Goal: Information Seeking & Learning: Learn about a topic

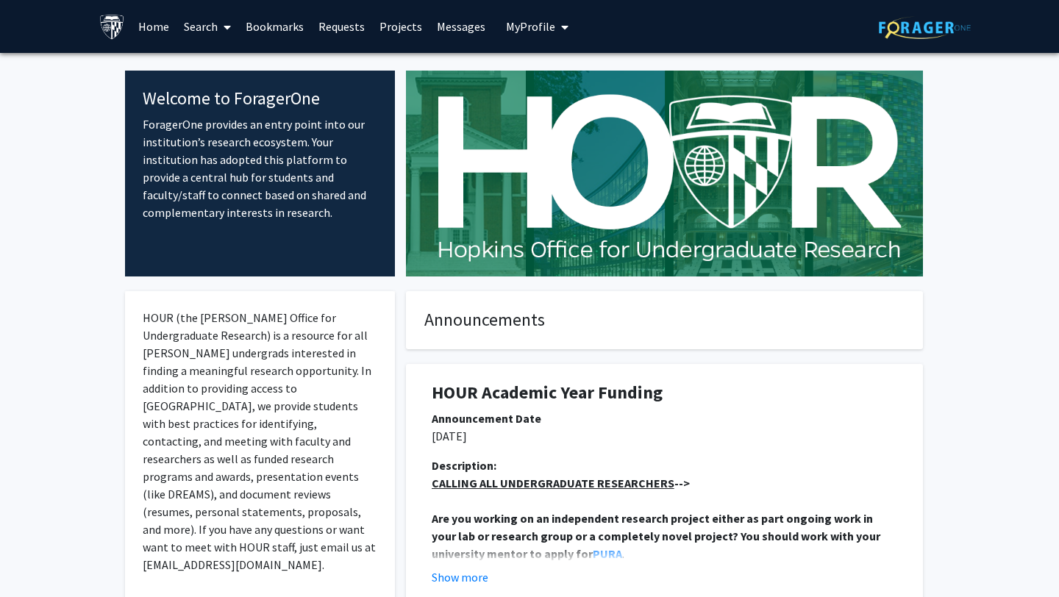
click at [215, 25] on link "Search" at bounding box center [207, 26] width 62 height 51
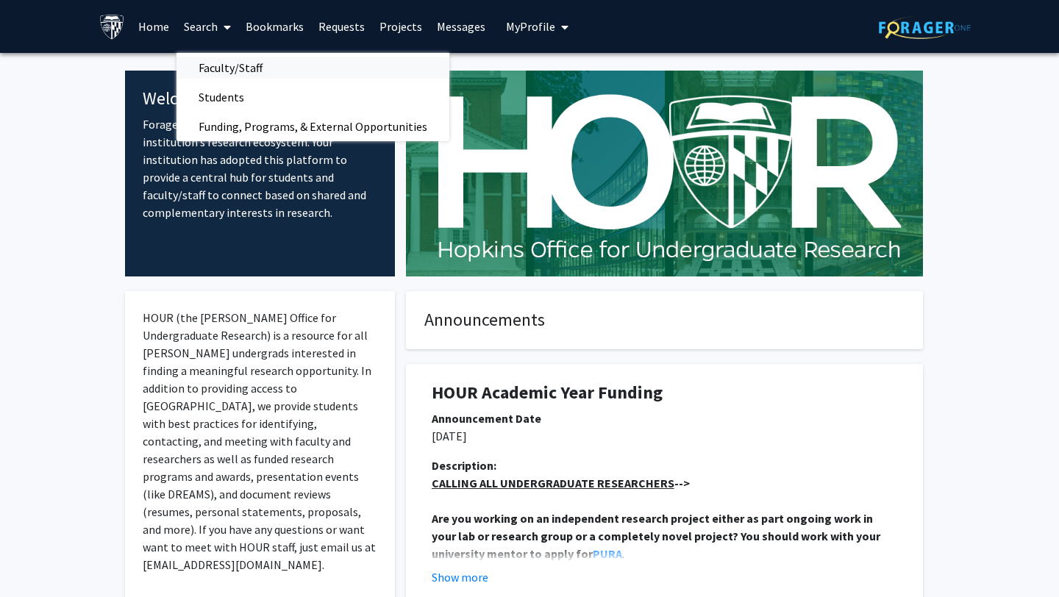
click at [224, 73] on span "Faculty/Staff" at bounding box center [230, 67] width 108 height 29
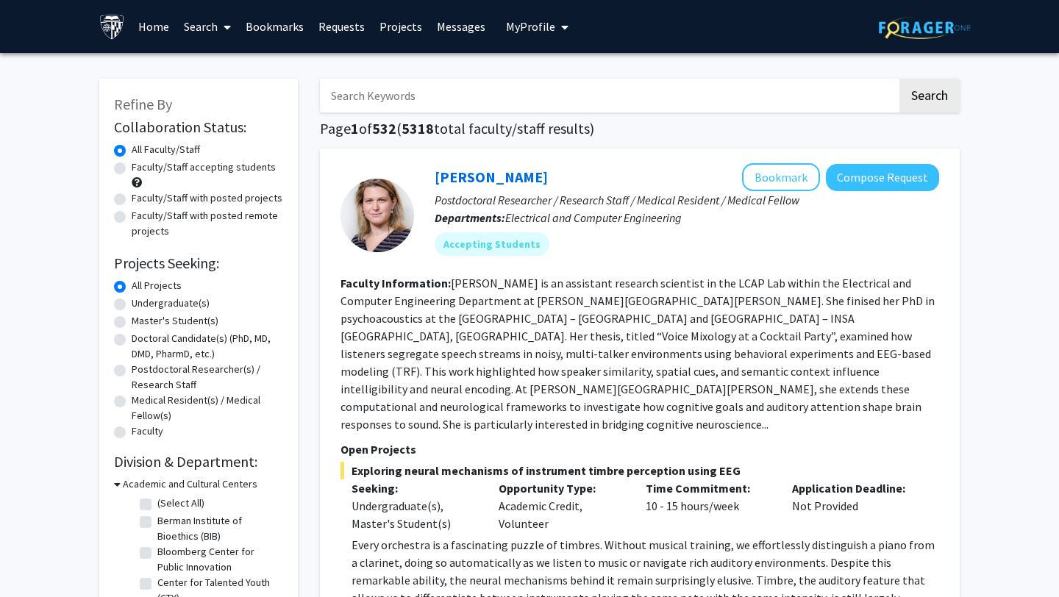
click at [211, 216] on label "Faculty/Staff with posted remote projects" at bounding box center [207, 223] width 151 height 31
click at [141, 216] on input "Faculty/Staff with posted remote projects" at bounding box center [137, 213] width 10 height 10
radio input "true"
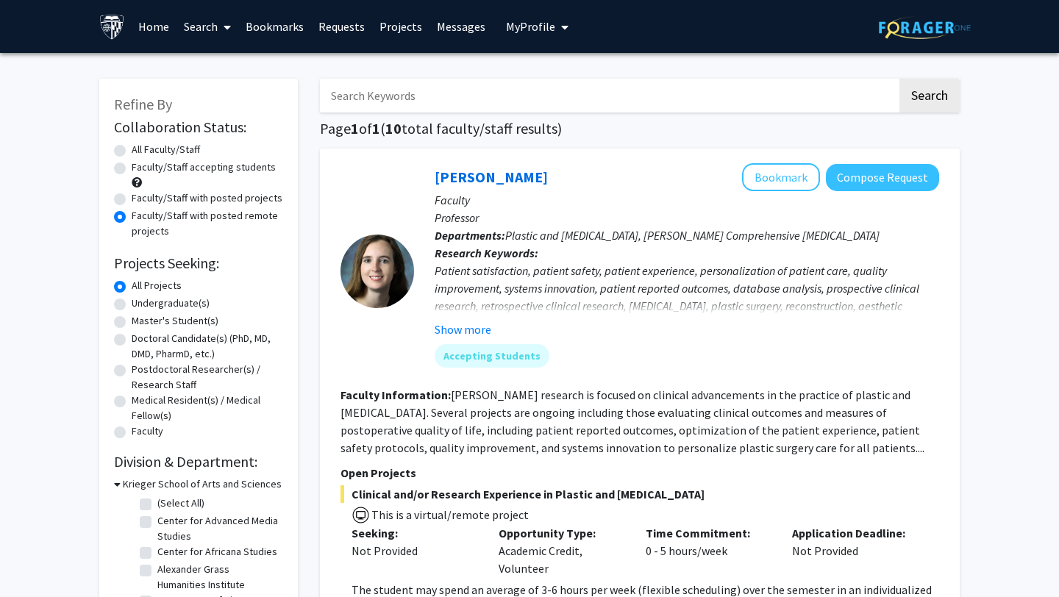
click at [132, 287] on label "All Projects" at bounding box center [157, 285] width 50 height 15
click at [132, 287] on input "All Projects" at bounding box center [137, 283] width 10 height 10
click at [132, 149] on label "All Faculty/Staff" at bounding box center [166, 149] width 68 height 15
click at [132, 149] on input "All Faculty/Staff" at bounding box center [137, 147] width 10 height 10
radio input "true"
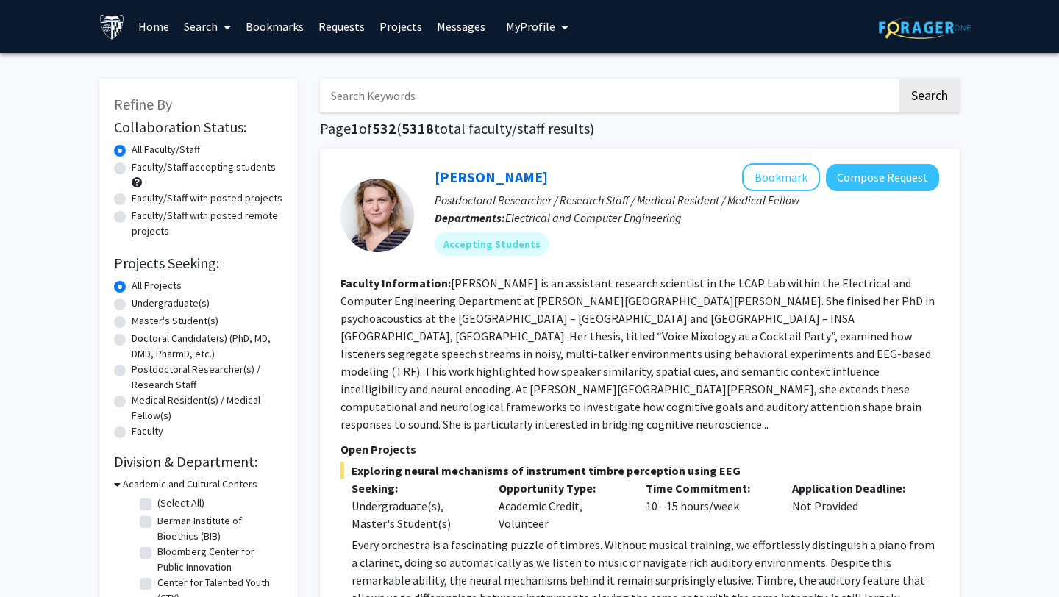
click at [406, 99] on input "Search Keywords" at bounding box center [608, 96] width 577 height 34
click at [899, 79] on button "Search" at bounding box center [929, 96] width 60 height 34
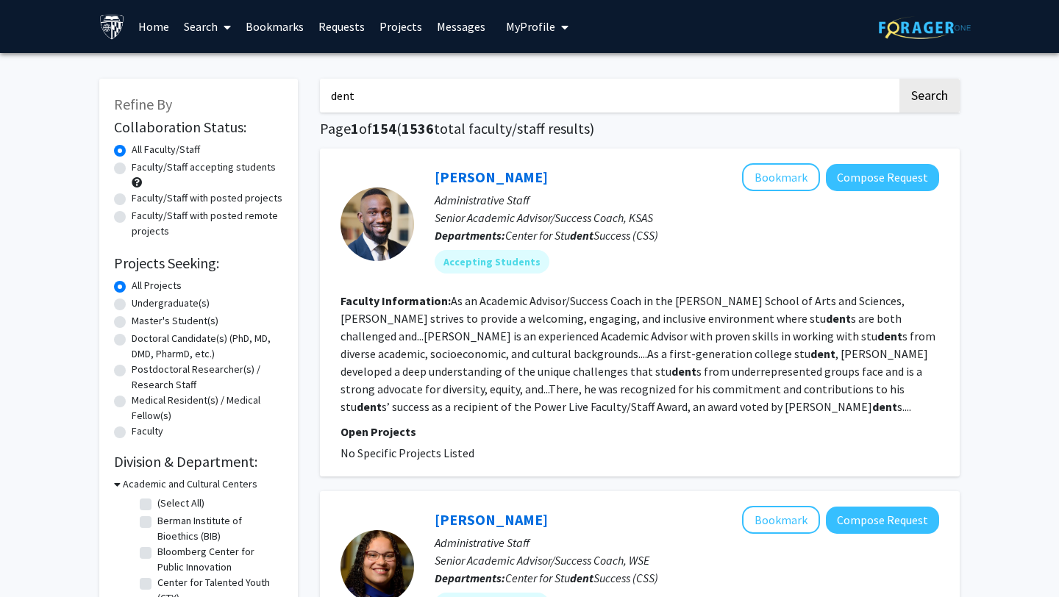
click at [393, 97] on input "dent" at bounding box center [608, 96] width 577 height 34
click at [899, 79] on button "Search" at bounding box center [929, 96] width 60 height 34
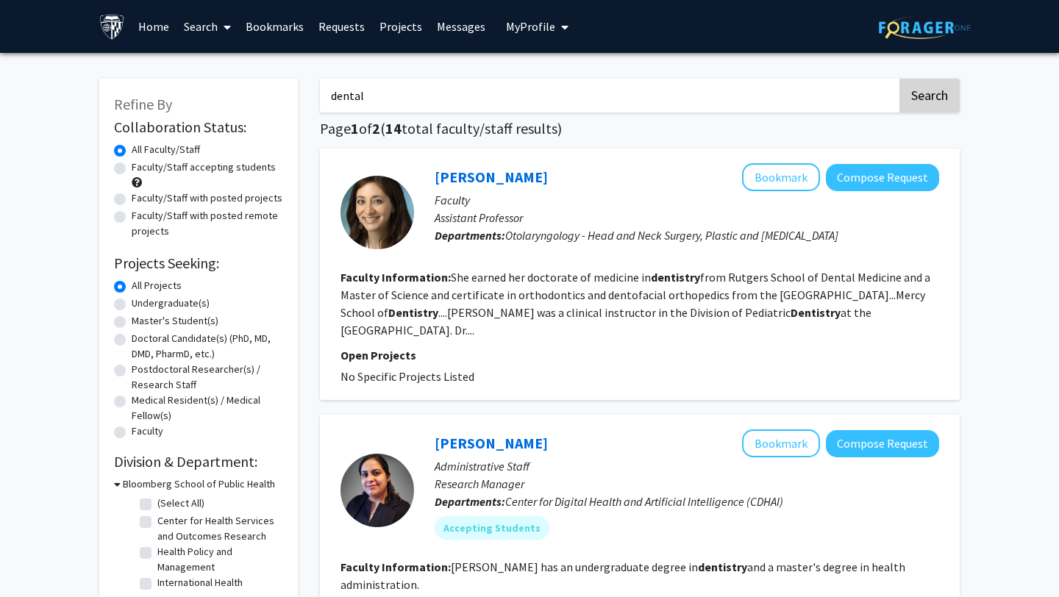
type input "dental"
click at [949, 101] on button "Search" at bounding box center [929, 96] width 60 height 34
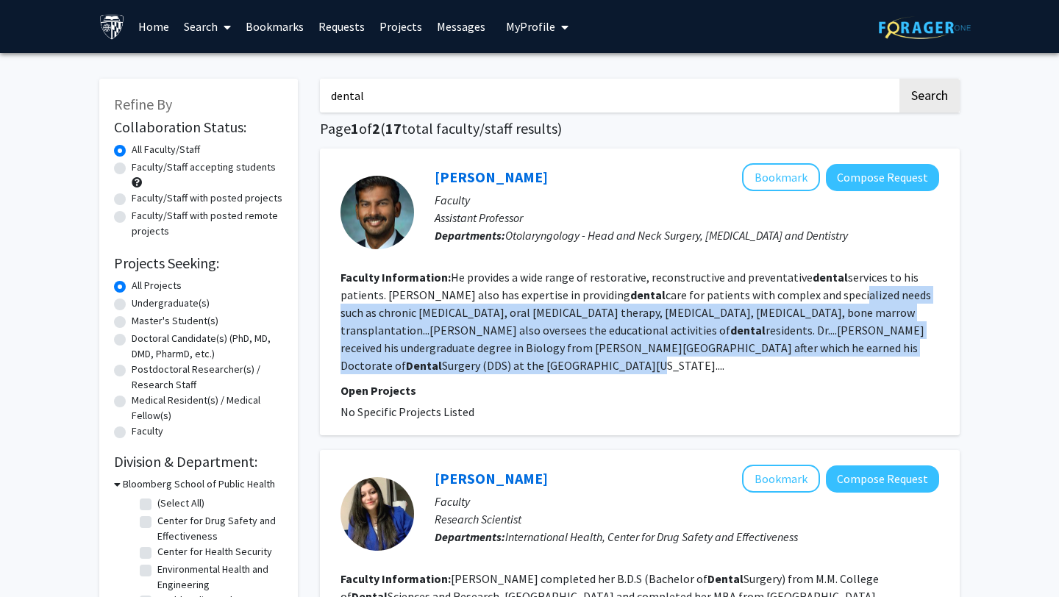
drag, startPoint x: 813, startPoint y: 290, endPoint x: 838, endPoint y: 339, distance: 55.2
click at [838, 339] on section "Faculty Information: He provides a wide range of restorative, reconstructive an…" at bounding box center [639, 321] width 599 height 106
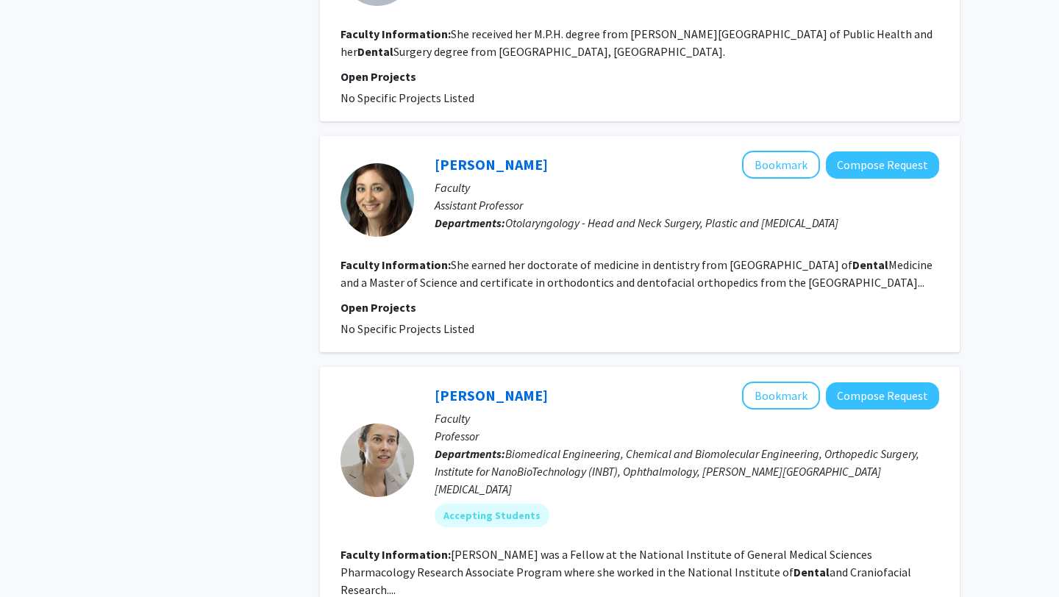
scroll to position [1276, 0]
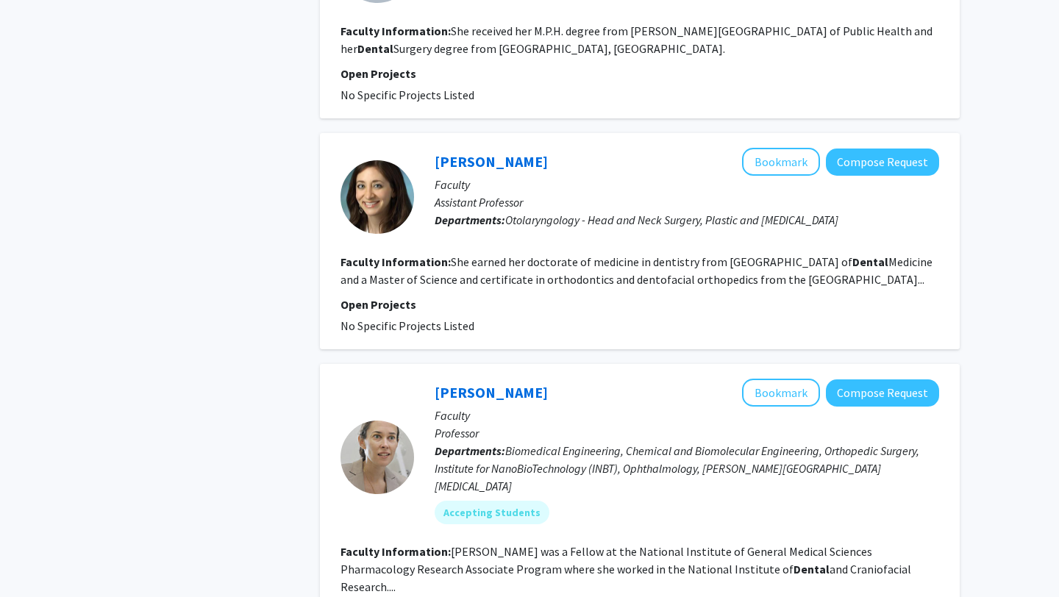
click at [587, 443] on span "Biomedical Engineering, Chemical and Biomolecular Engineering, Orthopedic Surge…" at bounding box center [677, 468] width 485 height 50
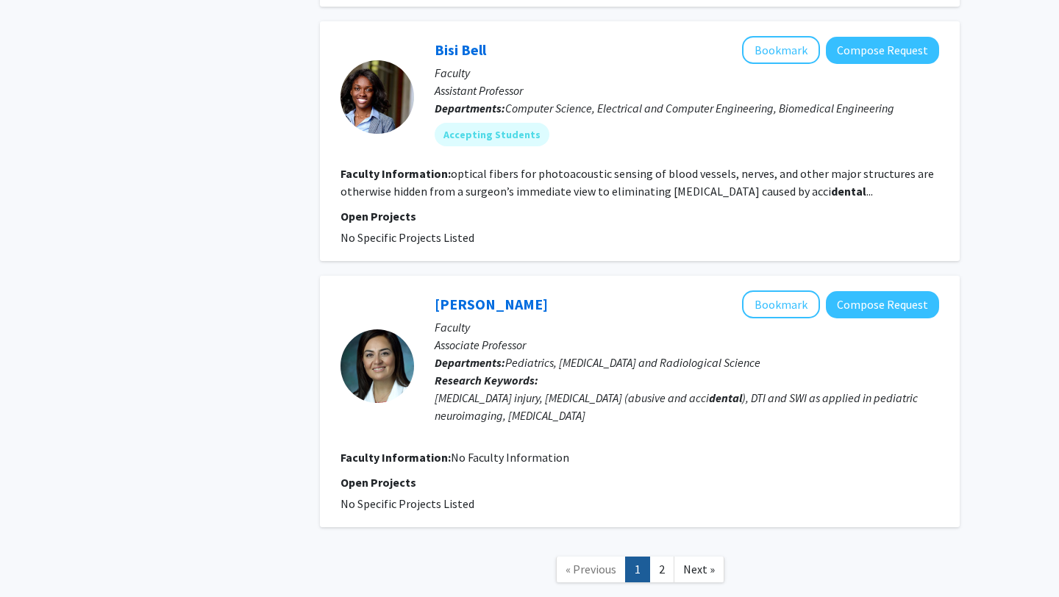
scroll to position [2177, 0]
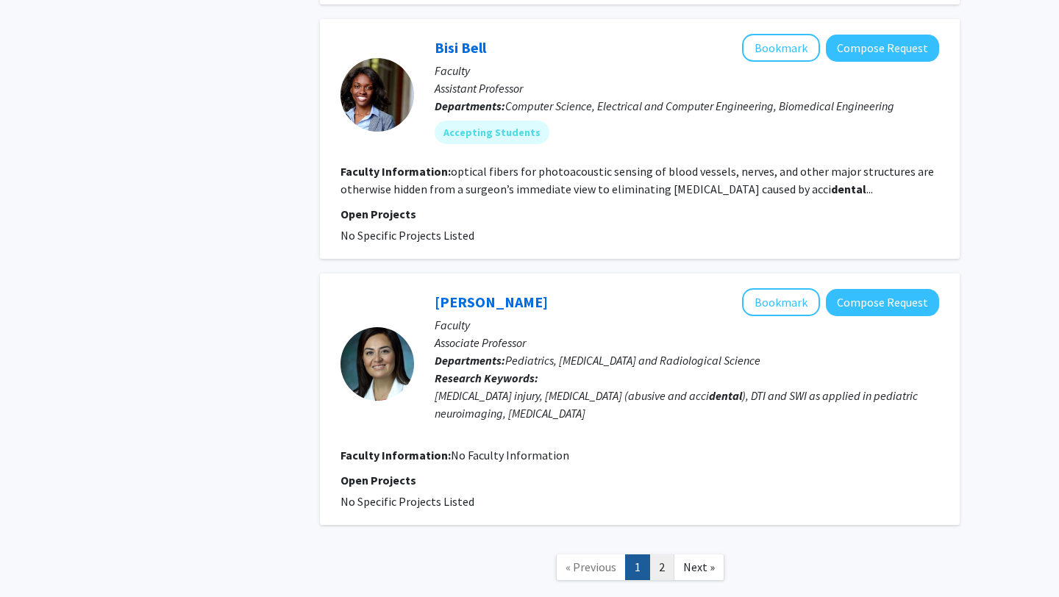
click at [657, 554] on link "2" at bounding box center [661, 567] width 25 height 26
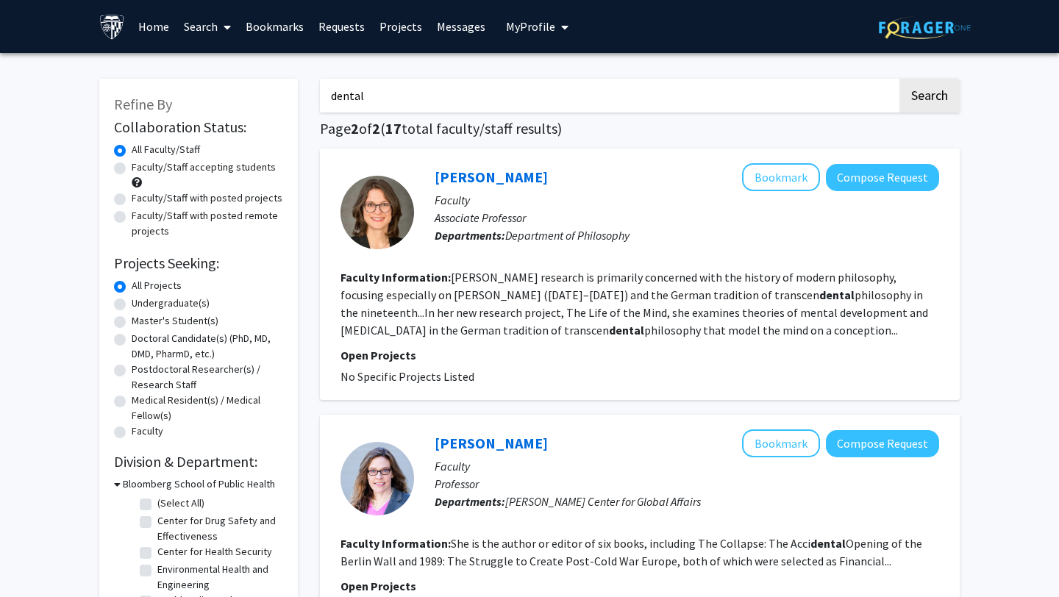
click at [258, 200] on label "Faculty/Staff with posted projects" at bounding box center [207, 197] width 151 height 15
click at [141, 200] on input "Faculty/Staff with posted projects" at bounding box center [137, 195] width 10 height 10
radio input "true"
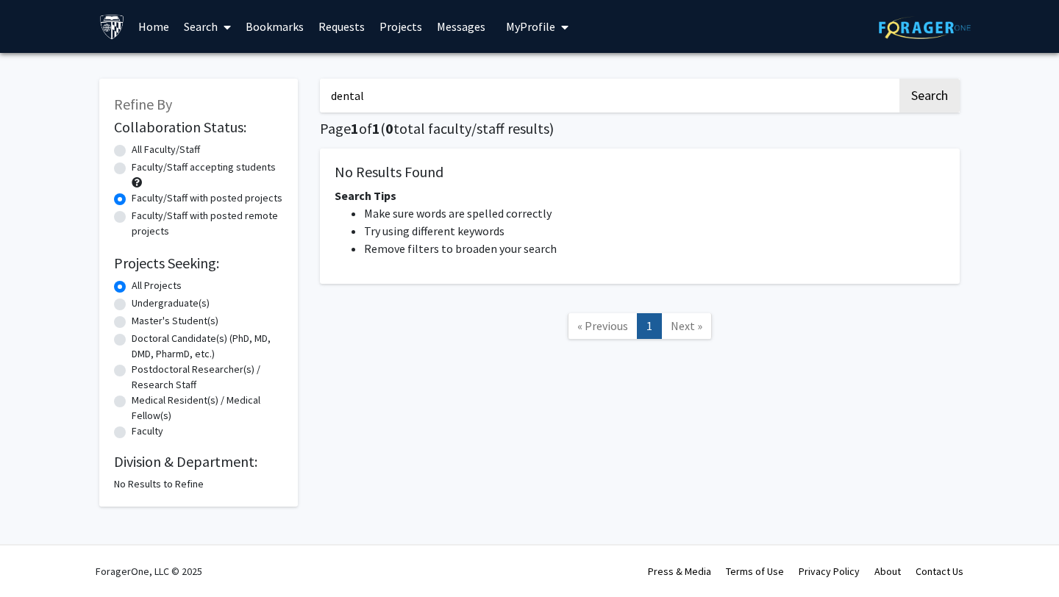
click at [396, 100] on input "dental" at bounding box center [608, 96] width 577 height 34
type input "d"
type input "oral"
click at [132, 151] on label "All Faculty/Staff" at bounding box center [166, 149] width 68 height 15
click at [132, 151] on input "All Faculty/Staff" at bounding box center [137, 147] width 10 height 10
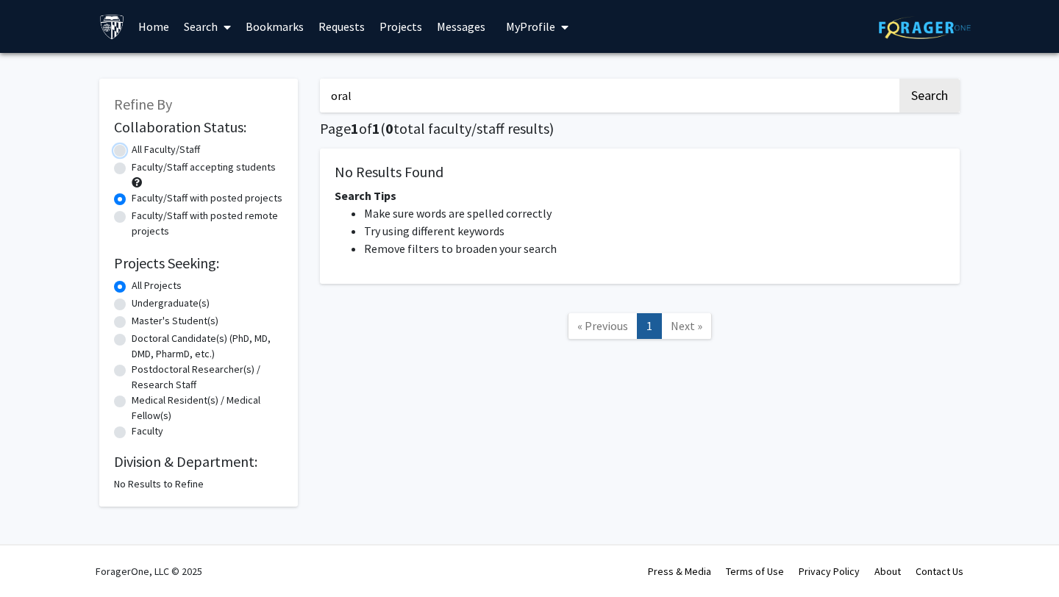
radio input "true"
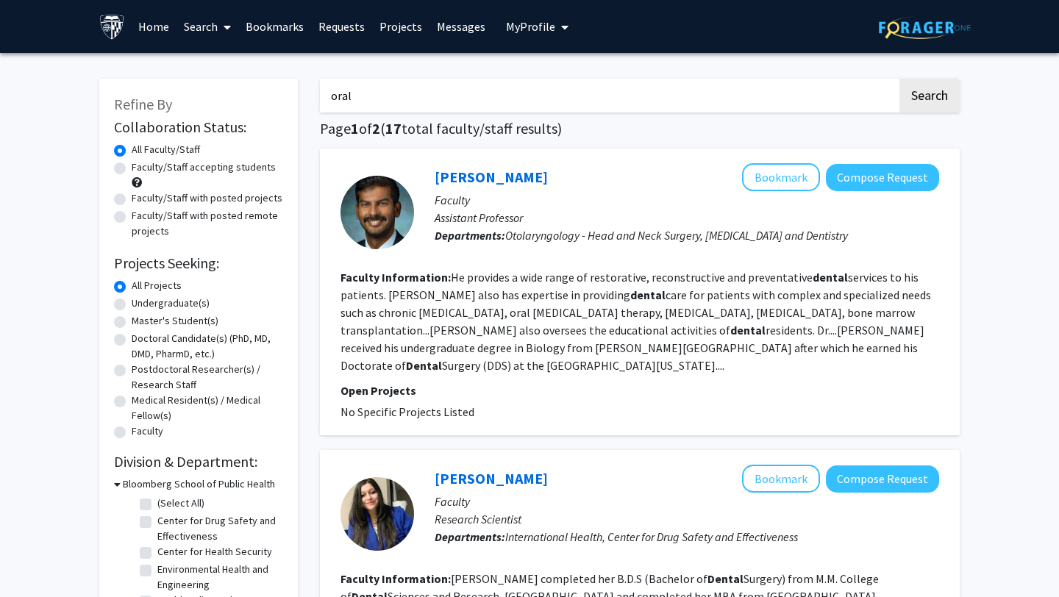
click at [532, 313] on fg-read-more "He provides a wide range of restorative, reconstructive and preventative dental…" at bounding box center [635, 321] width 590 height 103
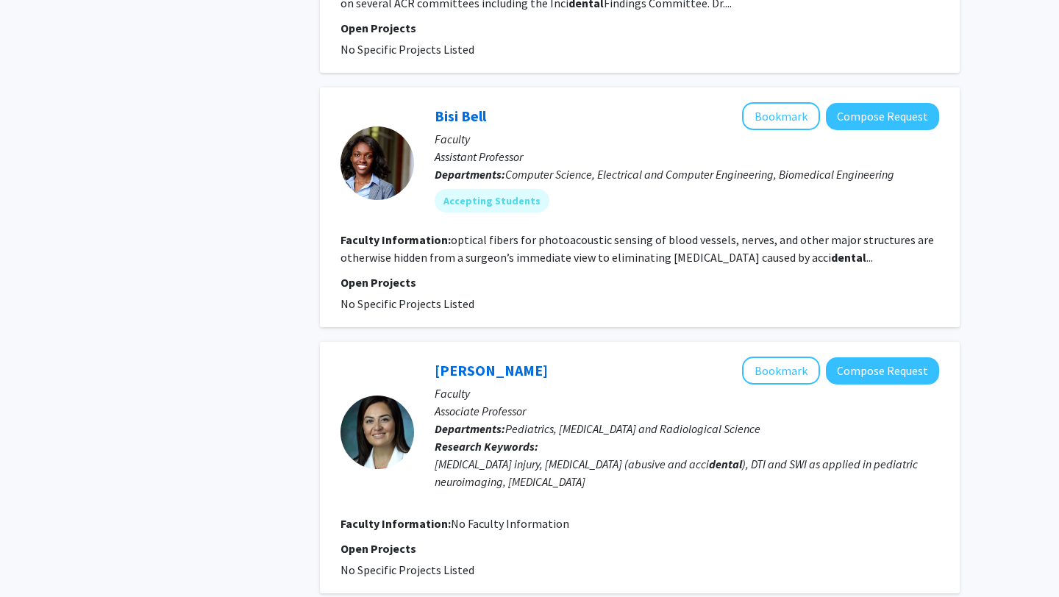
scroll to position [2109, 0]
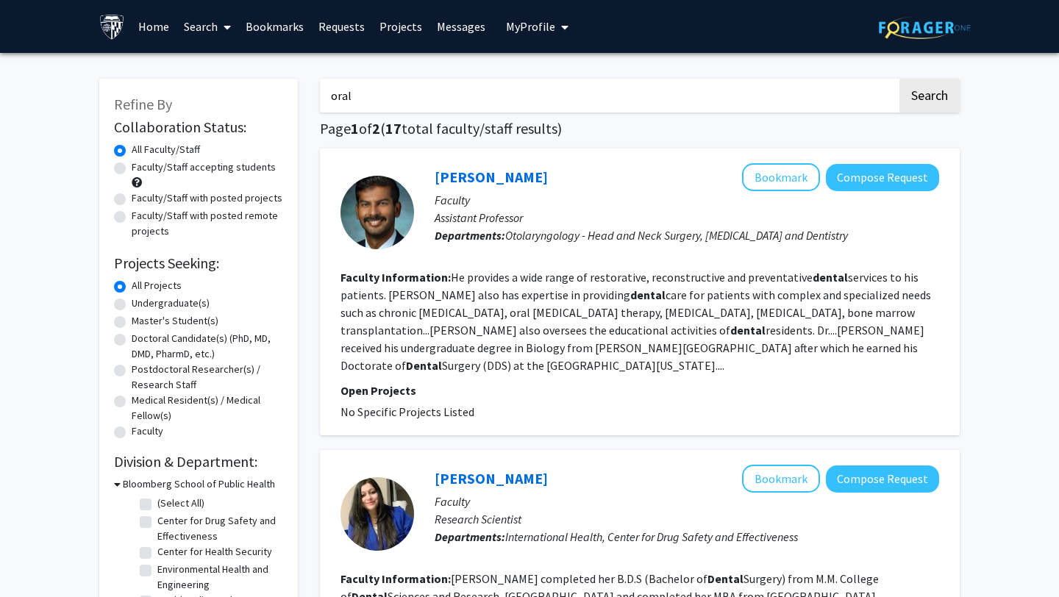
click at [538, 103] on input "oral" at bounding box center [608, 96] width 577 height 34
click at [707, 235] on span "Otolaryngology - Head and Neck Surgery, Oral and Maxillofacial Surgery and Dent…" at bounding box center [676, 235] width 343 height 15
click at [775, 239] on span "Otolaryngology - Head and Neck Surgery, Oral and Maxillofacial Surgery and Dent…" at bounding box center [676, 235] width 343 height 15
copy span "Maxillofacial"
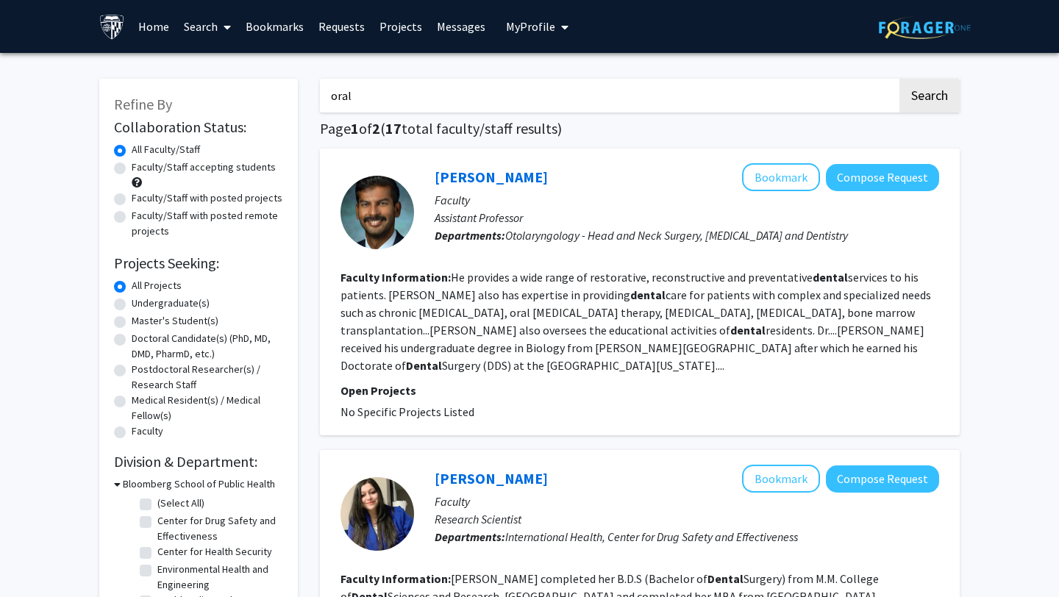
click at [775, 121] on h1 "Page 1 of 2 ( 17 total faculty/staff results)" at bounding box center [640, 129] width 640 height 18
click at [774, 99] on input "oral" at bounding box center [608, 96] width 577 height 34
paste input "Maxillofaci"
type input "Maxillofacial"
click at [899, 79] on button "Search" at bounding box center [929, 96] width 60 height 34
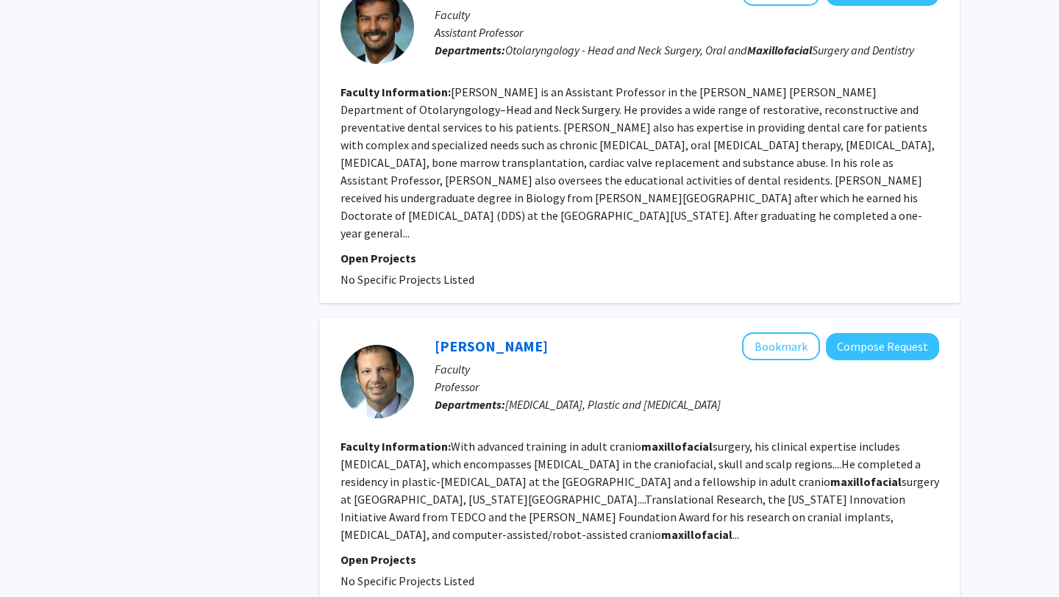
scroll to position [1014, 0]
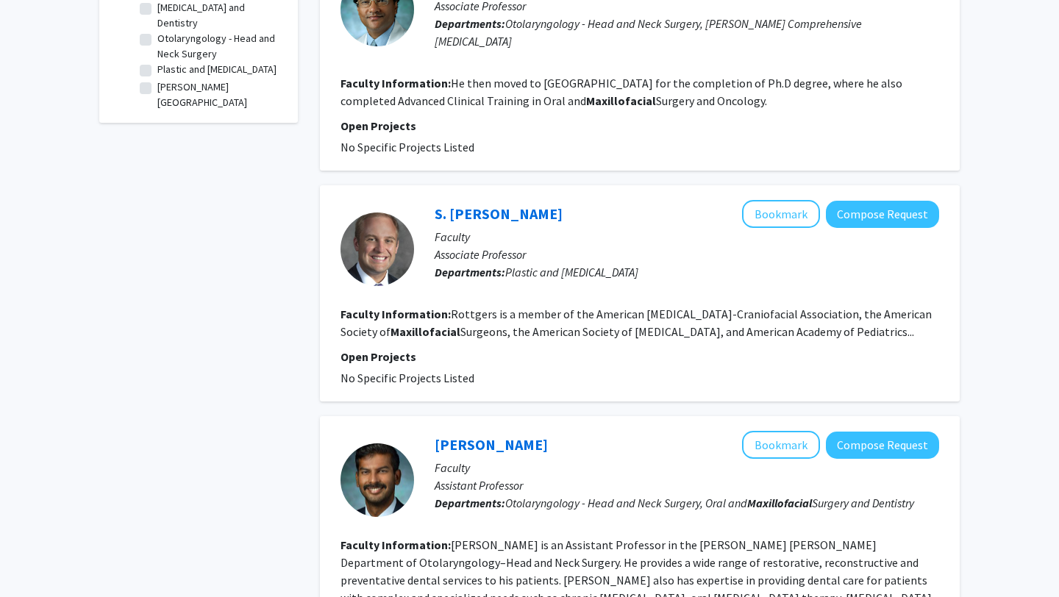
scroll to position [0, 0]
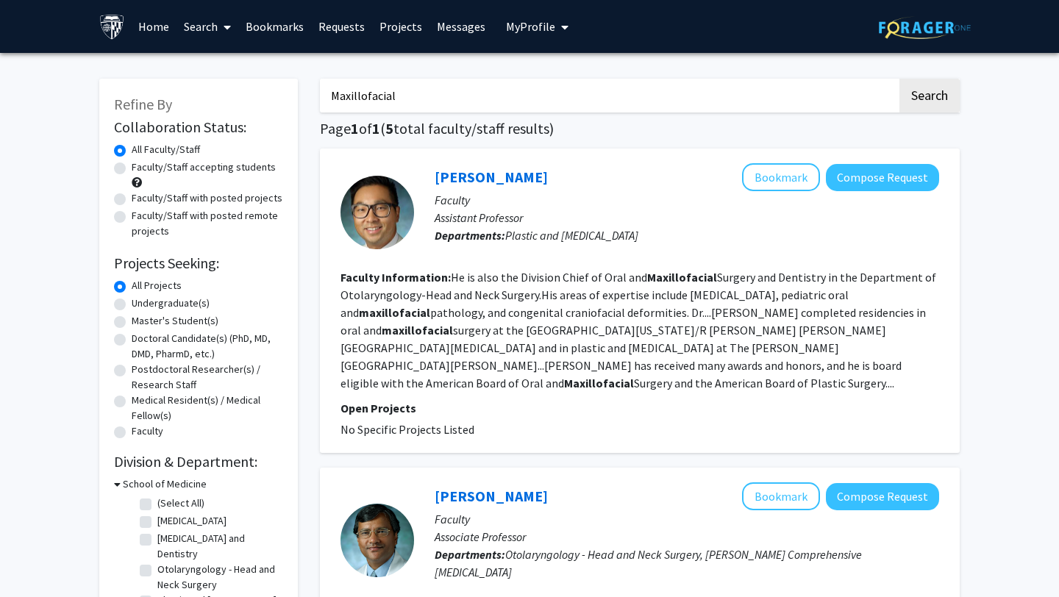
click at [414, 85] on input "Maxillofacial" at bounding box center [608, 96] width 577 height 34
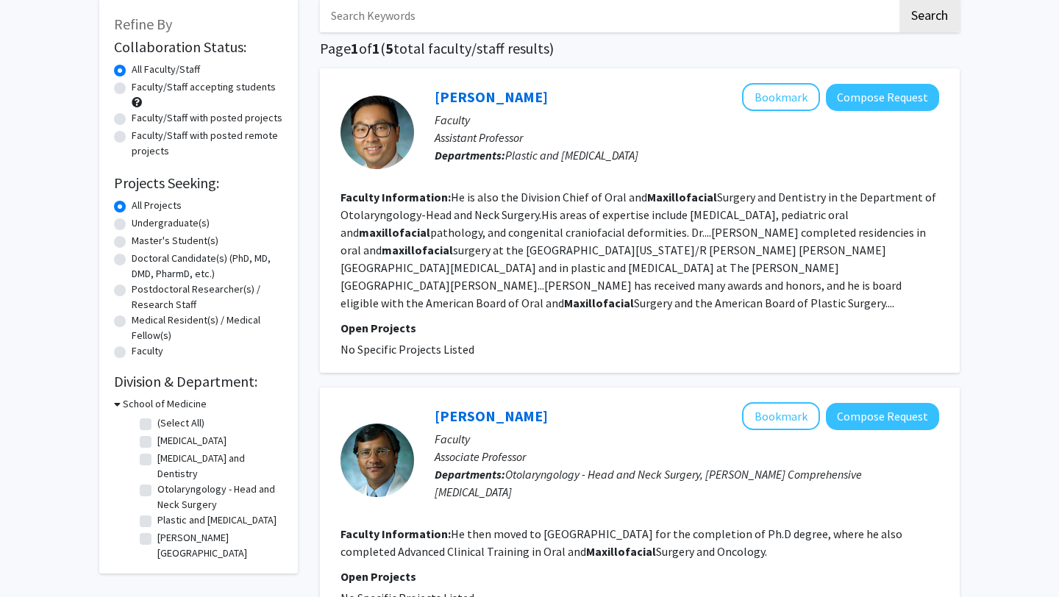
scroll to position [114, 0]
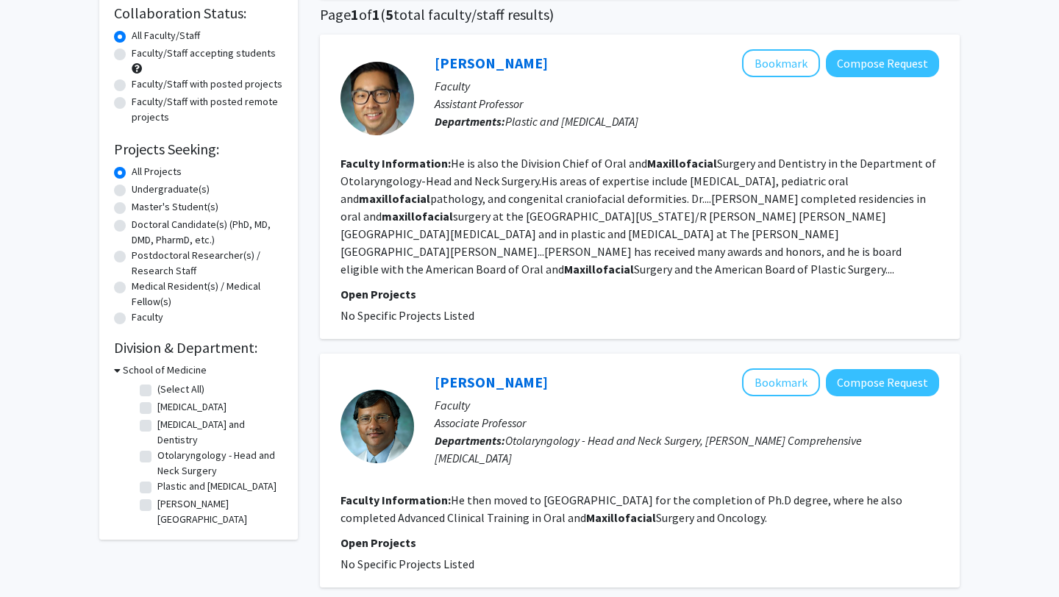
click at [157, 426] on label "Oral and Maxillofacial Surgery and Dentistry" at bounding box center [218, 432] width 122 height 31
click at [157, 426] on input "Oral and Maxillofacial Surgery and Dentistry" at bounding box center [162, 422] width 10 height 10
checkbox input "true"
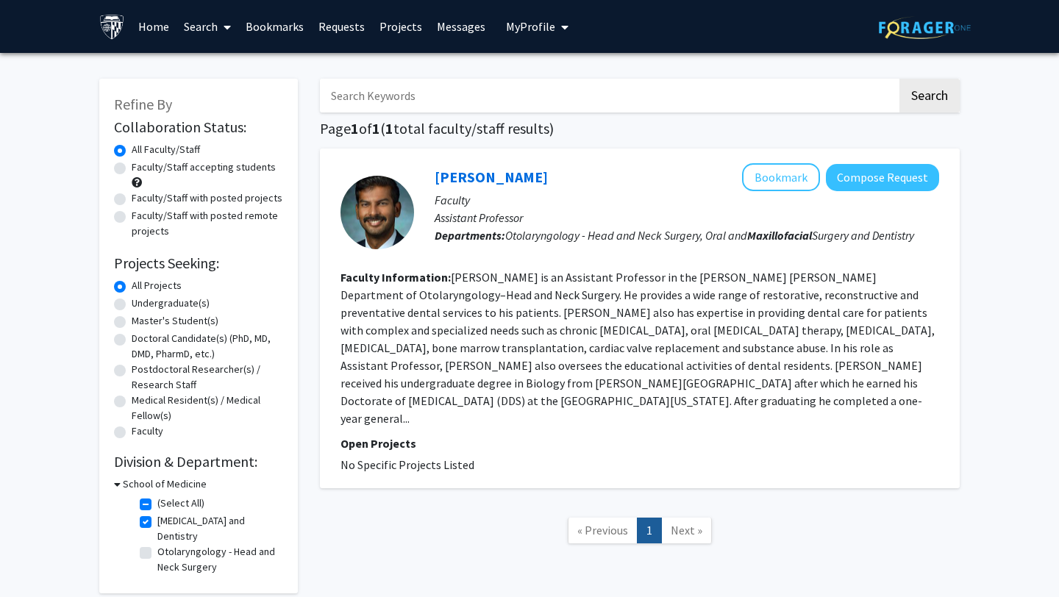
click at [157, 521] on label "Oral and Maxillofacial Surgery and Dentistry" at bounding box center [218, 528] width 122 height 31
click at [157, 521] on input "Oral and Maxillofacial Surgery and Dentistry" at bounding box center [162, 518] width 10 height 10
checkbox input "false"
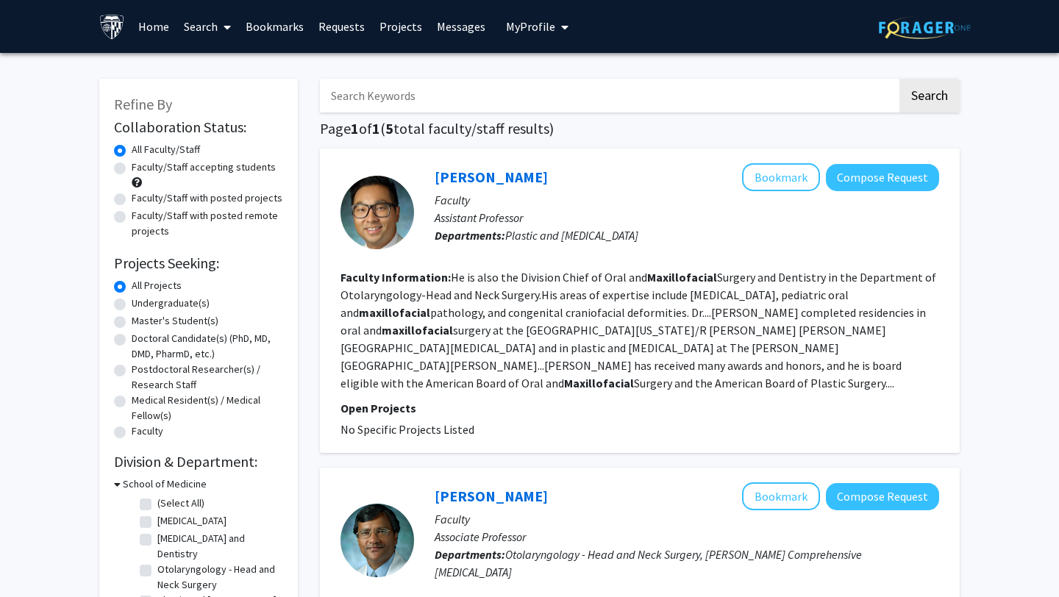
click at [208, 21] on link "Search" at bounding box center [207, 26] width 62 height 51
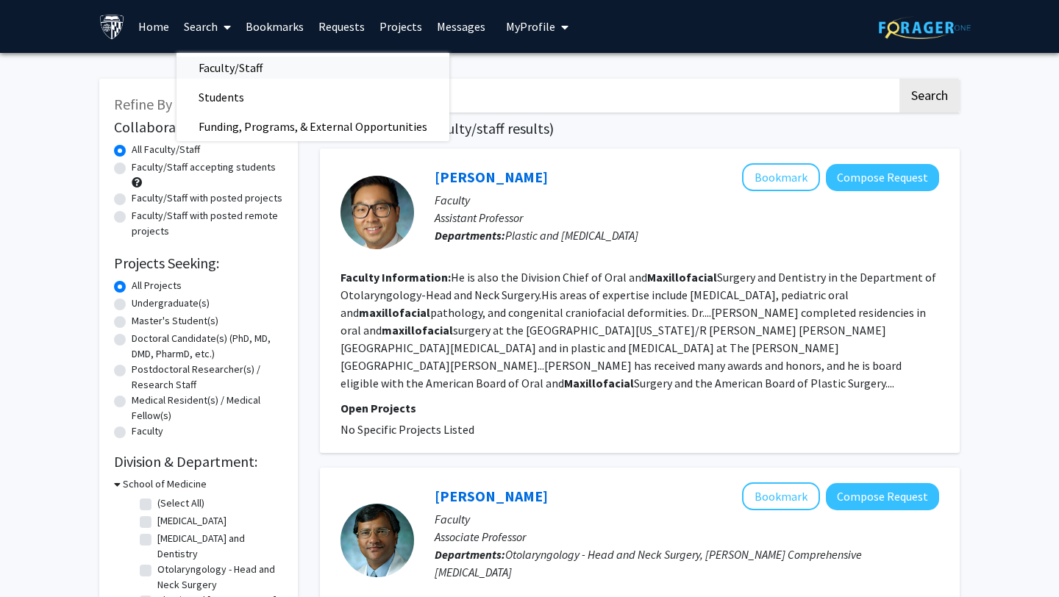
click at [215, 60] on span "Faculty/Staff" at bounding box center [230, 67] width 108 height 29
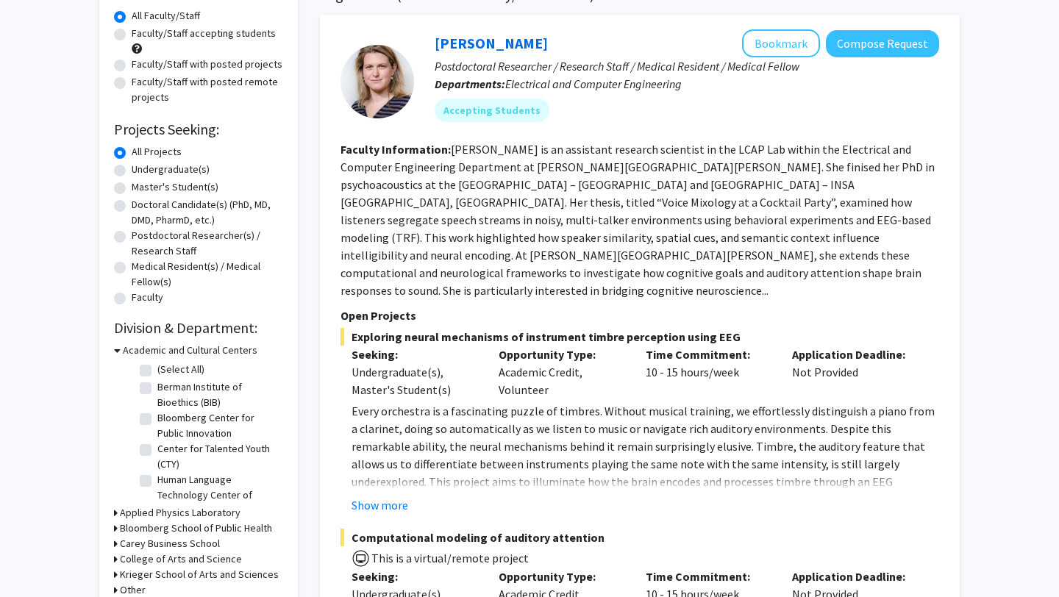
scroll to position [260, 0]
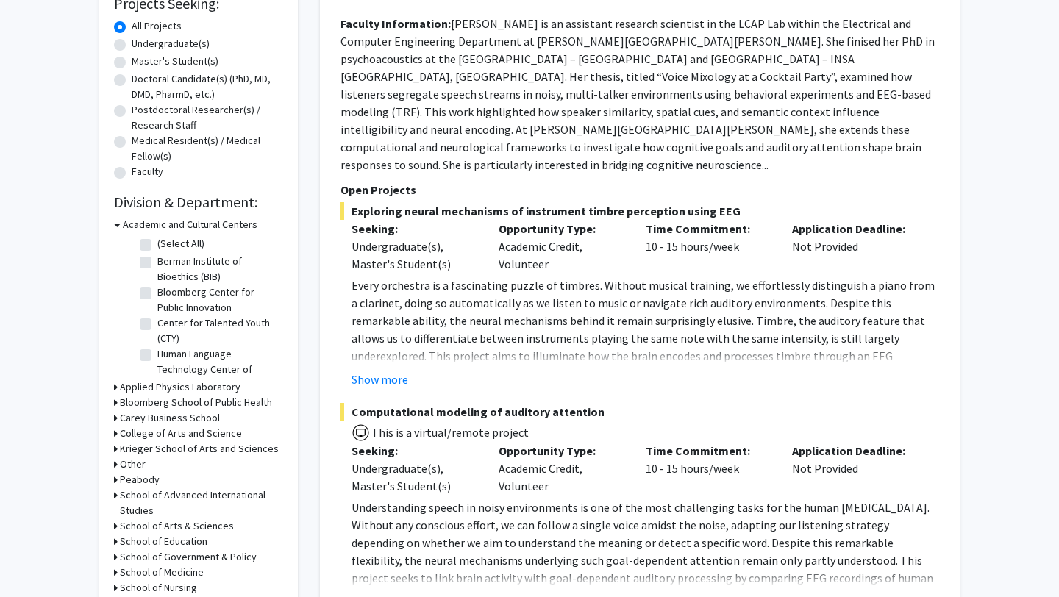
drag, startPoint x: 377, startPoint y: 336, endPoint x: 412, endPoint y: 415, distance: 86.2
click at [412, 414] on fg-project-list "Exploring neural mechanisms of instrument timbre perception using EEG Seeking: …" at bounding box center [639, 406] width 599 height 408
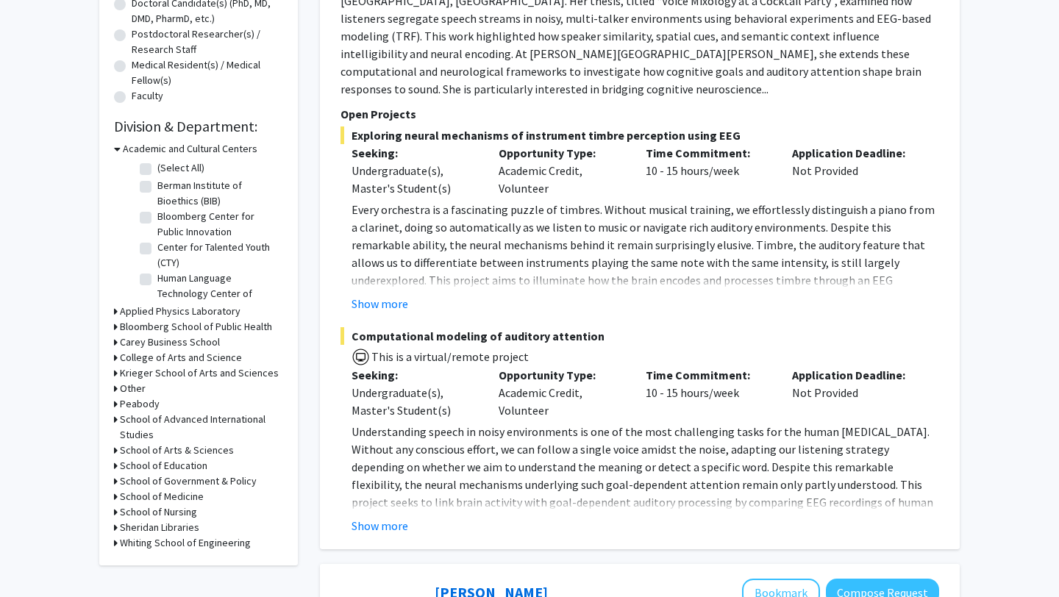
scroll to position [339, 0]
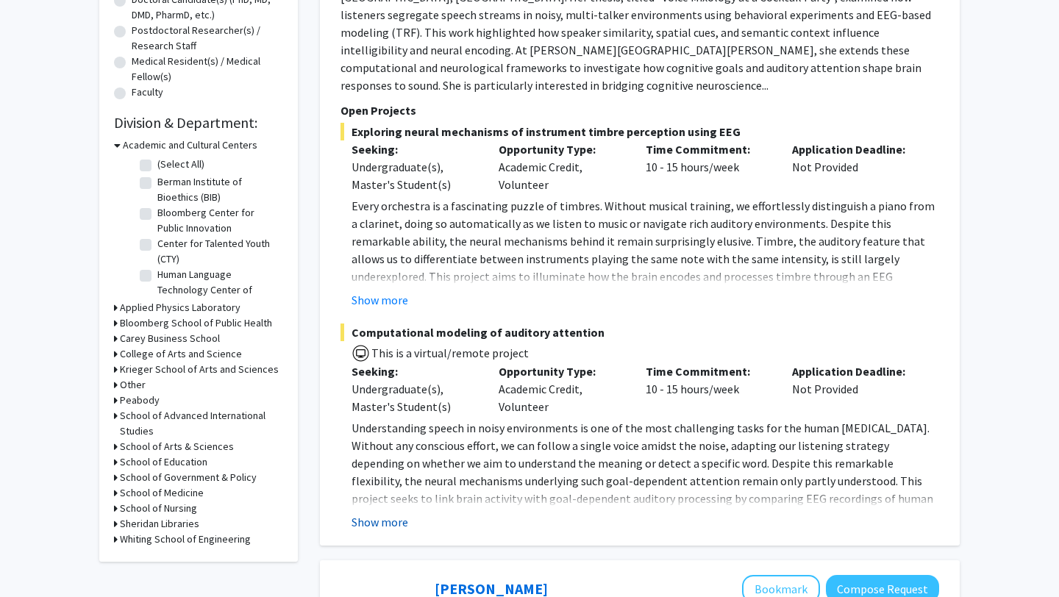
click at [395, 513] on button "Show more" at bounding box center [379, 522] width 57 height 18
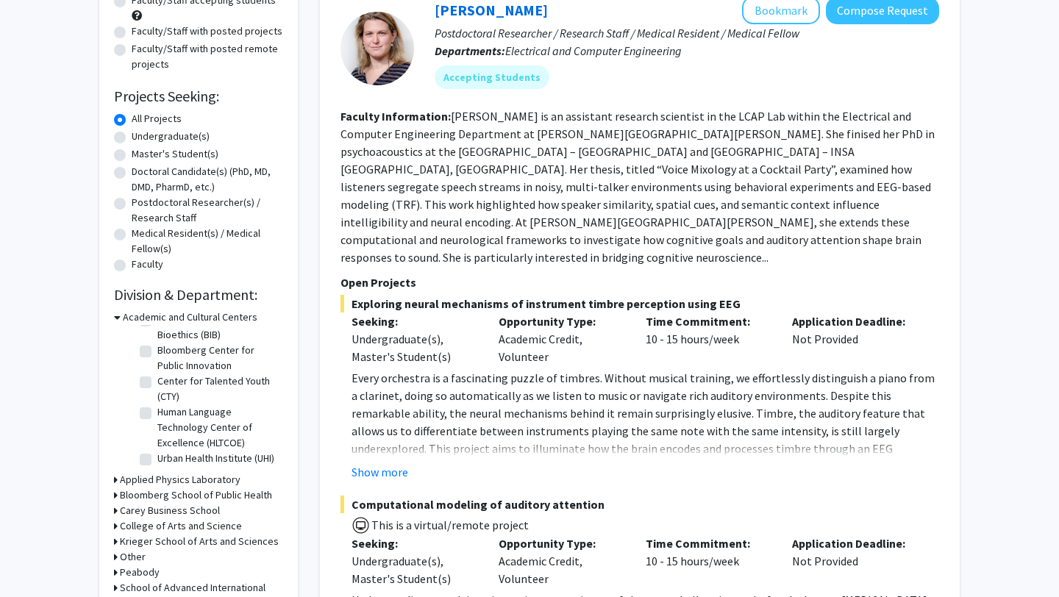
scroll to position [179, 0]
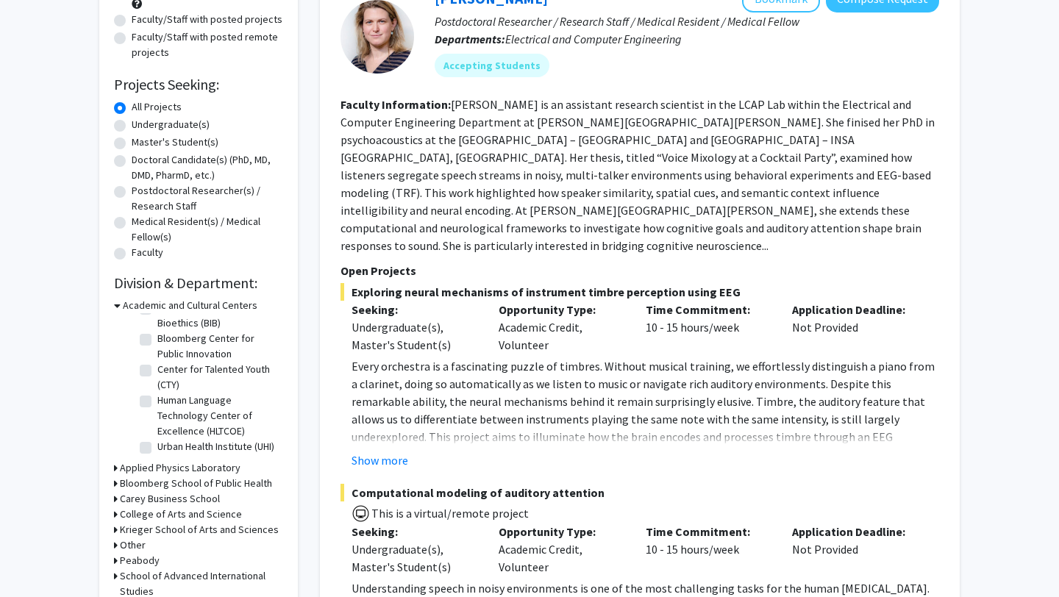
click at [179, 526] on h3 "Krieger School of Arts and Sciences" at bounding box center [199, 529] width 159 height 15
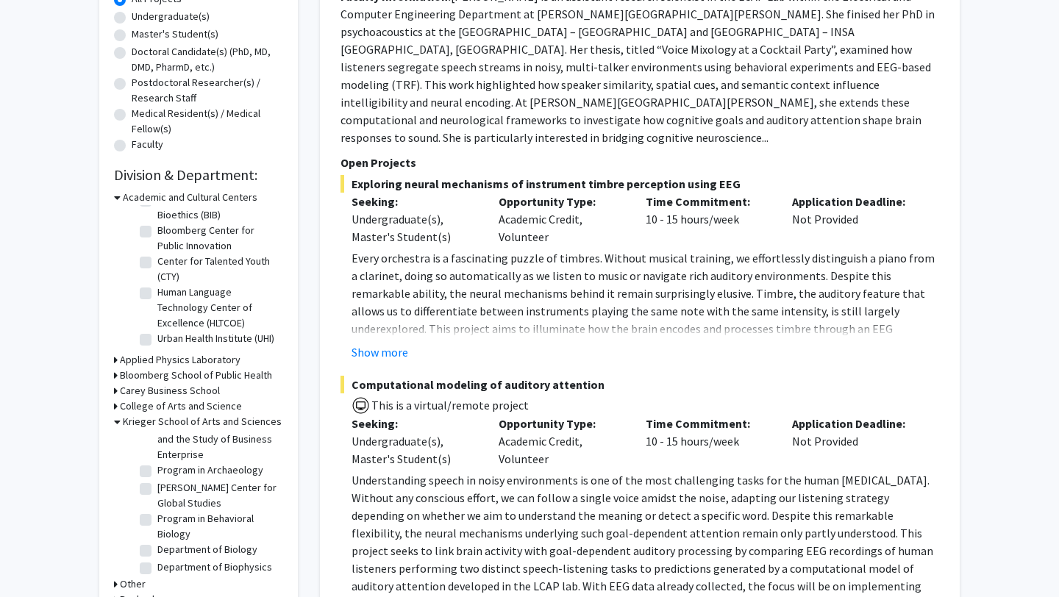
scroll to position [193, 0]
click at [183, 532] on label "Program in Behavioral Biology" at bounding box center [218, 524] width 122 height 31
click at [167, 518] on input "Program in Behavioral Biology" at bounding box center [162, 514] width 10 height 10
checkbox input "true"
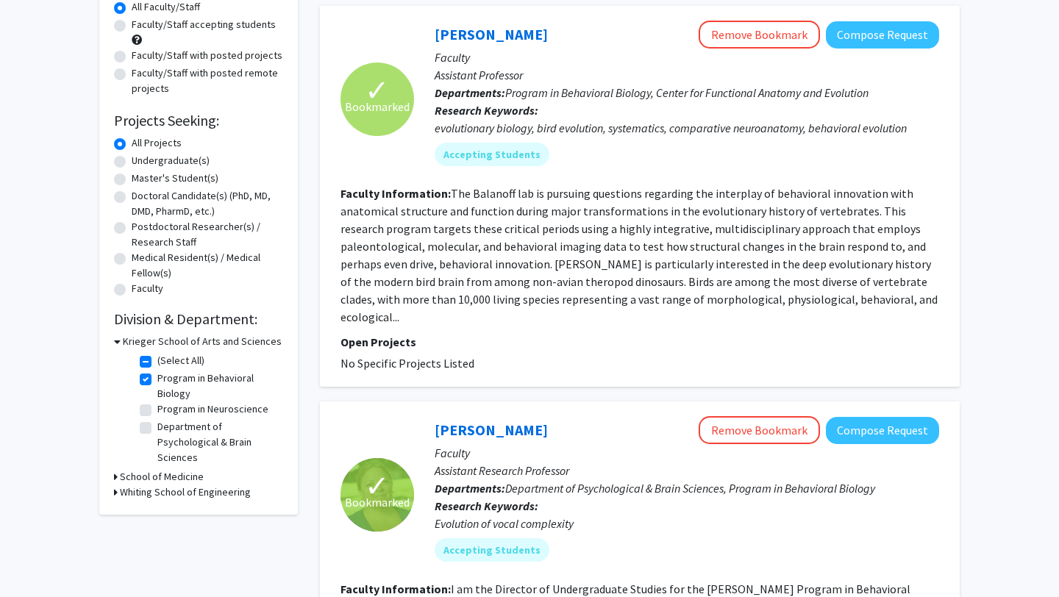
scroll to position [146, 0]
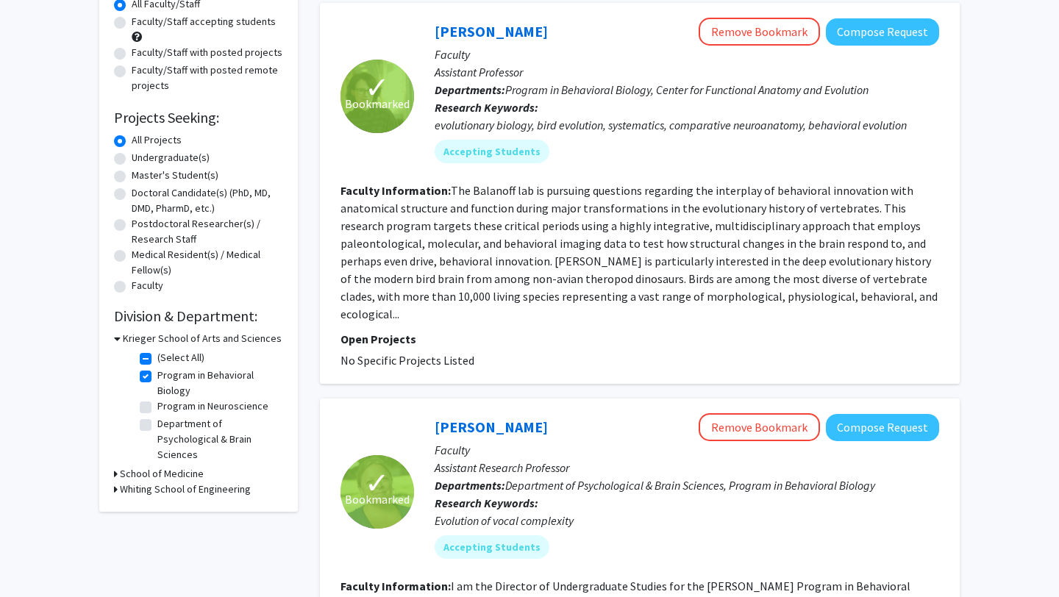
click at [162, 386] on label "Program in Behavioral Biology" at bounding box center [218, 383] width 122 height 31
click at [162, 377] on input "Program in Behavioral Biology" at bounding box center [162, 373] width 10 height 10
checkbox input "false"
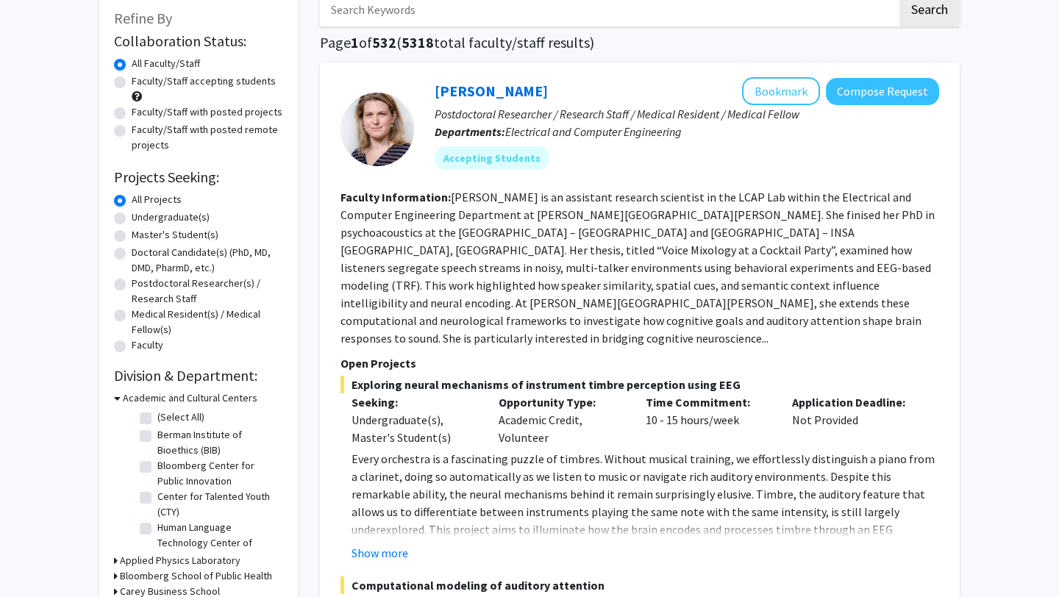
scroll to position [288, 0]
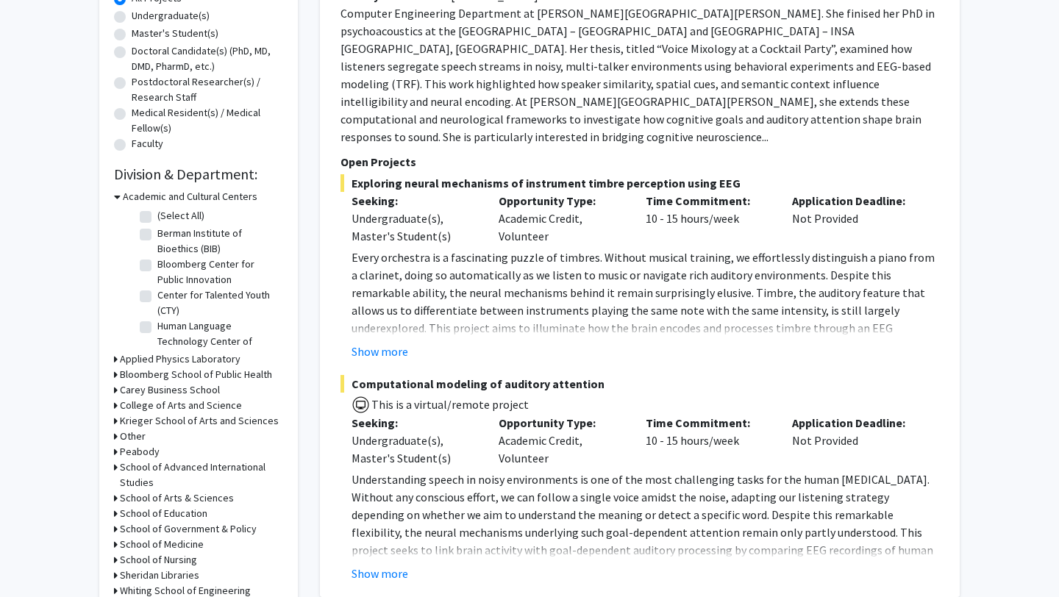
click at [172, 249] on label "Berman Institute of Bioethics (BIB)" at bounding box center [218, 241] width 122 height 31
click at [167, 235] on input "Berman Institute of Bioethics (BIB)" at bounding box center [162, 231] width 10 height 10
checkbox input "true"
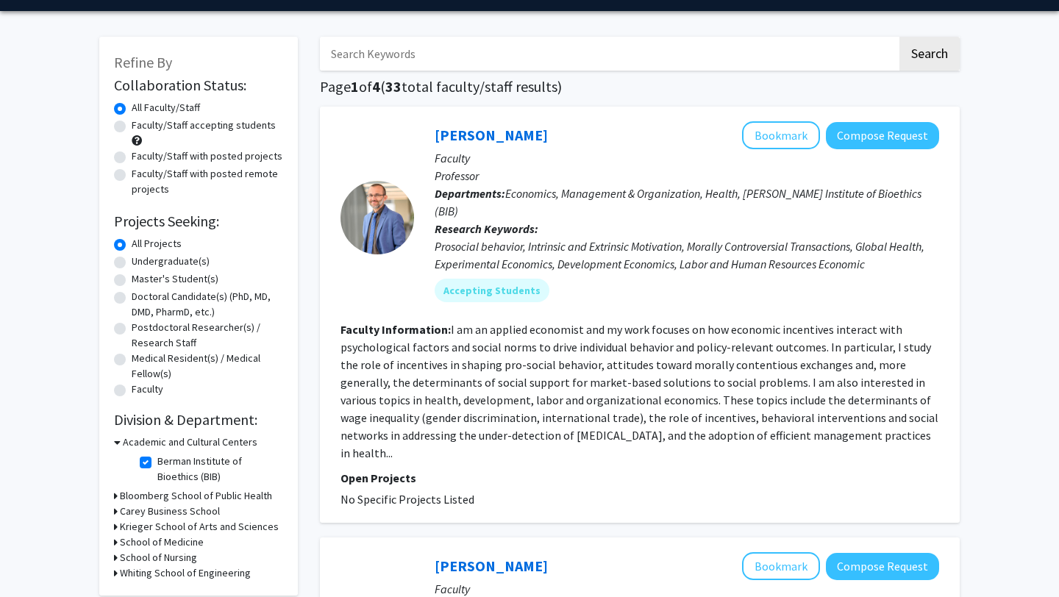
scroll to position [43, 0]
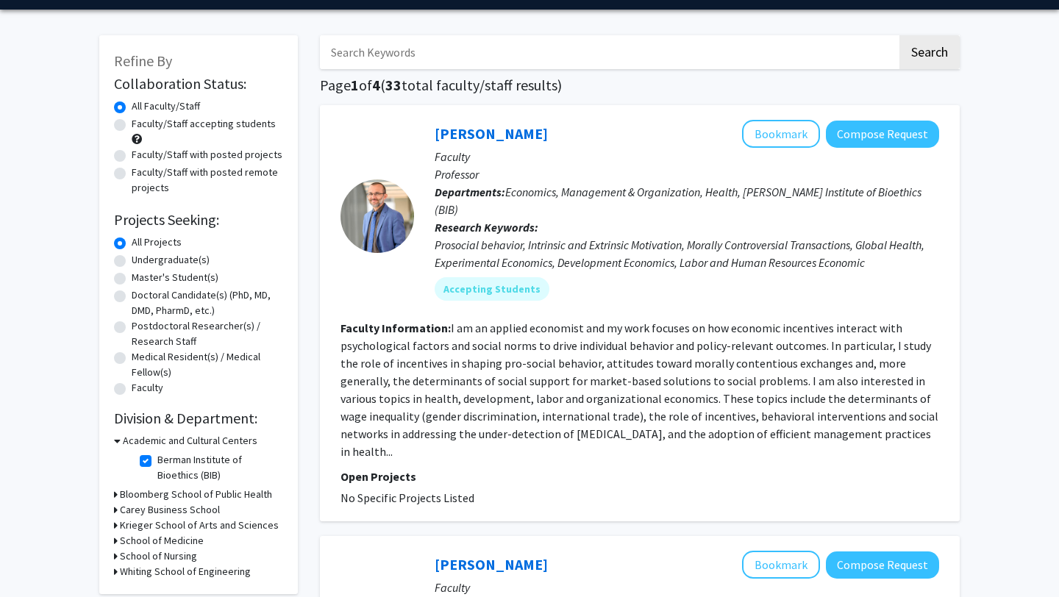
click at [138, 463] on fg-checkbox-list "Berman Institute of Bioethics (BIB) Berman Institute of Bioethics (BIB)" at bounding box center [209, 468] width 147 height 38
click at [157, 463] on label "Berman Institute of Bioethics (BIB)" at bounding box center [218, 467] width 122 height 31
click at [157, 462] on input "Berman Institute of Bioethics (BIB)" at bounding box center [162, 457] width 10 height 10
checkbox input "false"
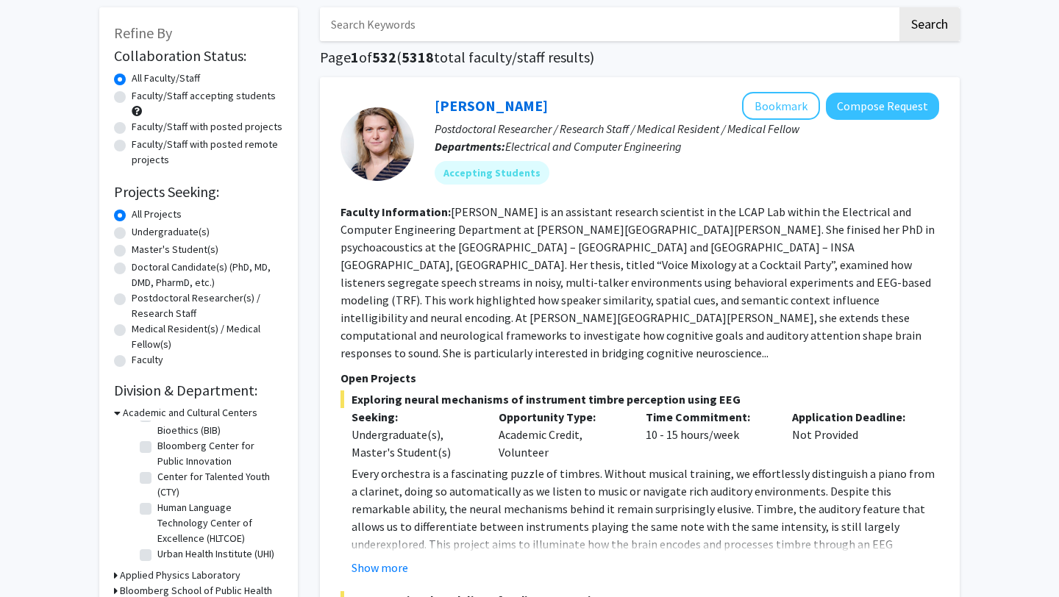
scroll to position [85, 0]
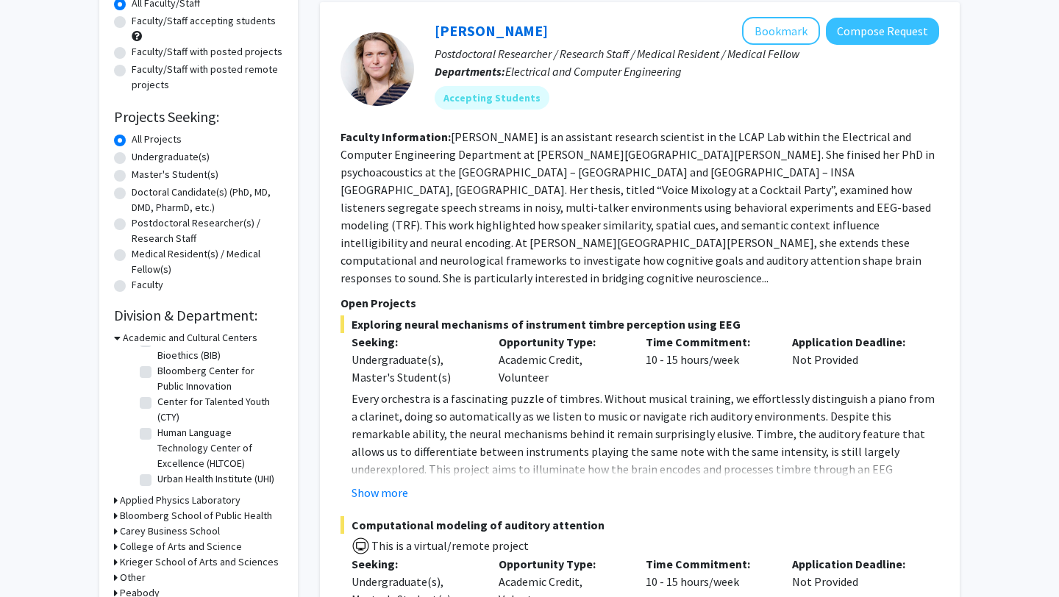
click at [215, 543] on h3 "College of Arts and Science" at bounding box center [181, 546] width 122 height 15
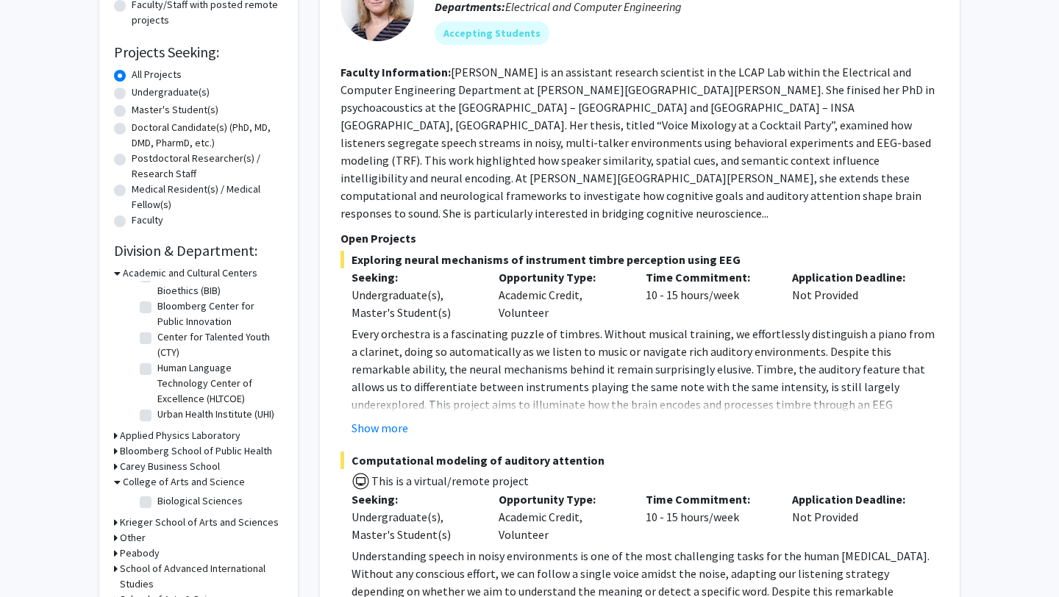
click at [216, 525] on h3 "Krieger School of Arts and Sciences" at bounding box center [199, 522] width 159 height 15
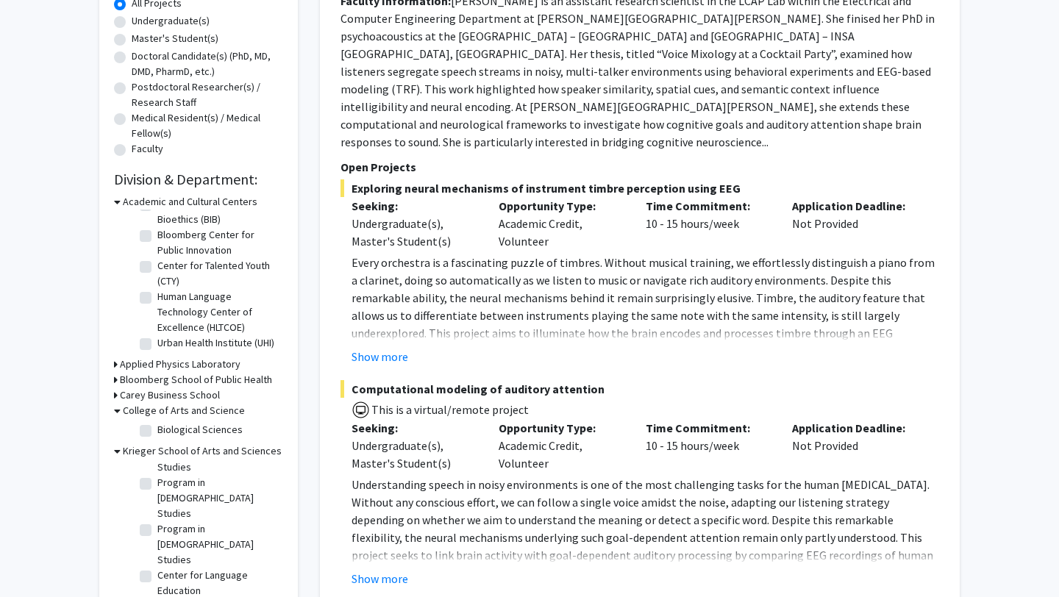
scroll to position [838, 0]
checkbox input "true"
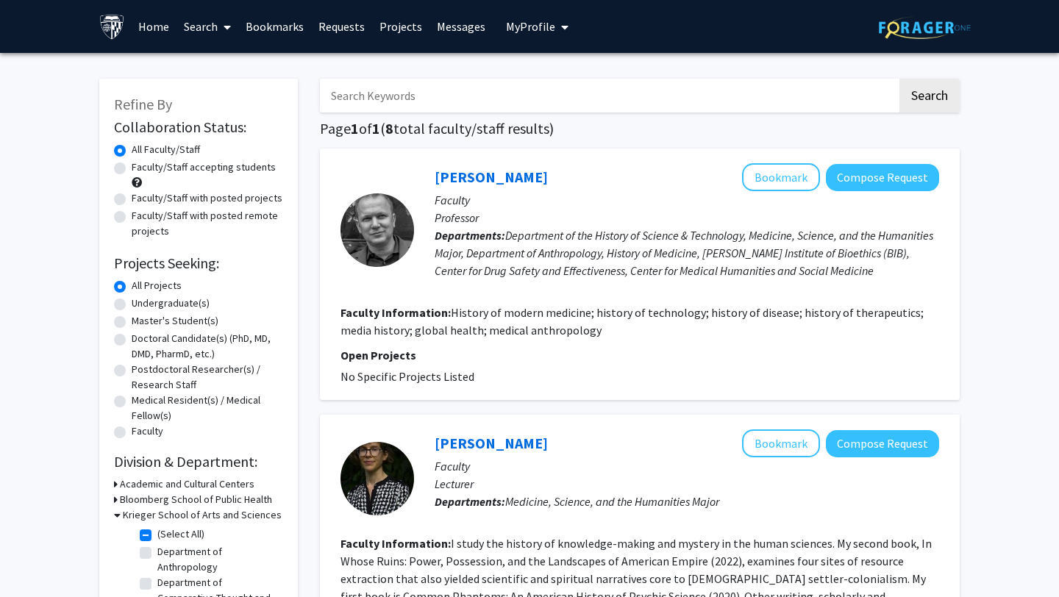
click at [208, 29] on link "Search" at bounding box center [207, 26] width 62 height 51
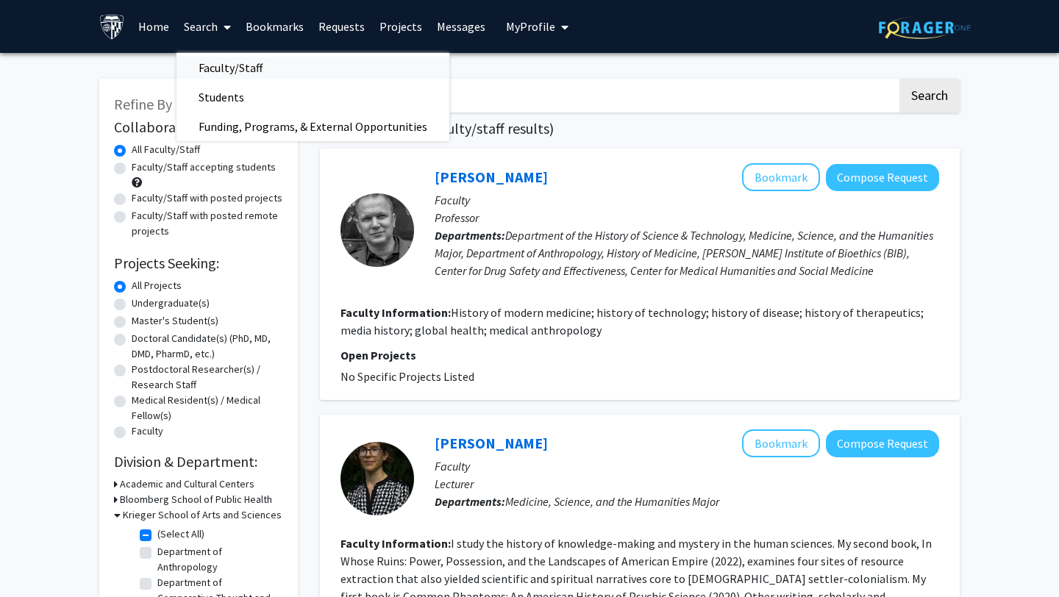
click at [218, 61] on span "Faculty/Staff" at bounding box center [230, 67] width 108 height 29
checkbox input "false"
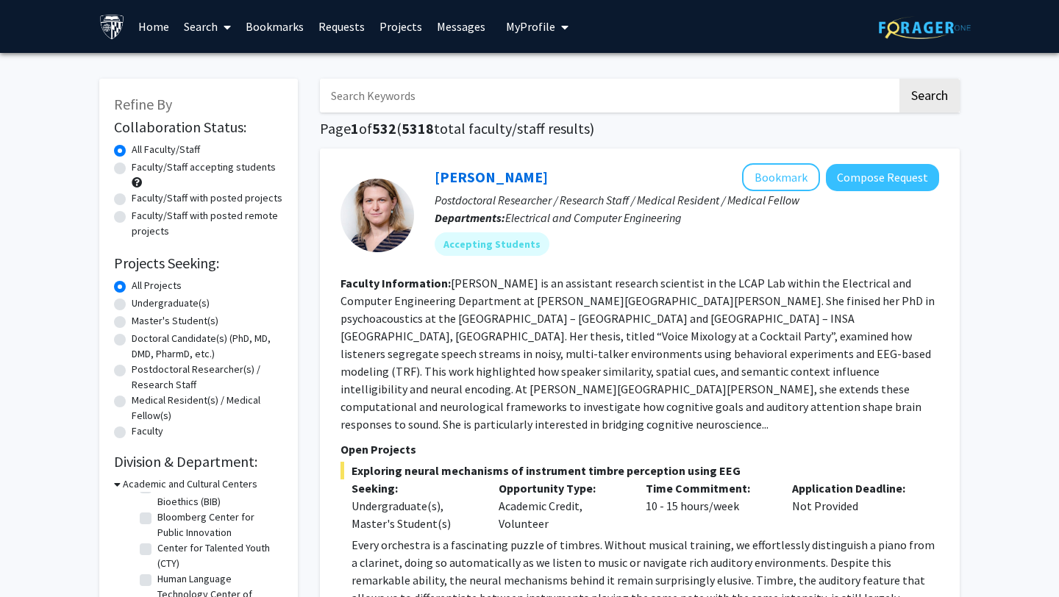
click at [225, 215] on label "Faculty/Staff with posted remote projects" at bounding box center [207, 223] width 151 height 31
click at [141, 215] on input "Faculty/Staff with posted remote projects" at bounding box center [137, 213] width 10 height 10
radio input "true"
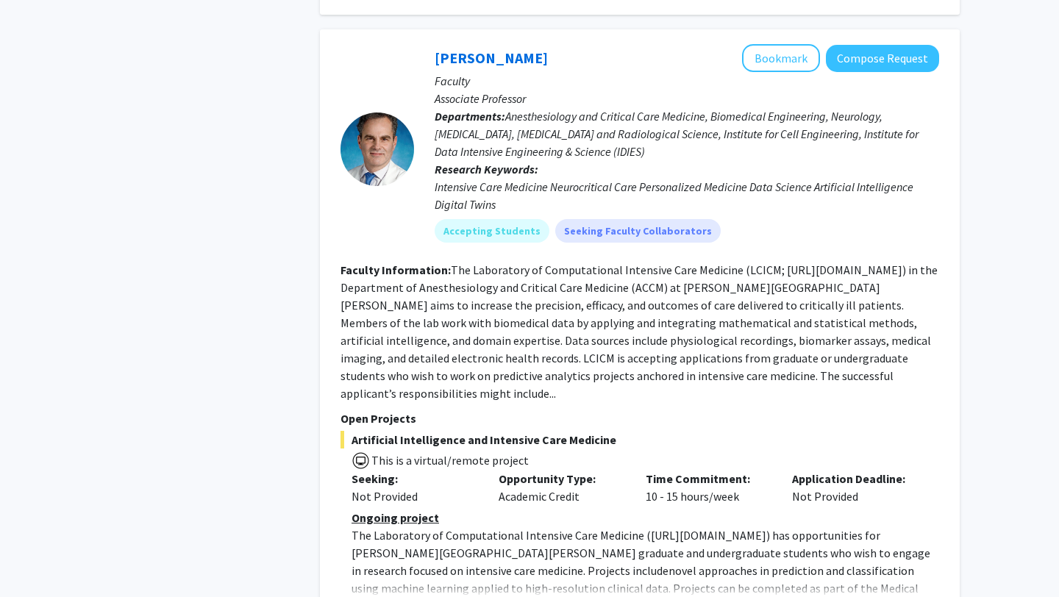
scroll to position [1405, 0]
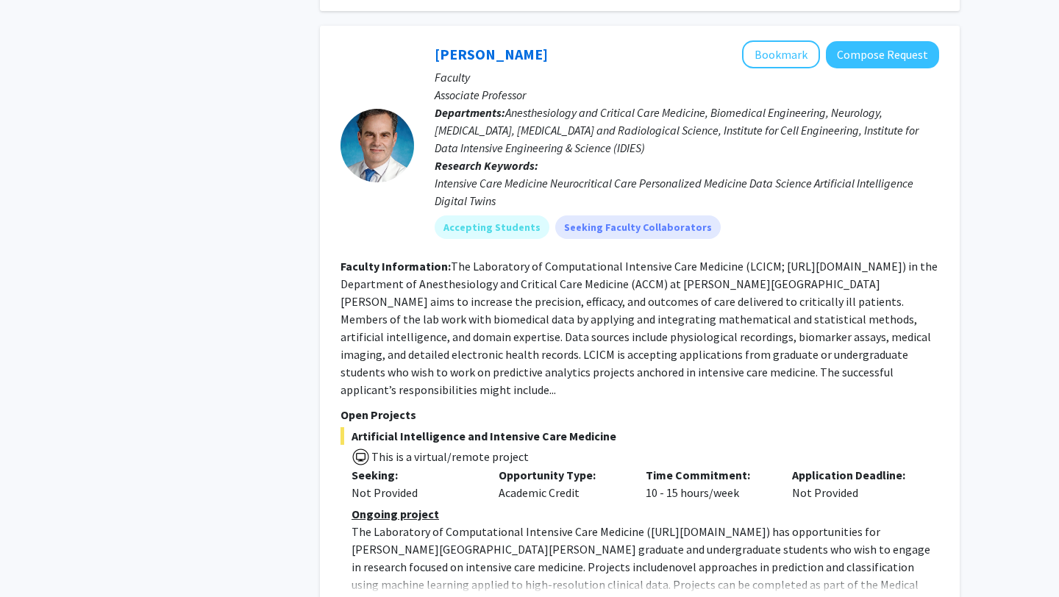
click at [385, 596] on button "Show more" at bounding box center [379, 608] width 57 height 18
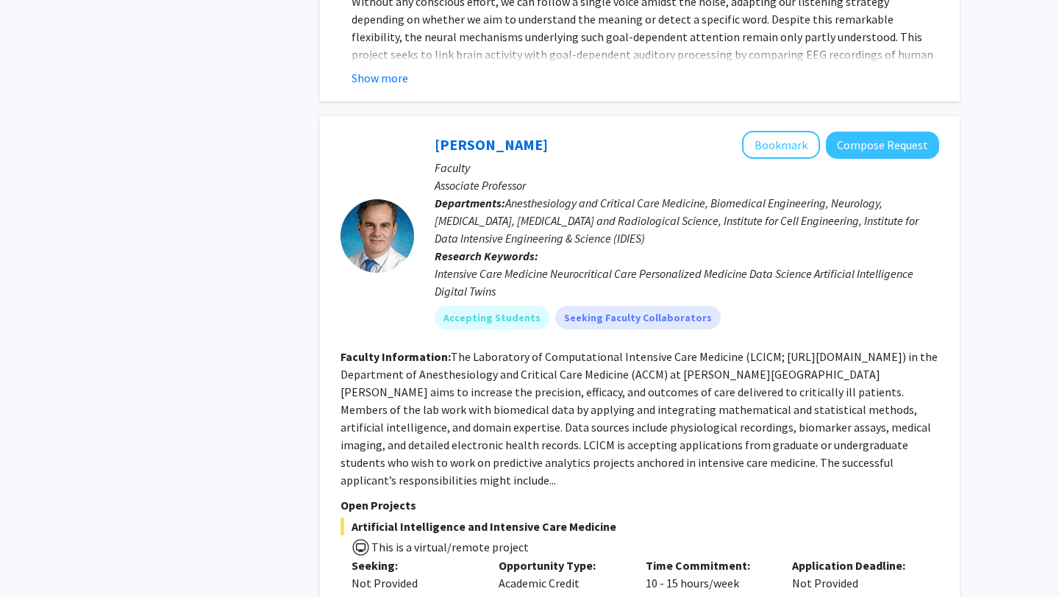
scroll to position [1306, 0]
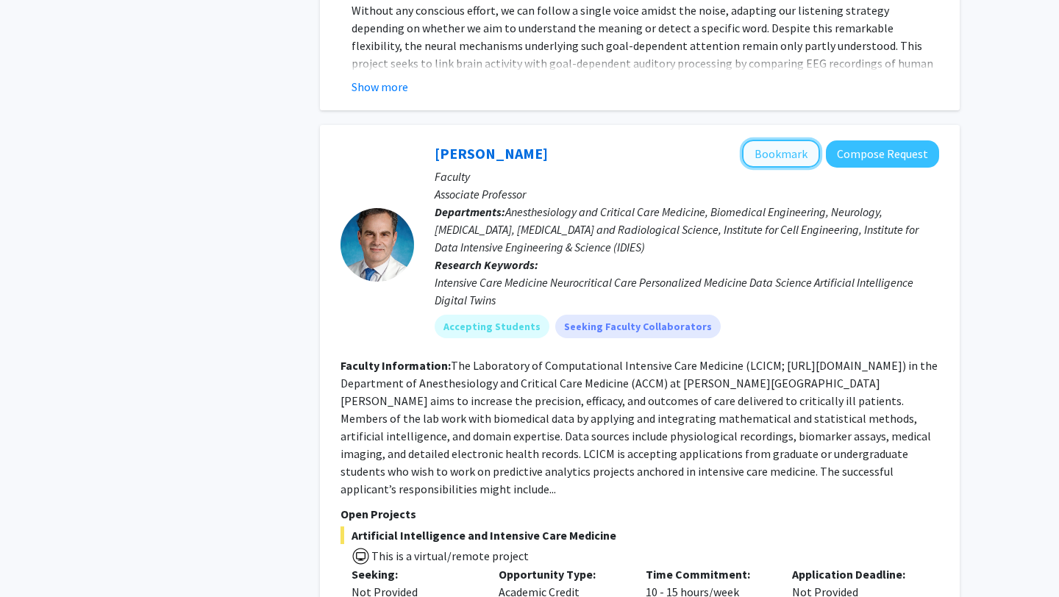
click at [763, 140] on button "Bookmark" at bounding box center [781, 154] width 78 height 28
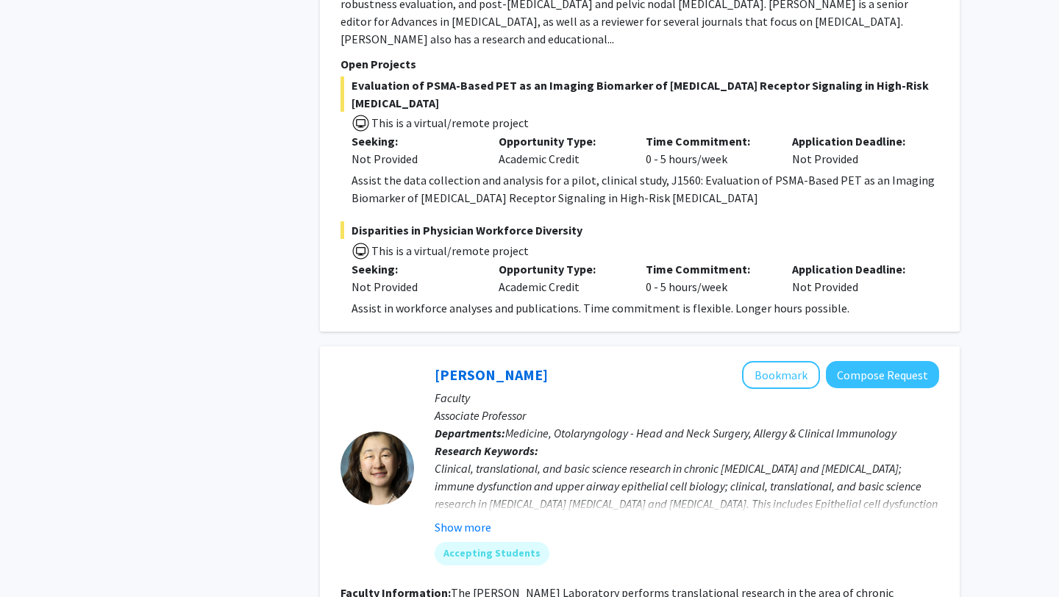
scroll to position [4565, 0]
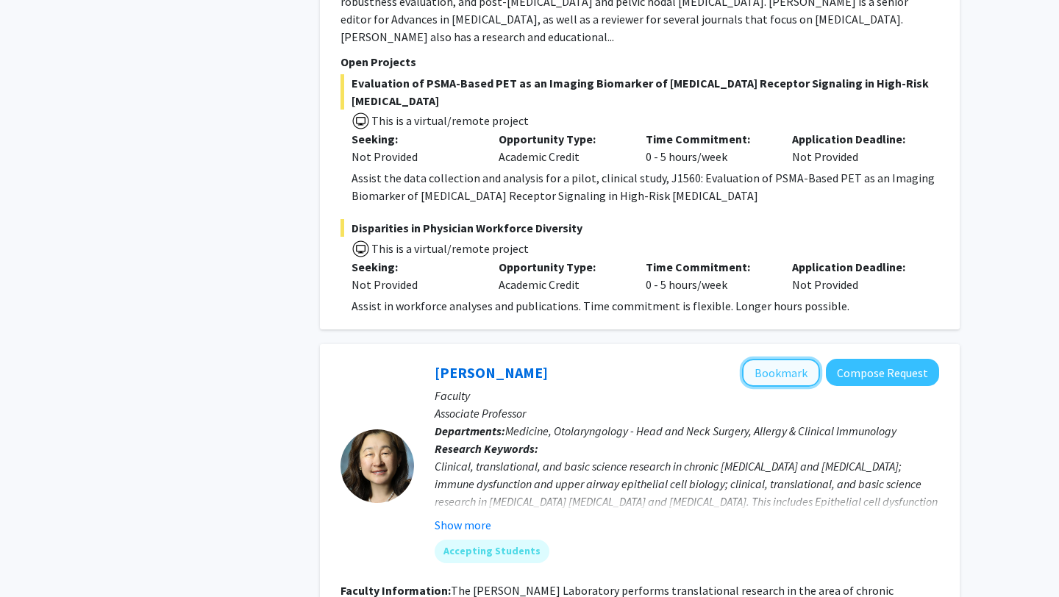
click at [790, 359] on button "Bookmark" at bounding box center [781, 373] width 78 height 28
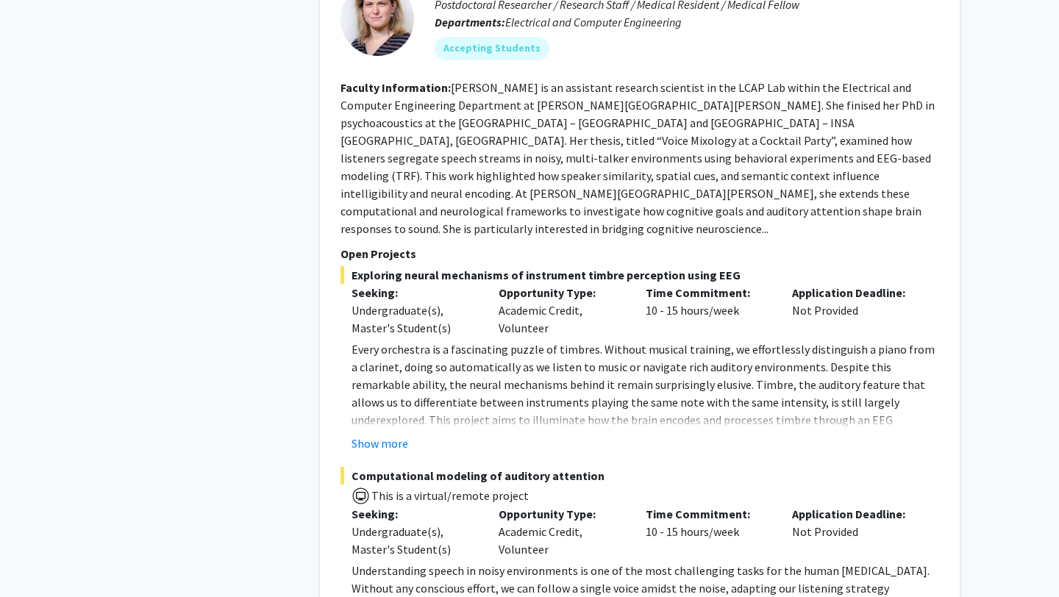
scroll to position [0, 0]
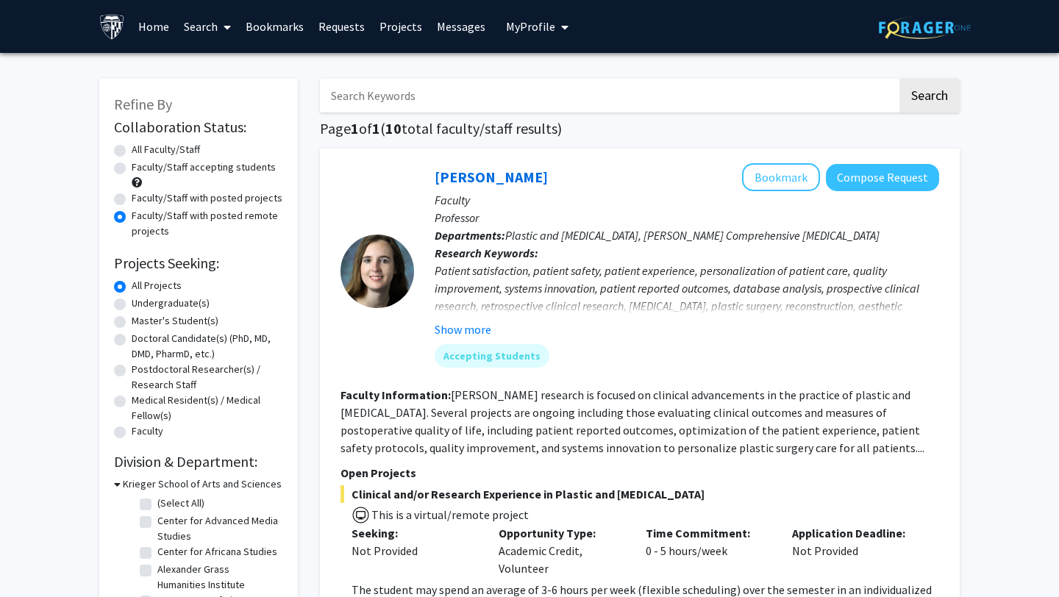
click at [197, 198] on label "Faculty/Staff with posted projects" at bounding box center [207, 197] width 151 height 15
click at [141, 198] on input "Faculty/Staff with posted projects" at bounding box center [137, 195] width 10 height 10
radio input "true"
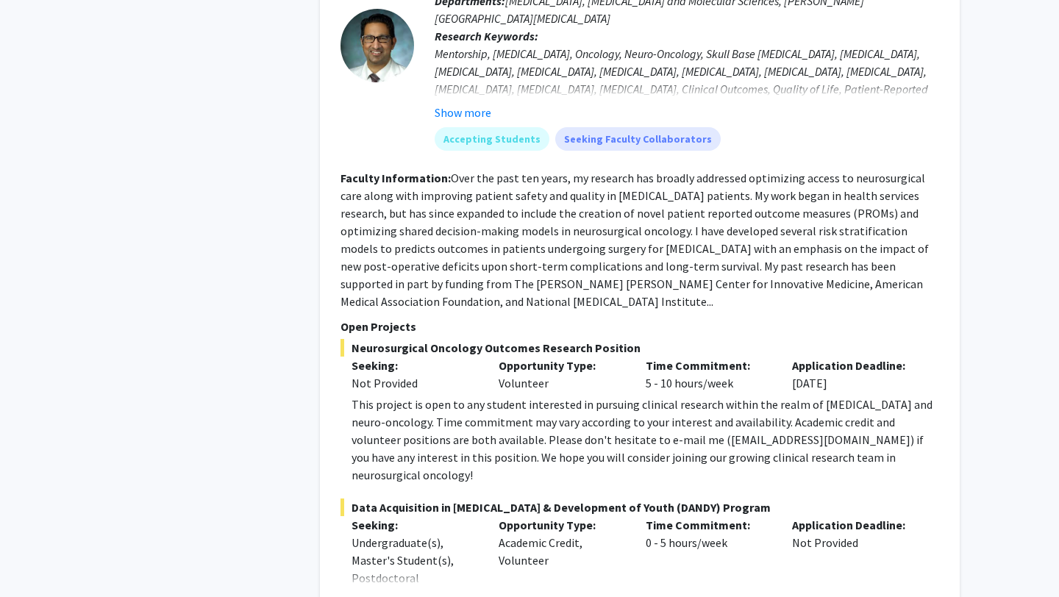
scroll to position [4053, 0]
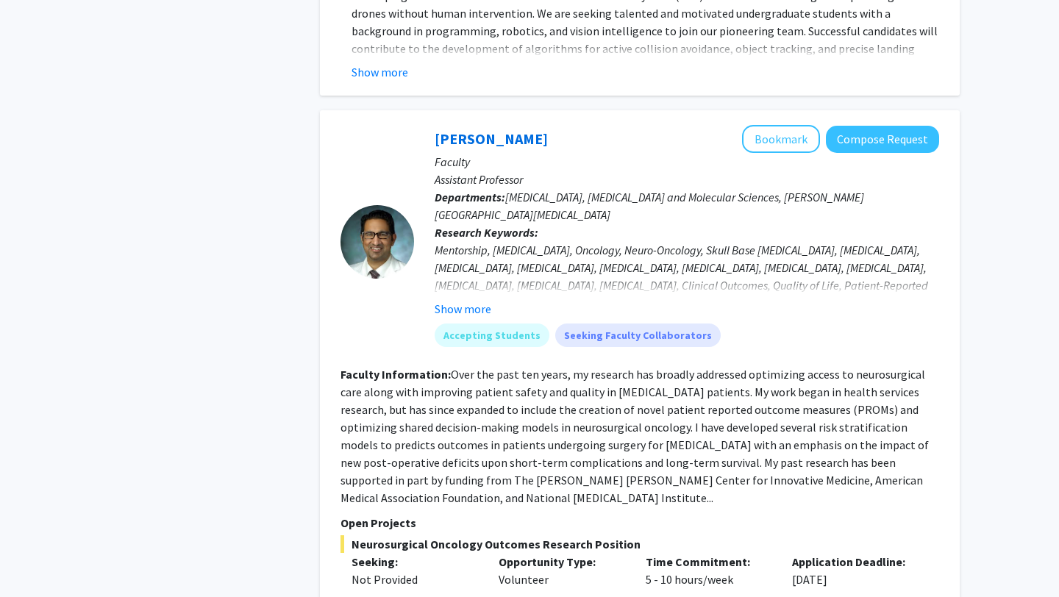
scroll to position [3829, 0]
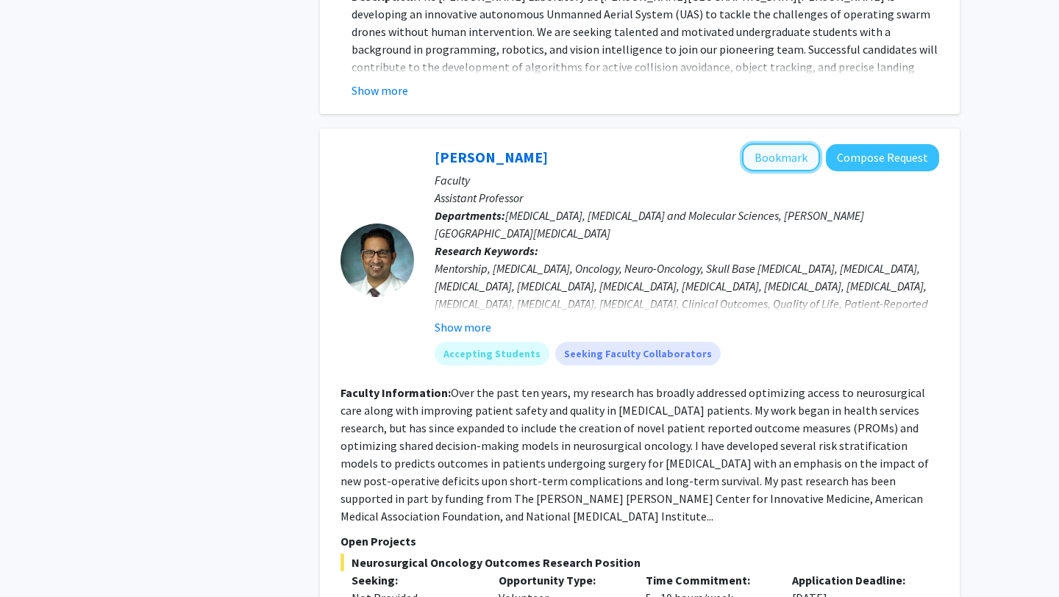
click at [786, 143] on button "Bookmark" at bounding box center [781, 157] width 78 height 28
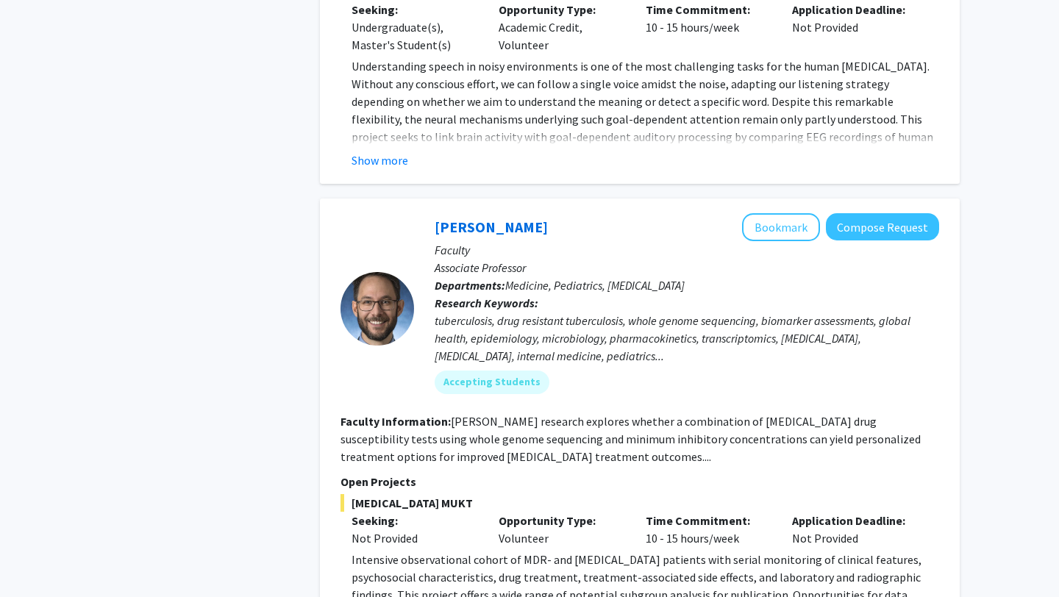
scroll to position [0, 0]
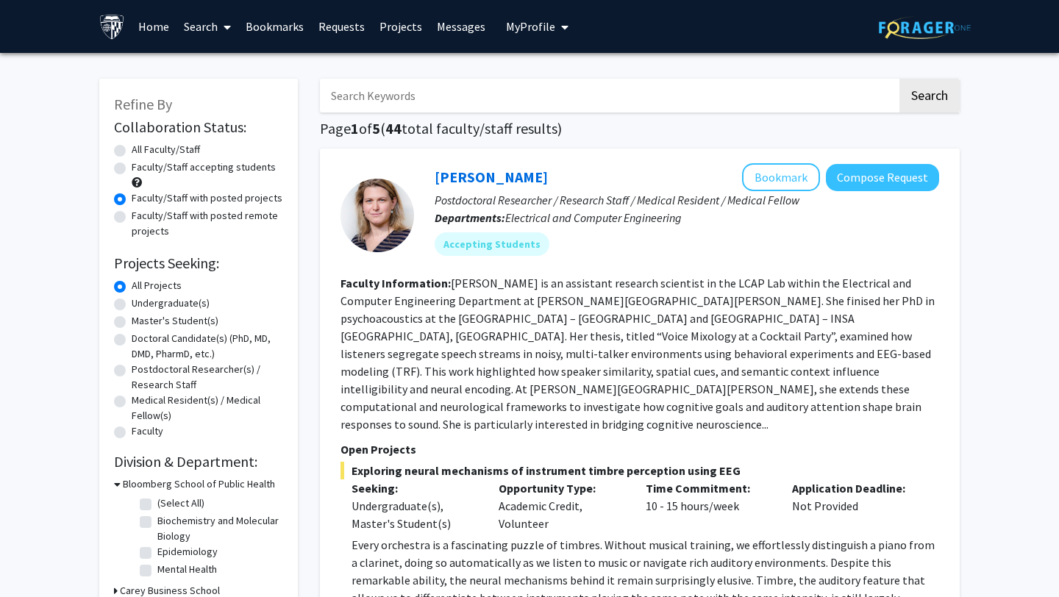
click at [169, 147] on label "All Faculty/Staff" at bounding box center [166, 149] width 68 height 15
click at [141, 147] on input "All Faculty/Staff" at bounding box center [137, 147] width 10 height 10
radio input "true"
click at [429, 99] on input "Search Keywords" at bounding box center [608, 96] width 577 height 34
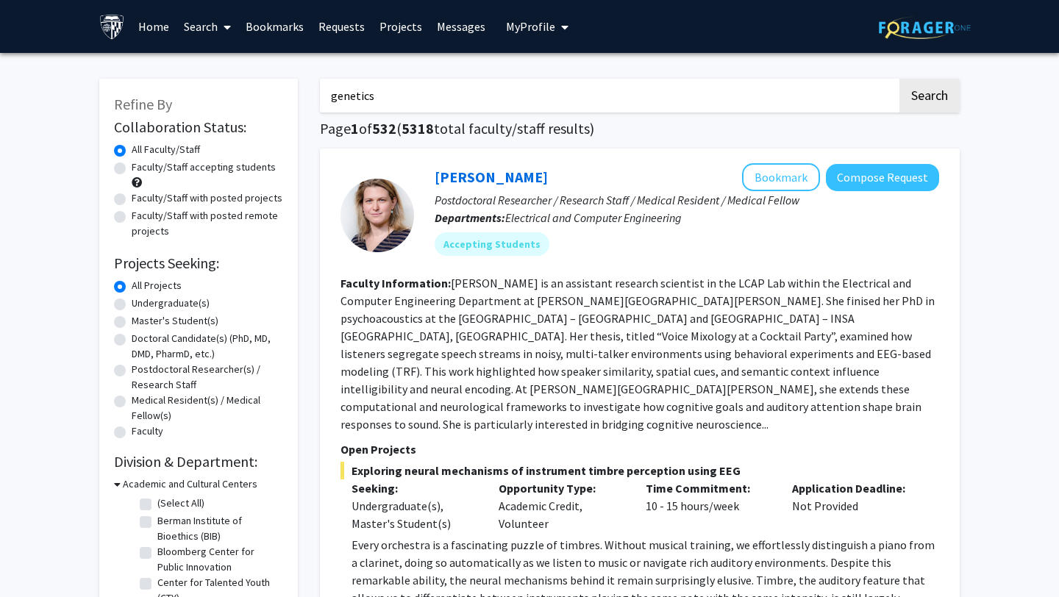
type input "genetics"
click at [899, 79] on button "Search" at bounding box center [929, 96] width 60 height 34
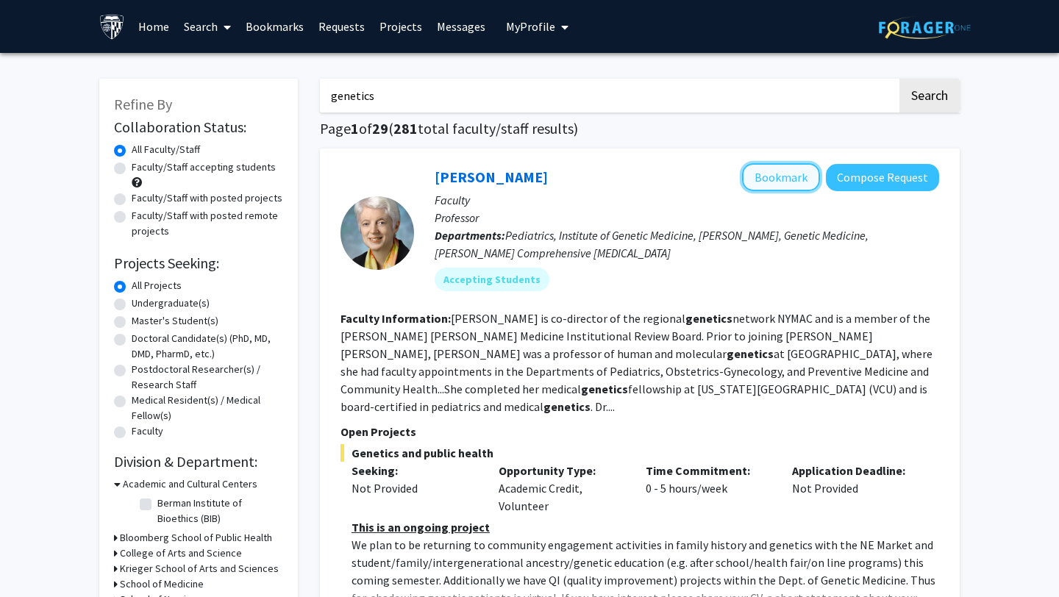
click at [804, 180] on button "Bookmark" at bounding box center [781, 177] width 78 height 28
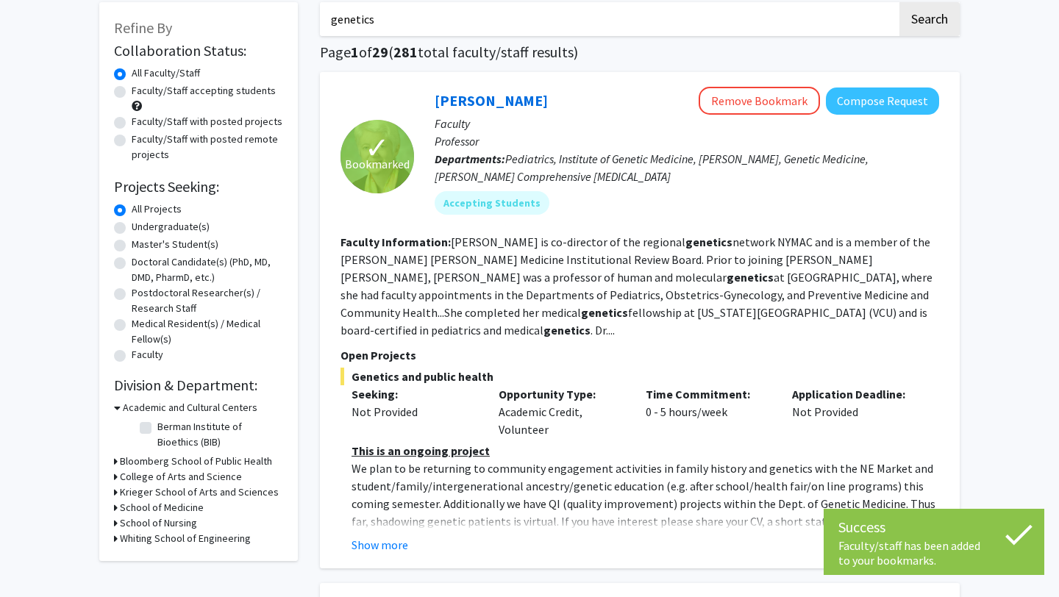
scroll to position [80, 0]
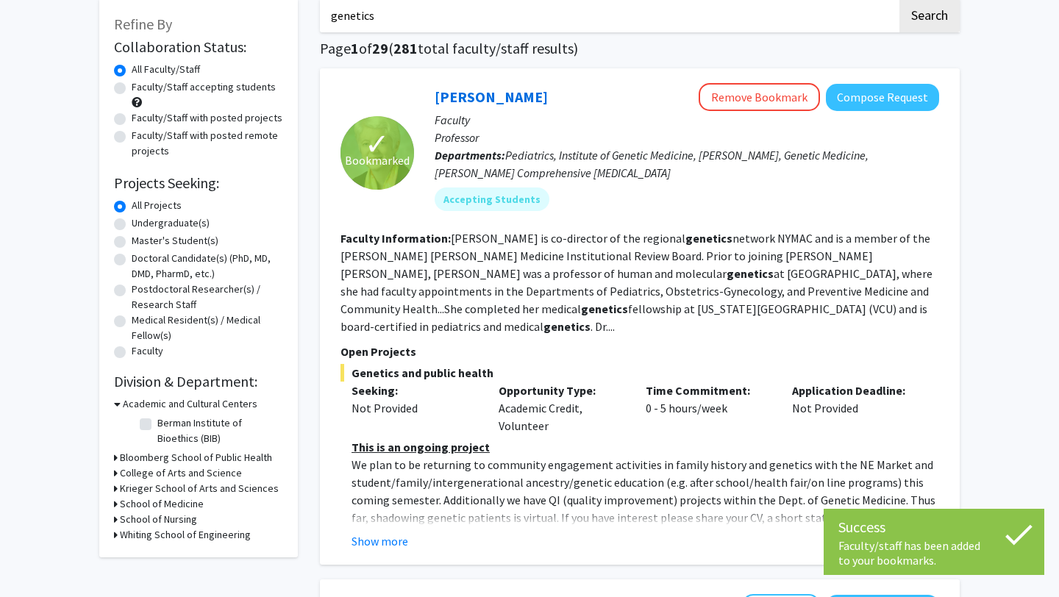
click at [420, 532] on div "Show more" at bounding box center [645, 541] width 588 height 18
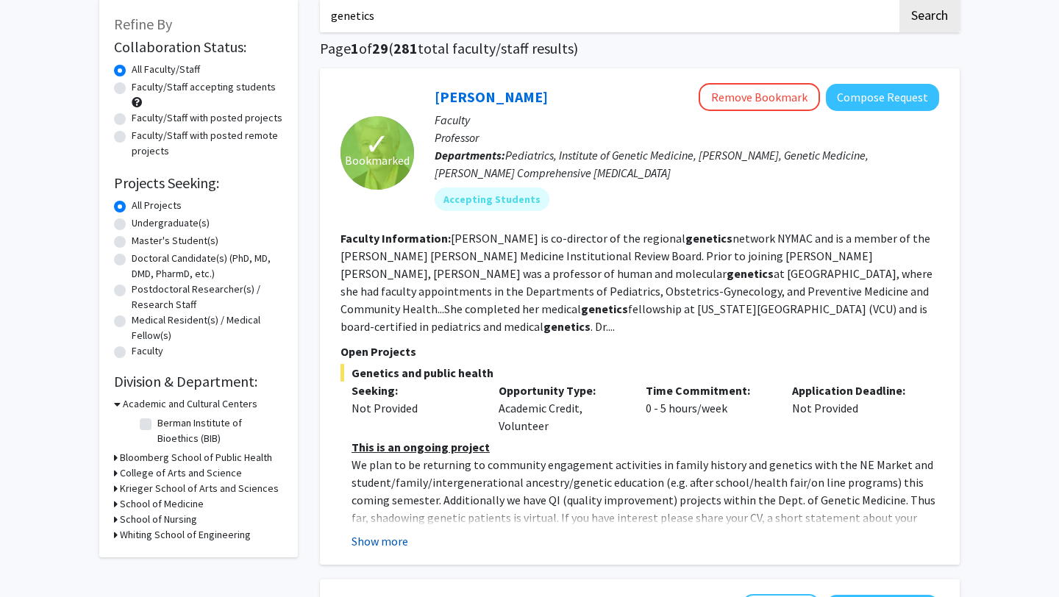
click at [399, 532] on button "Show more" at bounding box center [379, 541] width 57 height 18
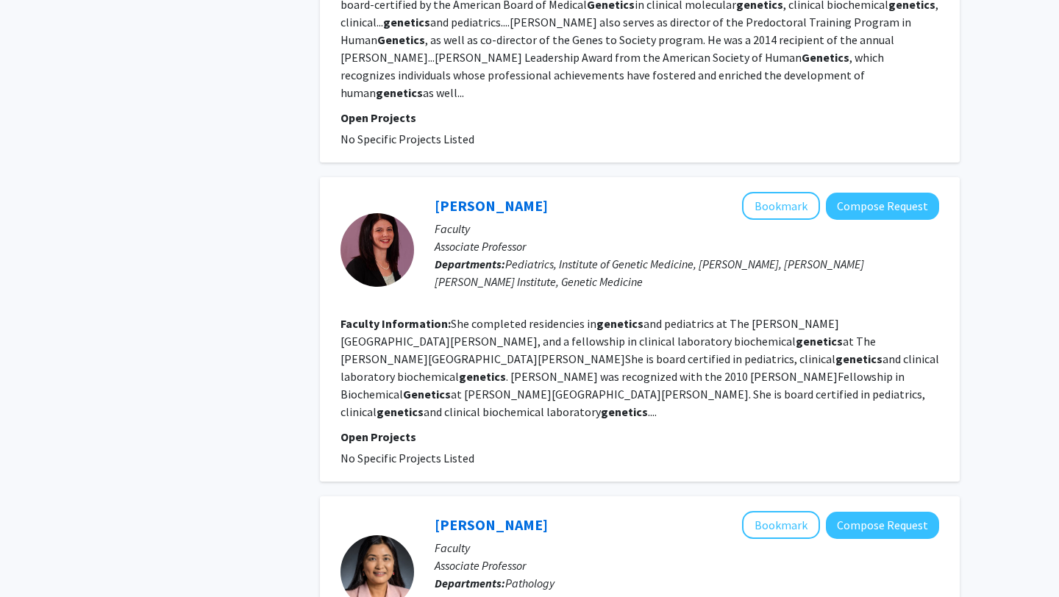
scroll to position [2288, 0]
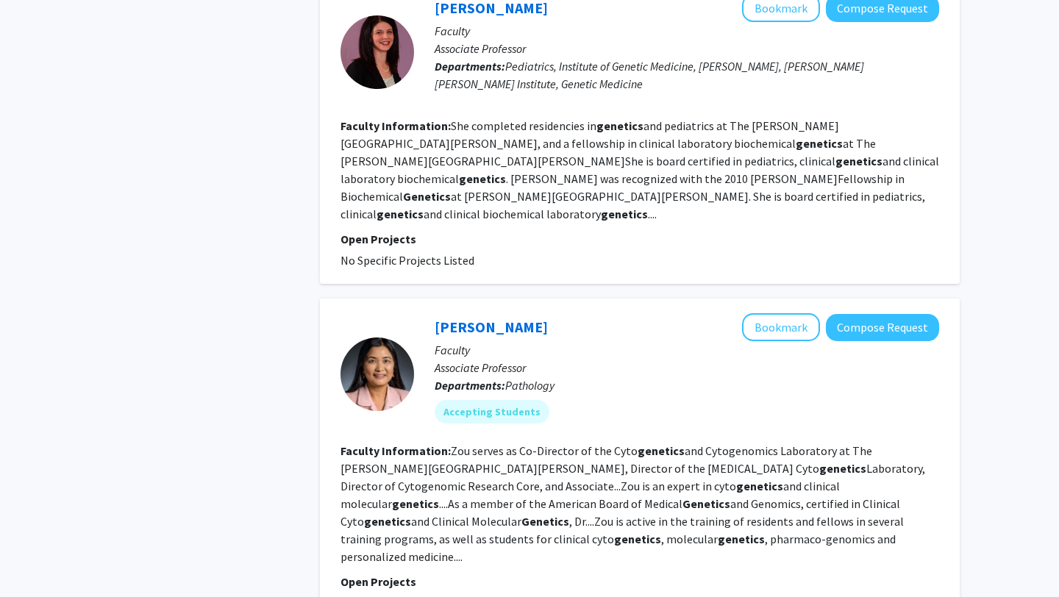
click at [557, 443] on fg-read-more "Zou serves as Co-Director of the Cyto genetics and Cytogenomics Laboratory at T…" at bounding box center [632, 503] width 585 height 121
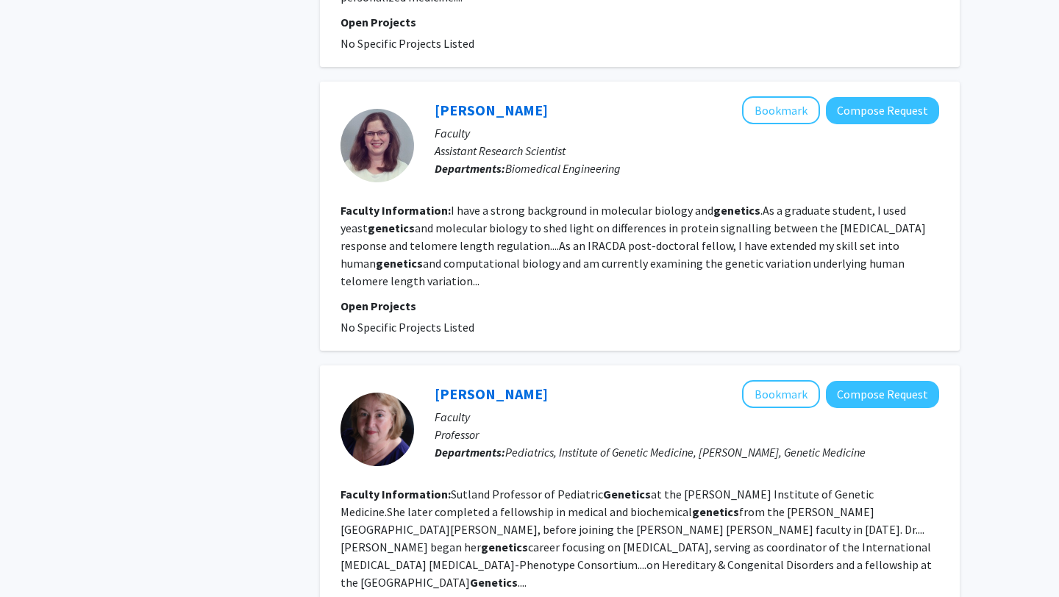
scroll to position [2906, 0]
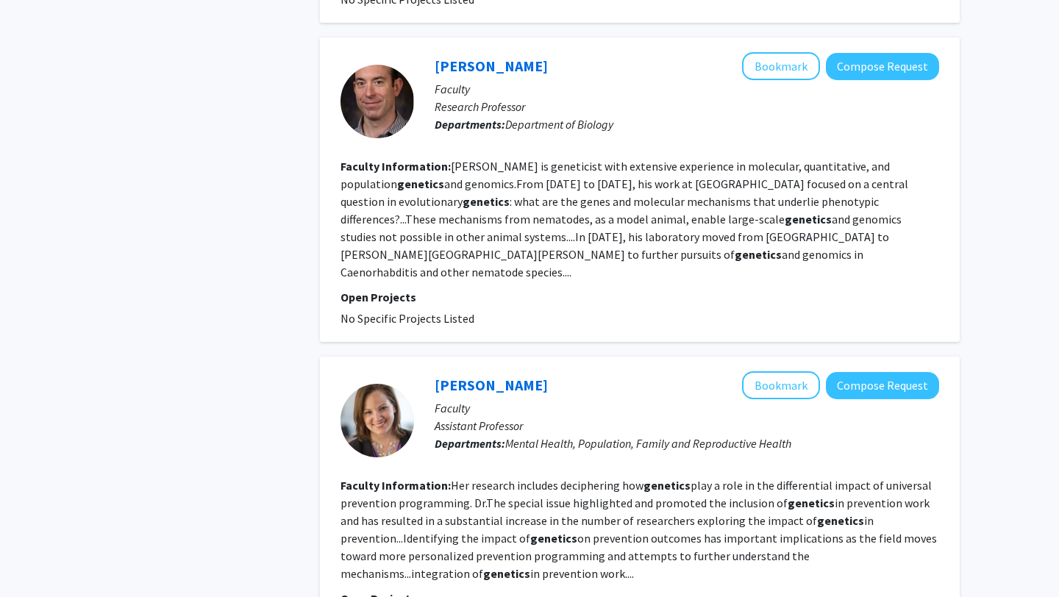
scroll to position [988, 0]
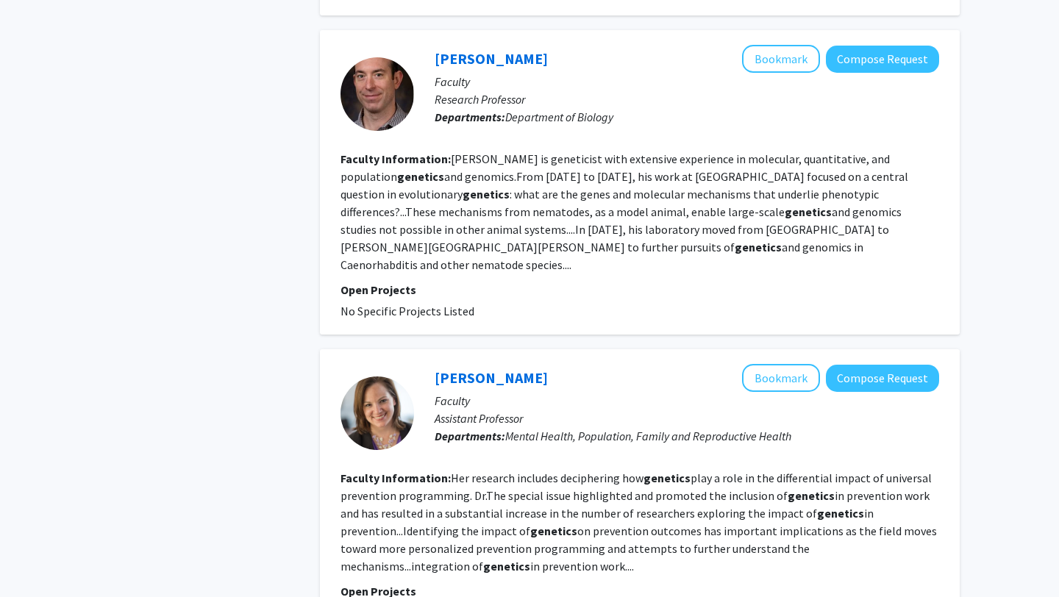
click at [556, 471] on fg-read-more "Her research includes deciphering how genetics play a role in the differential …" at bounding box center [638, 522] width 596 height 103
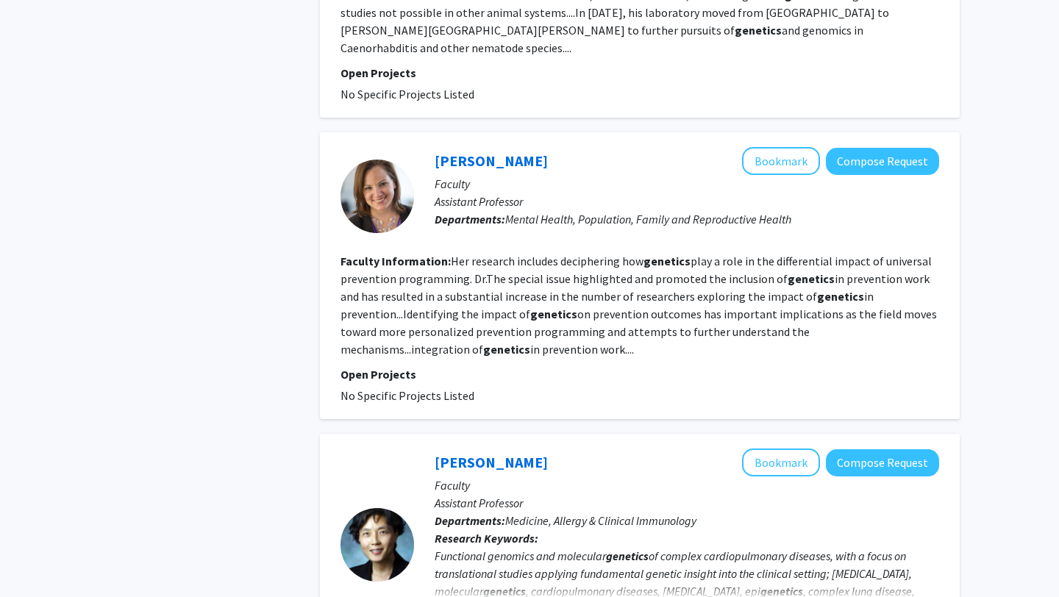
scroll to position [1331, 0]
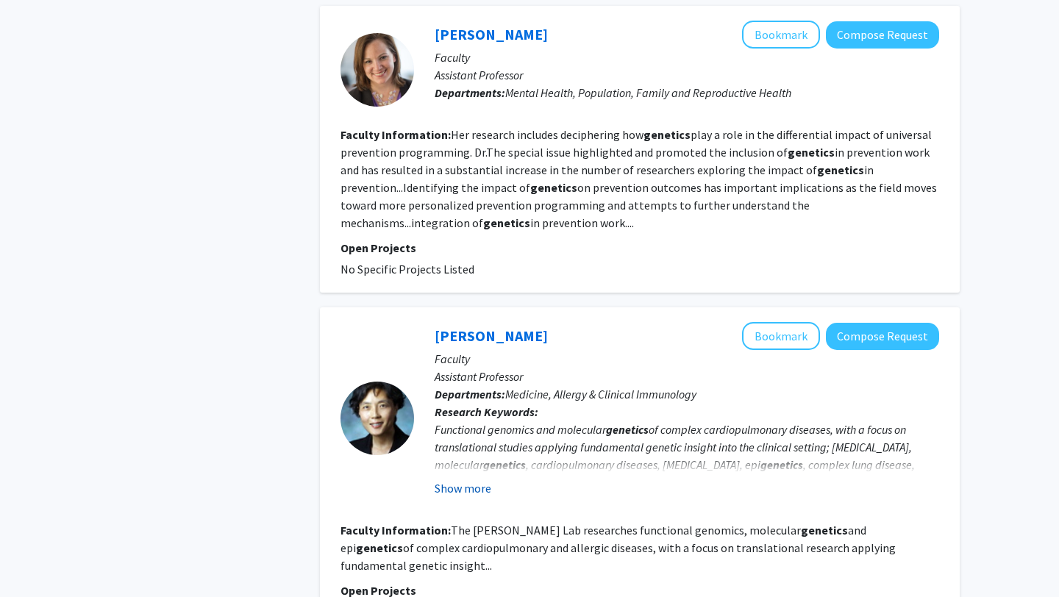
click at [478, 479] on button "Show more" at bounding box center [463, 488] width 57 height 18
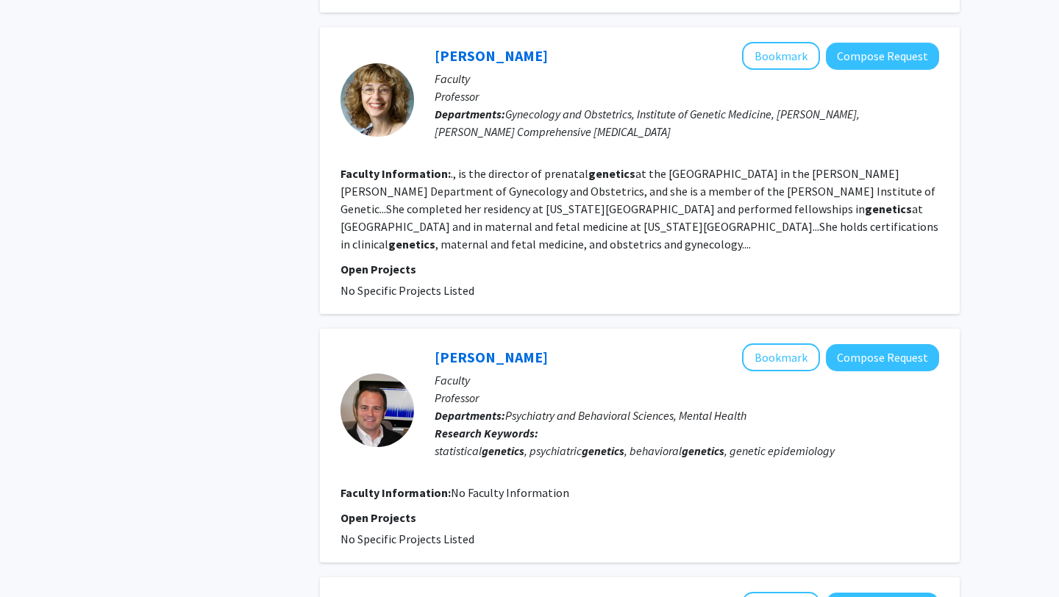
scroll to position [1974, 0]
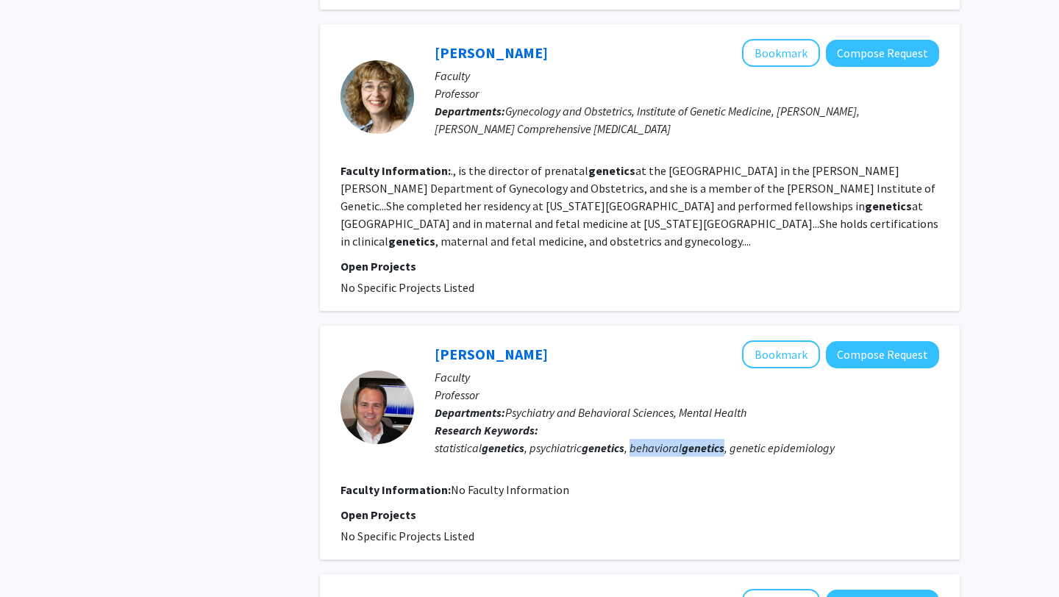
drag, startPoint x: 632, startPoint y: 359, endPoint x: 727, endPoint y: 363, distance: 95.7
click at [727, 439] on div "statistical genetics , psychiatric genetics , behavioral genetics , genetic epi…" at bounding box center [687, 448] width 504 height 18
click at [724, 440] on b "genetics" at bounding box center [703, 447] width 43 height 15
drag, startPoint x: 531, startPoint y: 363, endPoint x: 729, endPoint y: 363, distance: 197.8
click at [729, 439] on div "statistical genetics , psychiatric genetics , behavioral genetics , genetic epi…" at bounding box center [687, 448] width 504 height 18
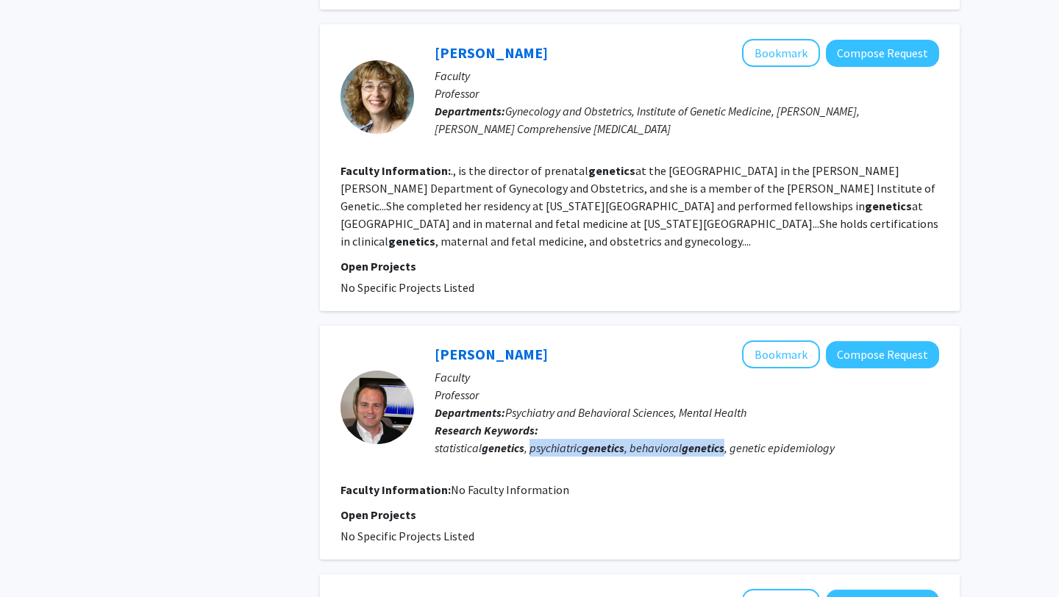
copy div "psychiatric genetics , behavioral genetics"
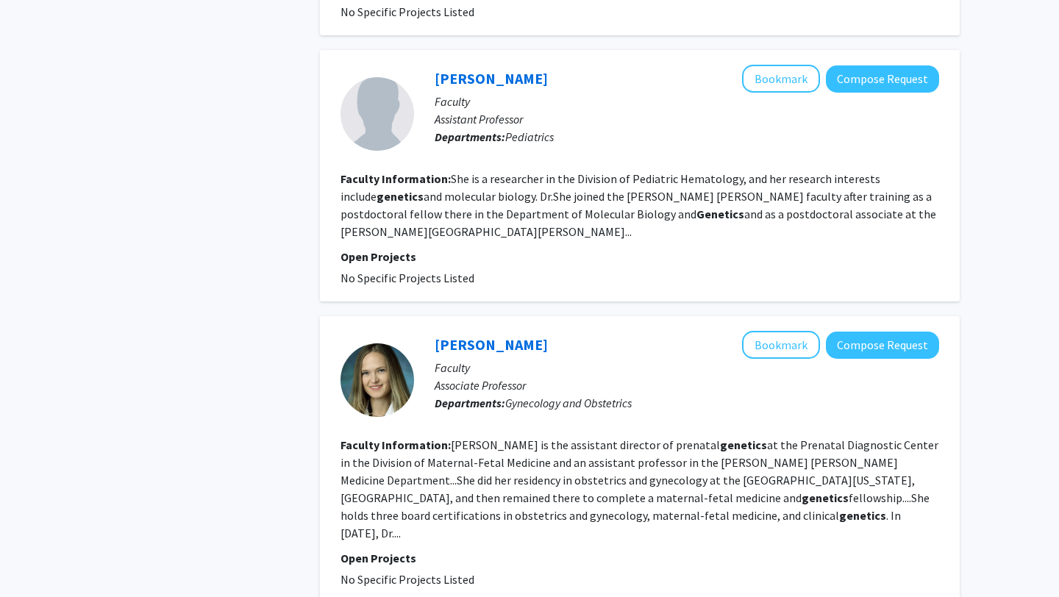
scroll to position [2501, 0]
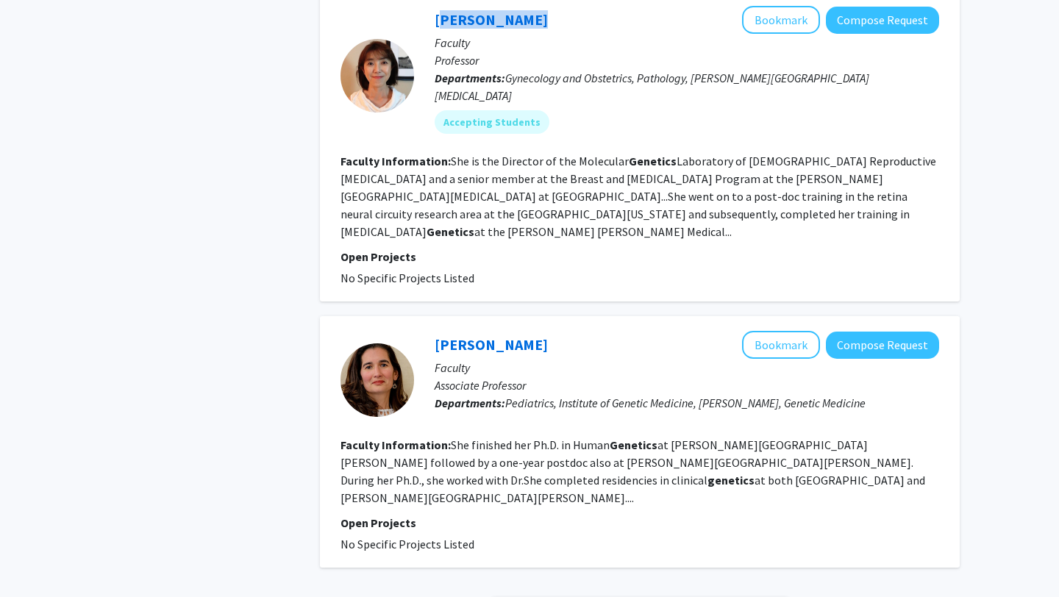
scroll to position [2680, 0]
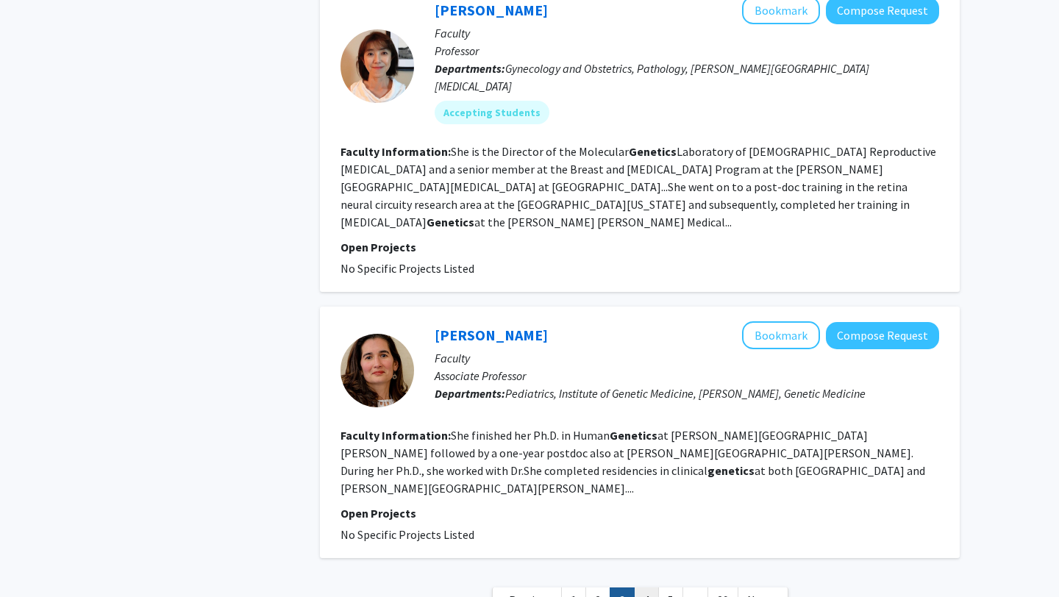
click at [645, 588] on link "4" at bounding box center [646, 601] width 25 height 26
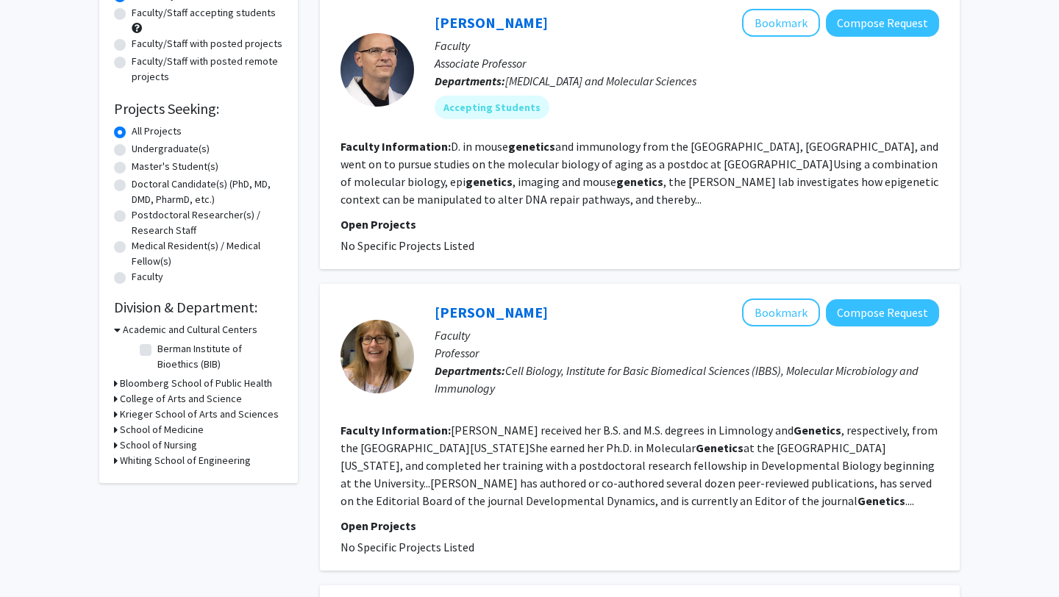
scroll to position [157, 0]
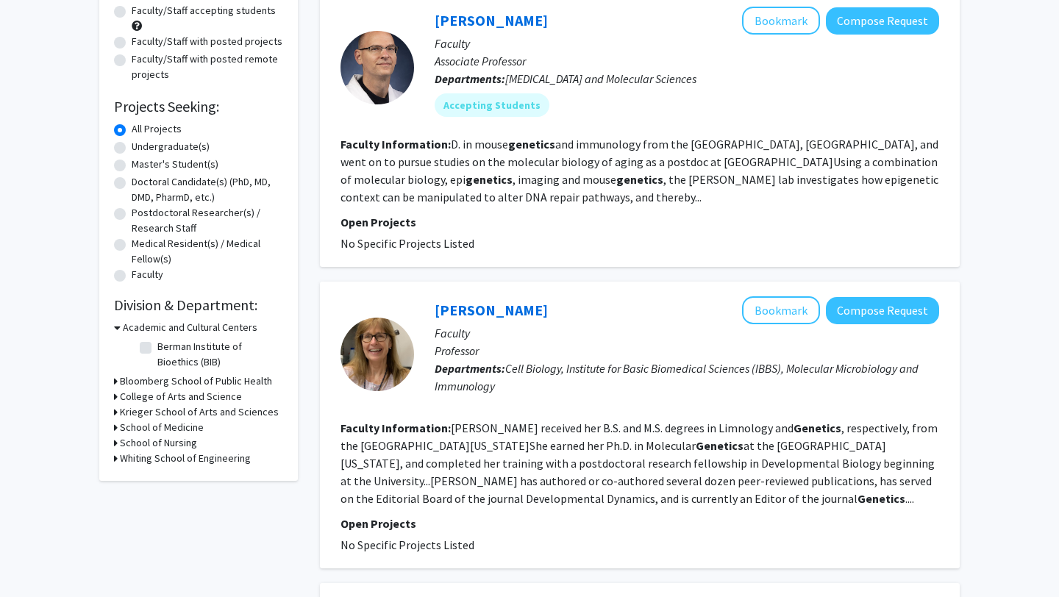
click at [157, 347] on label "Berman Institute of Bioethics (BIB)" at bounding box center [218, 354] width 122 height 31
click at [157, 347] on input "Berman Institute of Bioethics (BIB)" at bounding box center [162, 344] width 10 height 10
checkbox input "true"
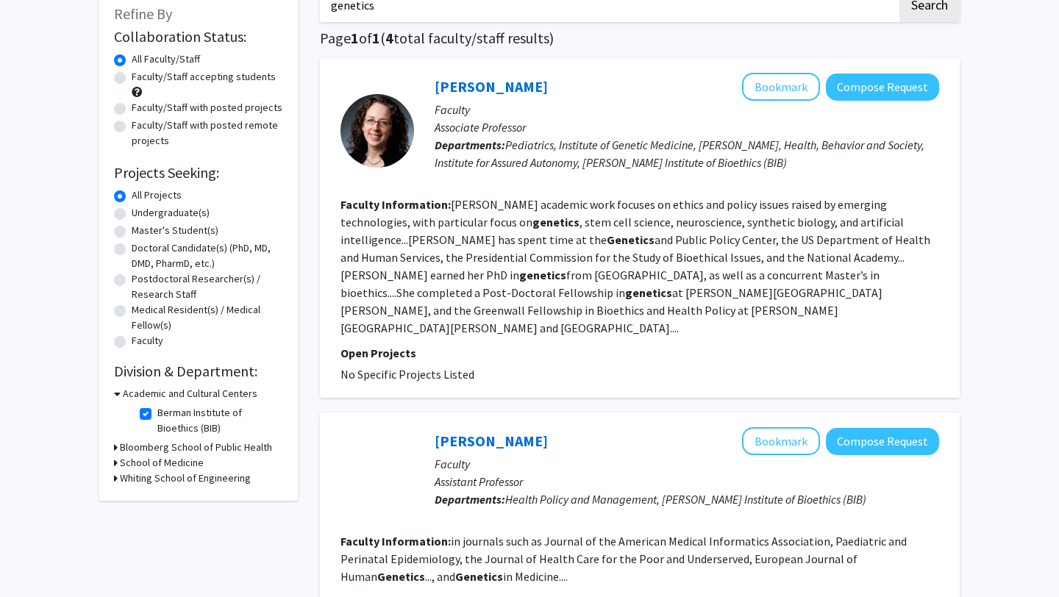
scroll to position [96, 0]
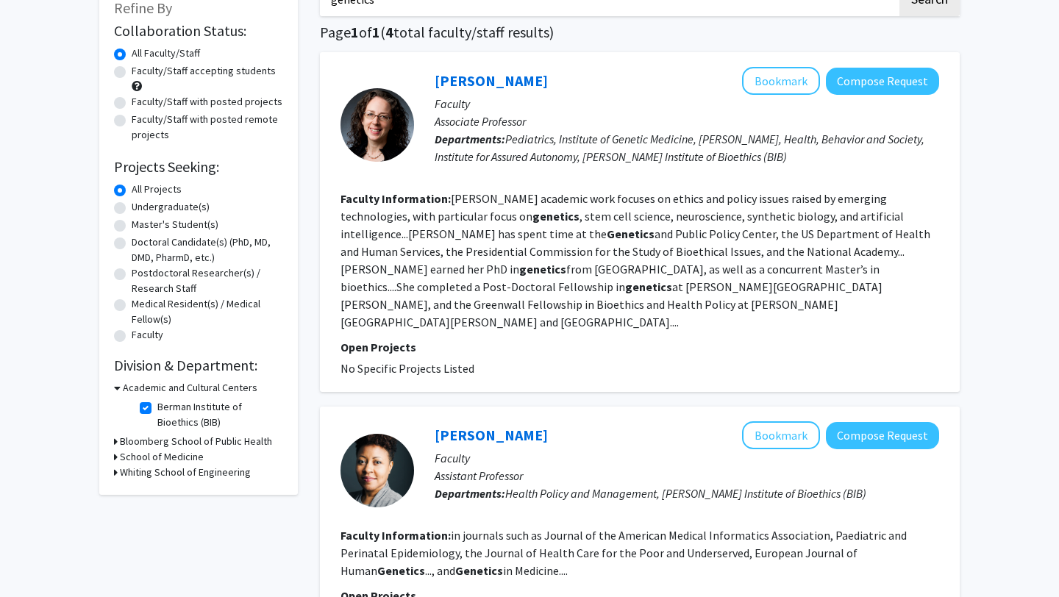
click at [144, 415] on fg-checkbox "Berman Institute of Bioethics (BIB) Berman Institute of Bioethics (BIB)" at bounding box center [210, 414] width 140 height 31
click at [157, 409] on label "Berman Institute of Bioethics (BIB)" at bounding box center [218, 414] width 122 height 31
click at [157, 409] on input "Berman Institute of Bioethics (BIB)" at bounding box center [162, 404] width 10 height 10
checkbox input "false"
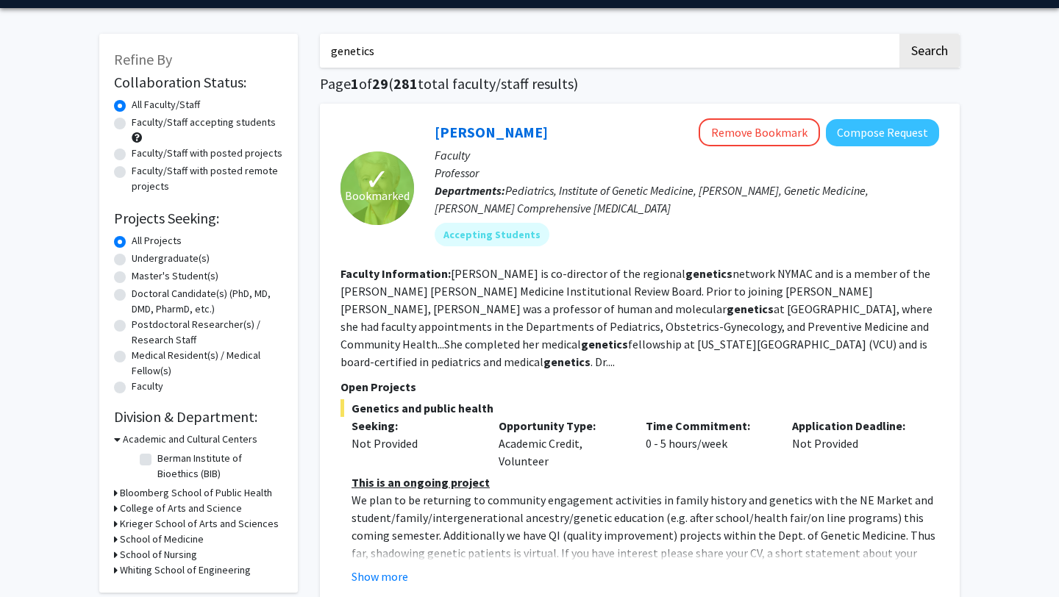
scroll to position [60, 0]
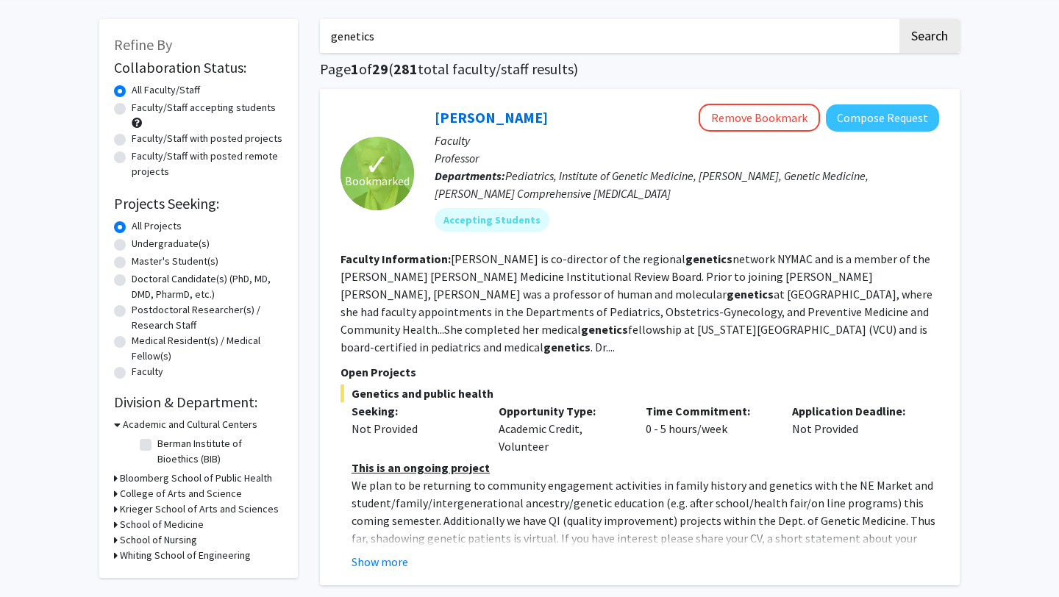
click at [179, 527] on h3 "School of Medicine" at bounding box center [162, 524] width 84 height 15
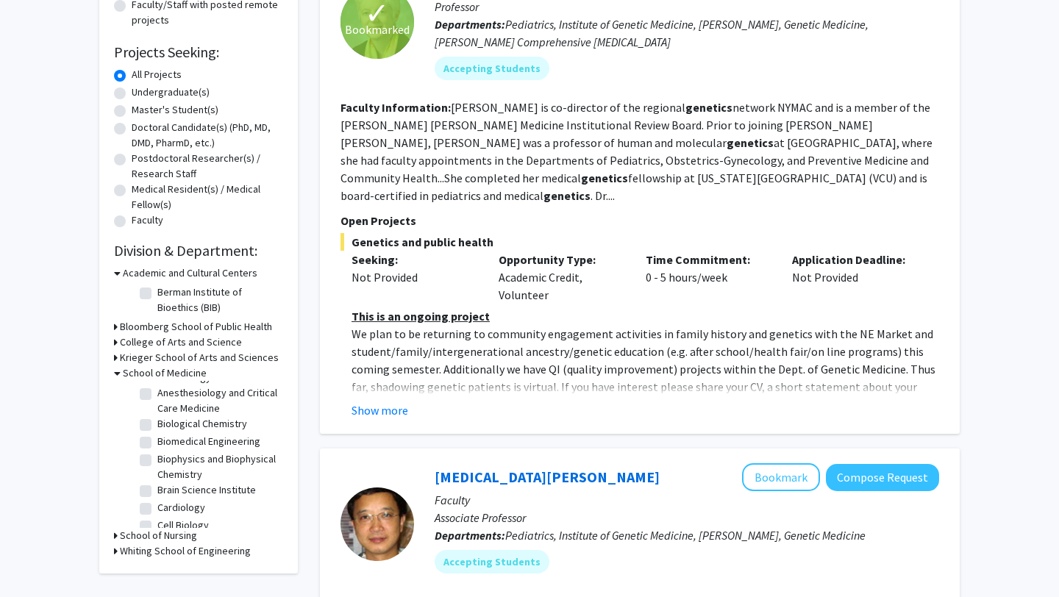
scroll to position [54, 0]
click at [199, 490] on label "Brain Science Institute" at bounding box center [206, 484] width 99 height 15
click at [167, 486] on input "Brain Science Institute" at bounding box center [162, 482] width 10 height 10
checkbox input "true"
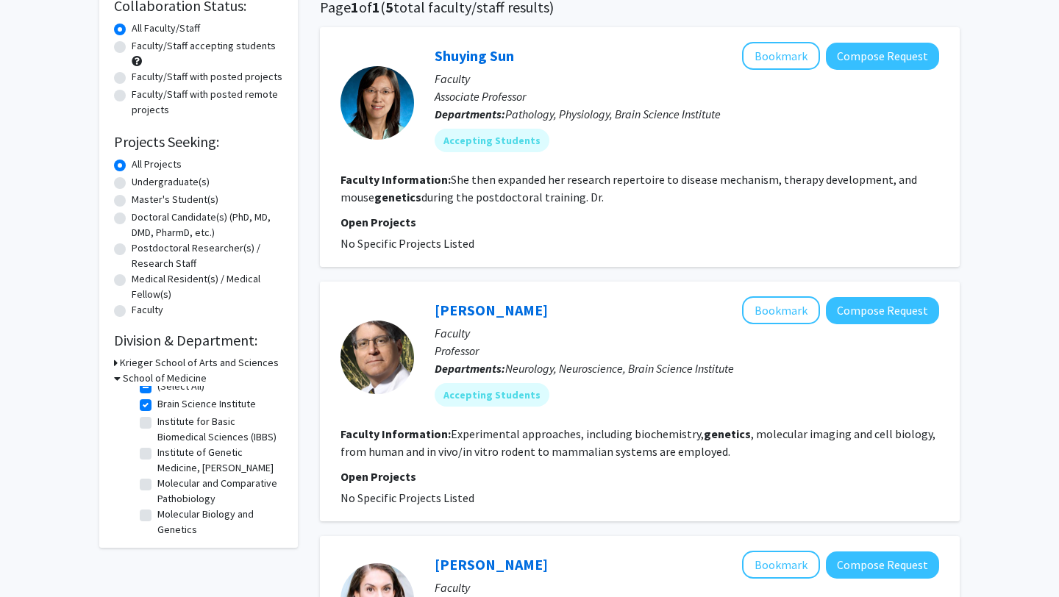
scroll to position [10, 0]
click at [157, 406] on label "Brain Science Institute" at bounding box center [206, 405] width 99 height 15
click at [157, 406] on input "Brain Science Institute" at bounding box center [162, 403] width 10 height 10
checkbox input "false"
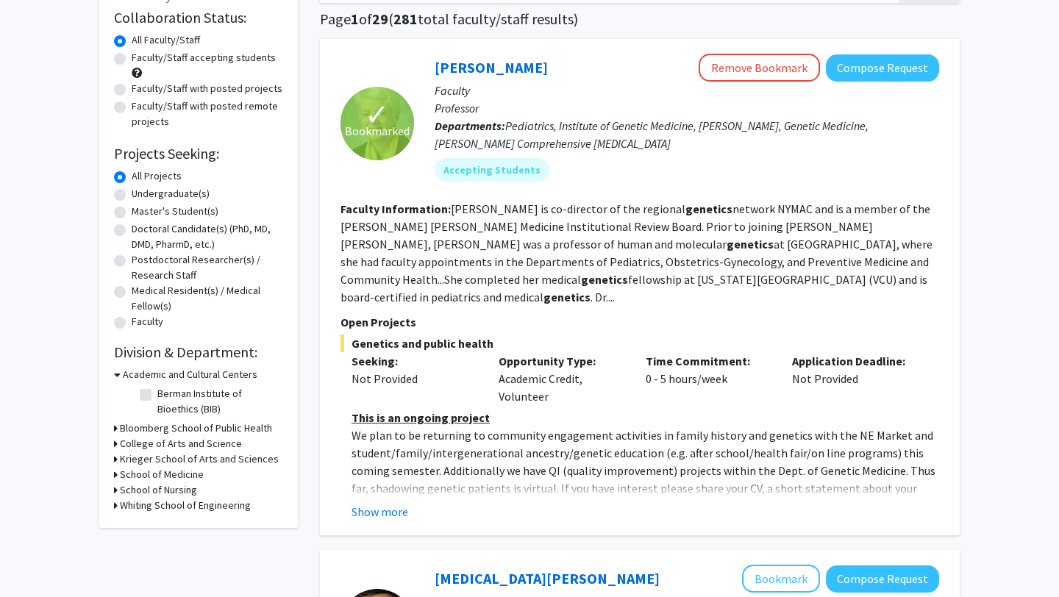
scroll to position [112, 0]
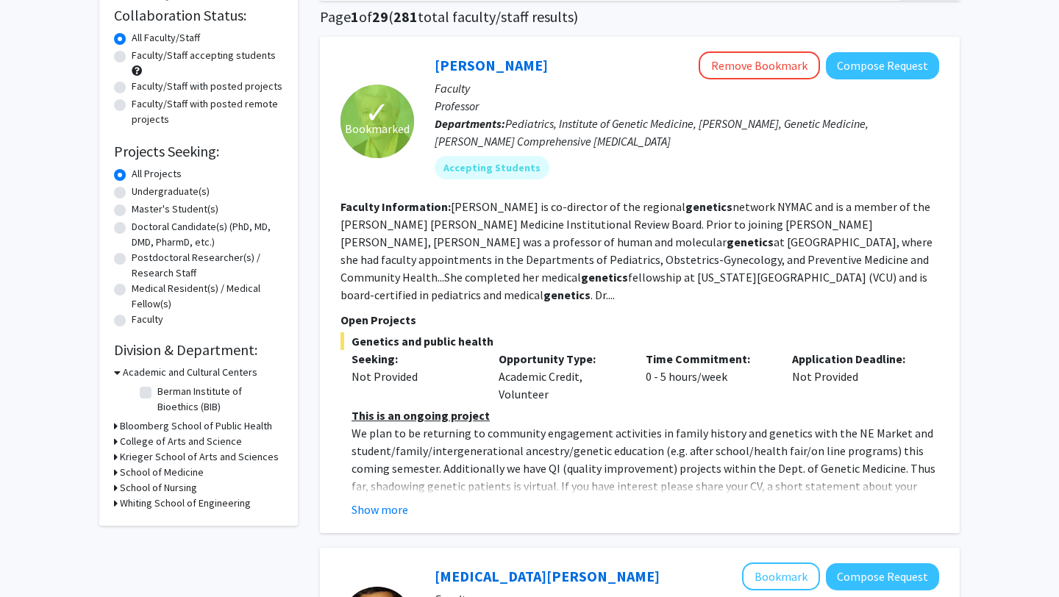
click at [174, 474] on h3 "School of Medicine" at bounding box center [162, 472] width 84 height 15
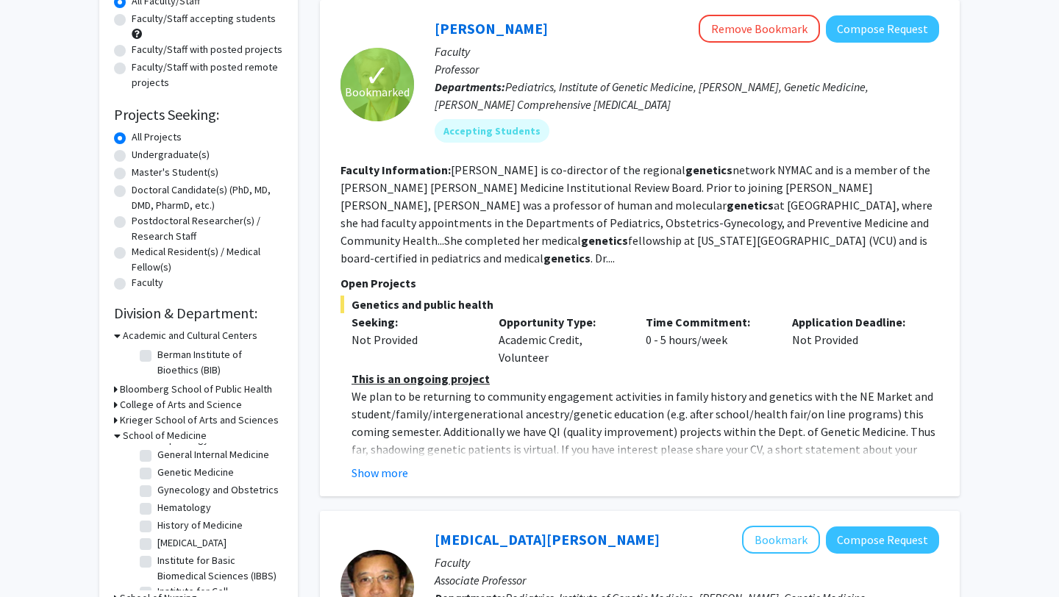
scroll to position [389, 0]
click at [201, 517] on label "History of Medicine" at bounding box center [199, 524] width 85 height 15
click at [167, 517] on input "History of Medicine" at bounding box center [162, 522] width 10 height 10
checkbox input "true"
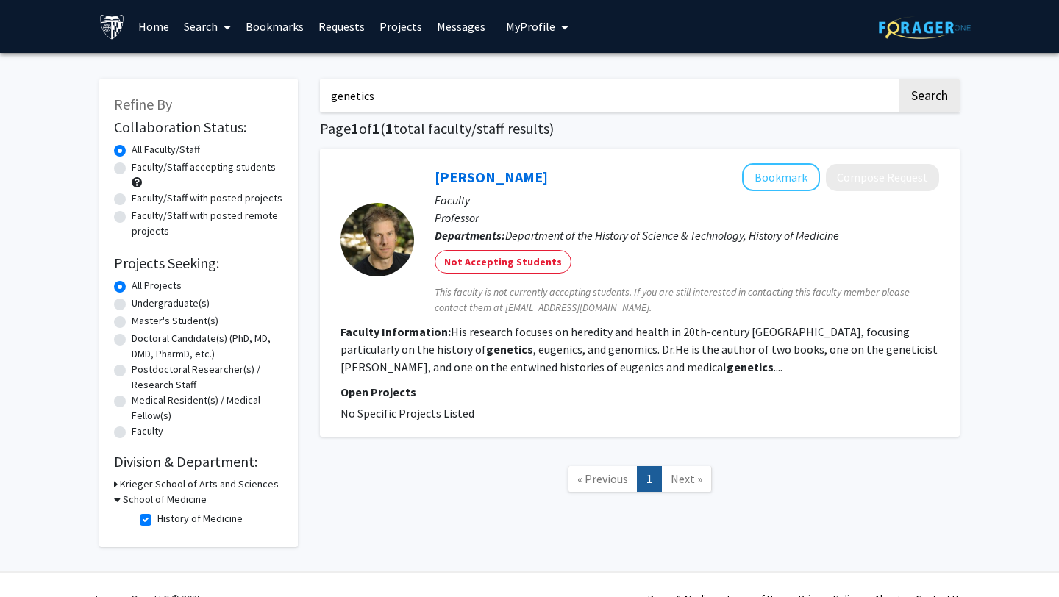
click at [193, 516] on label "History of Medicine" at bounding box center [199, 518] width 85 height 15
click at [167, 516] on input "History of Medicine" at bounding box center [162, 516] width 10 height 10
checkbox input "false"
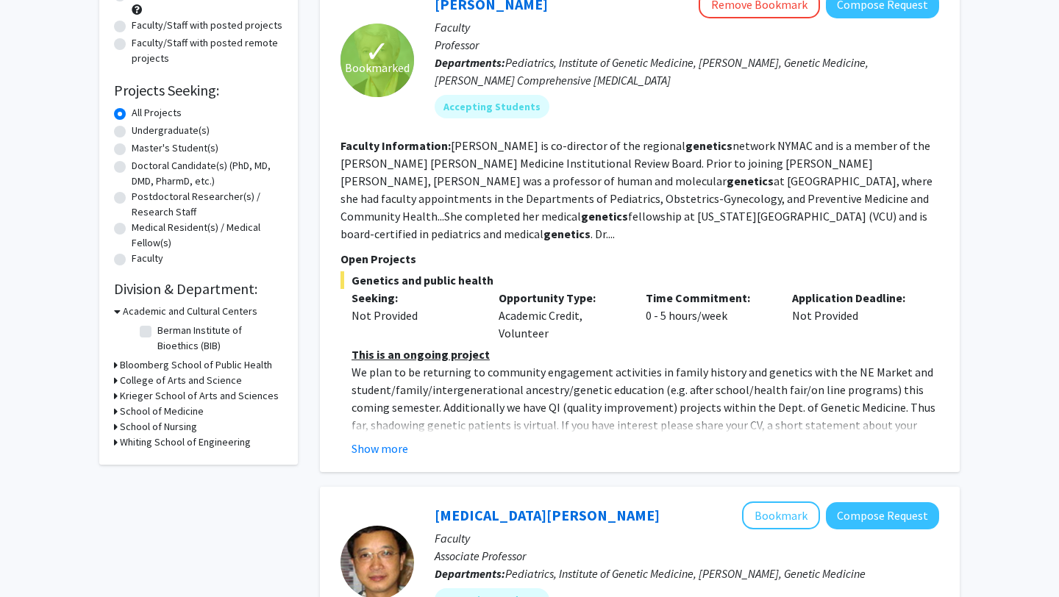
scroll to position [182, 0]
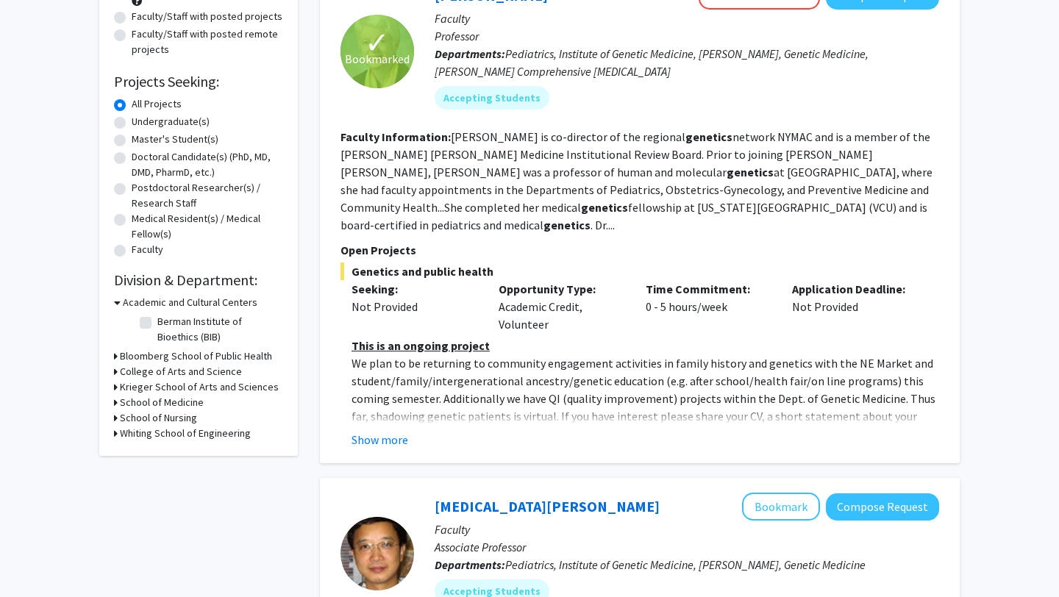
click at [181, 389] on h3 "Krieger School of Arts and Sciences" at bounding box center [199, 386] width 159 height 15
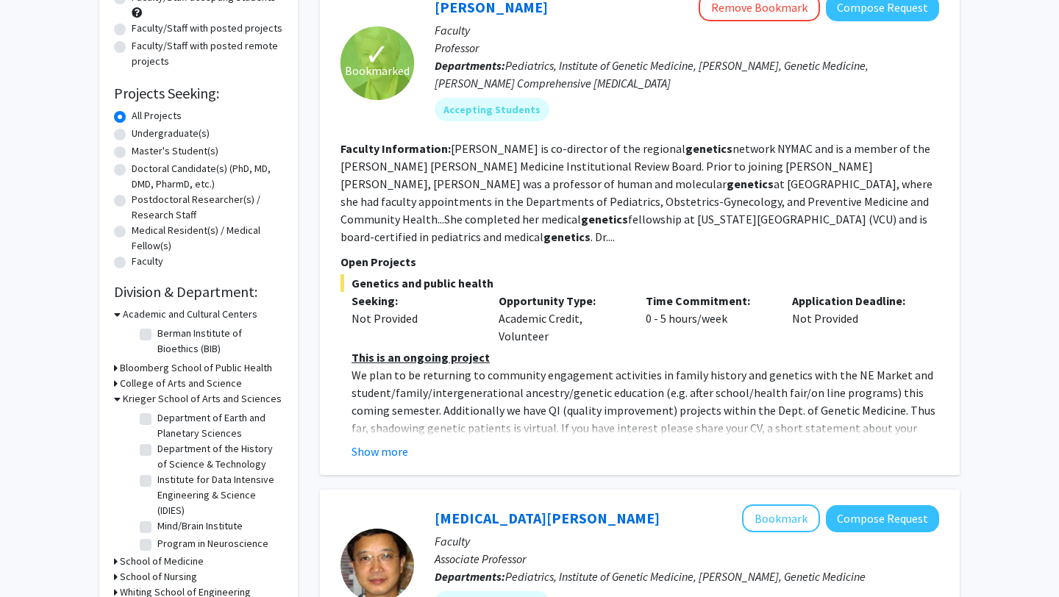
scroll to position [74, 0]
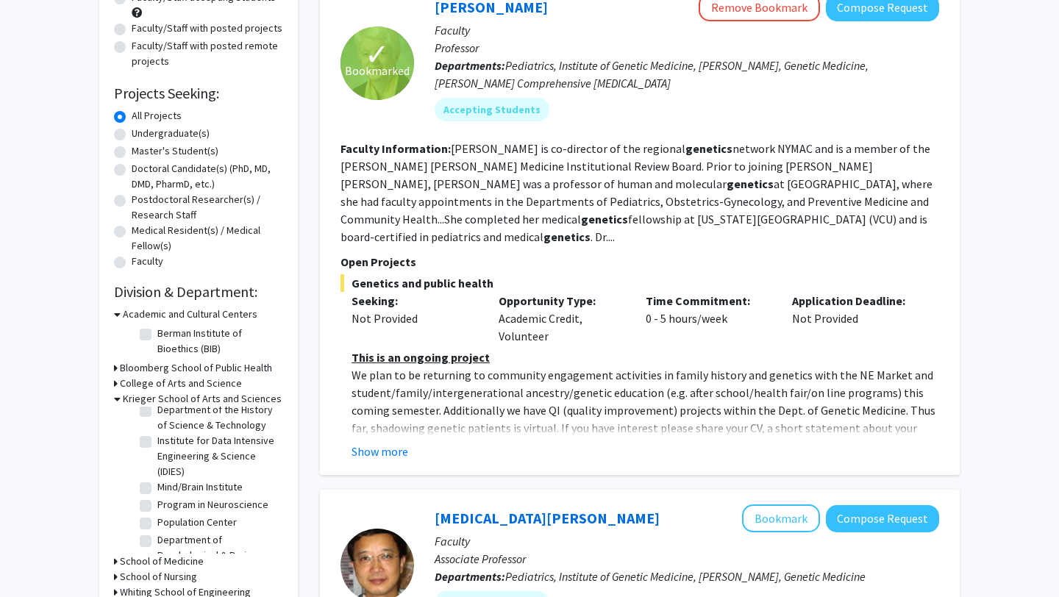
click at [210, 507] on label "Program in Neuroscience" at bounding box center [212, 504] width 111 height 15
click at [167, 507] on input "Program in Neuroscience" at bounding box center [162, 502] width 10 height 10
checkbox input "true"
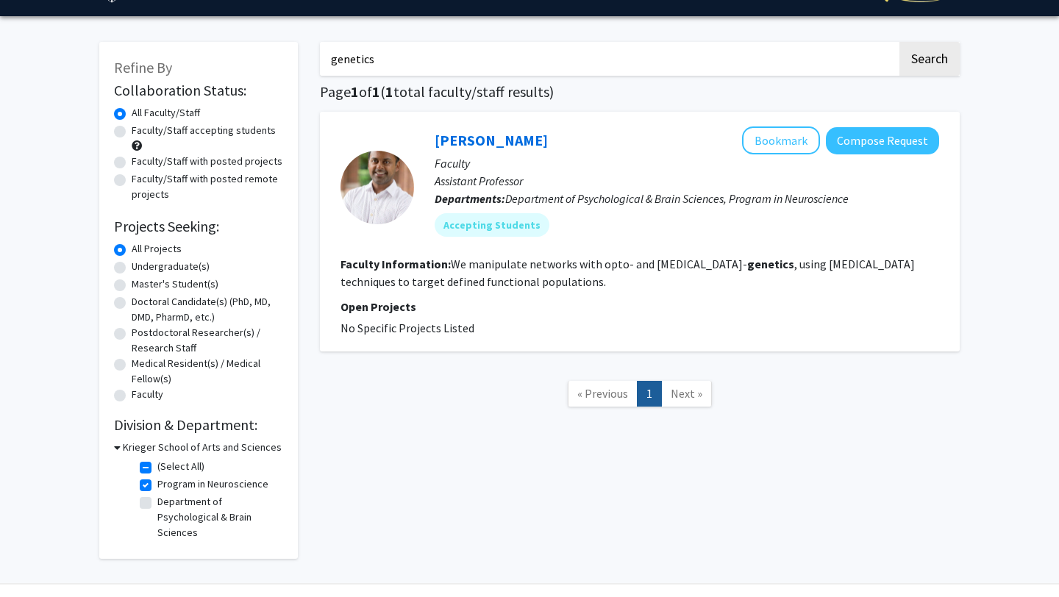
scroll to position [42, 0]
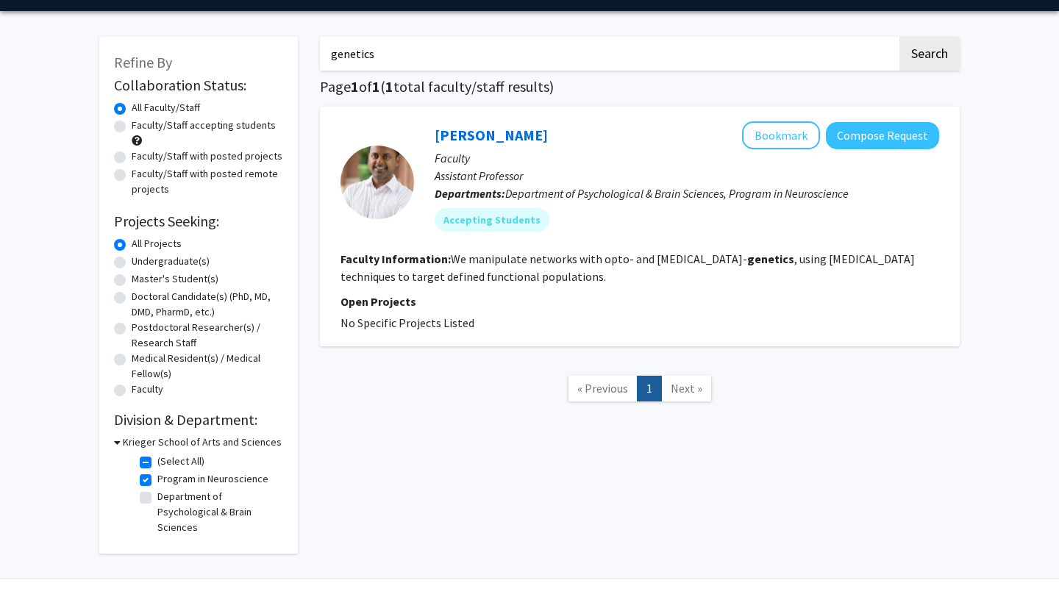
click at [226, 478] on label "Program in Neuroscience" at bounding box center [212, 478] width 111 height 15
click at [167, 478] on input "Program in Neuroscience" at bounding box center [162, 476] width 10 height 10
checkbox input "false"
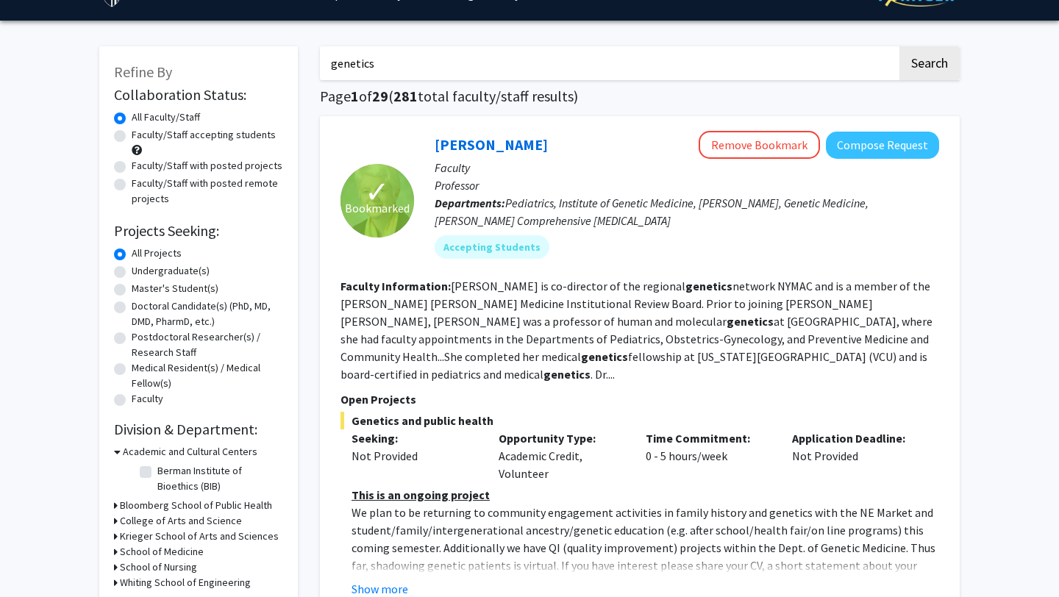
click at [220, 504] on h3 "Bloomberg School of Public Health" at bounding box center [196, 505] width 152 height 15
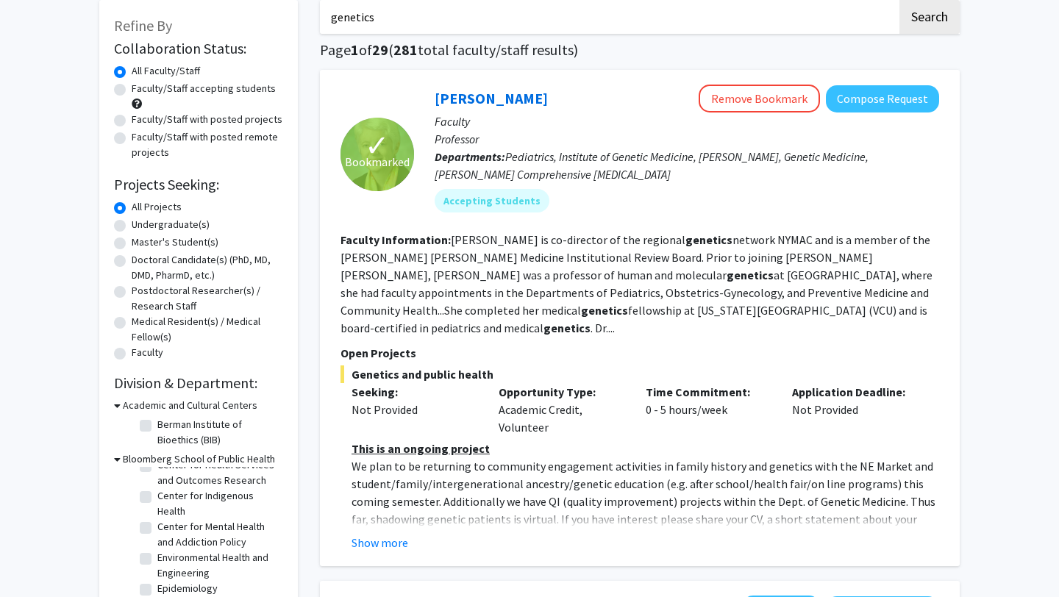
scroll to position [135, 0]
click at [218, 528] on label "Center for Mental Health and Addiction Policy" at bounding box center [218, 528] width 122 height 31
click at [167, 522] on input "Center for Mental Health and Addiction Policy" at bounding box center [162, 518] width 10 height 10
checkbox input "true"
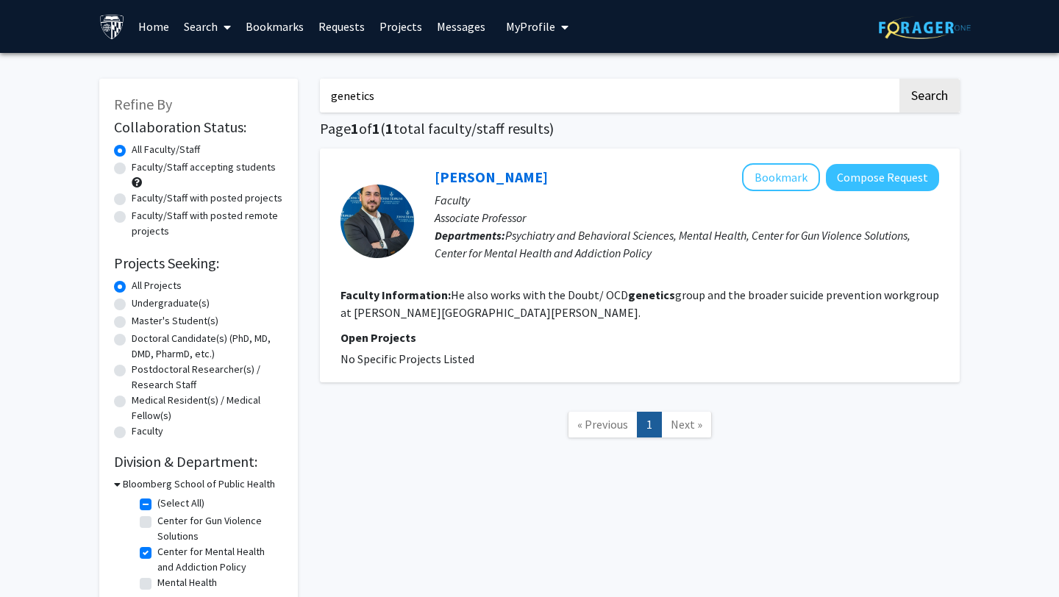
click at [525, 248] on span "Psychiatry and Behavioral Sciences, Mental Health, Center for Gun Violence Solu…" at bounding box center [673, 244] width 476 height 32
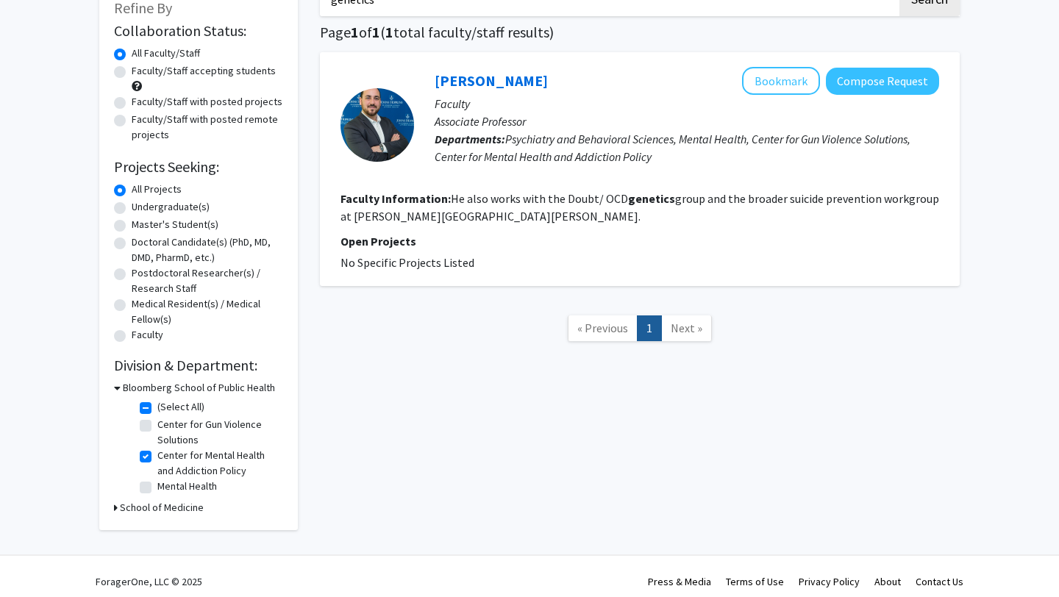
scroll to position [107, 0]
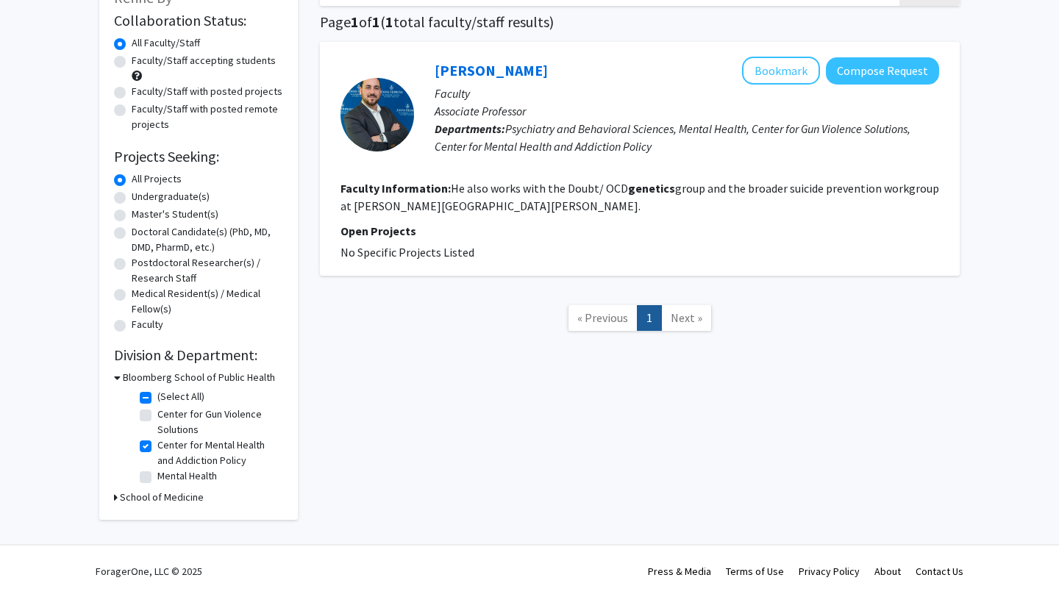
click at [157, 448] on label "Center for Mental Health and Addiction Policy" at bounding box center [218, 453] width 122 height 31
click at [157, 447] on input "Center for Mental Health and Addiction Policy" at bounding box center [162, 443] width 10 height 10
checkbox input "false"
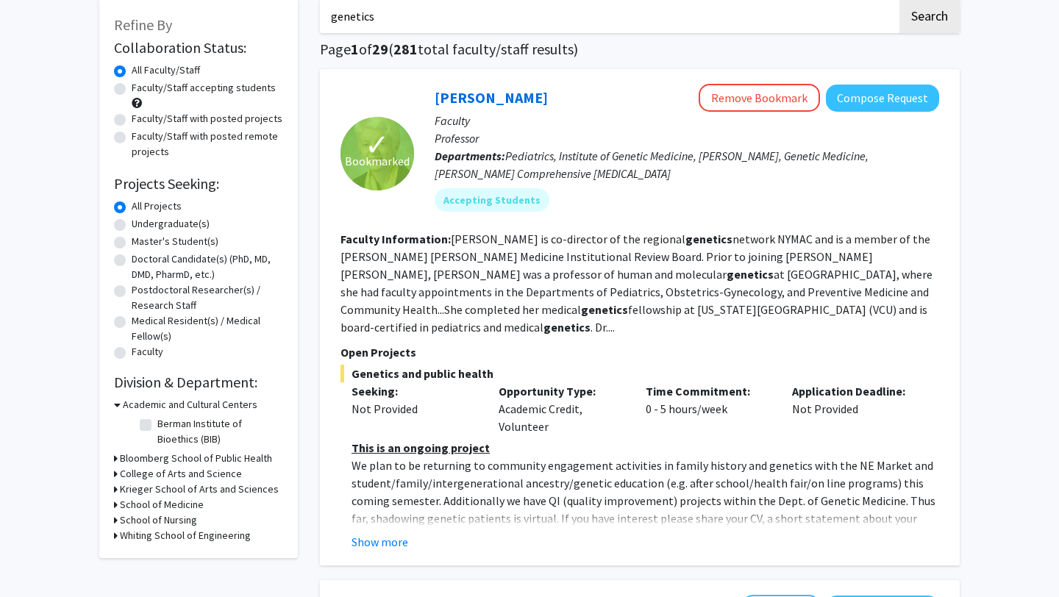
scroll to position [81, 0]
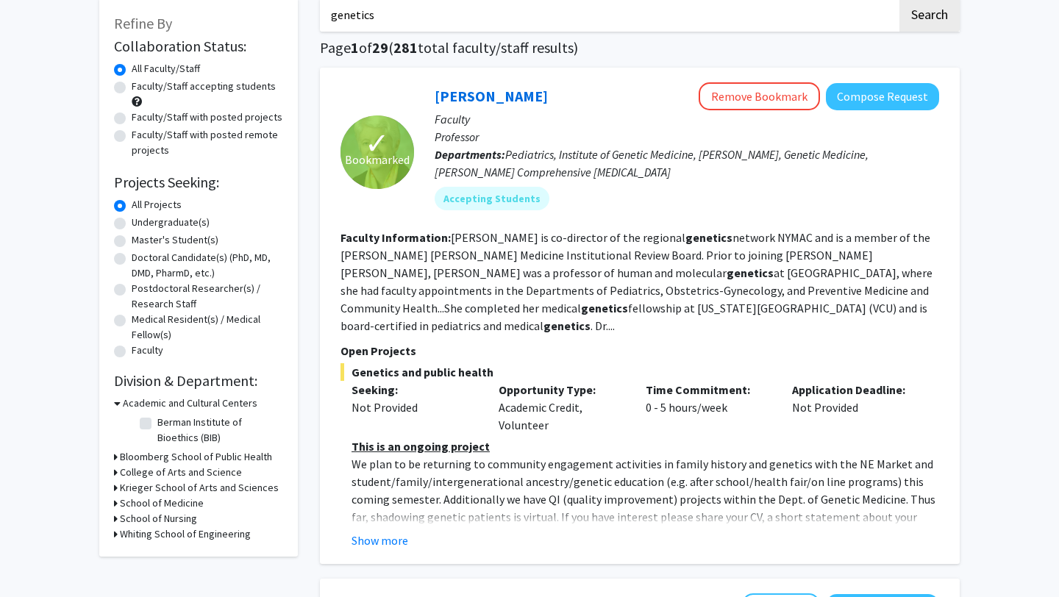
click at [188, 476] on h3 "College of Arts and Science" at bounding box center [181, 472] width 122 height 15
click at [188, 479] on h3 "College of Arts and Science" at bounding box center [184, 472] width 122 height 15
click at [188, 488] on h3 "Krieger School of Arts and Sciences" at bounding box center [199, 487] width 159 height 15
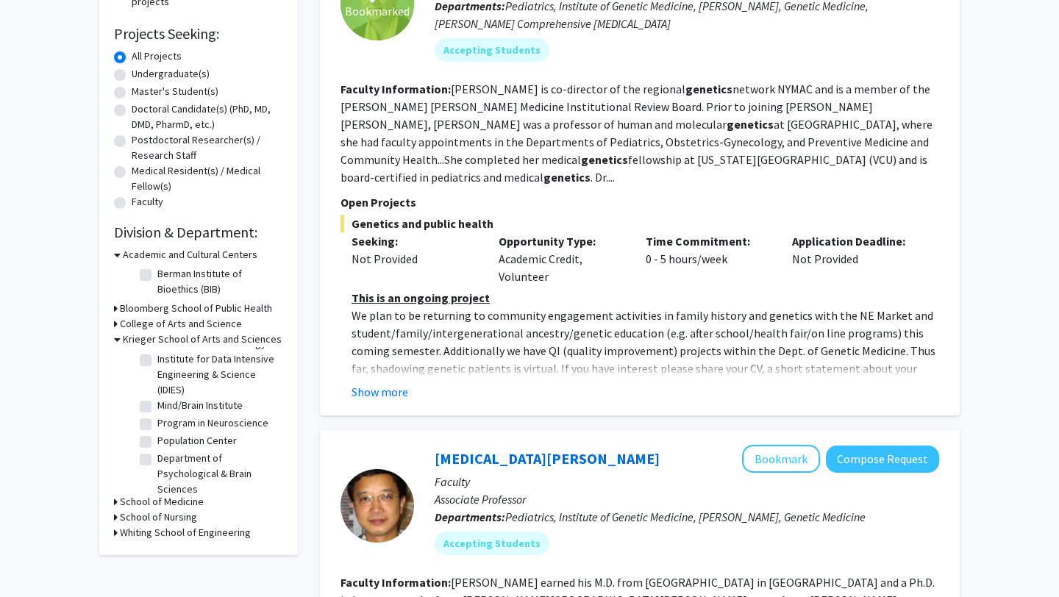
scroll to position [97, 0]
click at [200, 430] on fg-checkbox "Program in Neuroscience Program in Neuroscience" at bounding box center [210, 424] width 140 height 18
click at [200, 399] on label "Mind/Brain Institute" at bounding box center [199, 404] width 85 height 15
click at [167, 399] on input "Mind/Brain Institute" at bounding box center [162, 402] width 10 height 10
checkbox input "true"
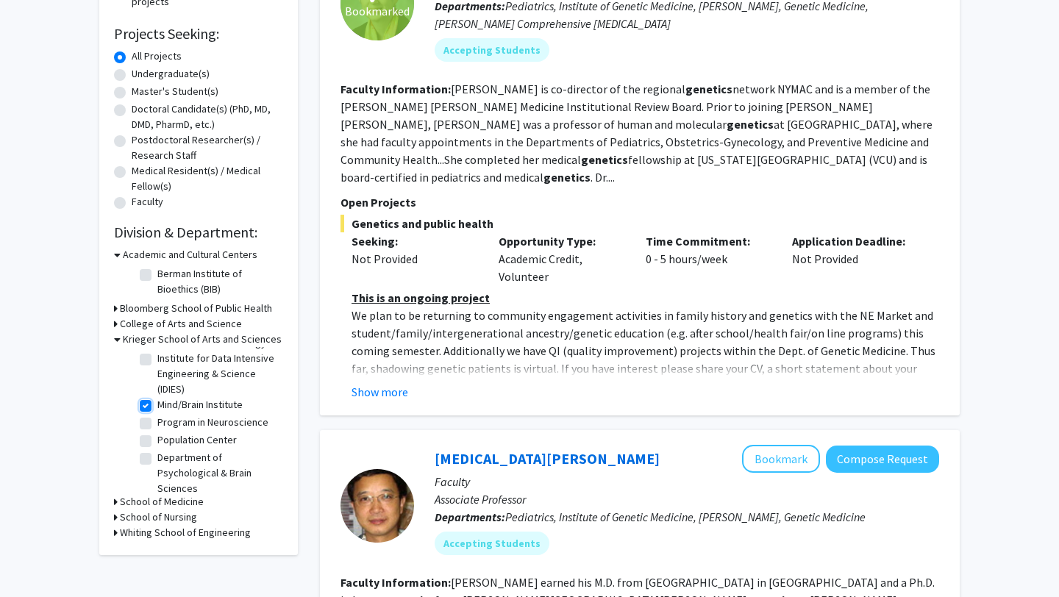
checkbox input "true"
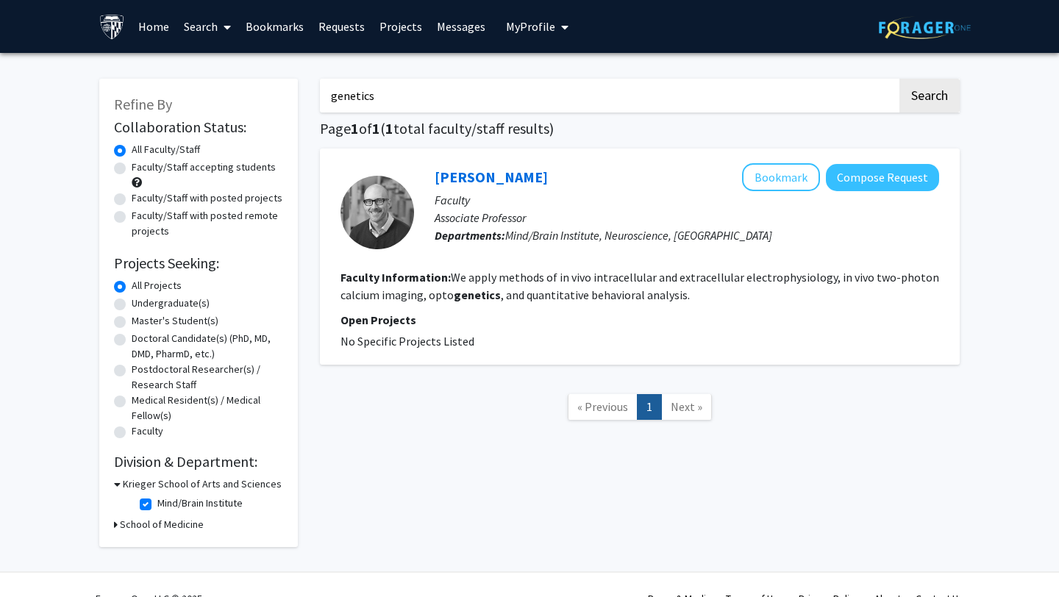
click at [185, 501] on label "Mind/Brain Institute" at bounding box center [199, 503] width 85 height 15
click at [167, 501] on input "Mind/Brain Institute" at bounding box center [162, 501] width 10 height 10
checkbox input "false"
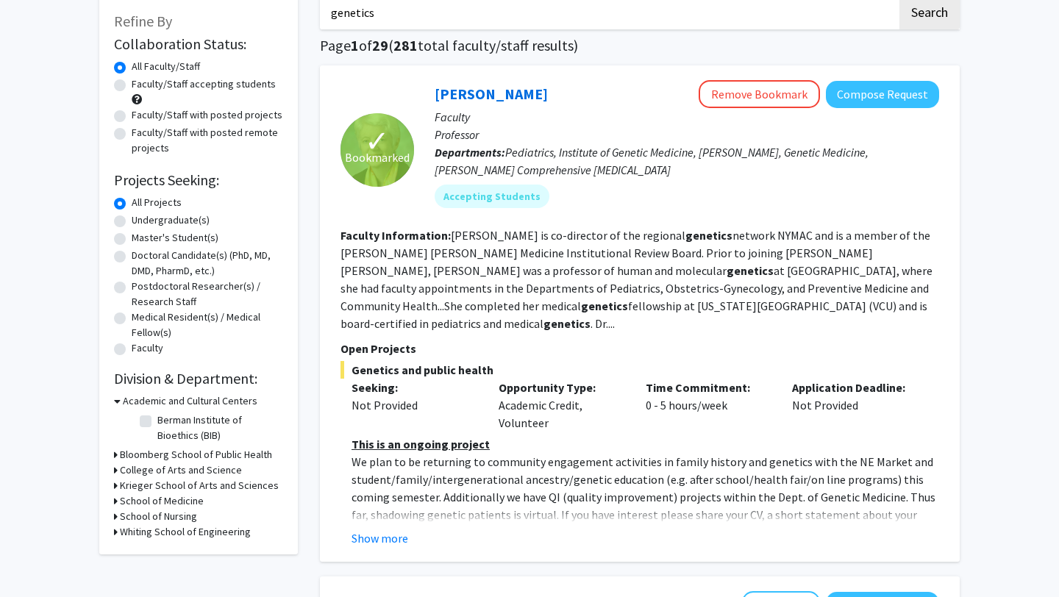
scroll to position [99, 0]
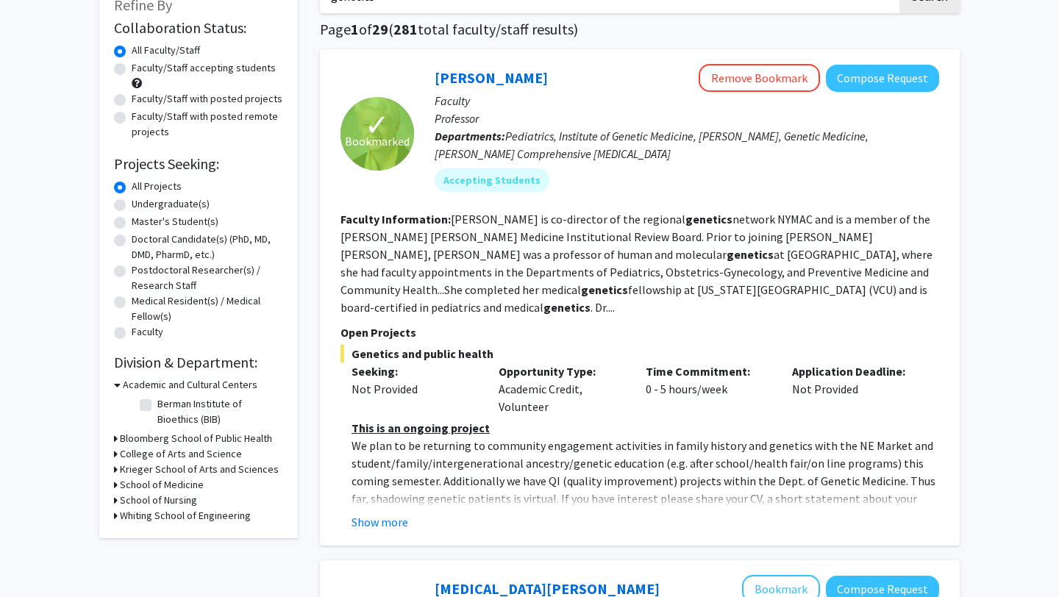
click at [186, 471] on h3 "Krieger School of Arts and Sciences" at bounding box center [199, 469] width 159 height 15
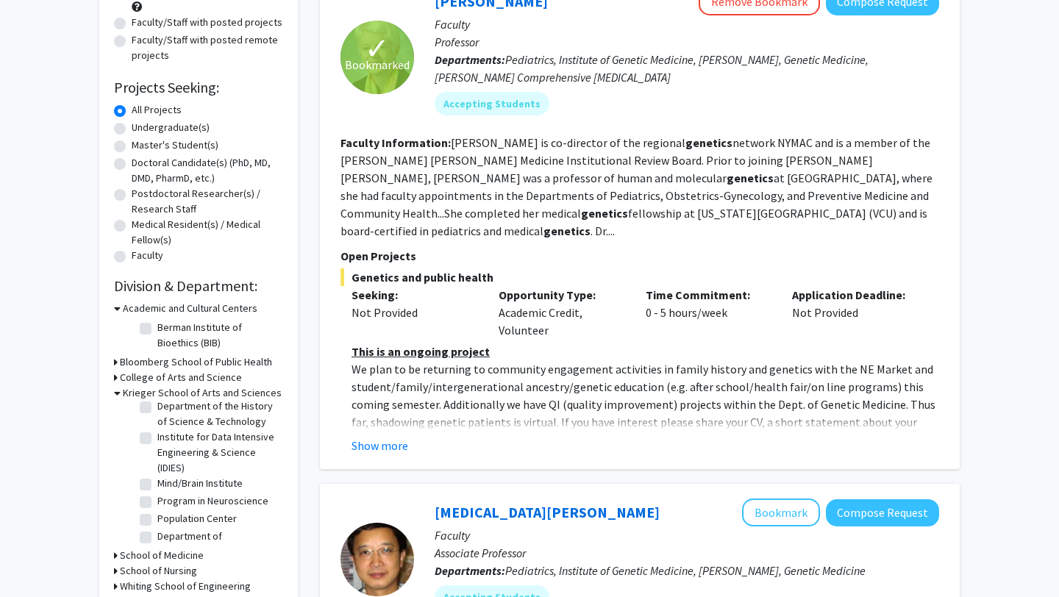
scroll to position [75, 0]
click at [196, 498] on label "Program in Neuroscience" at bounding box center [212, 497] width 111 height 15
click at [167, 498] on input "Program in Neuroscience" at bounding box center [162, 495] width 10 height 10
checkbox input "true"
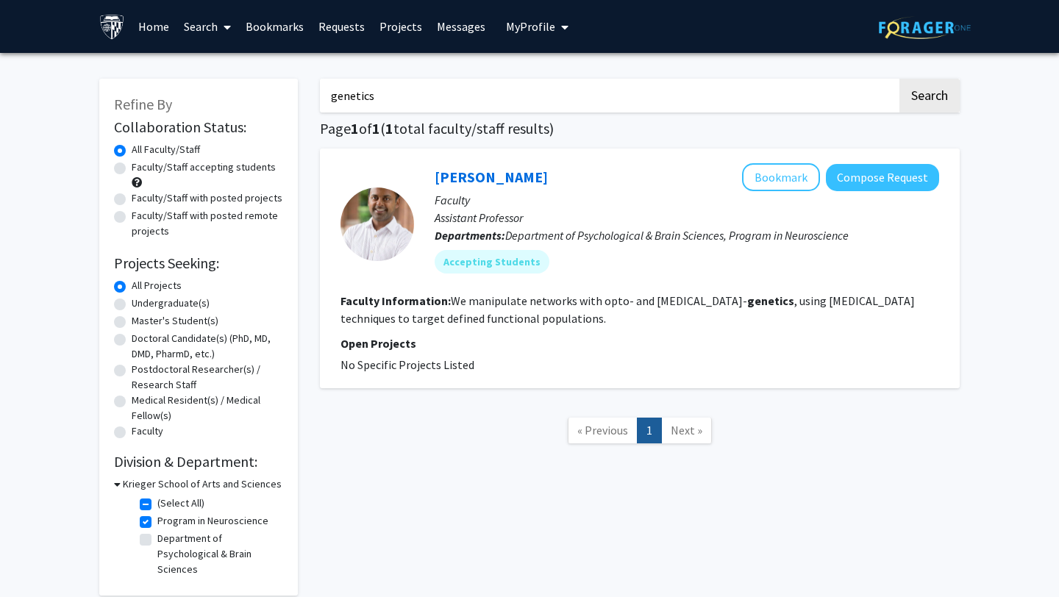
scroll to position [27, 0]
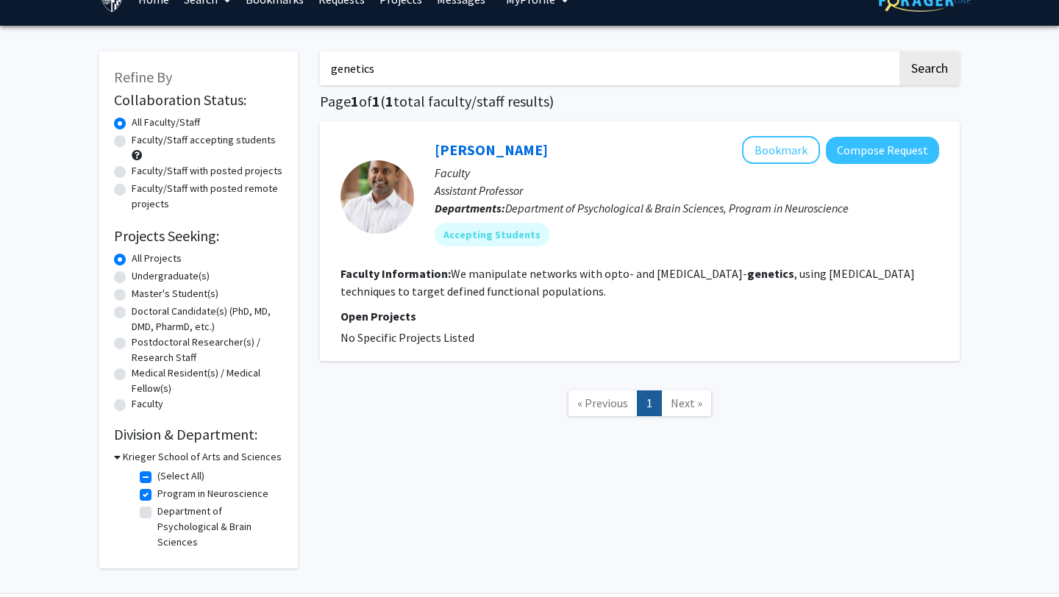
click at [196, 500] on label "Program in Neuroscience" at bounding box center [212, 493] width 111 height 15
click at [167, 496] on input "Program in Neuroscience" at bounding box center [162, 491] width 10 height 10
checkbox input "false"
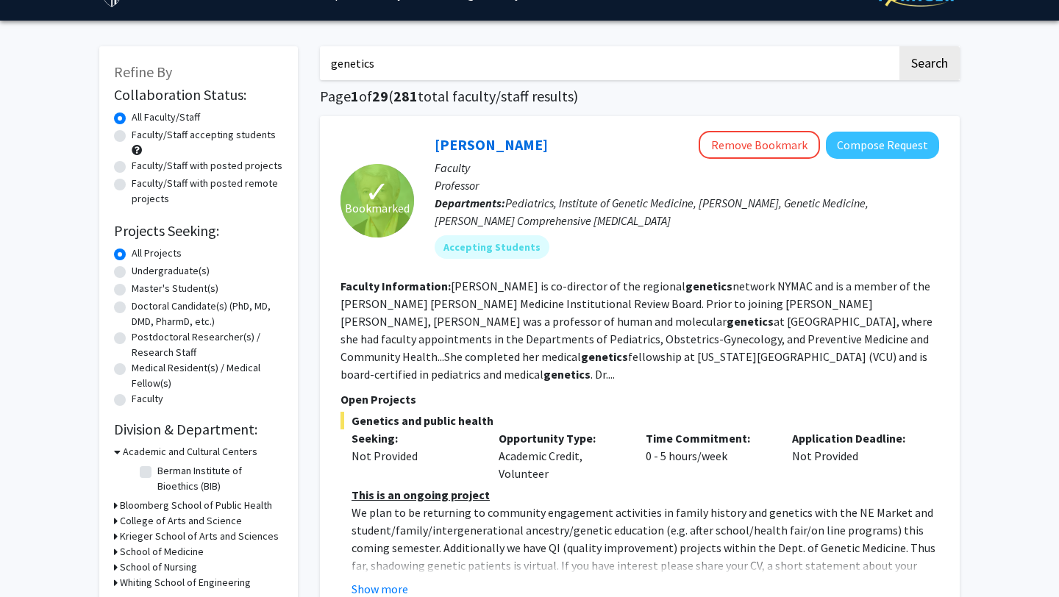
scroll to position [38, 0]
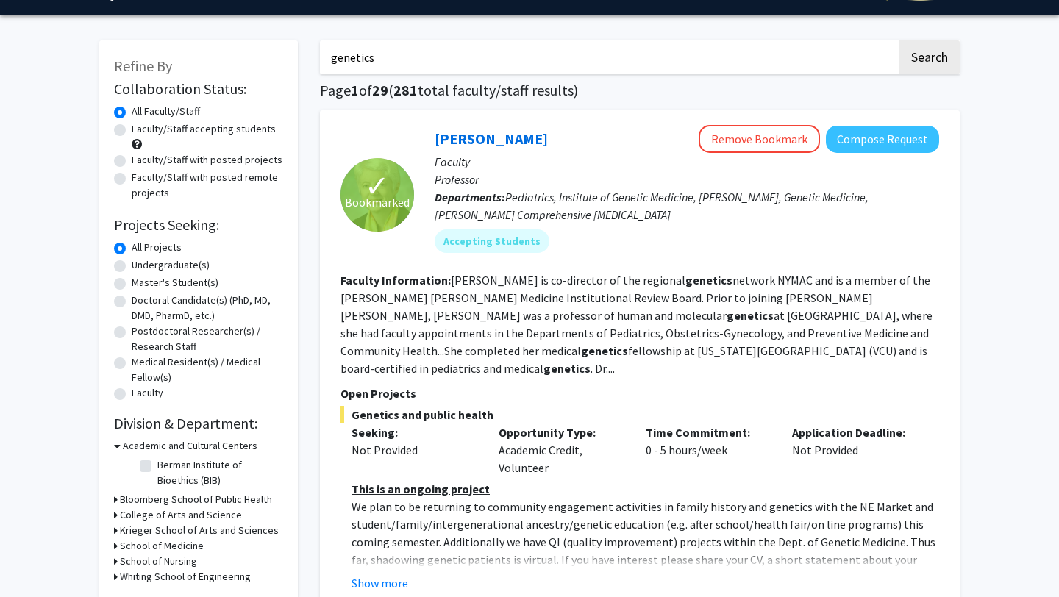
click at [196, 523] on h3 "Krieger School of Arts and Sciences" at bounding box center [199, 530] width 159 height 15
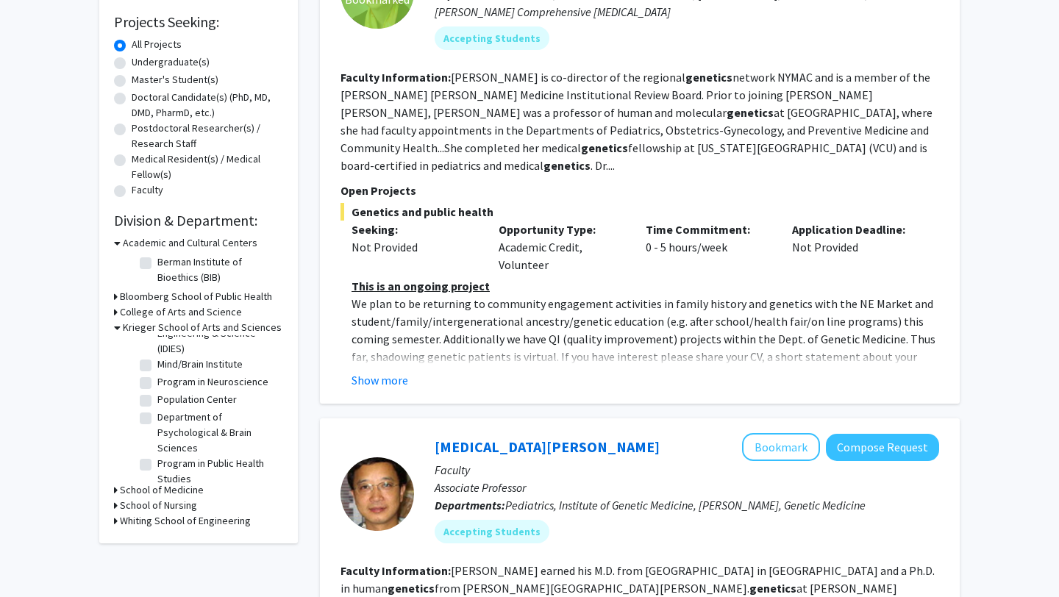
scroll to position [134, 0]
click at [205, 418] on label "Department of Psychological & Brain Sciences" at bounding box center [218, 425] width 122 height 46
click at [167, 411] on input "Department of Psychological & Brain Sciences" at bounding box center [162, 407] width 10 height 10
checkbox input "true"
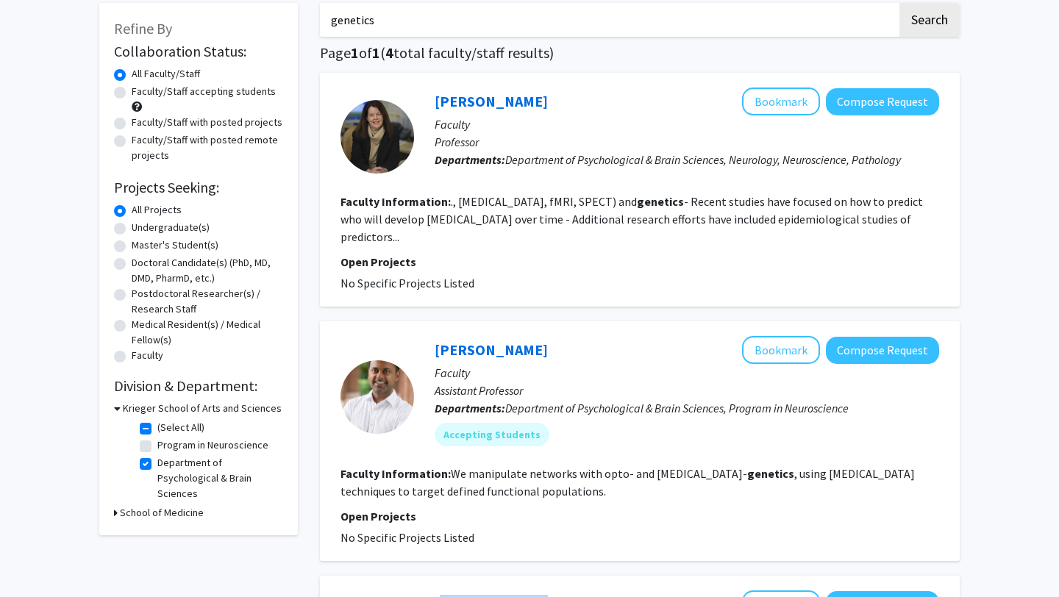
scroll to position [208, 0]
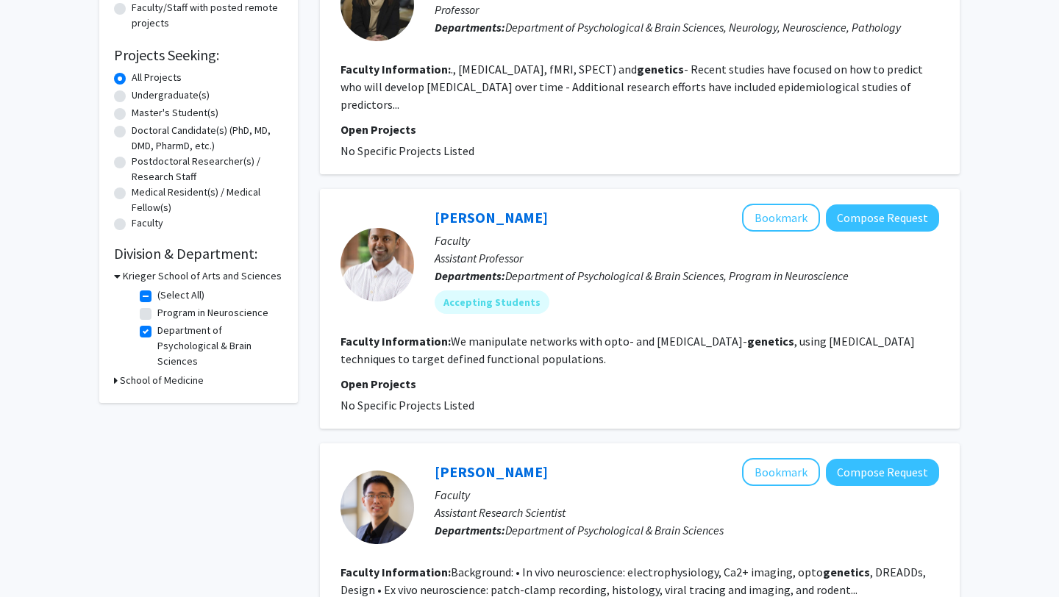
click at [157, 332] on label "Department of Psychological & Brain Sciences" at bounding box center [218, 346] width 122 height 46
click at [157, 332] on input "Department of Psychological & Brain Sciences" at bounding box center [162, 328] width 10 height 10
checkbox input "false"
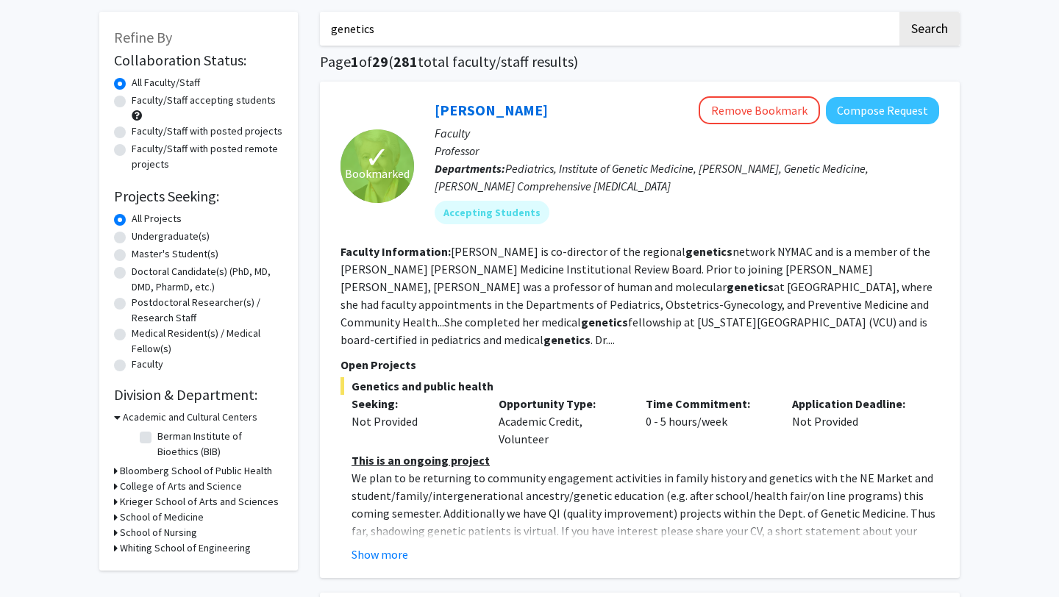
scroll to position [68, 0]
click at [196, 499] on h3 "Krieger School of Arts and Sciences" at bounding box center [199, 500] width 159 height 15
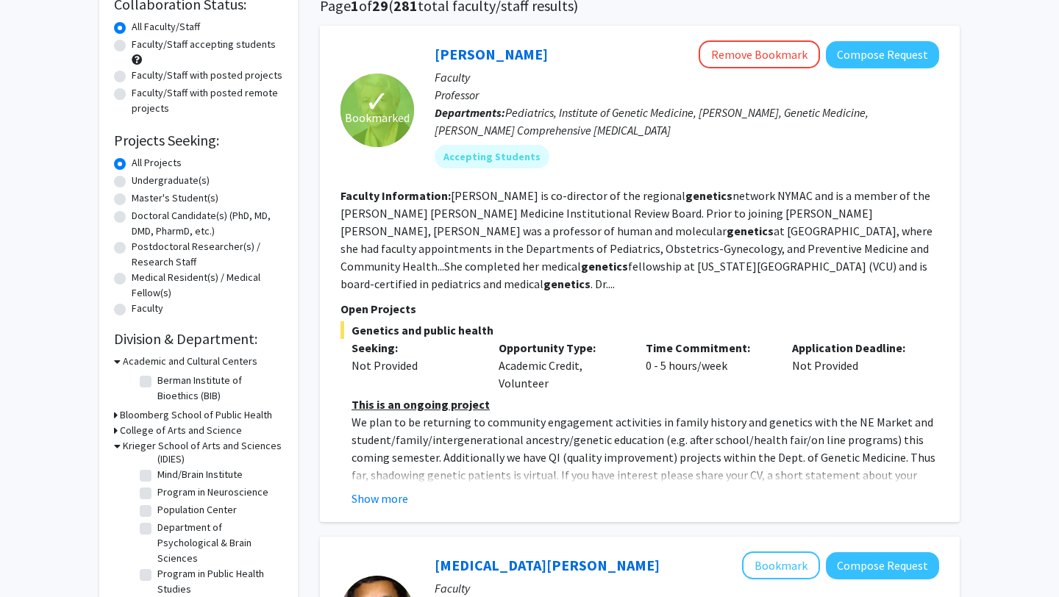
scroll to position [0, 0]
click at [207, 349] on div "Collaboration Status: Collaboration Status All Faculty/Staff Collaboration Stat…" at bounding box center [198, 319] width 169 height 654
click at [207, 353] on h3 "Academic and Cultural Centers" at bounding box center [190, 360] width 135 height 15
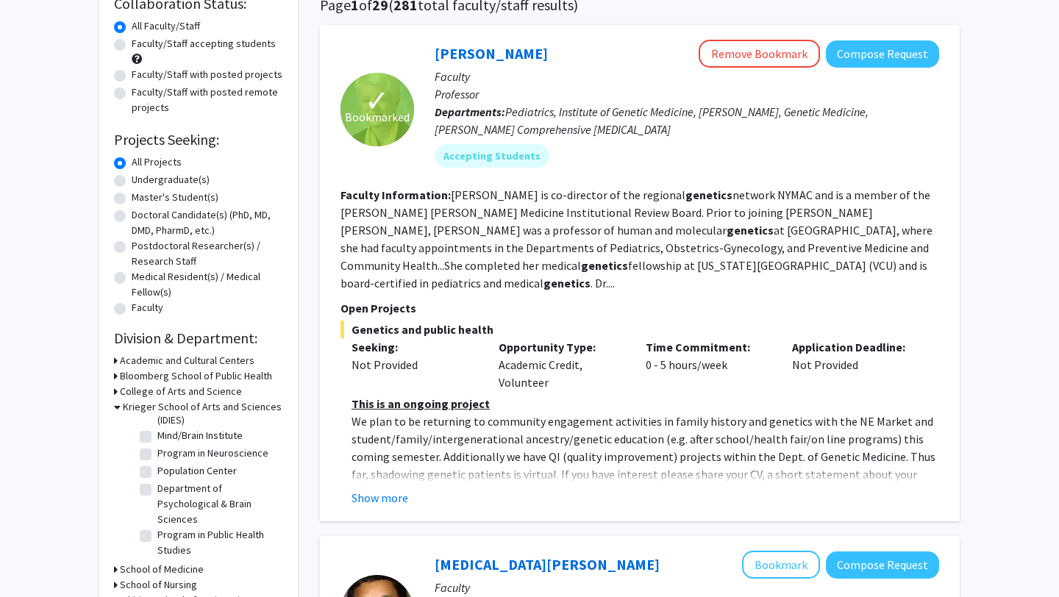
click at [207, 385] on h3 "College of Arts and Science" at bounding box center [181, 391] width 122 height 15
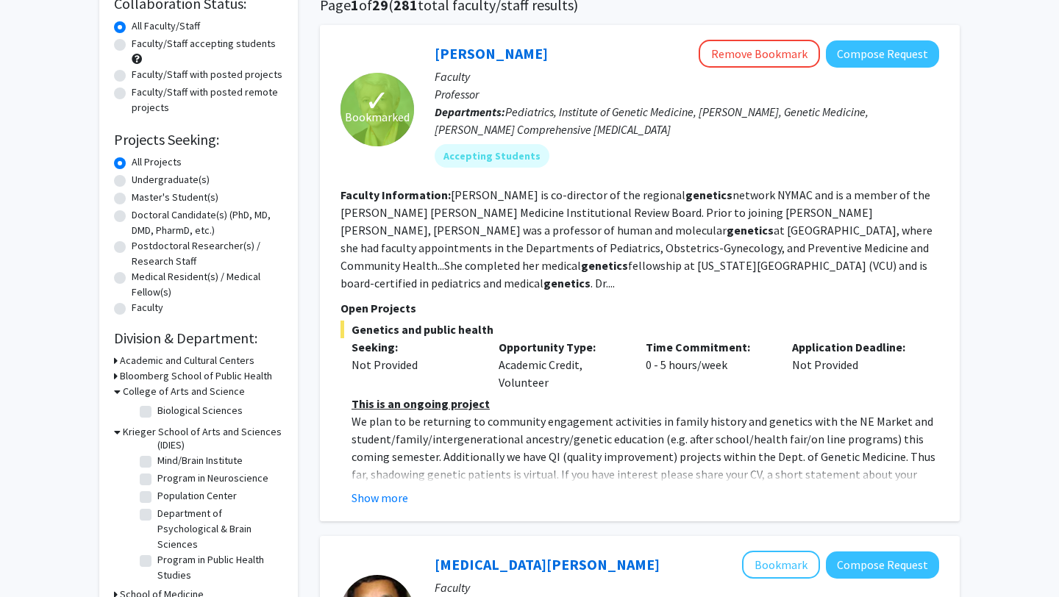
click at [207, 376] on h3 "Bloomberg School of Public Health" at bounding box center [196, 375] width 152 height 15
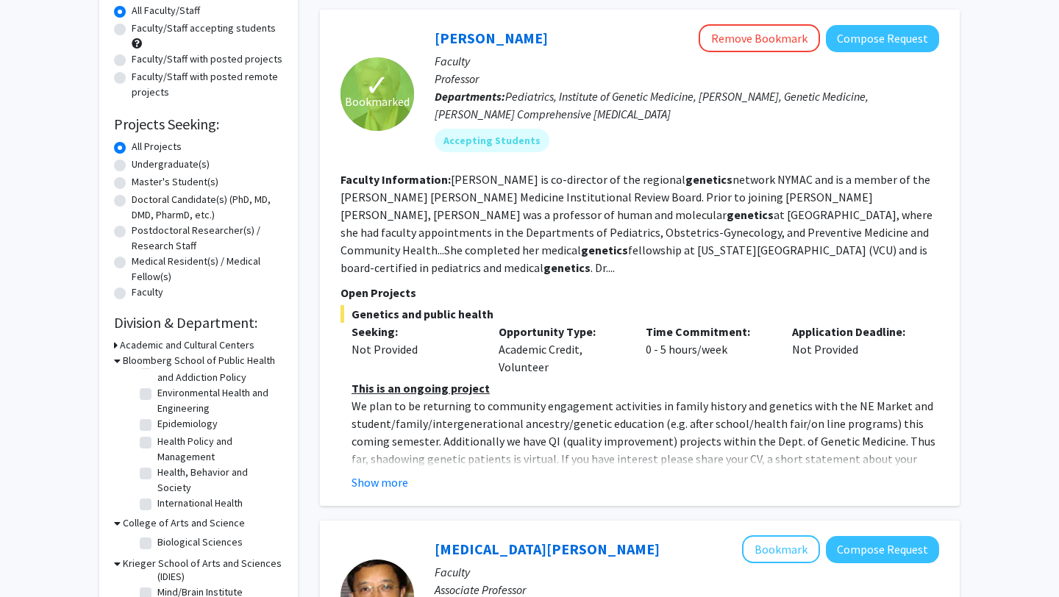
click at [215, 473] on label "Health, Behavior and Society" at bounding box center [218, 480] width 122 height 31
click at [167, 473] on input "Health, Behavior and Society" at bounding box center [162, 470] width 10 height 10
checkbox input "true"
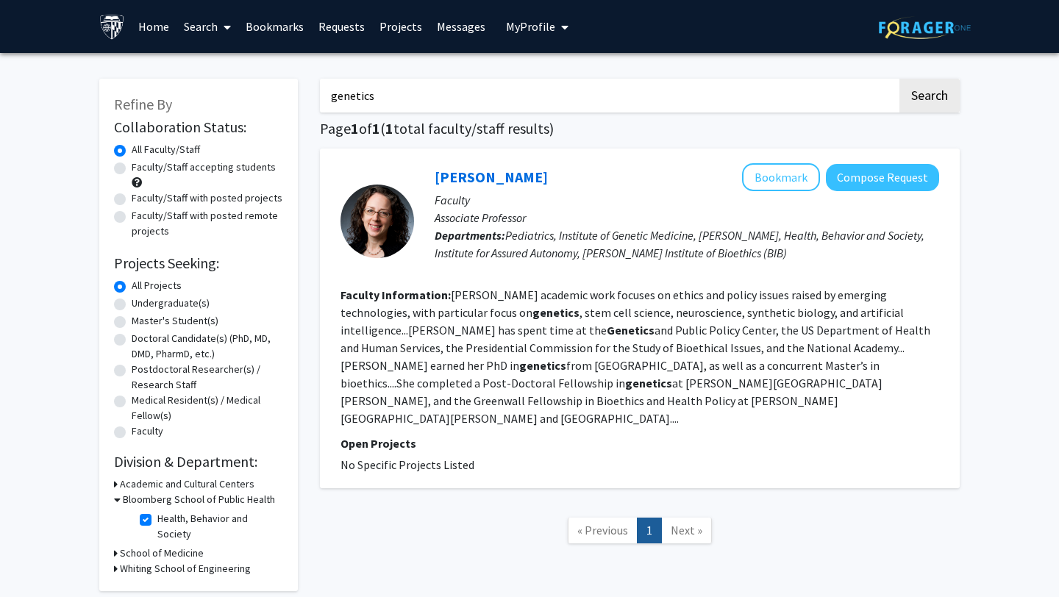
click at [191, 520] on label "Health, Behavior and Society" at bounding box center [218, 526] width 122 height 31
click at [167, 520] on input "Health, Behavior and Society" at bounding box center [162, 516] width 10 height 10
checkbox input "false"
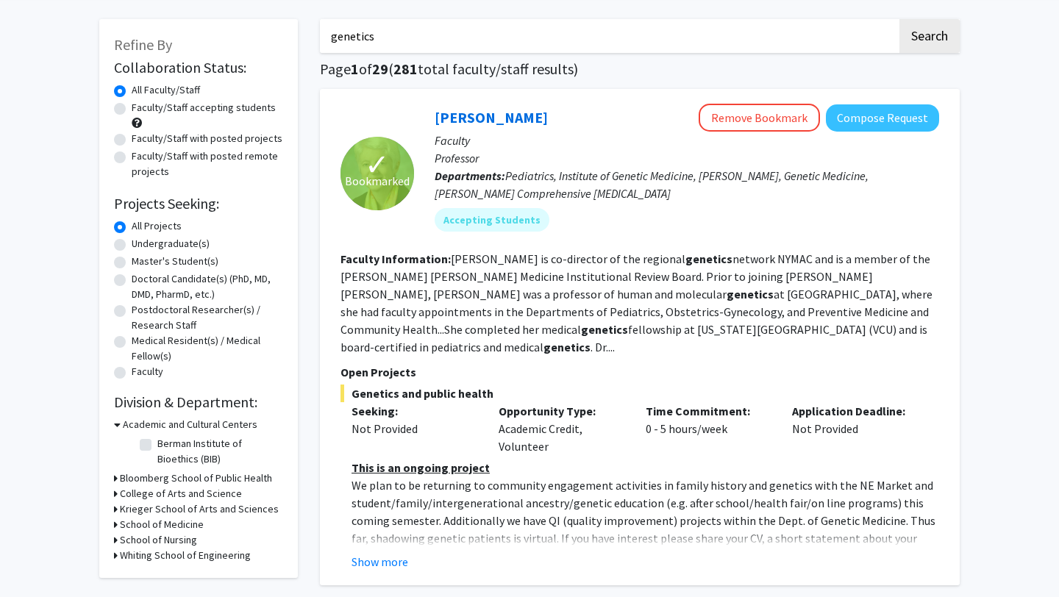
scroll to position [99, 0]
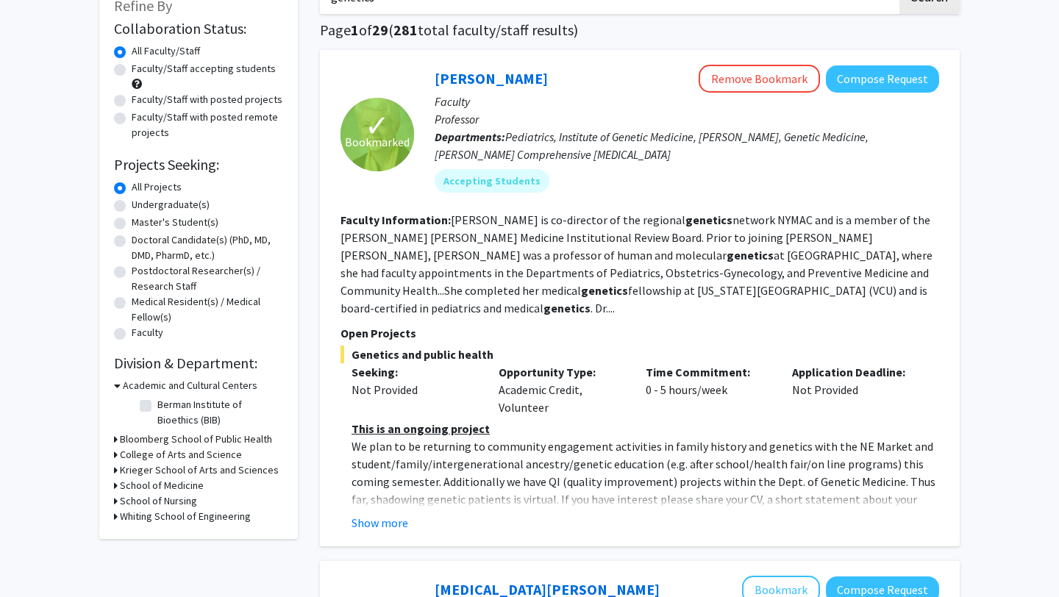
click at [212, 473] on h3 "Krieger School of Arts and Sciences" at bounding box center [199, 470] width 159 height 15
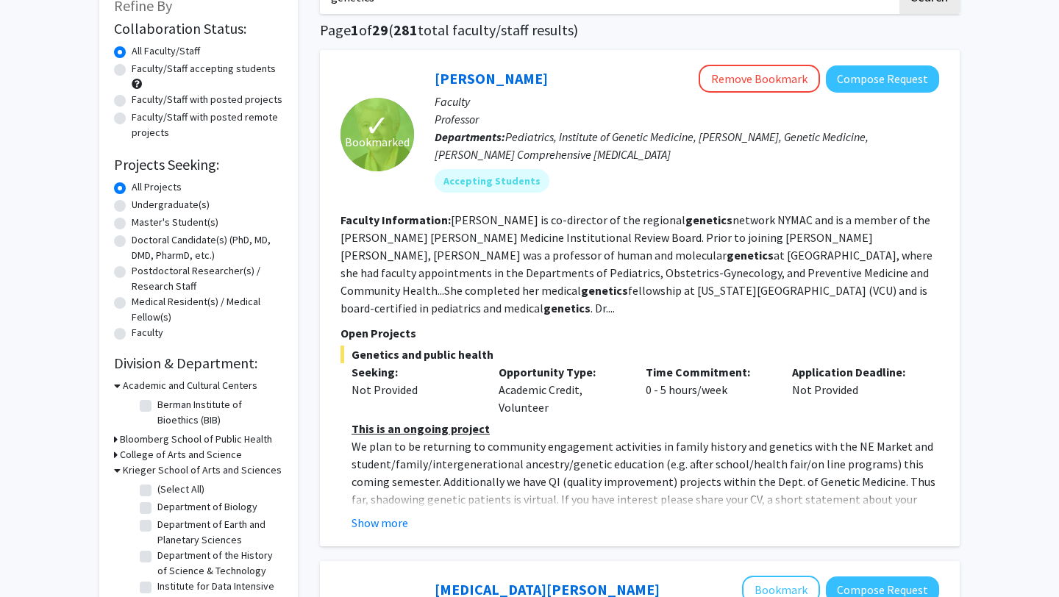
click at [212, 470] on h3 "Krieger School of Arts and Sciences" at bounding box center [202, 470] width 159 height 15
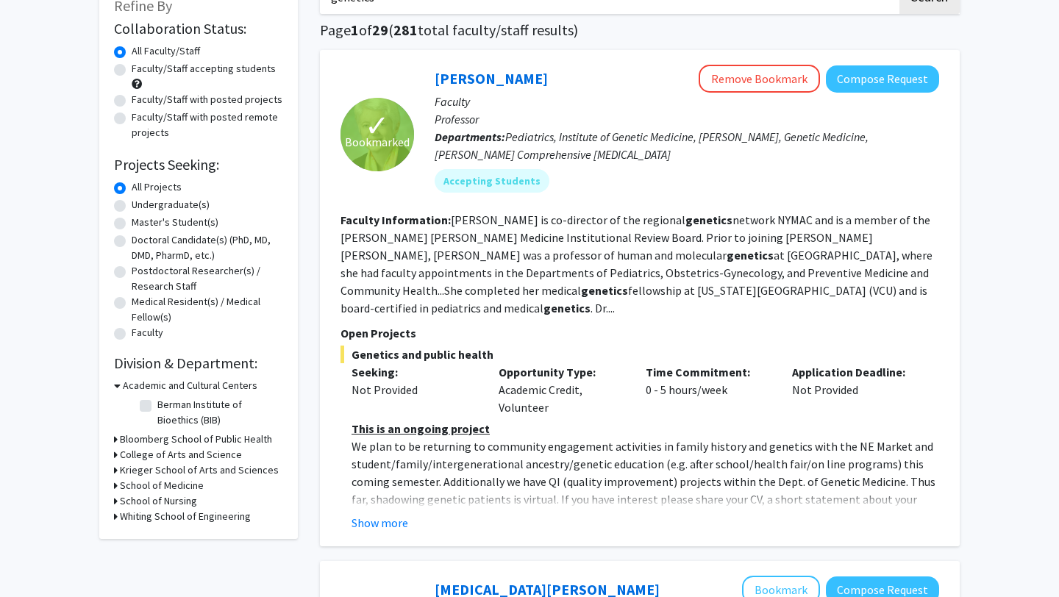
click at [211, 445] on h3 "Bloomberg School of Public Health" at bounding box center [196, 439] width 152 height 15
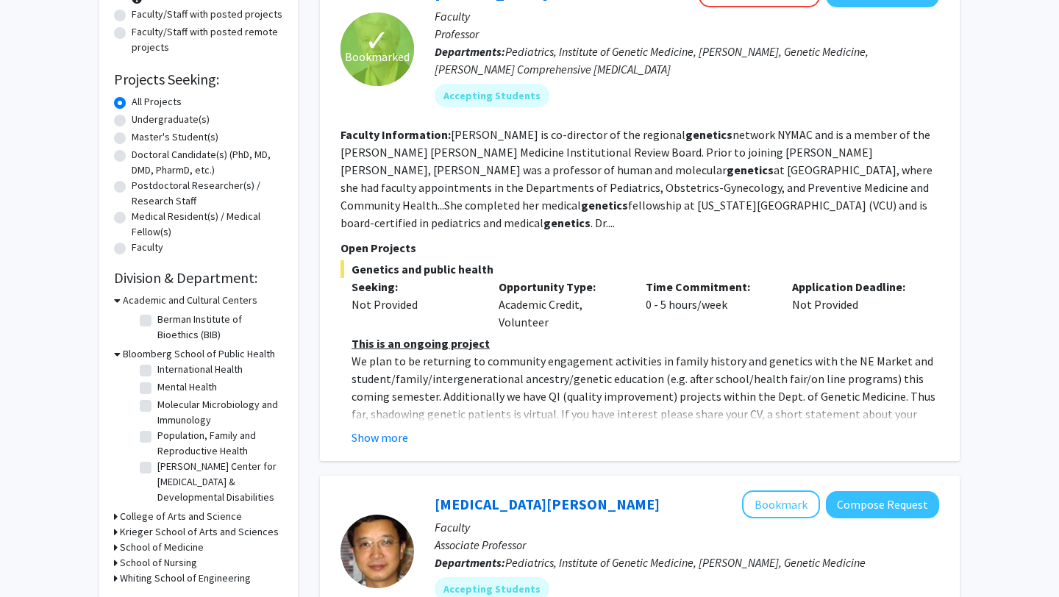
scroll to position [307, 0]
click at [199, 404] on label "Mental Health" at bounding box center [187, 400] width 60 height 15
click at [167, 403] on input "Mental Health" at bounding box center [162, 398] width 10 height 10
checkbox input "true"
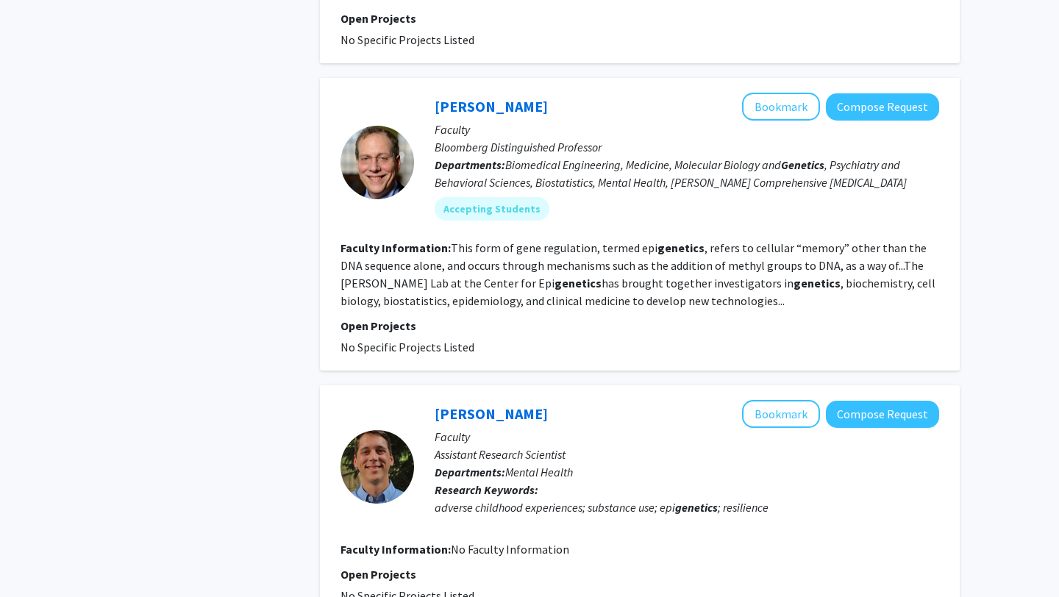
scroll to position [2402, 0]
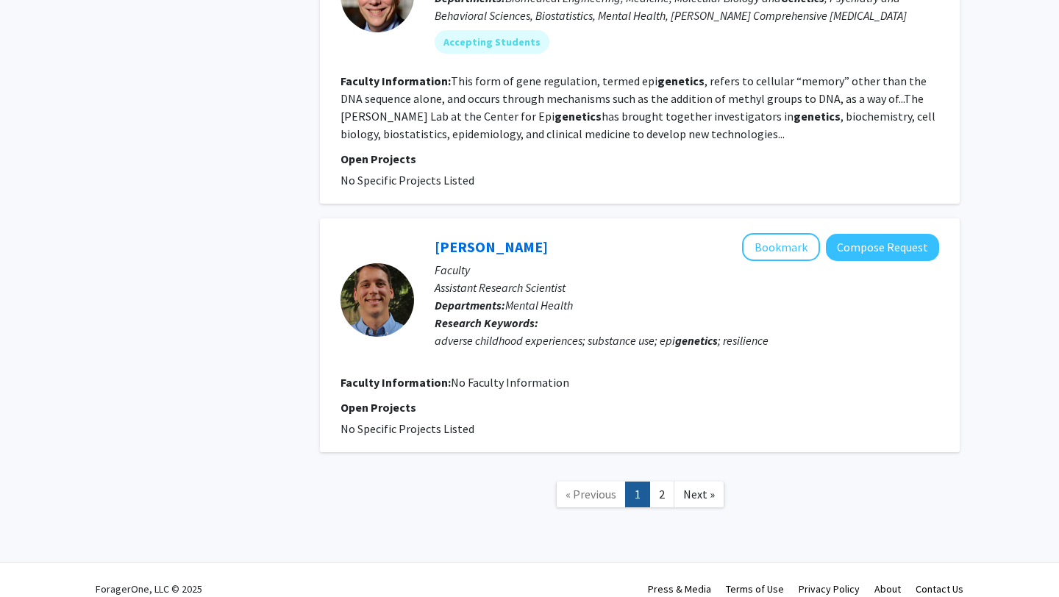
click at [702, 493] on nav "« Previous 1 2 Next »" at bounding box center [640, 497] width 640 height 60
click at [702, 490] on nav "« Previous 1 2 Next »" at bounding box center [640, 497] width 640 height 60
click at [702, 487] on span "Next »" at bounding box center [699, 494] width 32 height 15
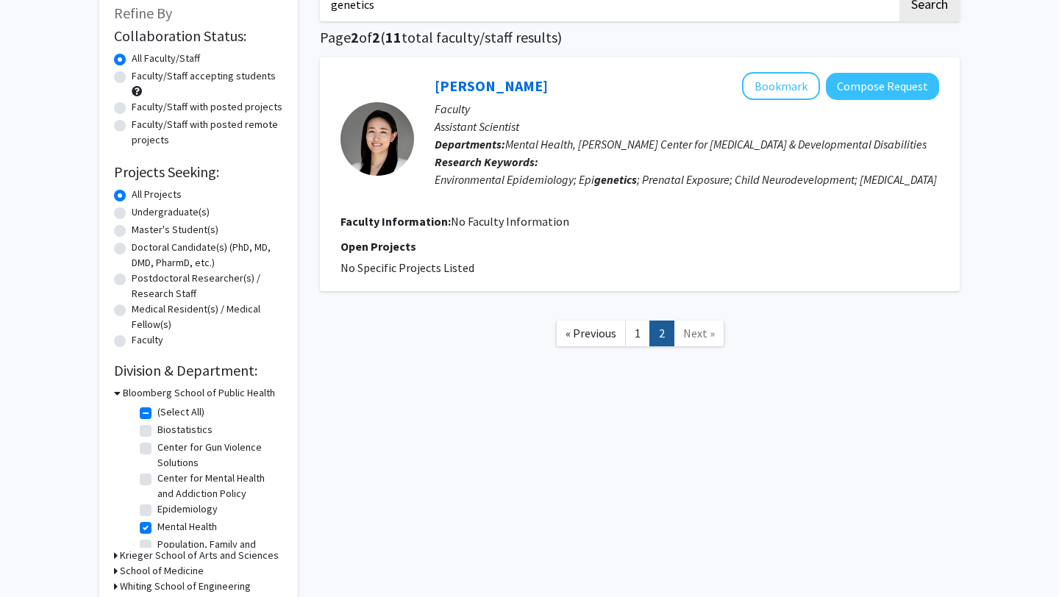
scroll to position [110, 0]
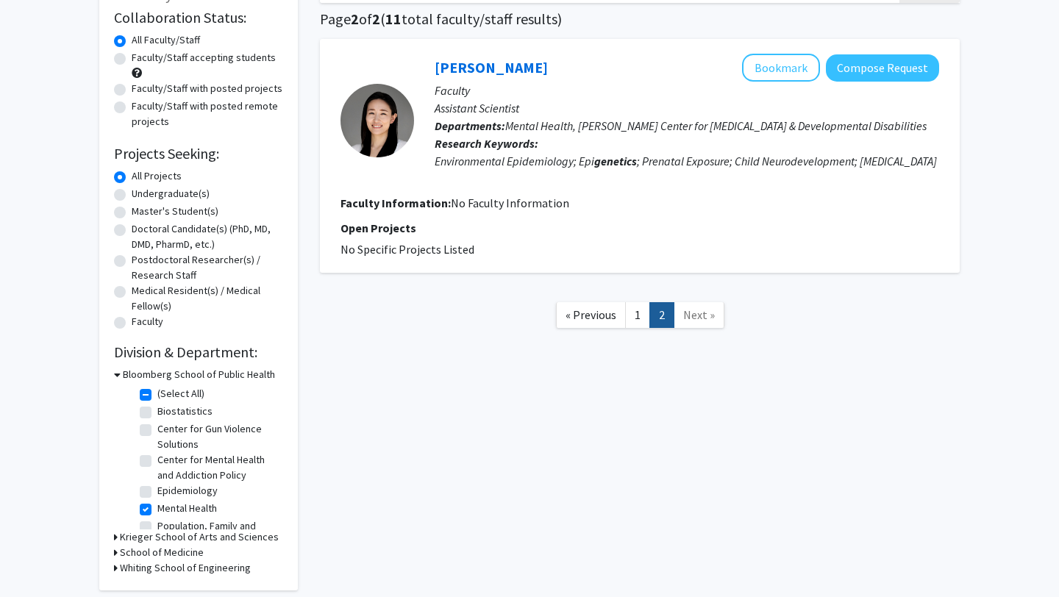
click at [185, 507] on label "Mental Health" at bounding box center [187, 508] width 60 height 15
click at [167, 507] on input "Mental Health" at bounding box center [162, 506] width 10 height 10
checkbox input "false"
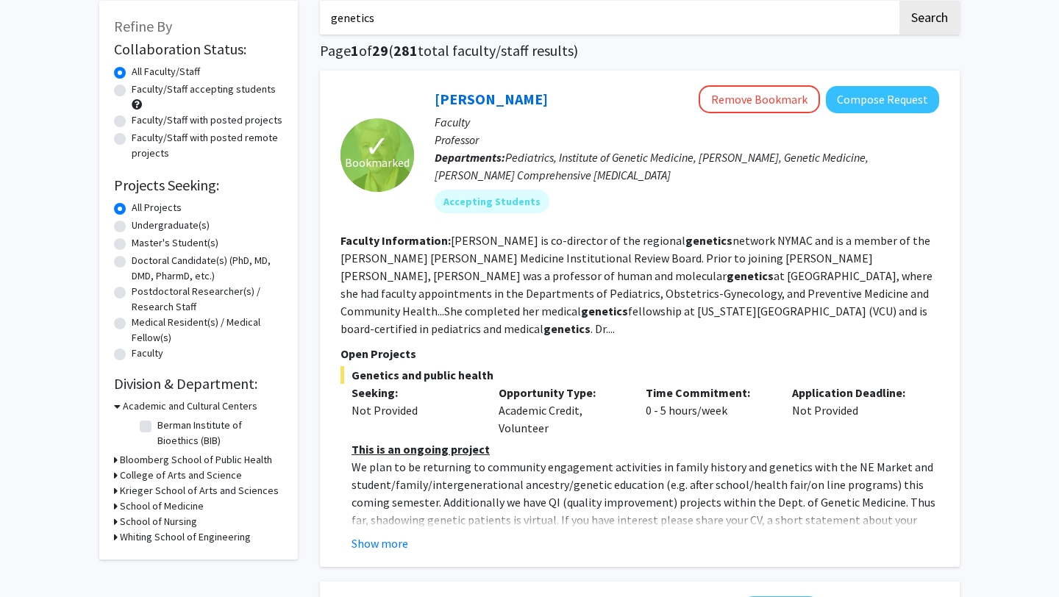
scroll to position [274, 0]
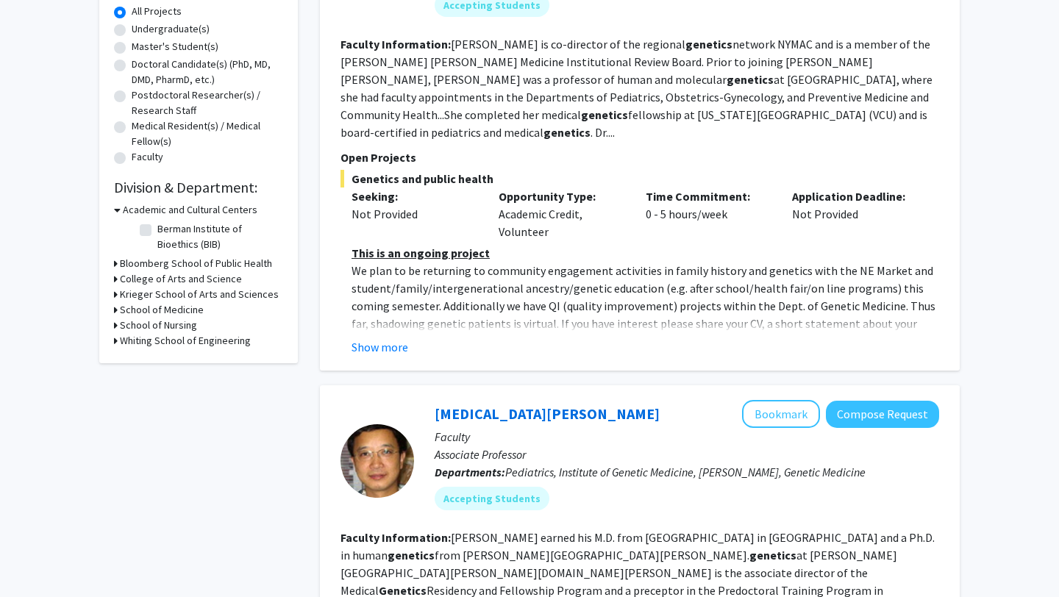
click at [151, 307] on h3 "School of Medicine" at bounding box center [162, 309] width 84 height 15
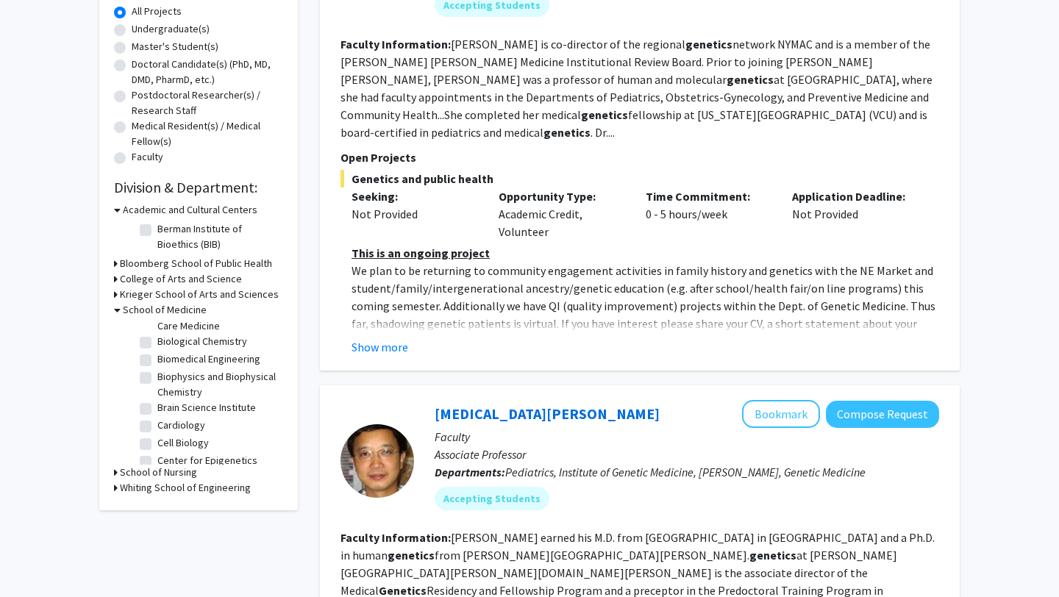
scroll to position [68, 0]
click at [172, 409] on label "Brain Science Institute" at bounding box center [206, 406] width 99 height 15
click at [167, 408] on input "Brain Science Institute" at bounding box center [162, 404] width 10 height 10
checkbox input "true"
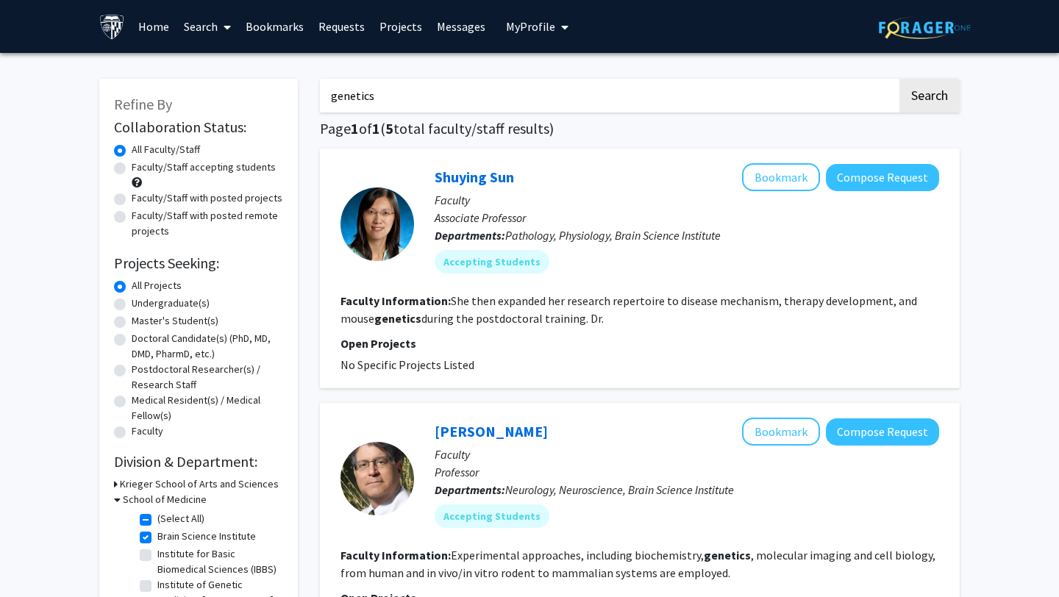
click at [652, 96] on input "genetics" at bounding box center [608, 96] width 577 height 34
click at [157, 519] on label "(Select All)" at bounding box center [180, 518] width 47 height 15
click at [157, 519] on input "(Select All)" at bounding box center [162, 516] width 10 height 10
checkbox input "false"
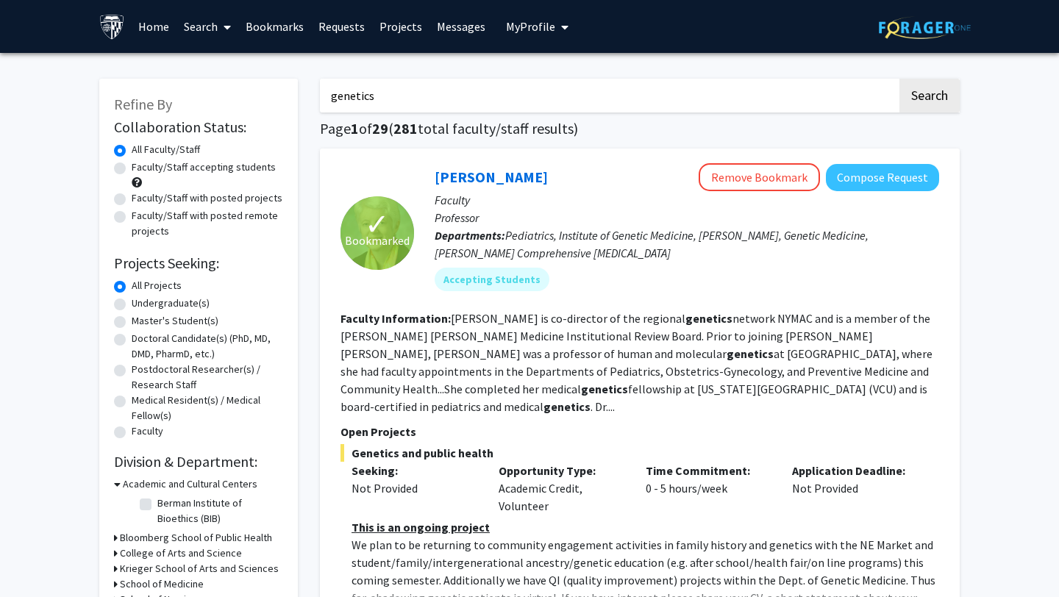
click at [403, 107] on input "genetics" at bounding box center [608, 96] width 577 height 34
click at [193, 24] on link "Search" at bounding box center [207, 26] width 62 height 51
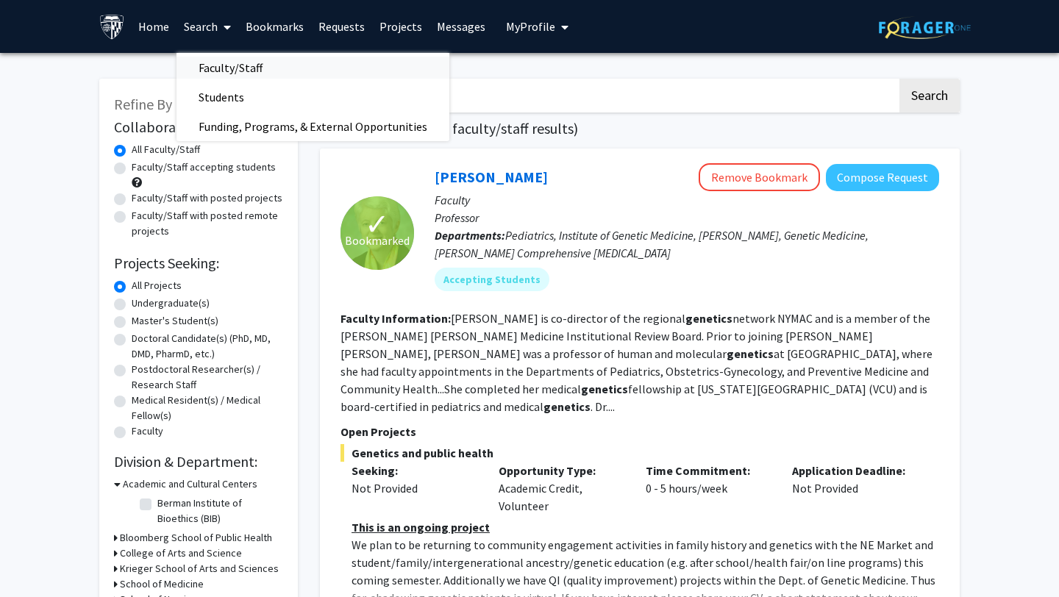
click at [213, 64] on span "Faculty/Staff" at bounding box center [230, 67] width 108 height 29
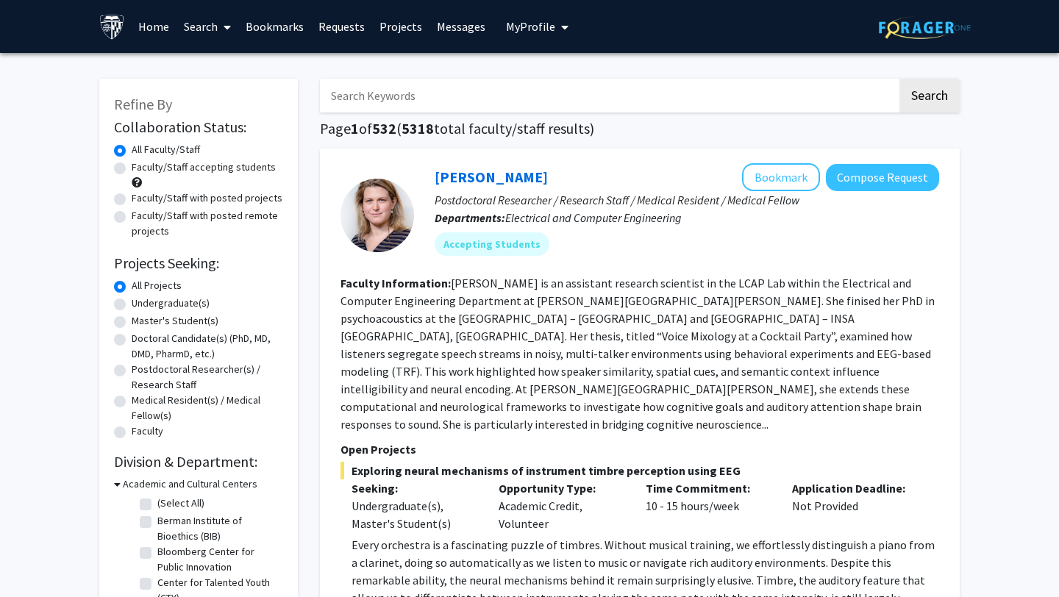
click at [394, 84] on input "Search Keywords" at bounding box center [608, 96] width 577 height 34
type input "evolution"
click at [899, 79] on button "Search" at bounding box center [929, 96] width 60 height 34
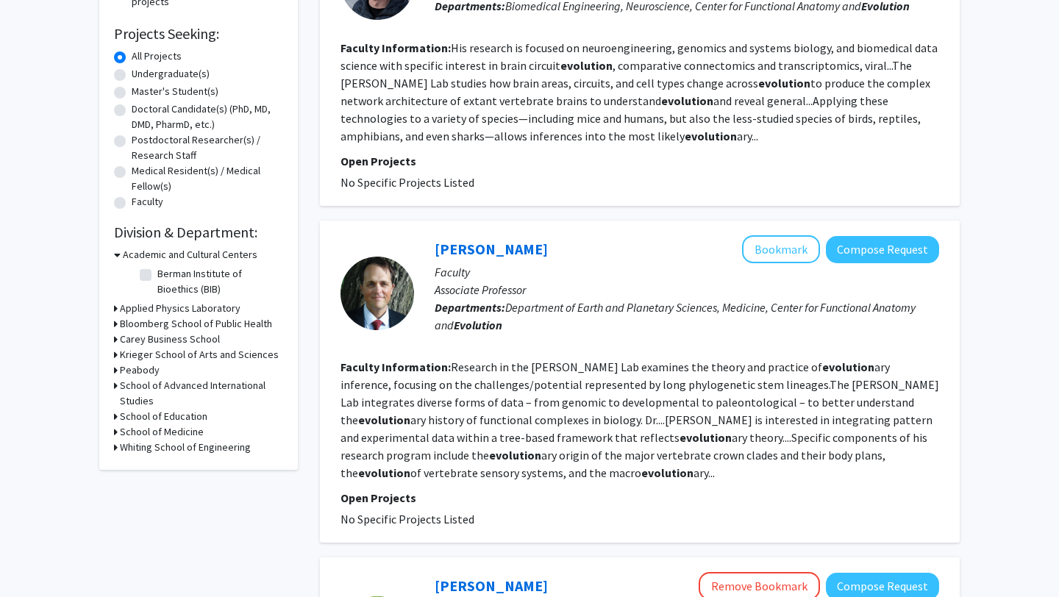
scroll to position [291, 0]
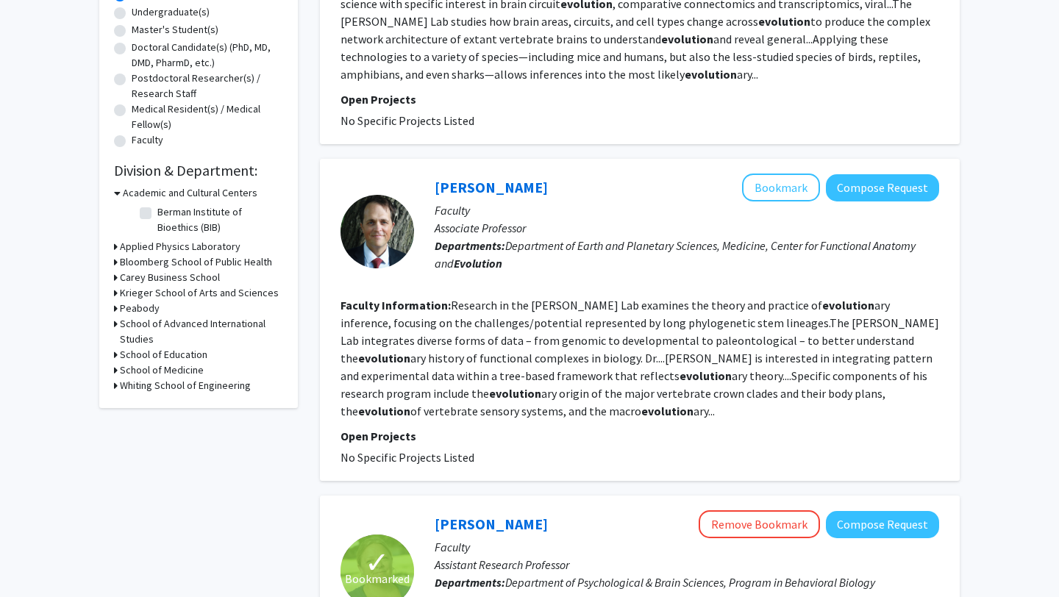
click at [191, 267] on h3 "Bloomberg School of Public Health" at bounding box center [196, 261] width 152 height 15
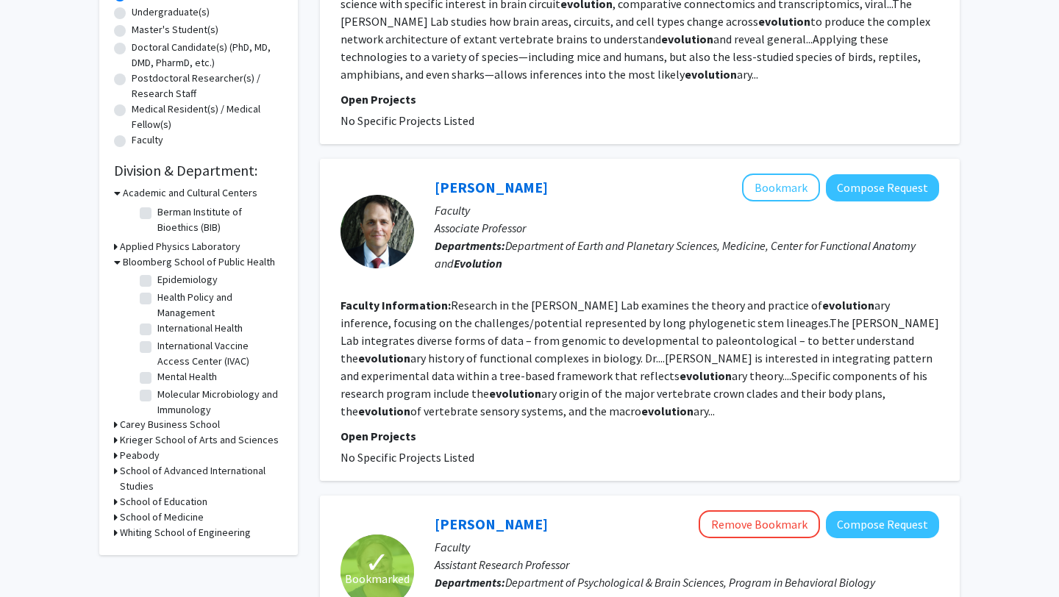
scroll to position [103, 0]
click at [193, 370] on label "Mental Health" at bounding box center [187, 372] width 60 height 15
click at [167, 370] on input "Mental Health" at bounding box center [162, 370] width 10 height 10
checkbox input "true"
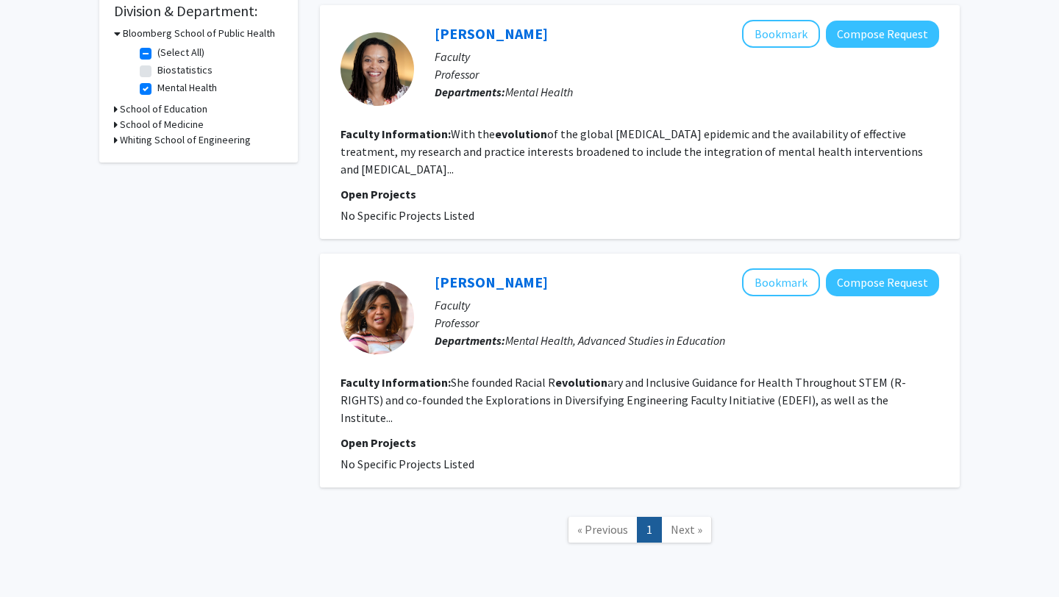
scroll to position [62, 0]
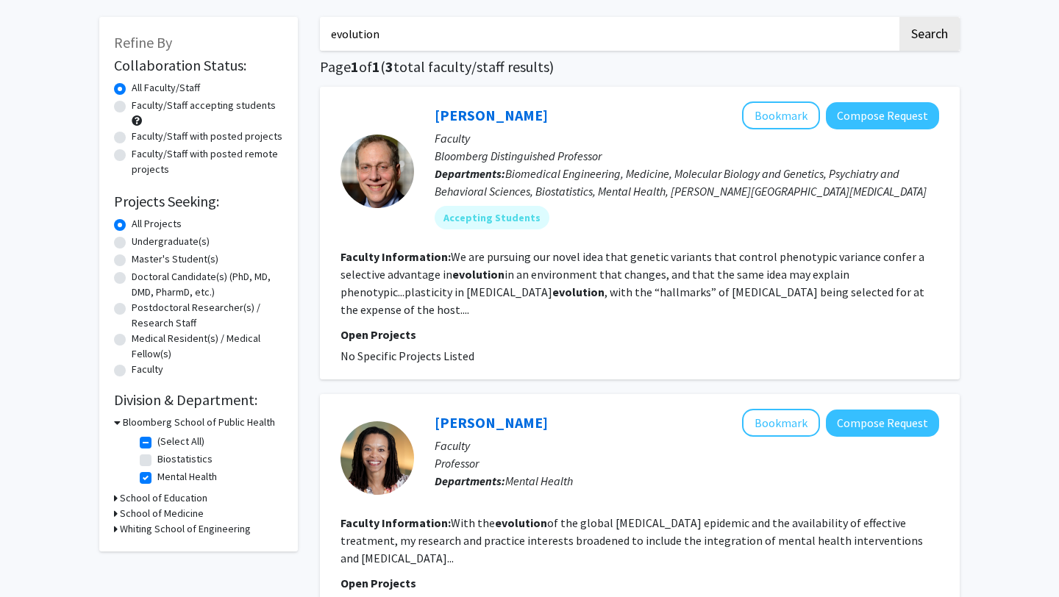
click at [193, 479] on label "Mental Health" at bounding box center [187, 476] width 60 height 15
click at [167, 479] on input "Mental Health" at bounding box center [162, 474] width 10 height 10
checkbox input "false"
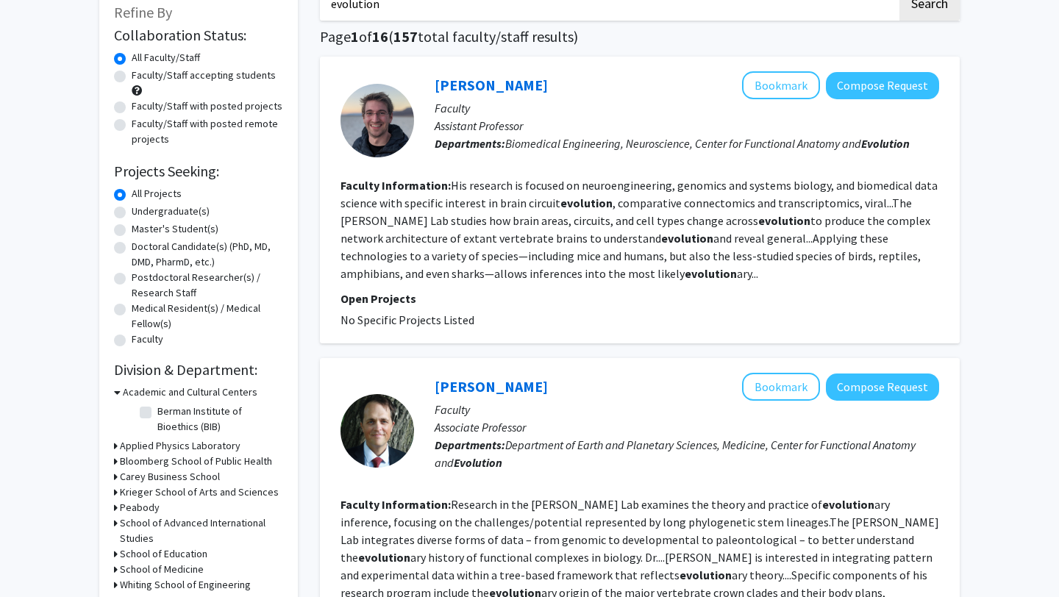
scroll to position [111, 0]
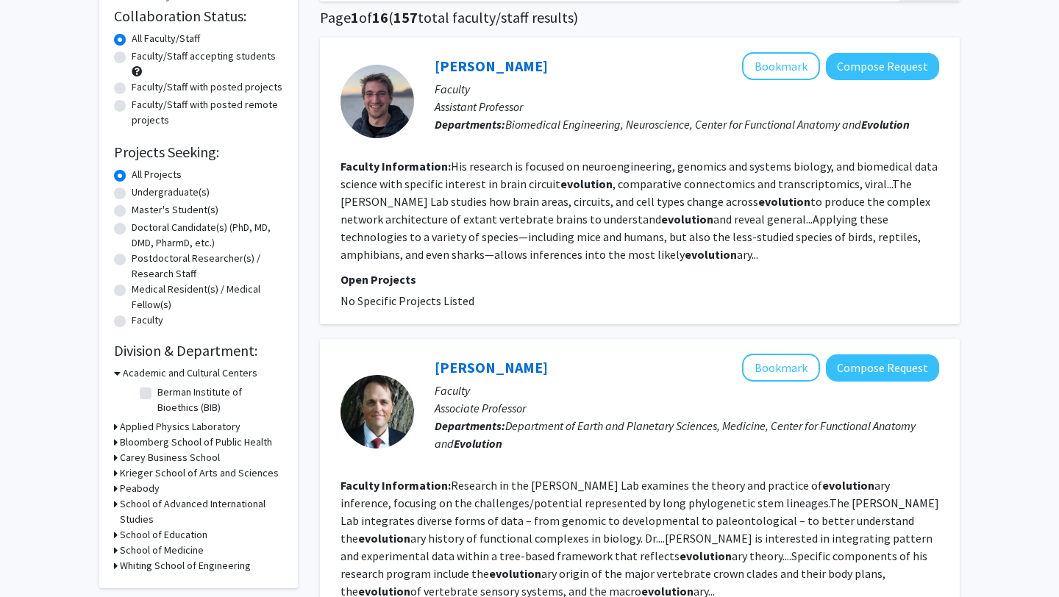
click at [194, 548] on h3 "School of Medicine" at bounding box center [162, 550] width 84 height 15
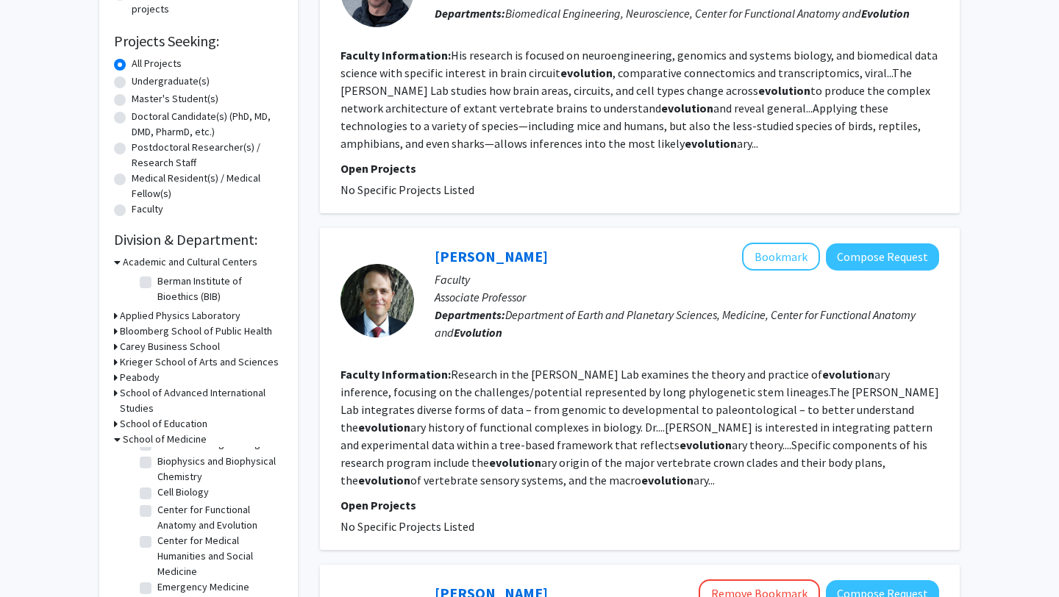
scroll to position [104, 0]
click at [196, 539] on label "Center for Medical Humanities and Social Medicine" at bounding box center [218, 549] width 122 height 46
click at [167, 535] on input "Center for Medical Humanities and Social Medicine" at bounding box center [162, 531] width 10 height 10
checkbox input "true"
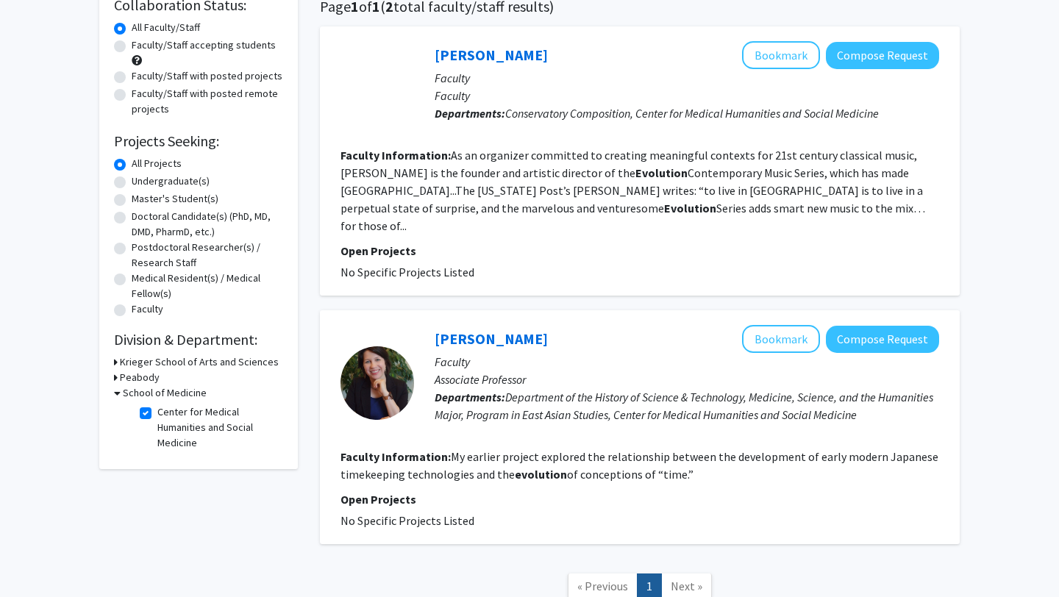
scroll to position [201, 0]
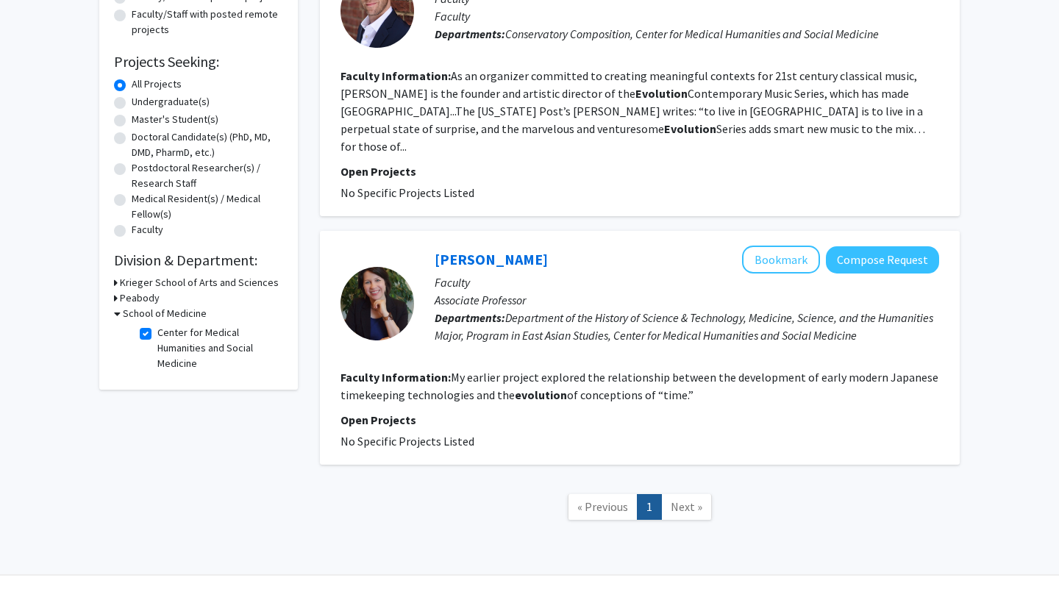
click at [146, 340] on fg-checkbox "Center for Medical Humanities and Social Medicine Center for Medical Humanities…" at bounding box center [210, 348] width 140 height 46
click at [157, 333] on label "Center for Medical Humanities and Social Medicine" at bounding box center [218, 348] width 122 height 46
click at [157, 333] on input "Center for Medical Humanities and Social Medicine" at bounding box center [162, 330] width 10 height 10
checkbox input "false"
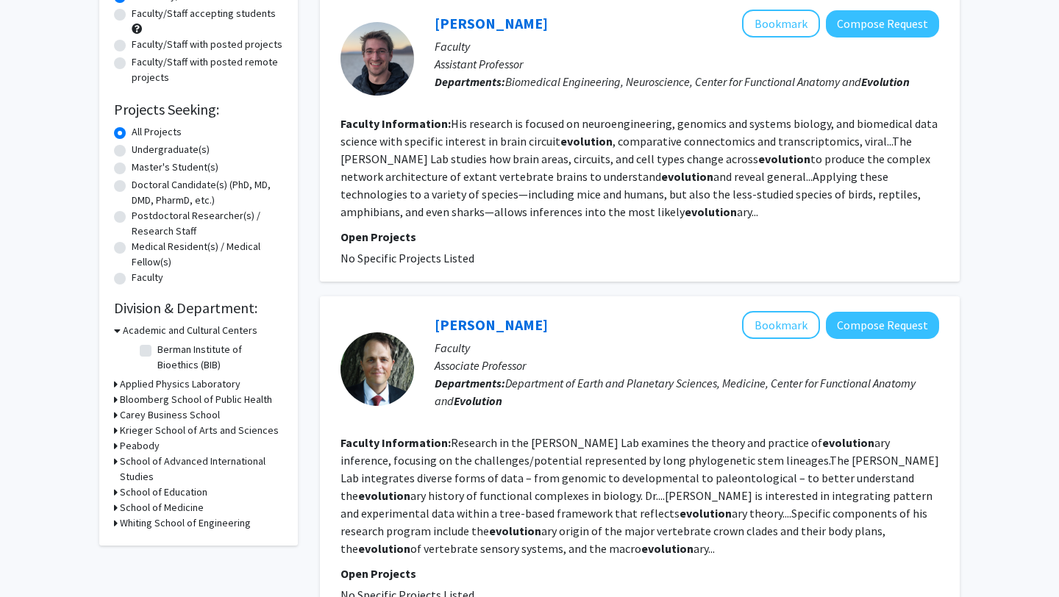
scroll to position [185, 0]
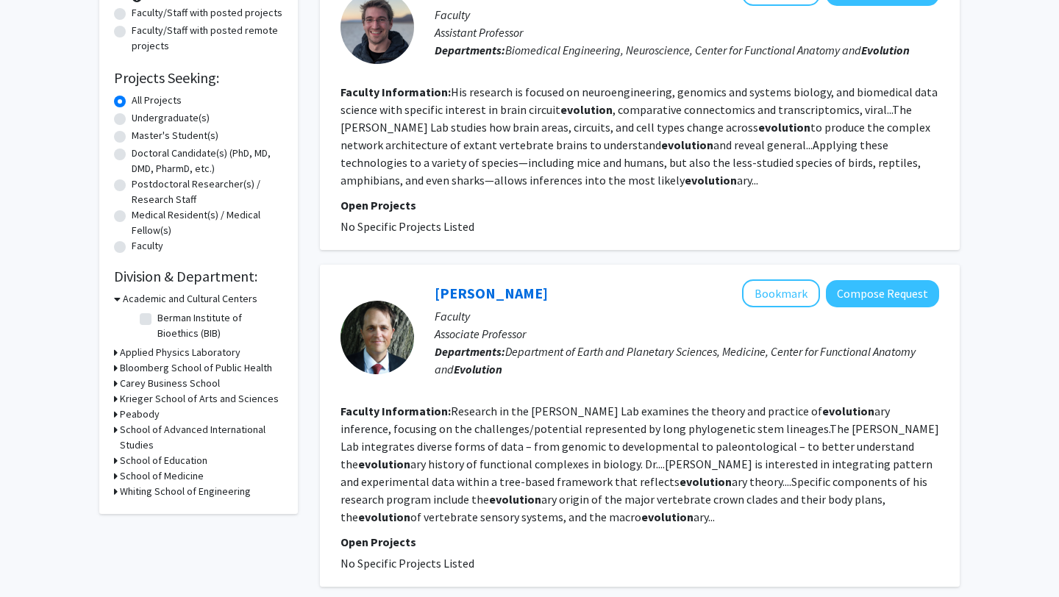
click at [170, 479] on h3 "School of Medicine" at bounding box center [162, 475] width 84 height 15
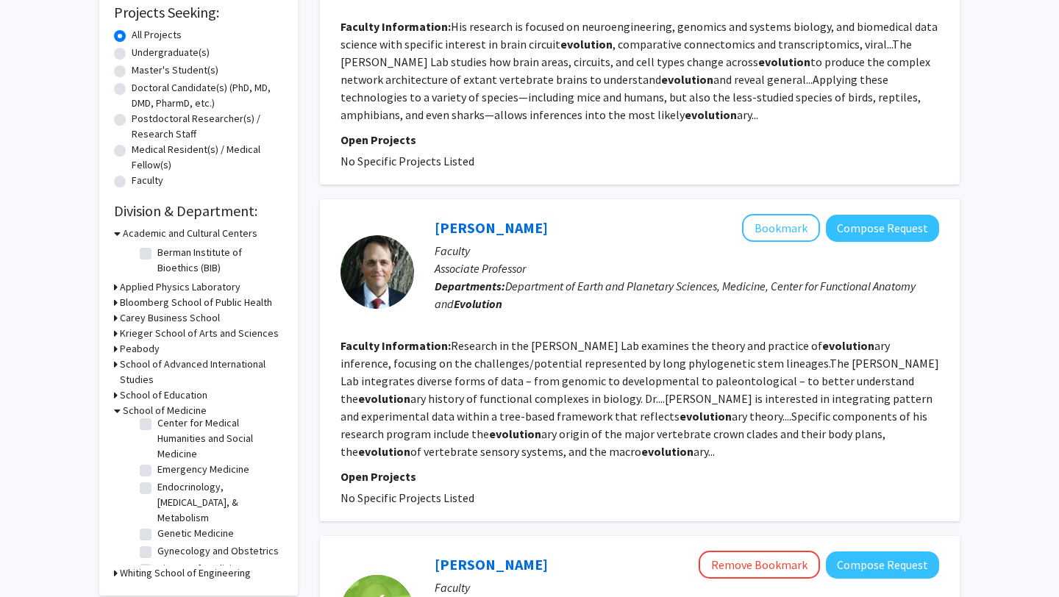
click at [187, 526] on label "Genetic Medicine" at bounding box center [195, 533] width 76 height 15
click at [167, 526] on input "Genetic Medicine" at bounding box center [162, 531] width 10 height 10
checkbox input "true"
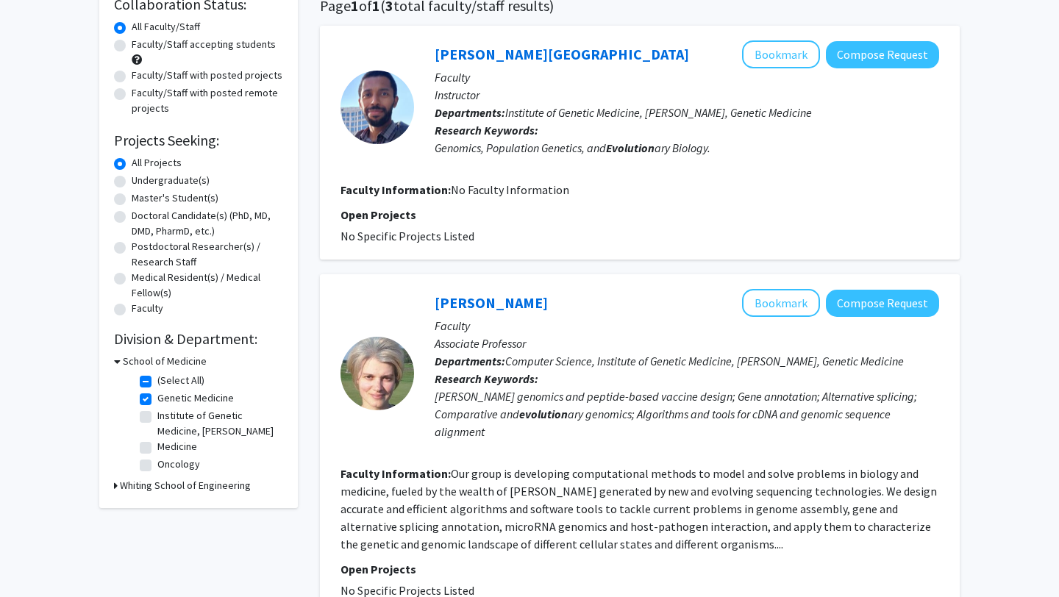
scroll to position [129, 0]
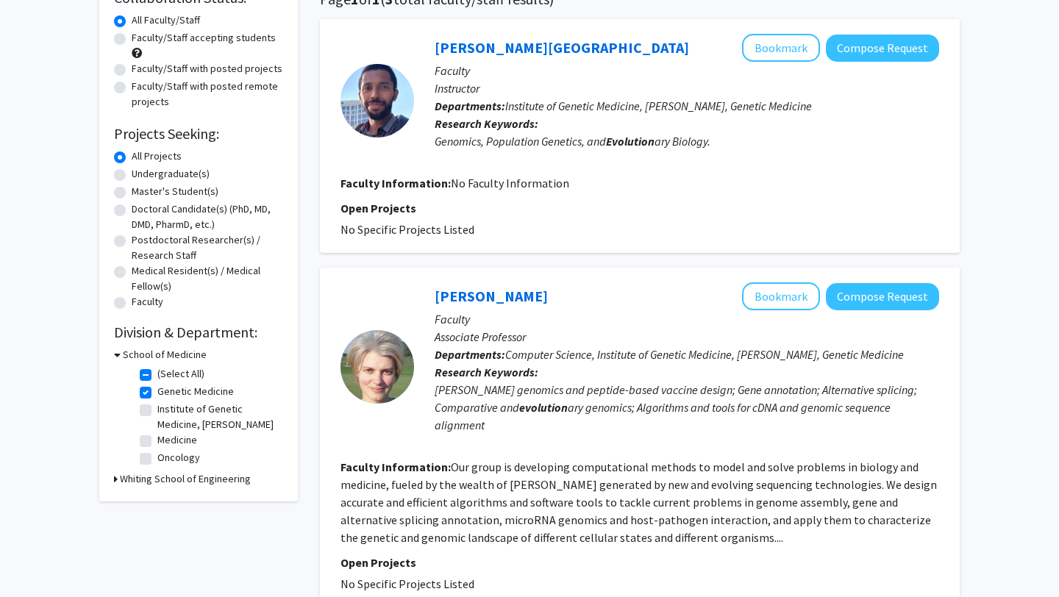
click at [157, 390] on label "Genetic Medicine" at bounding box center [195, 391] width 76 height 15
click at [157, 390] on input "Genetic Medicine" at bounding box center [162, 389] width 10 height 10
checkbox input "false"
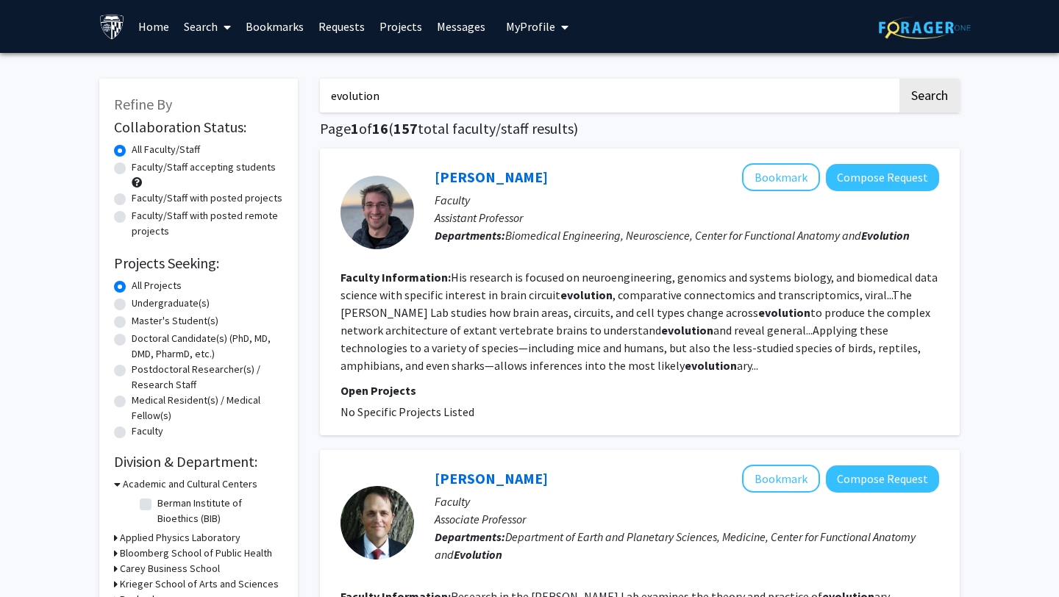
scroll to position [126, 0]
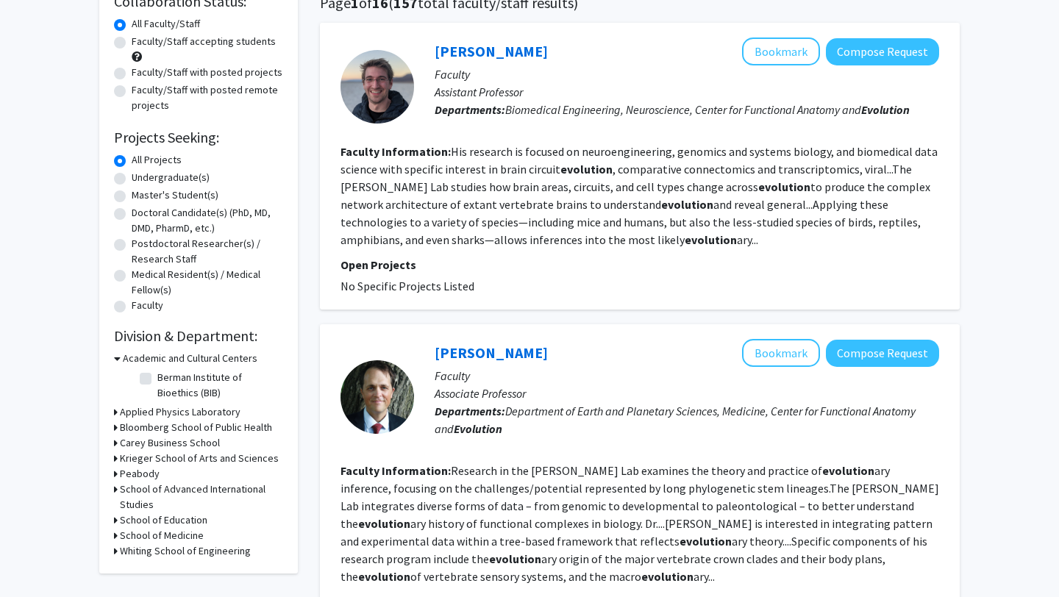
click at [172, 529] on h3 "School of Medicine" at bounding box center [162, 535] width 84 height 15
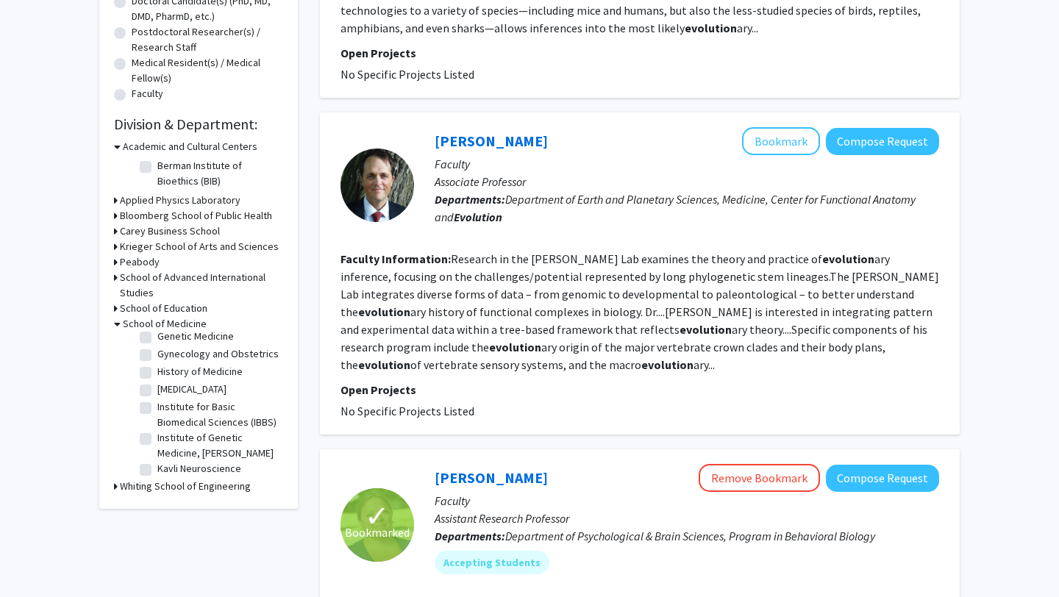
scroll to position [280, 0]
click at [209, 379] on label "History of Medicine" at bounding box center [199, 386] width 85 height 15
click at [167, 379] on input "History of Medicine" at bounding box center [162, 384] width 10 height 10
checkbox input "true"
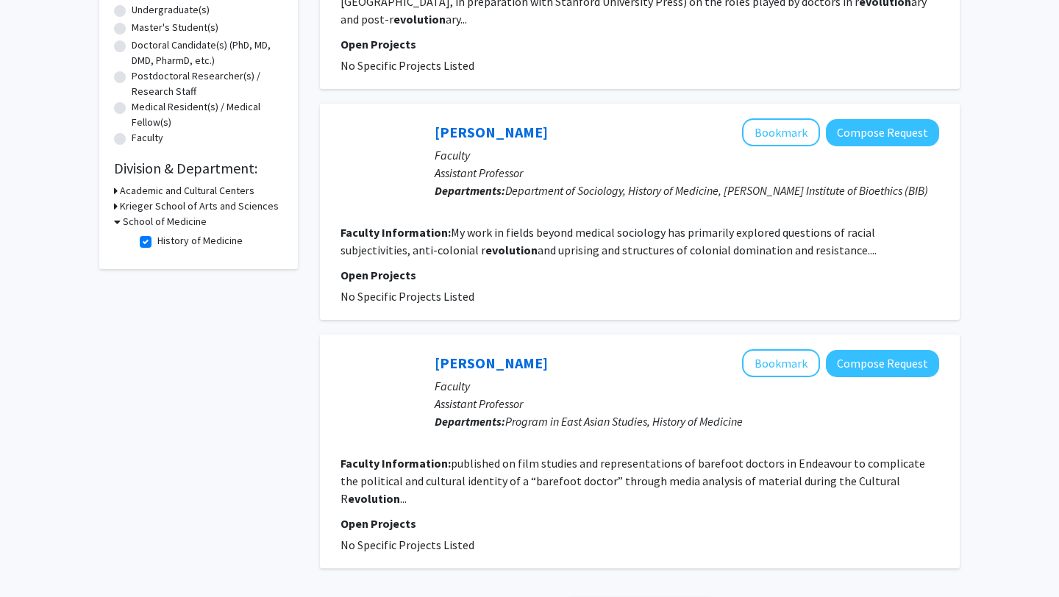
scroll to position [304, 0]
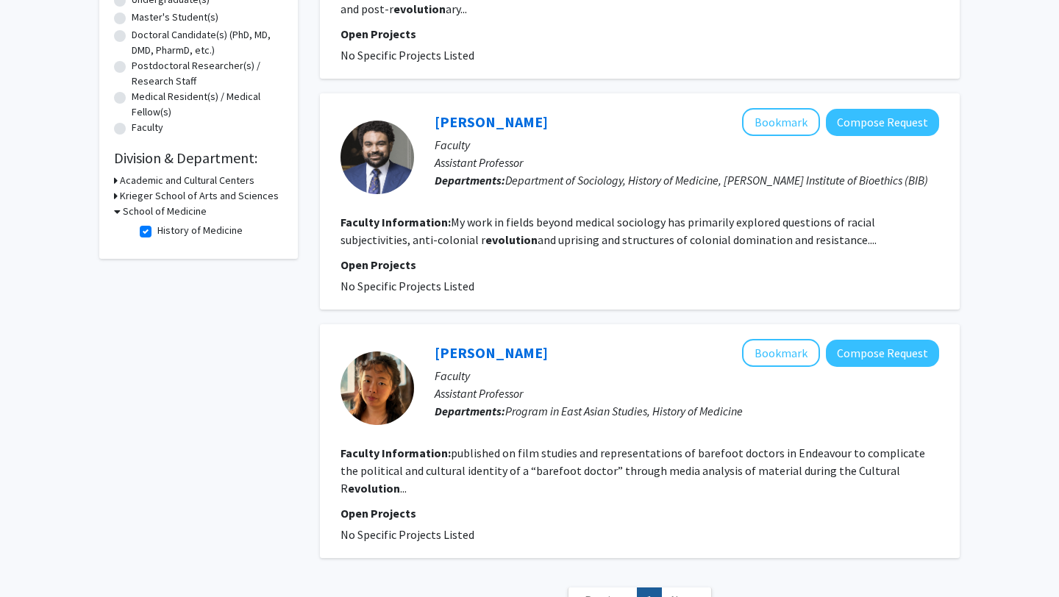
click at [157, 226] on label "History of Medicine" at bounding box center [199, 230] width 85 height 15
click at [157, 226] on input "History of Medicine" at bounding box center [162, 228] width 10 height 10
checkbox input "false"
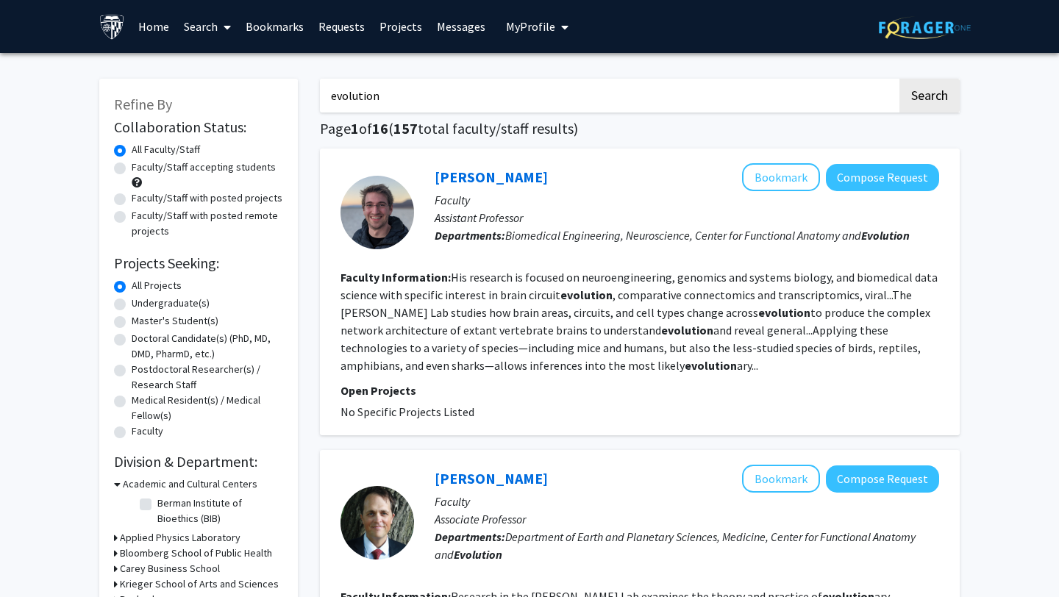
scroll to position [421, 0]
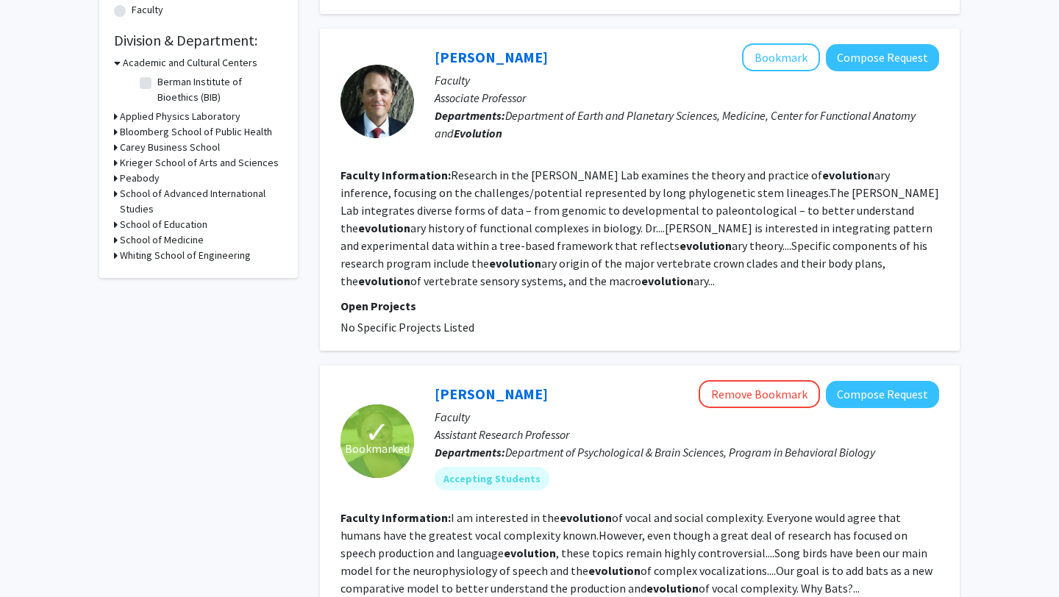
click at [179, 236] on h3 "School of Medicine" at bounding box center [162, 239] width 84 height 15
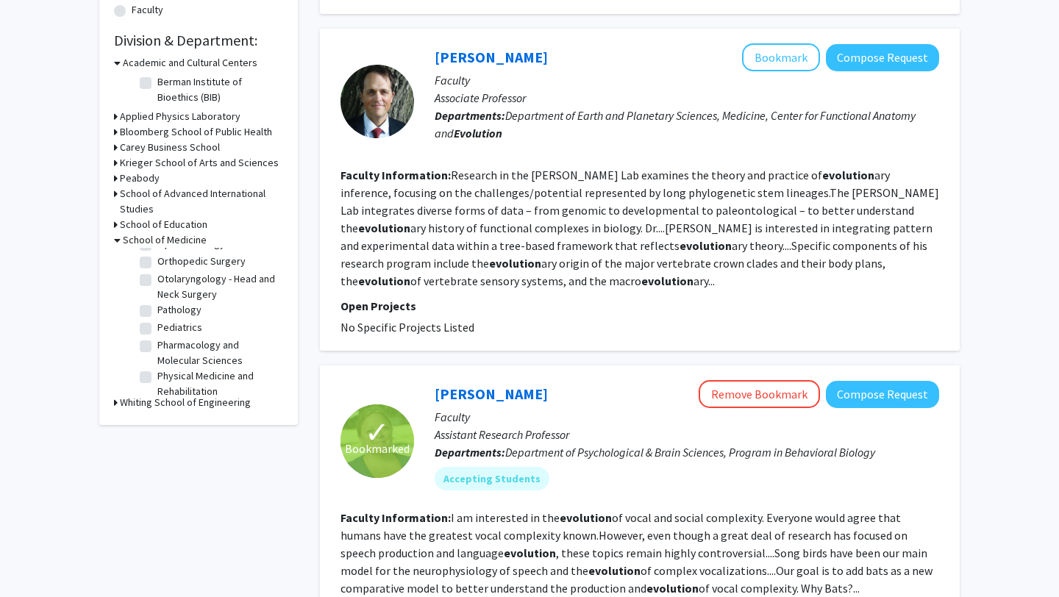
scroll to position [593, 0]
click at [198, 296] on label "Otolaryngology - Head and Neck Surgery" at bounding box center [218, 311] width 122 height 31
click at [167, 296] on input "Otolaryngology - Head and Neck Surgery" at bounding box center [162, 301] width 10 height 10
checkbox input "true"
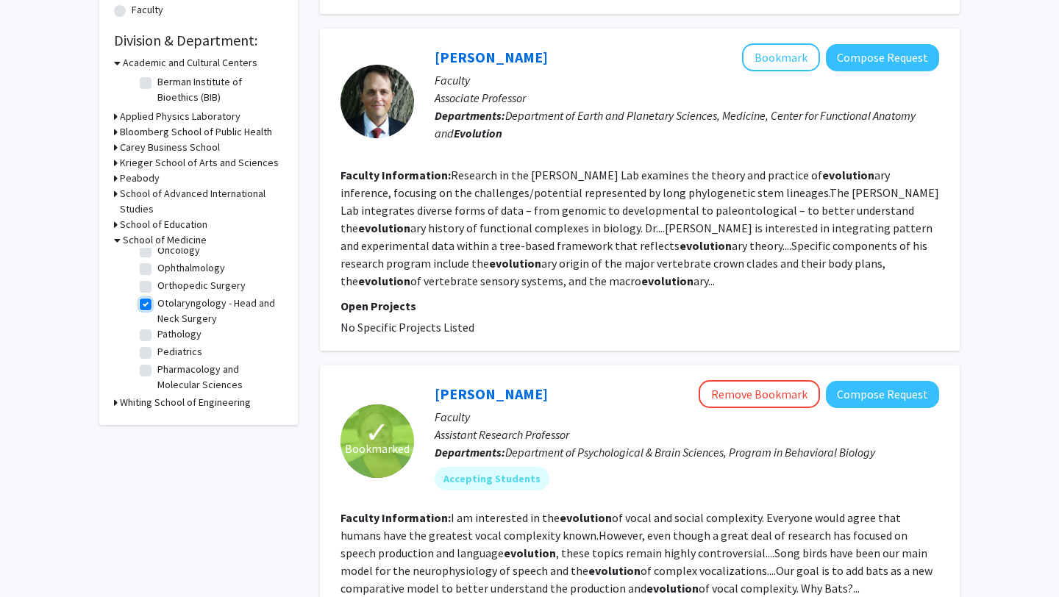
checkbox input "true"
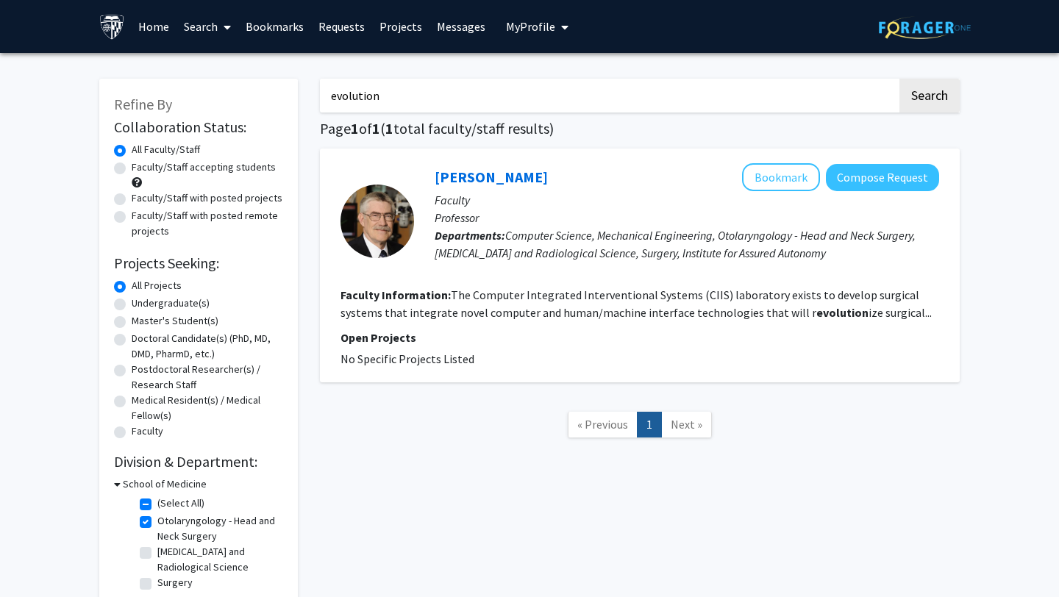
scroll to position [107, 0]
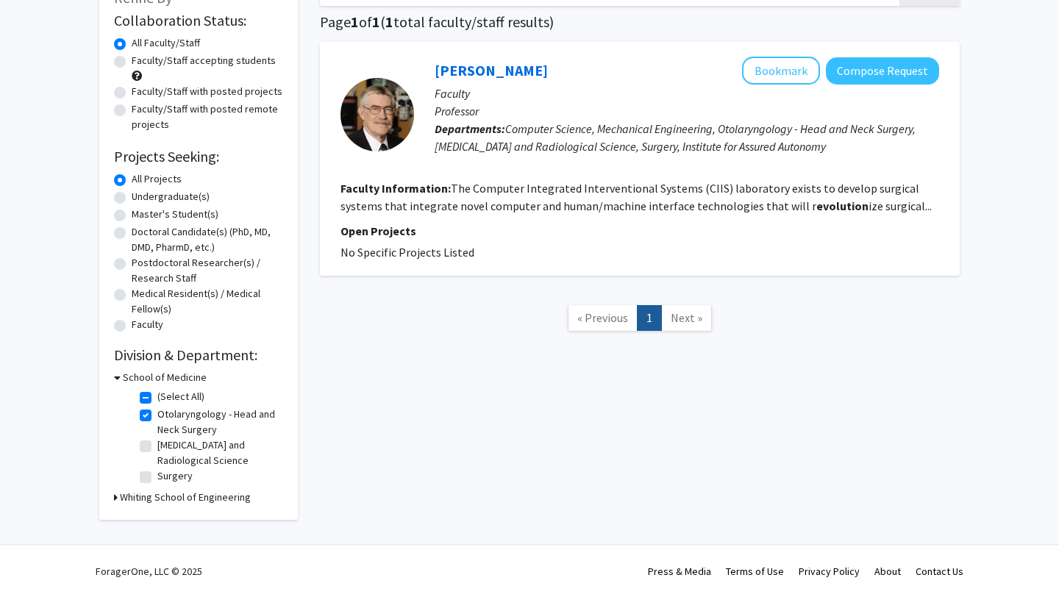
click at [157, 416] on label "Otolaryngology - Head and Neck Surgery" at bounding box center [218, 422] width 122 height 31
click at [157, 416] on input "Otolaryngology - Head and Neck Surgery" at bounding box center [162, 412] width 10 height 10
checkbox input "false"
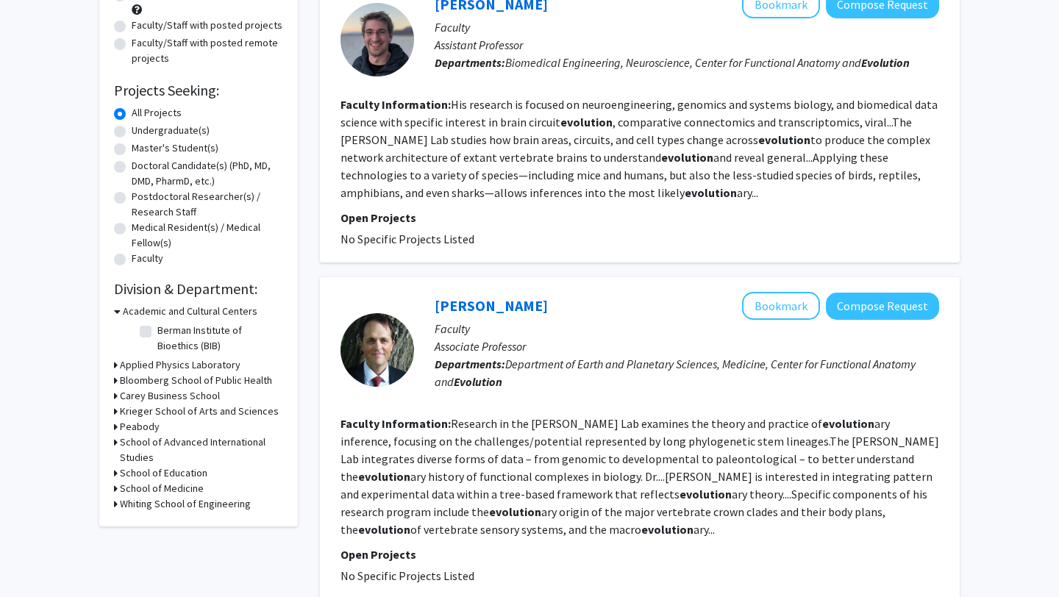
scroll to position [310, 0]
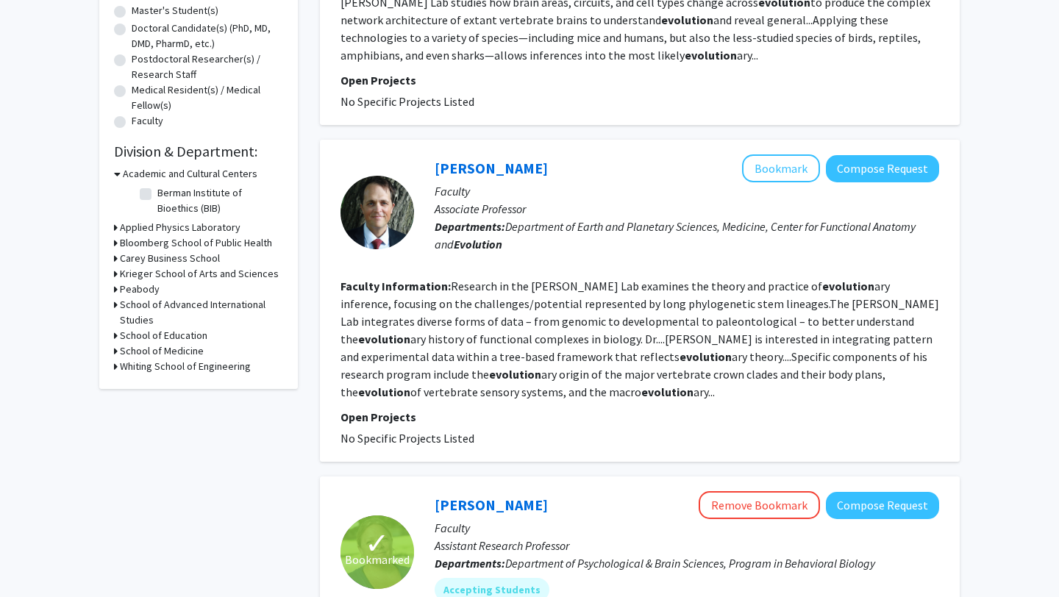
click at [184, 350] on h3 "School of Medicine" at bounding box center [162, 350] width 84 height 15
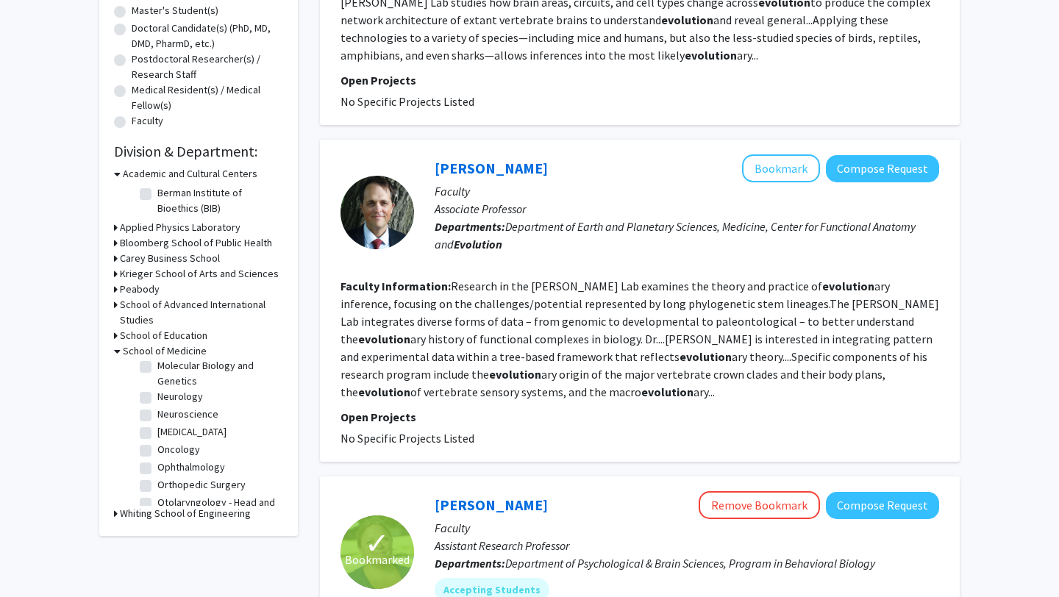
scroll to position [510, 0]
click at [198, 402] on label "Neuroscience" at bounding box center [187, 409] width 61 height 15
click at [167, 402] on input "Neuroscience" at bounding box center [162, 407] width 10 height 10
checkbox input "true"
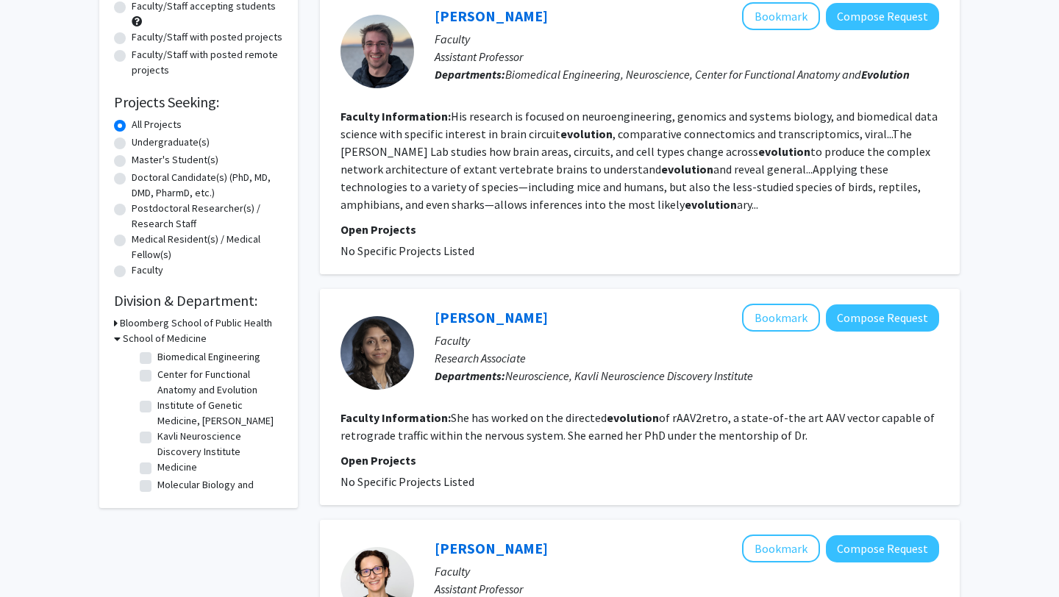
scroll to position [20, 0]
click at [223, 415] on label "Institute of Genetic Medicine, McKusick-Nathans" at bounding box center [218, 411] width 122 height 31
click at [167, 406] on input "Institute of Genetic Medicine, McKusick-Nathans" at bounding box center [162, 401] width 10 height 10
checkbox input "true"
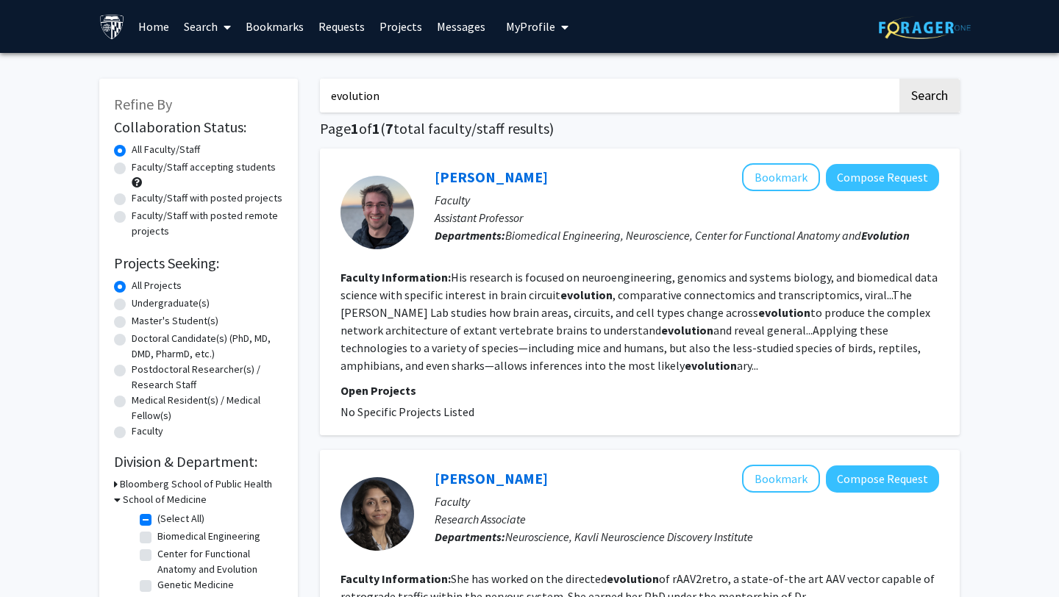
click at [368, 97] on input "evolution" at bounding box center [608, 96] width 577 height 34
click at [365, 127] on h1 "Page 1 of 1 ( 7 total faculty/staff results)" at bounding box center [640, 129] width 640 height 18
click at [925, 88] on button "Search" at bounding box center [929, 96] width 60 height 34
checkbox input "false"
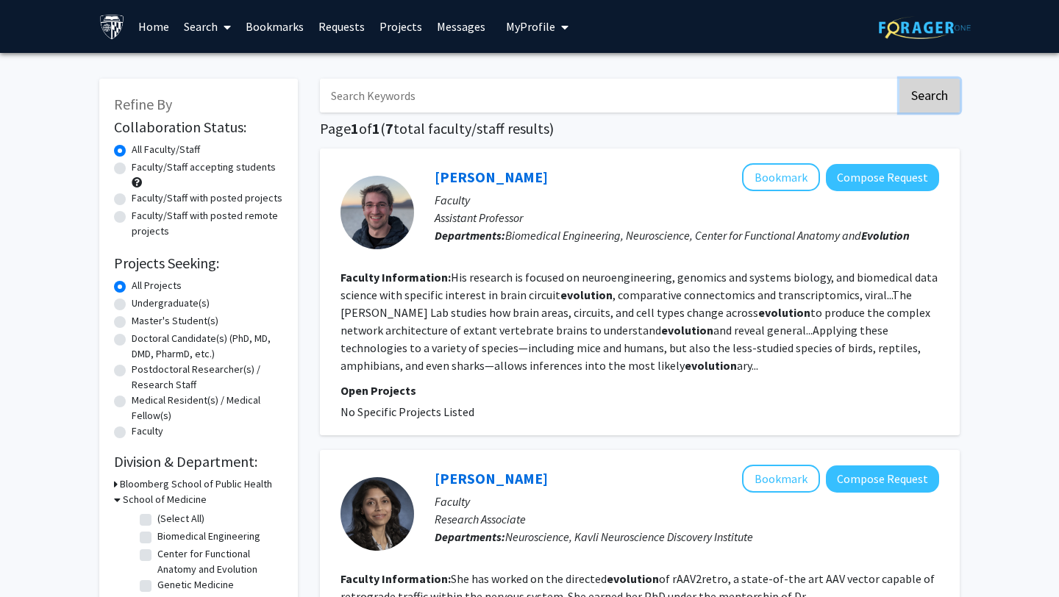
checkbox input "false"
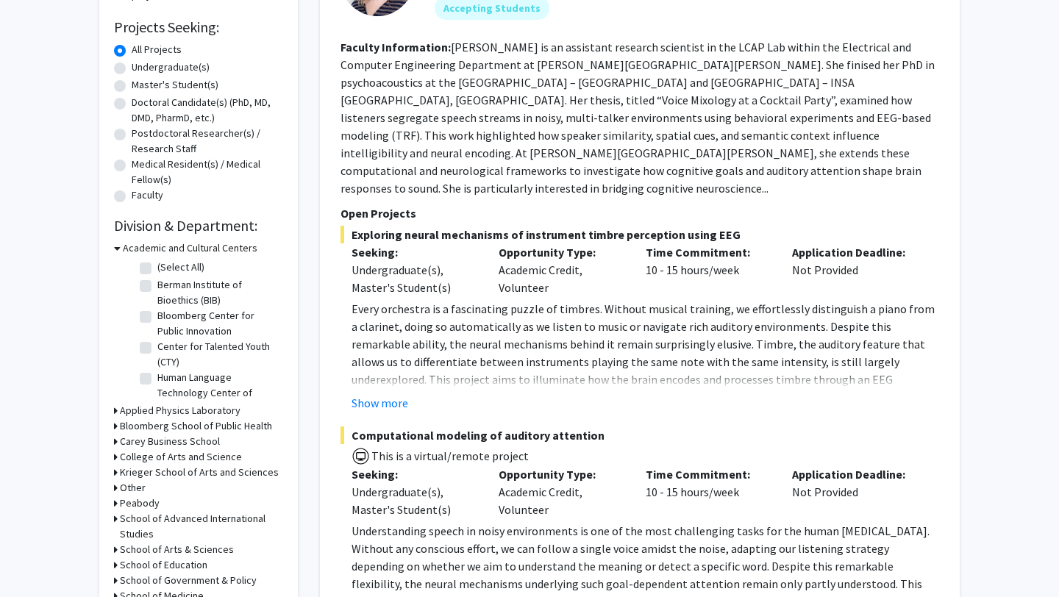
scroll to position [267, 0]
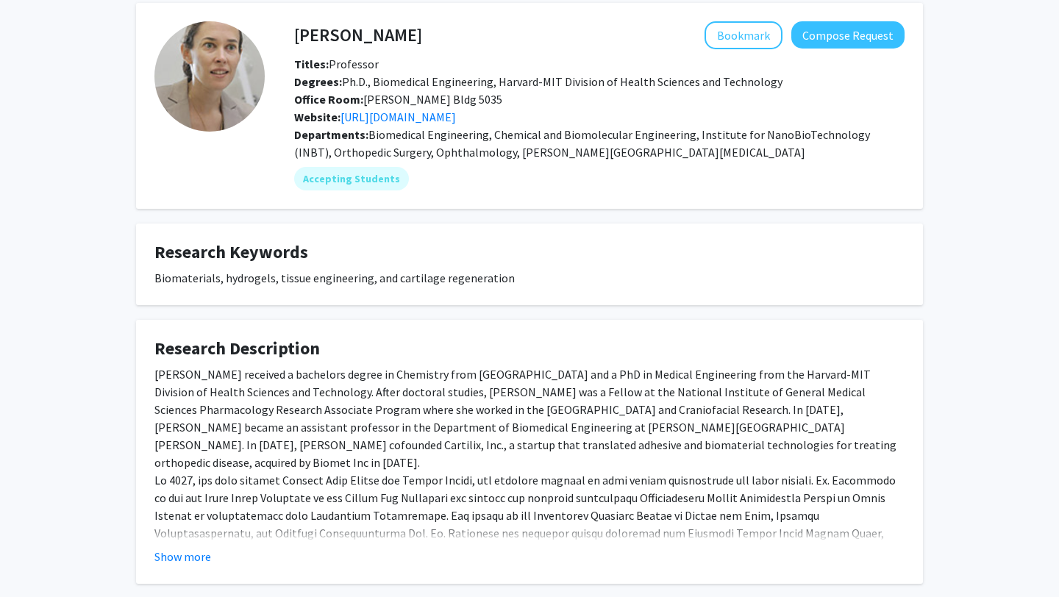
scroll to position [60, 0]
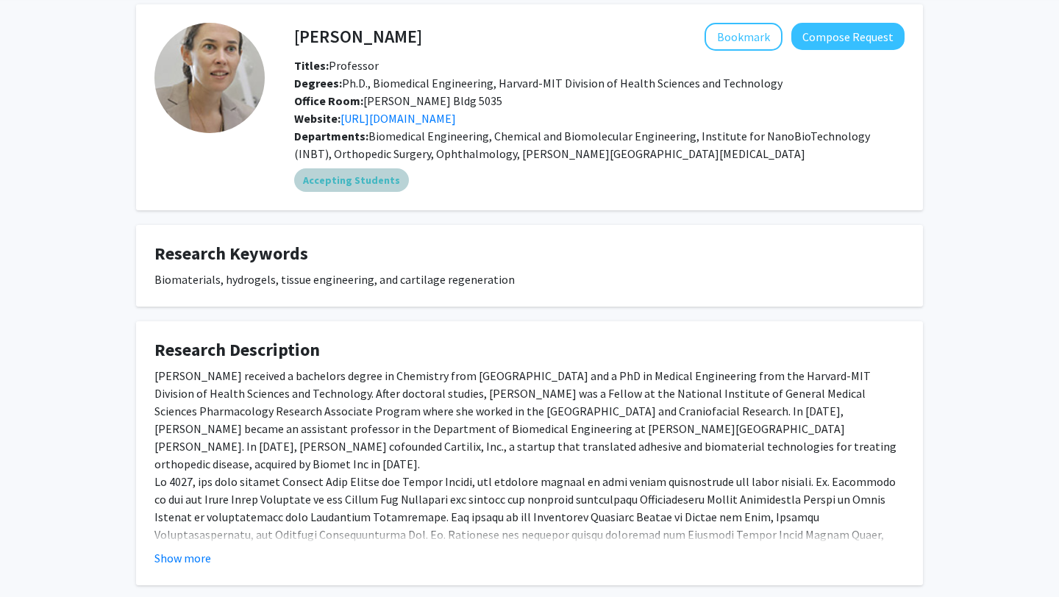
click at [518, 170] on div "Accepting Students" at bounding box center [599, 179] width 616 height 29
click at [527, 132] on span "Biomedical Engineering, Chemical and Biomolecular Engineering, Institute for Na…" at bounding box center [582, 145] width 576 height 32
click at [571, 212] on div "Jennifer Elisseeff Bookmark Compose Request Titles: Professor Degrees: Ph.D., B…" at bounding box center [529, 294] width 809 height 581
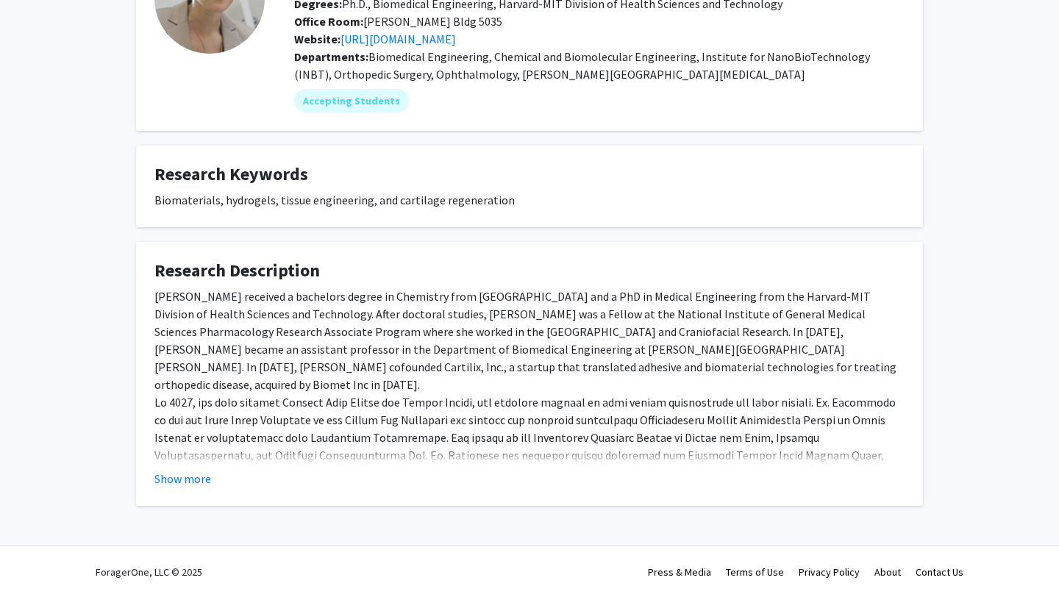
scroll to position [0, 0]
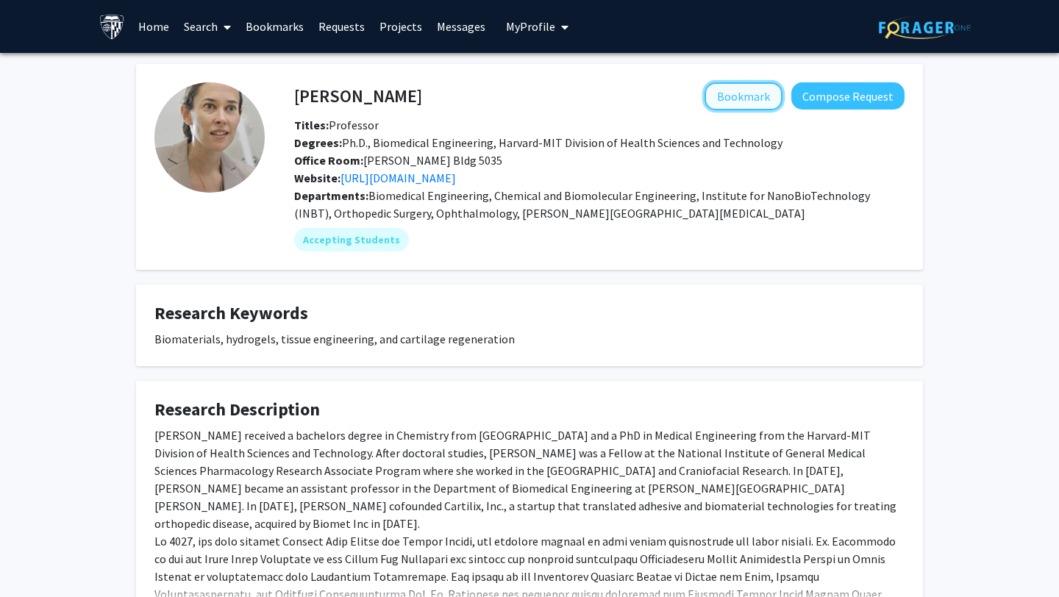
click at [723, 101] on button "Bookmark" at bounding box center [743, 96] width 78 height 28
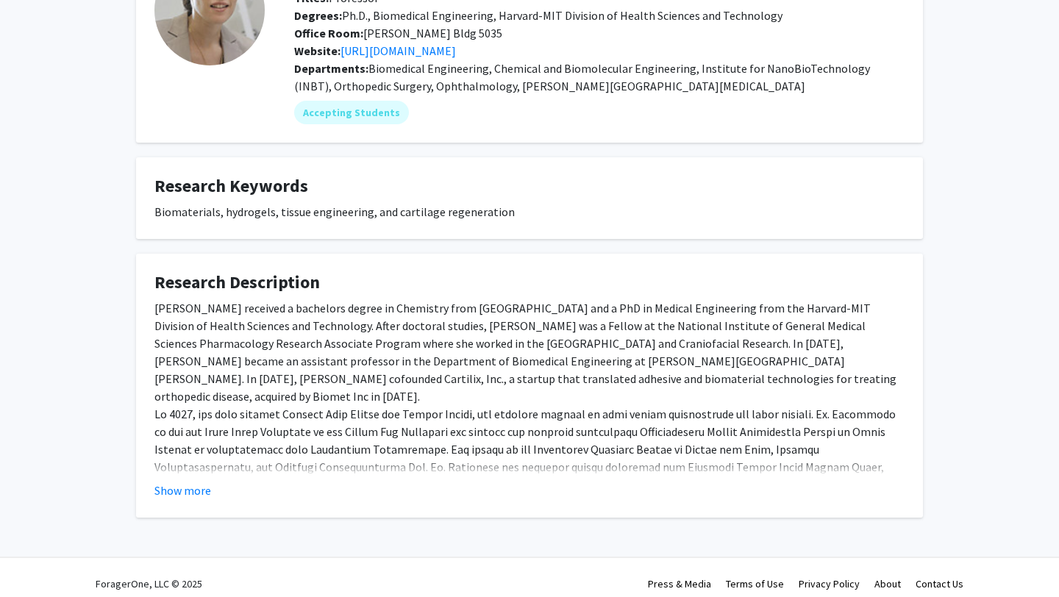
scroll to position [139, 0]
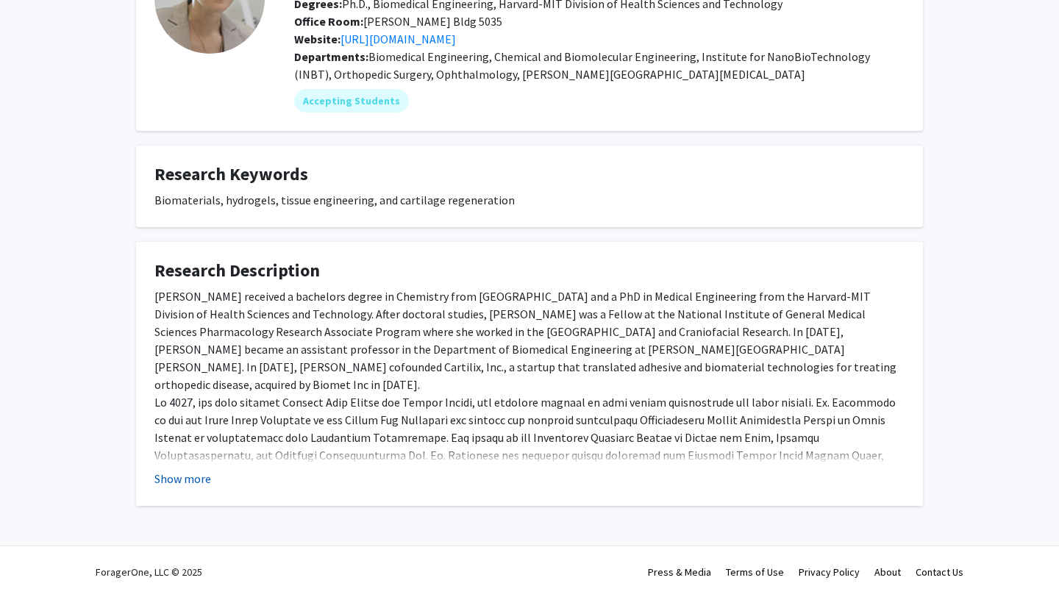
click at [191, 478] on button "Show more" at bounding box center [182, 479] width 57 height 18
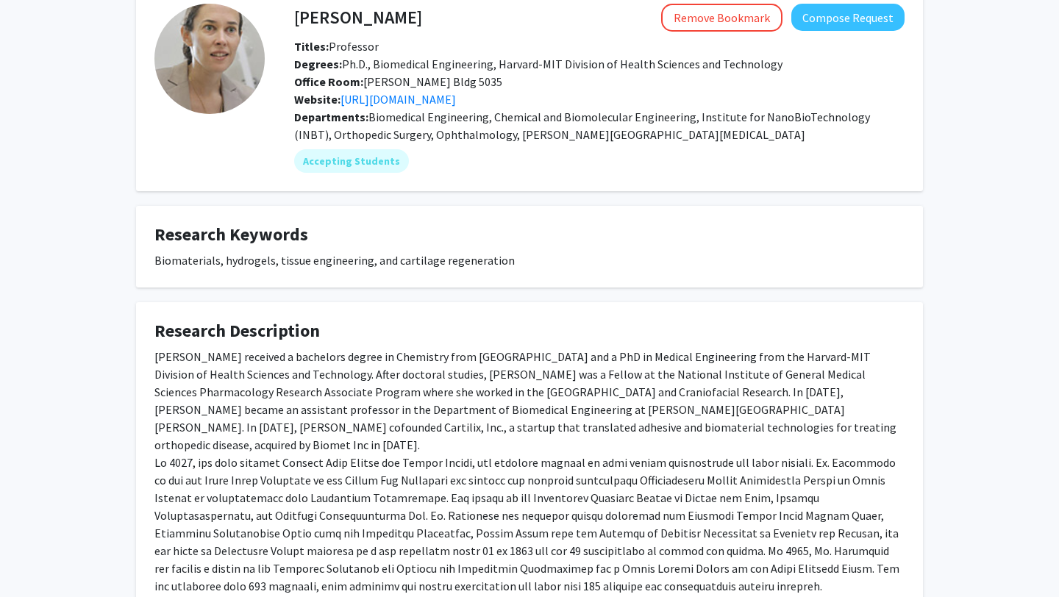
scroll to position [74, 0]
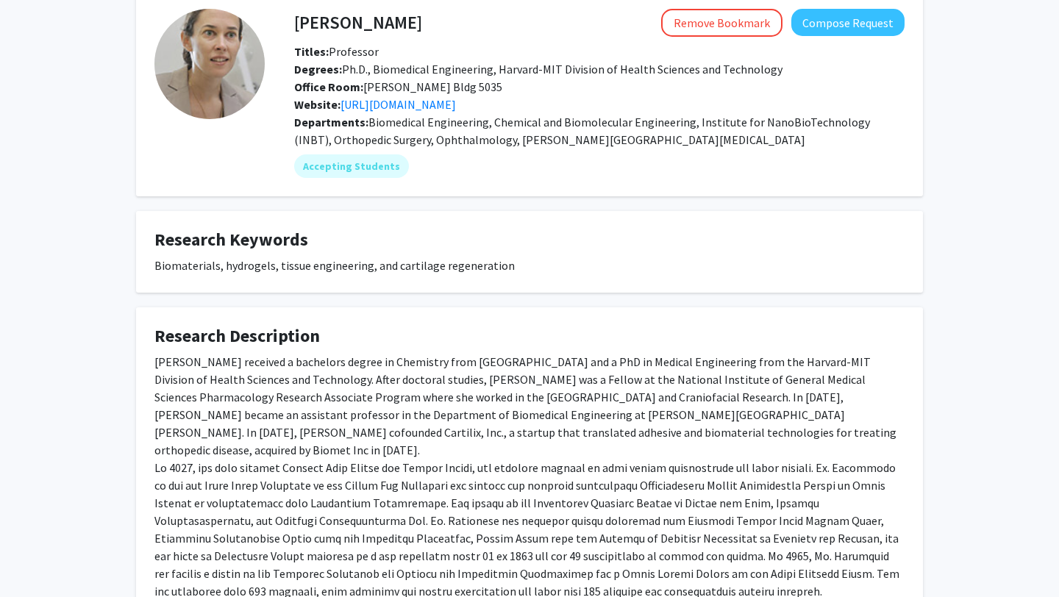
click at [825, 341] on h4 "Research Description" at bounding box center [529, 336] width 750 height 21
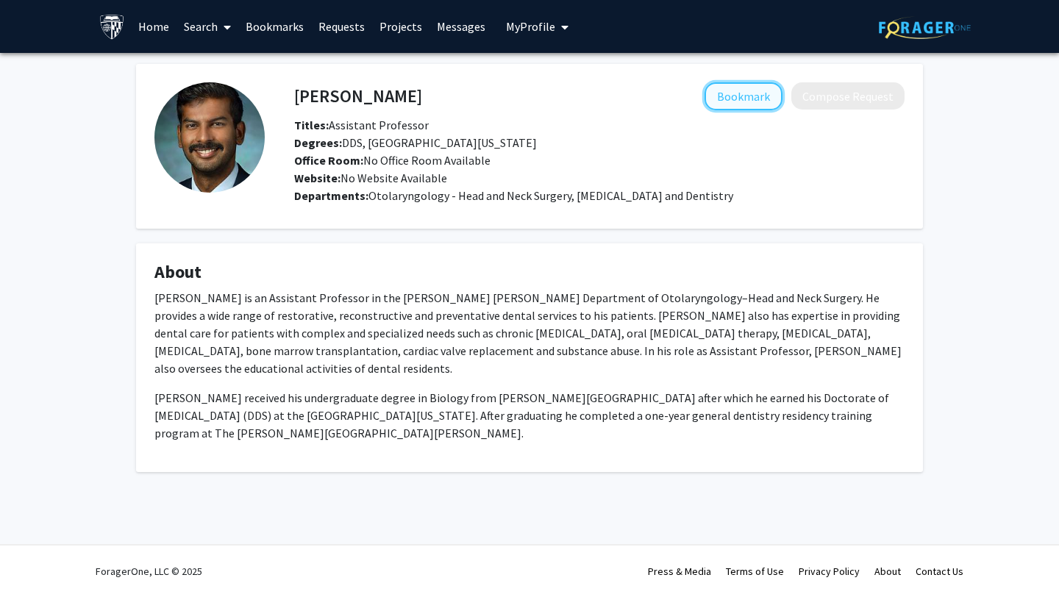
click at [749, 92] on button "Bookmark" at bounding box center [743, 96] width 78 height 28
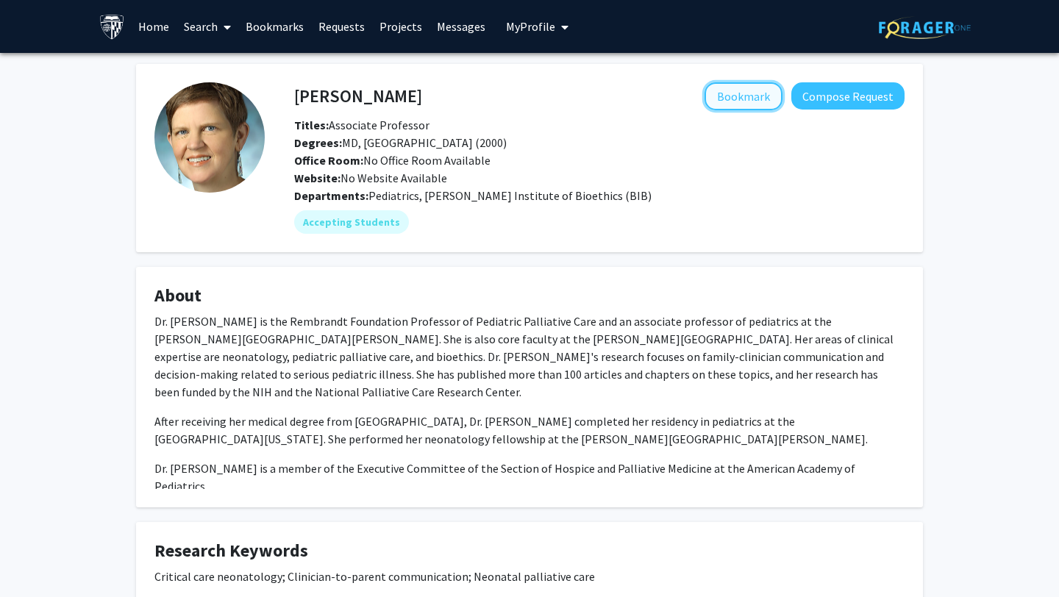
click at [748, 101] on button "Bookmark" at bounding box center [743, 96] width 78 height 28
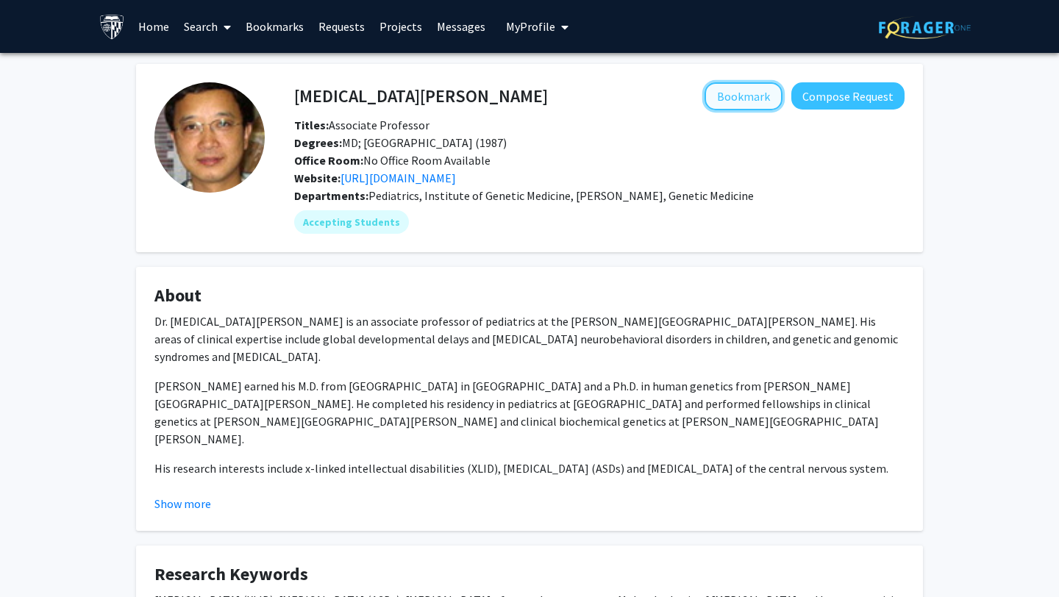
click at [744, 88] on button "Bookmark" at bounding box center [743, 96] width 78 height 28
click at [185, 499] on button "Show more" at bounding box center [182, 504] width 57 height 18
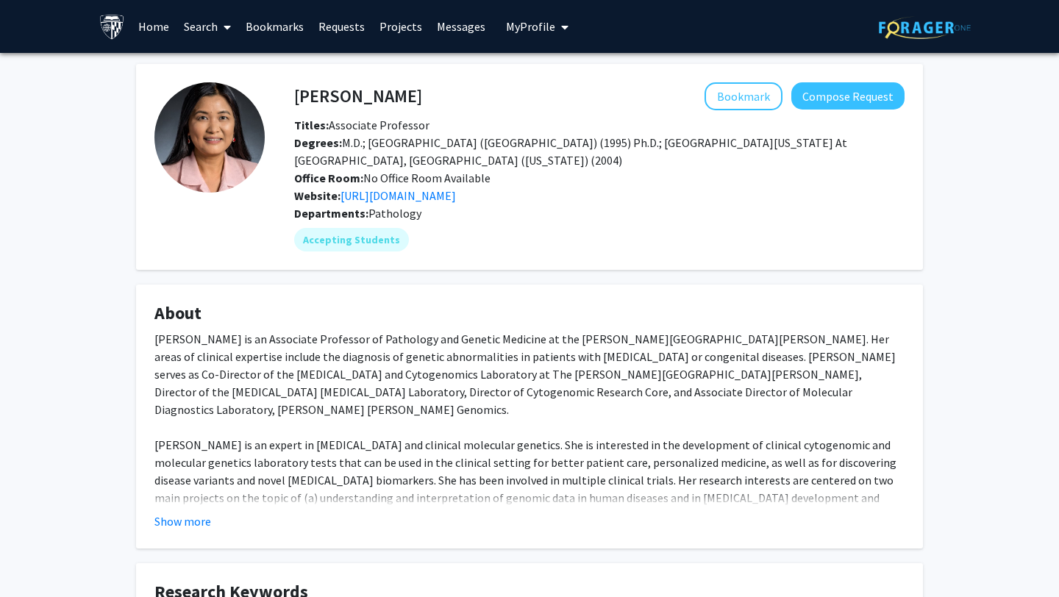
click at [182, 510] on fg-read-more "[PERSON_NAME] is an Associate Professor of Pathology and Genetic Medicine at th…" at bounding box center [529, 430] width 750 height 200
click at [185, 518] on button "Show more" at bounding box center [182, 522] width 57 height 18
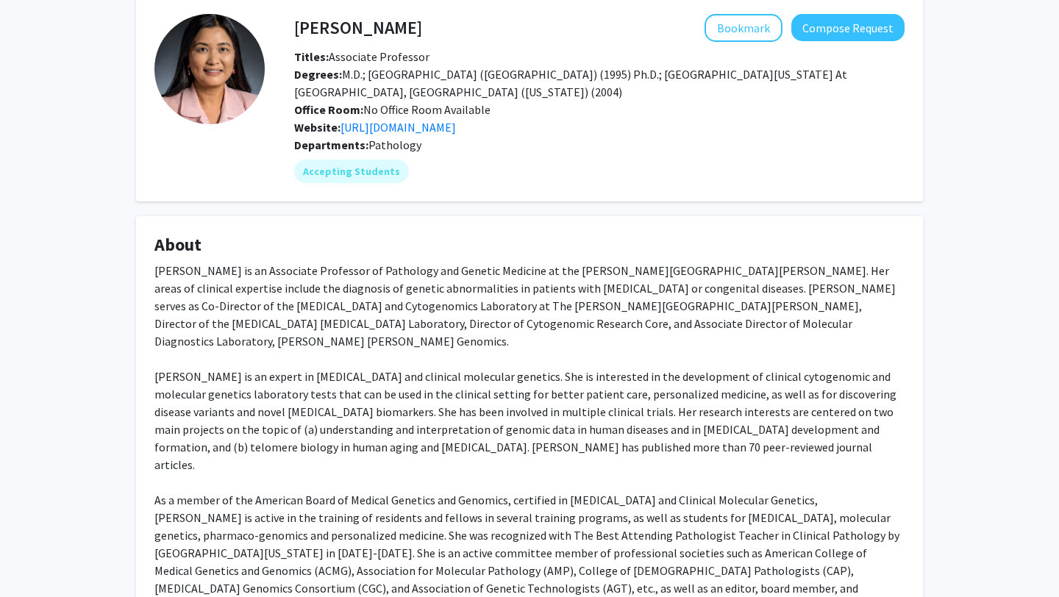
scroll to position [70, 0]
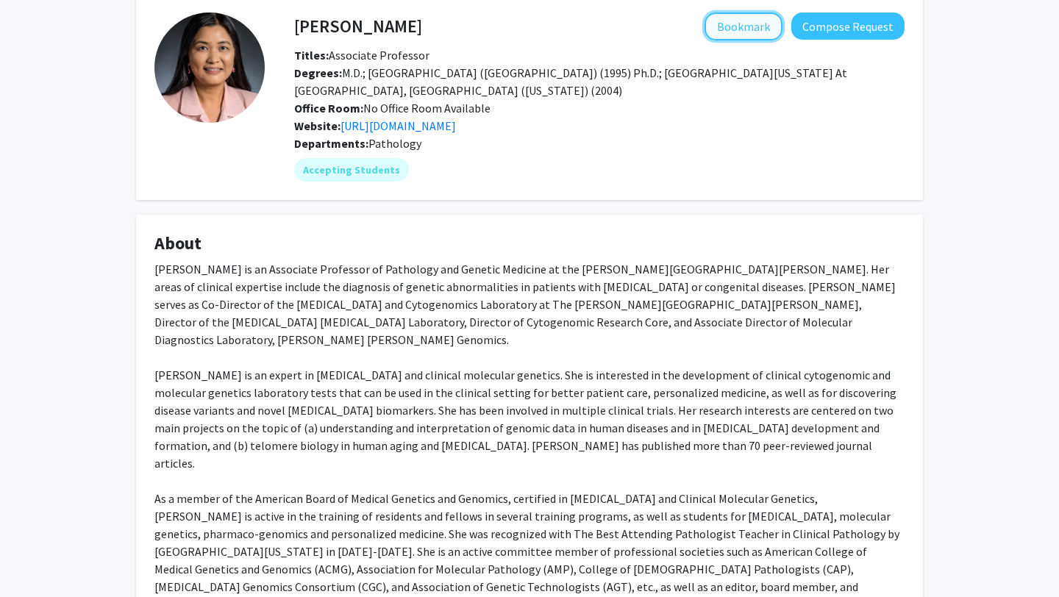
click at [735, 25] on button "Bookmark" at bounding box center [743, 27] width 78 height 28
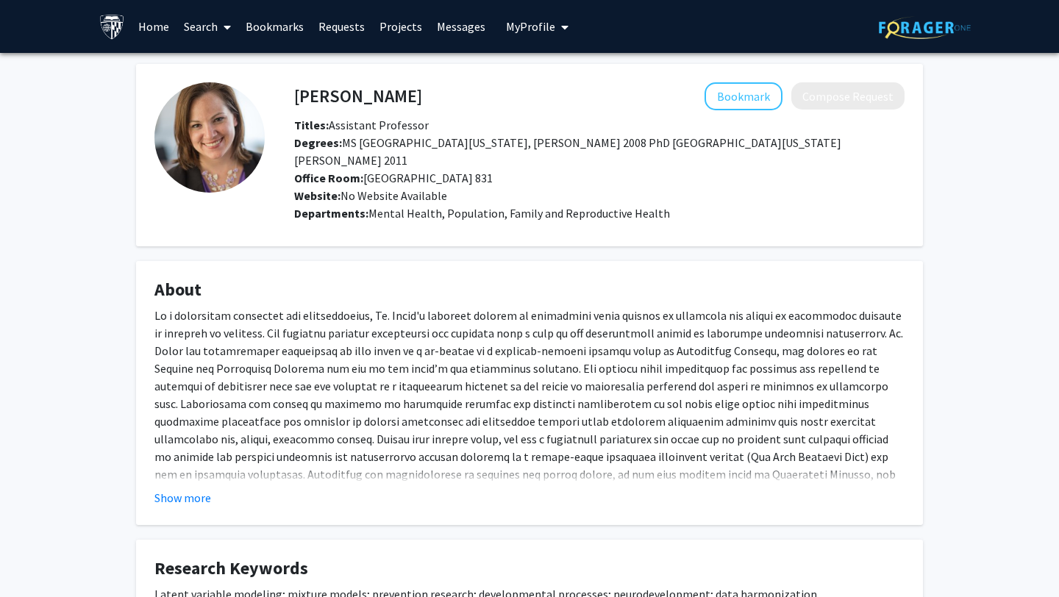
click at [347, 397] on div "Dr. Musci has demonstrated her expertise and enthusiasm for prevention science,…" at bounding box center [529, 519] width 750 height 424
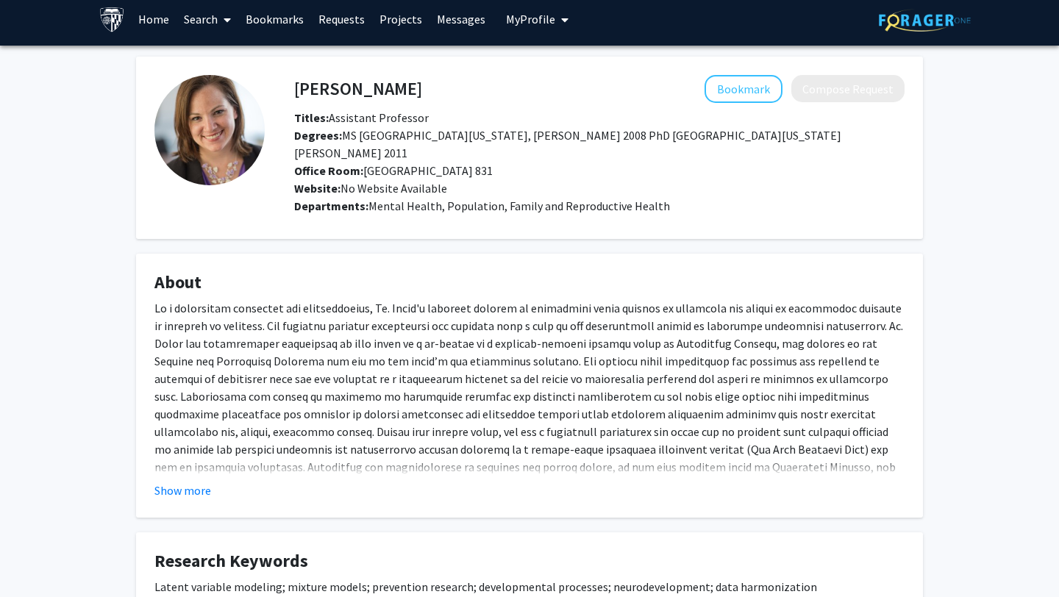
scroll to position [98, 0]
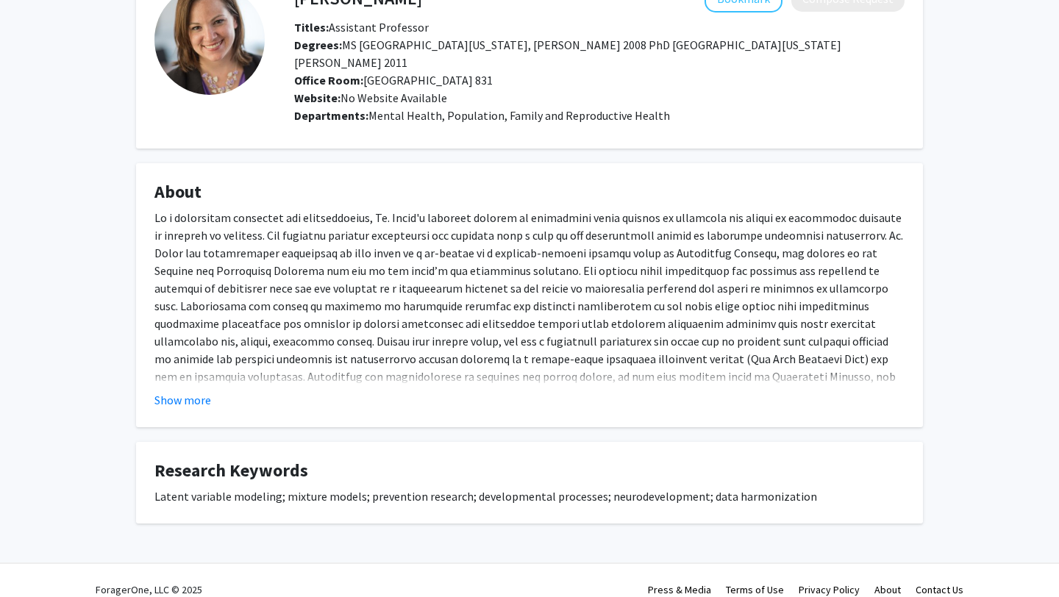
click at [216, 396] on fg-card "About Dr. Musci has demonstrated her expertise and enthusiasm for prevention sc…" at bounding box center [529, 295] width 787 height 264
click at [202, 396] on fg-card "About Dr. Musci has demonstrated her expertise and enthusiasm for prevention sc…" at bounding box center [529, 295] width 787 height 264
click at [197, 391] on button "Show more" at bounding box center [182, 400] width 57 height 18
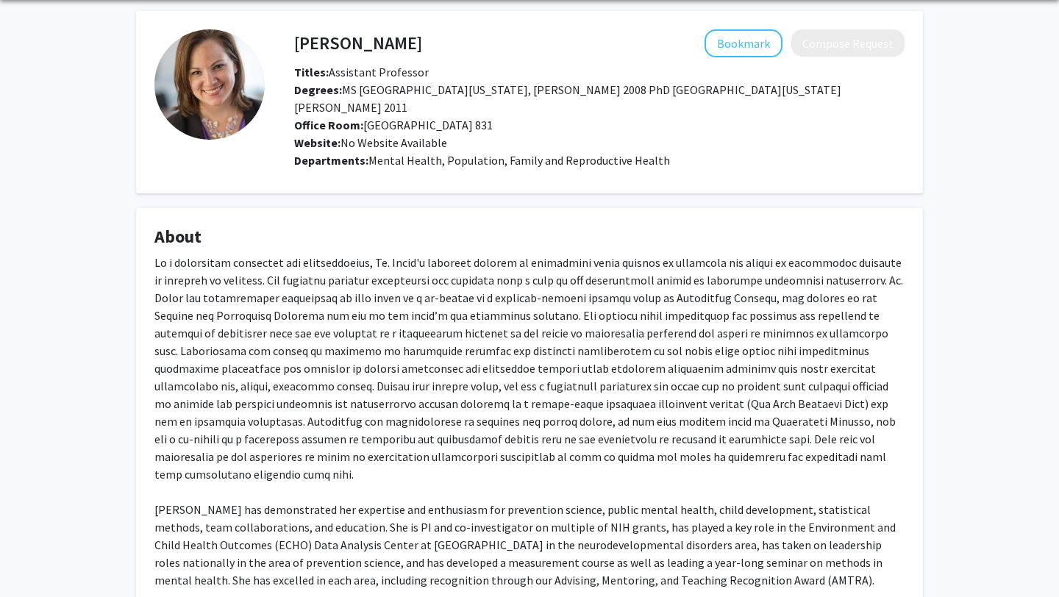
scroll to position [0, 0]
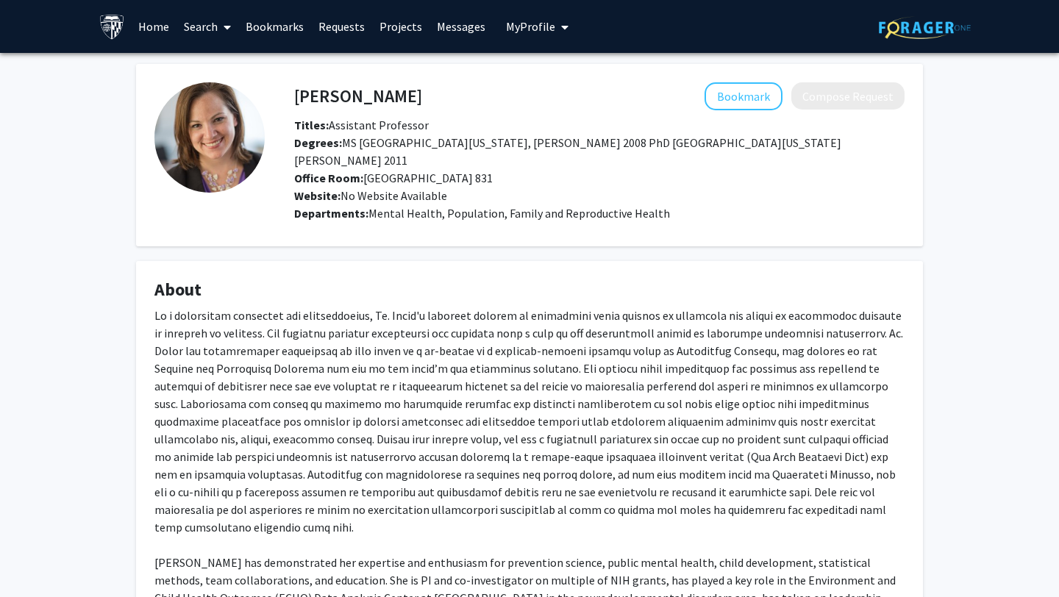
click at [704, 93] on div "Bookmark Compose Request" at bounding box center [663, 96] width 482 height 28
click at [723, 94] on button "Bookmark" at bounding box center [743, 96] width 78 height 28
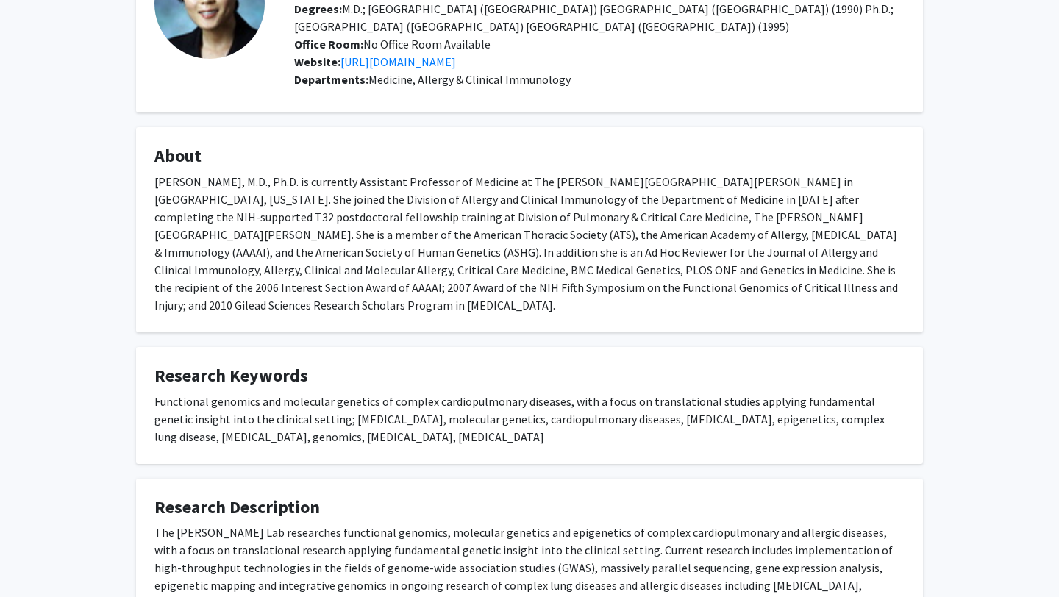
scroll to position [259, 0]
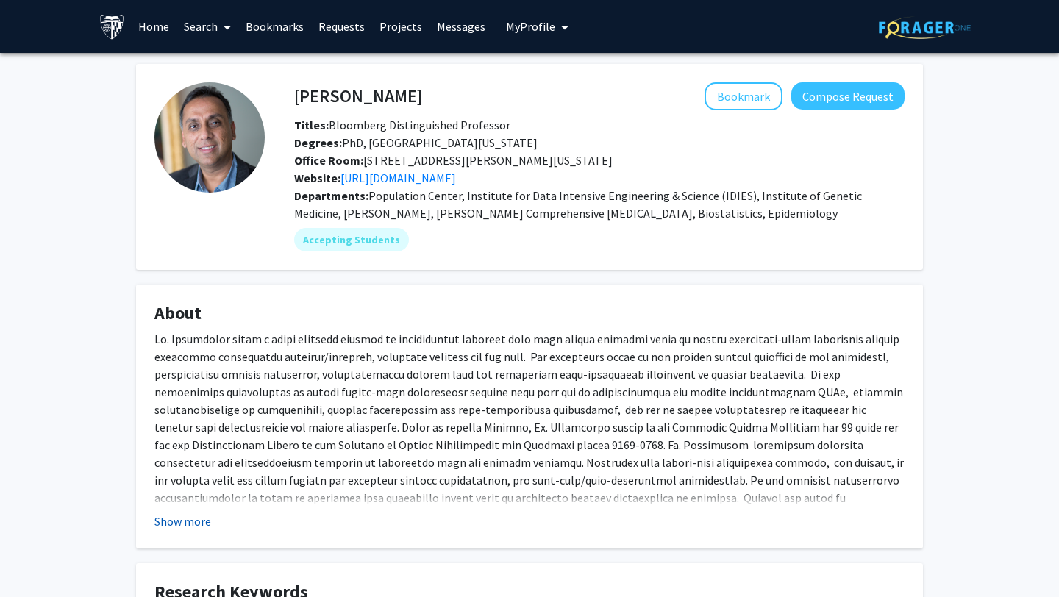
click at [195, 515] on button "Show more" at bounding box center [182, 522] width 57 height 18
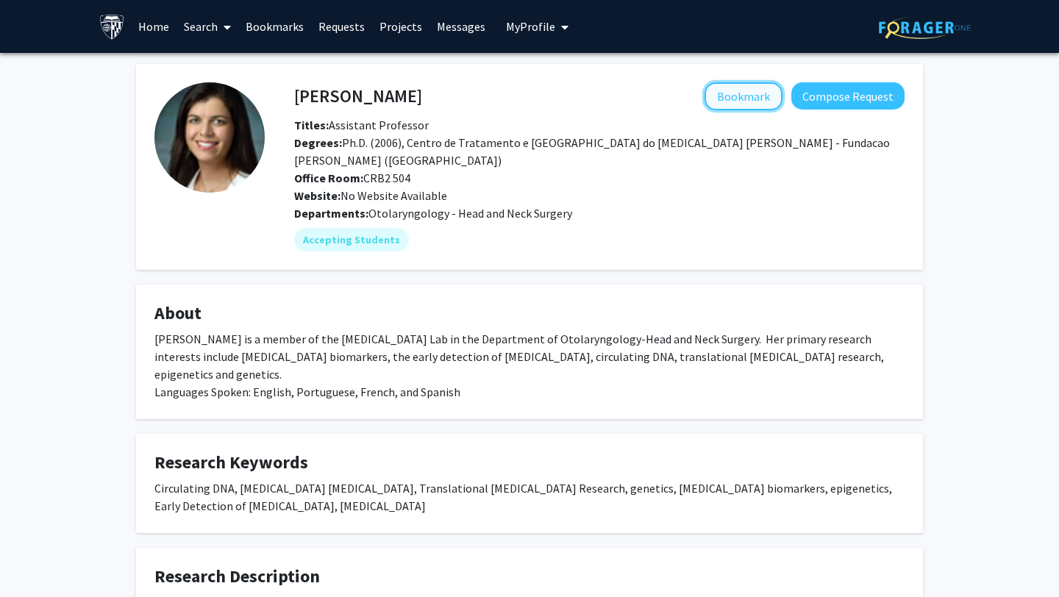
click at [752, 101] on button "Bookmark" at bounding box center [743, 96] width 78 height 28
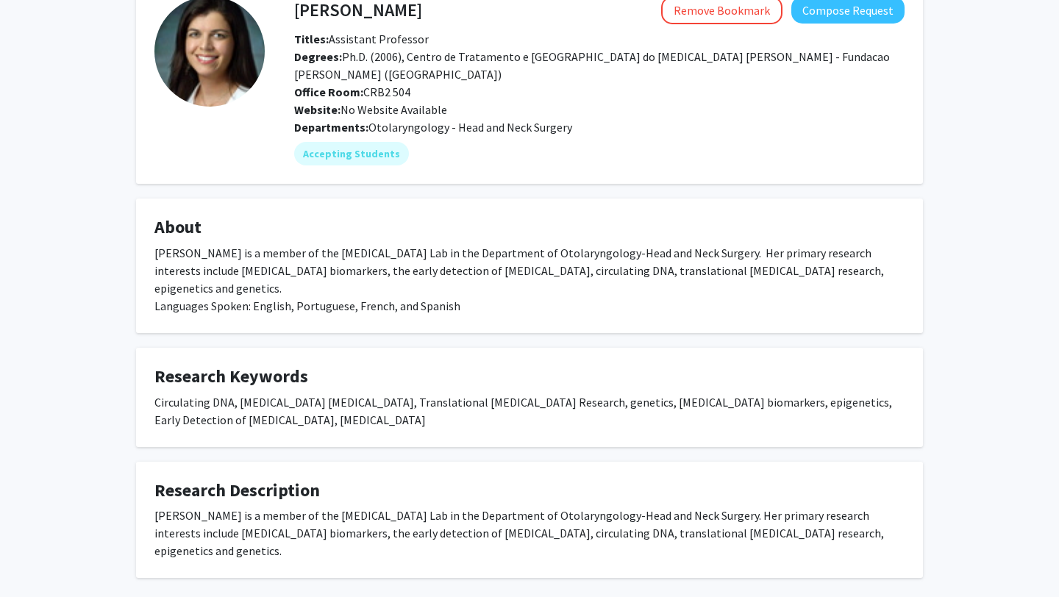
scroll to position [124, 0]
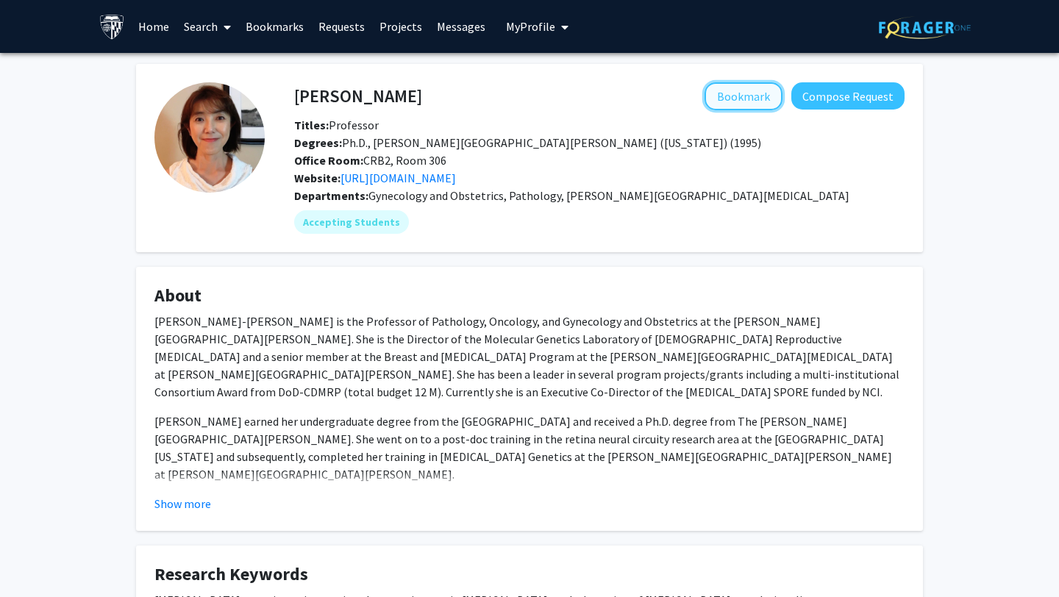
click at [756, 97] on button "Bookmark" at bounding box center [743, 96] width 78 height 28
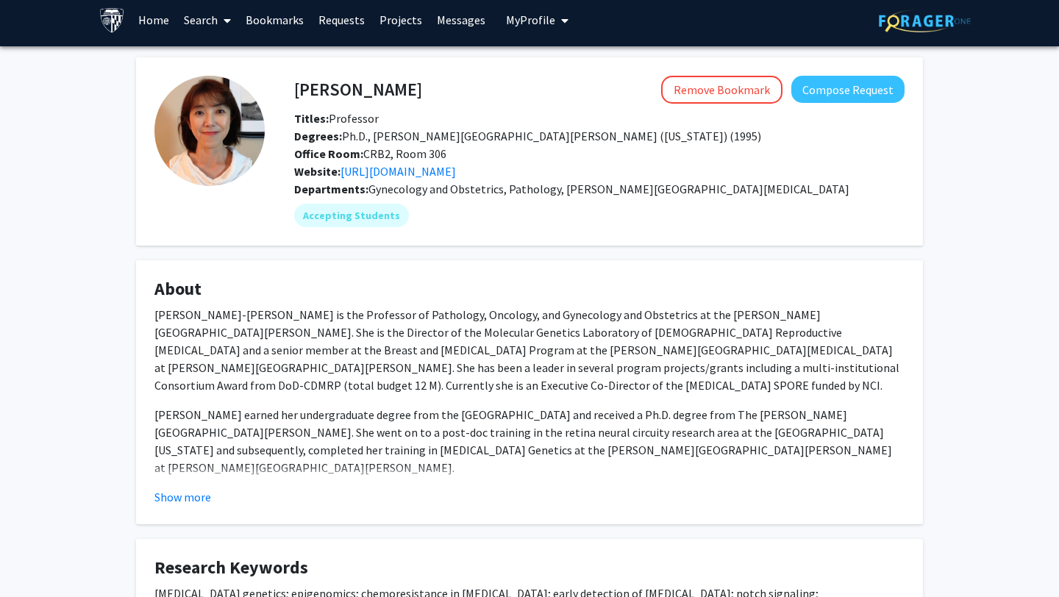
scroll to position [10, 0]
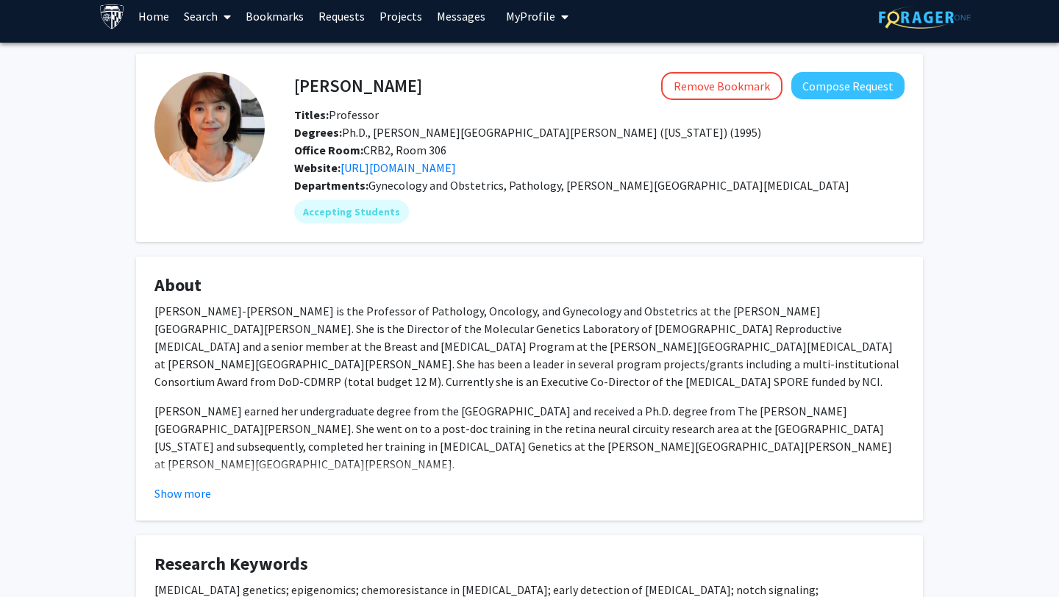
click at [186, 503] on fg-card "About Dr. Tian-Li Wang is the Professor of Pathology, Oncology, and Gynecology …" at bounding box center [529, 389] width 787 height 264
click at [185, 494] on button "Show more" at bounding box center [182, 494] width 57 height 18
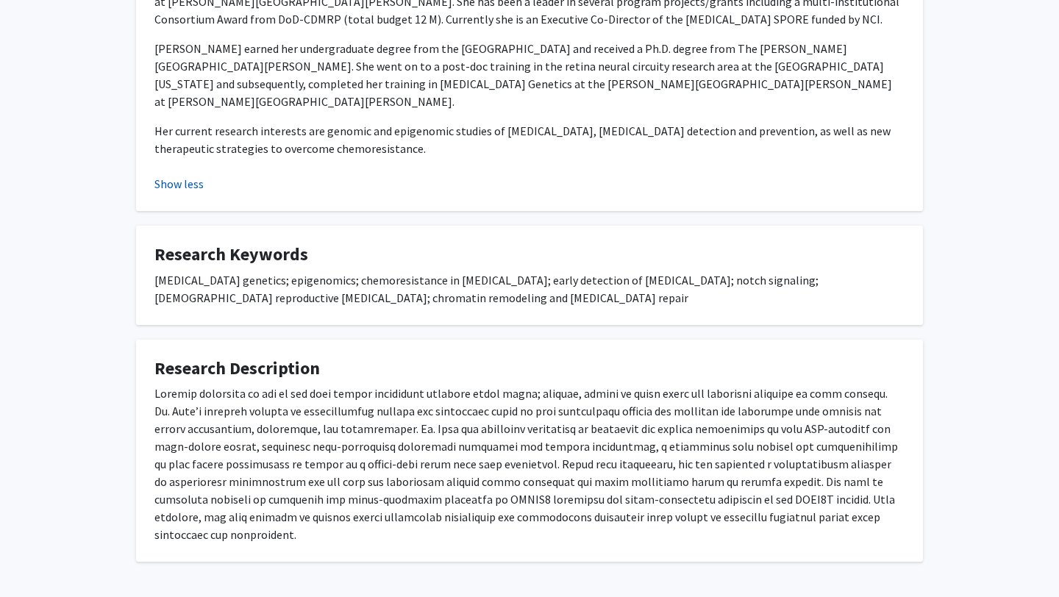
scroll to position [377, 0]
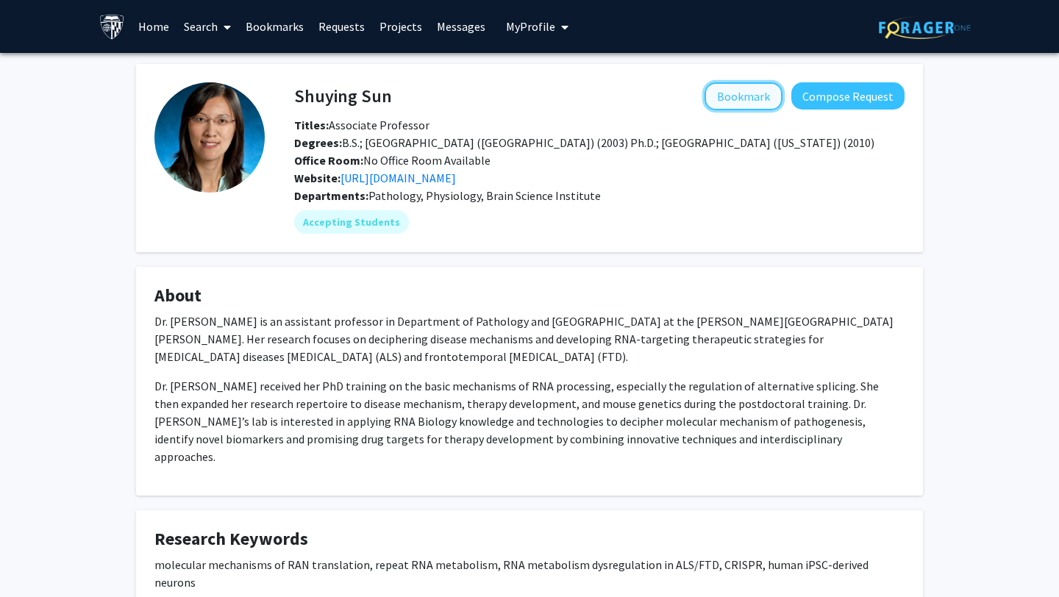
click at [754, 90] on button "Bookmark" at bounding box center [743, 96] width 78 height 28
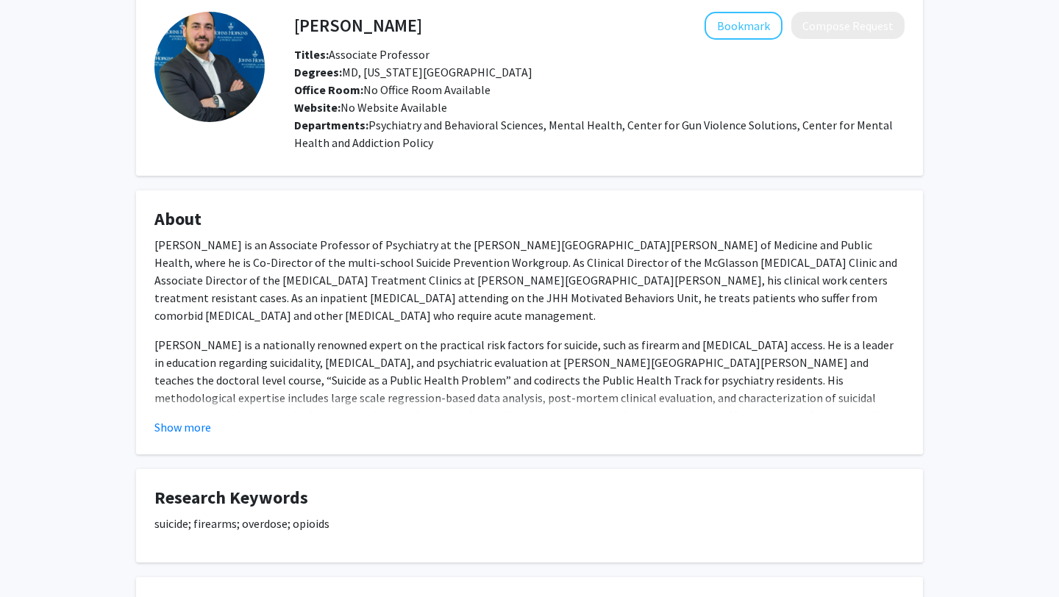
scroll to position [73, 0]
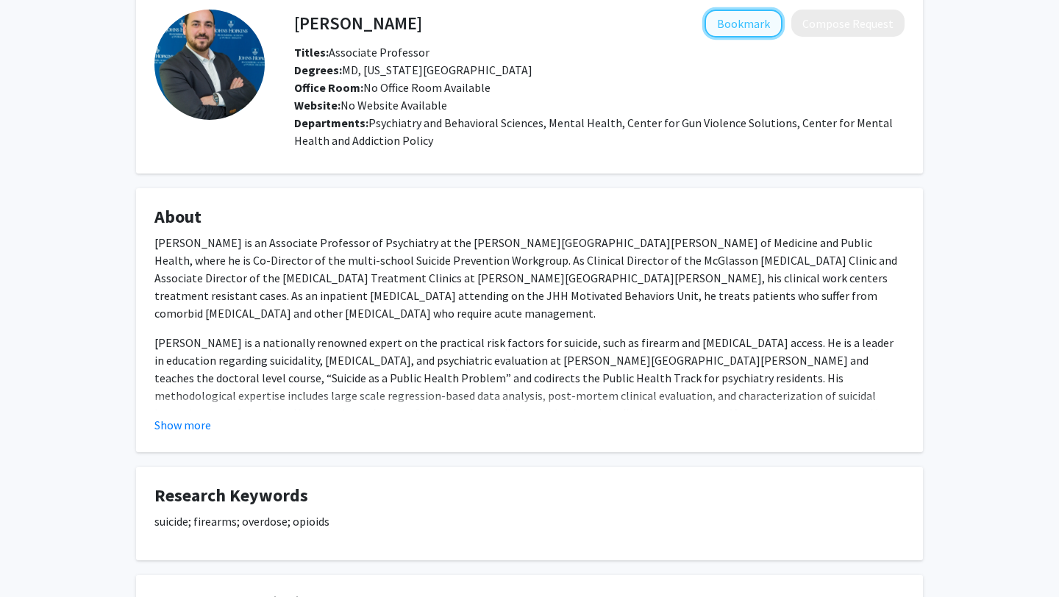
click at [732, 18] on button "Bookmark" at bounding box center [743, 24] width 78 height 28
click at [186, 422] on button "Show more" at bounding box center [182, 425] width 57 height 18
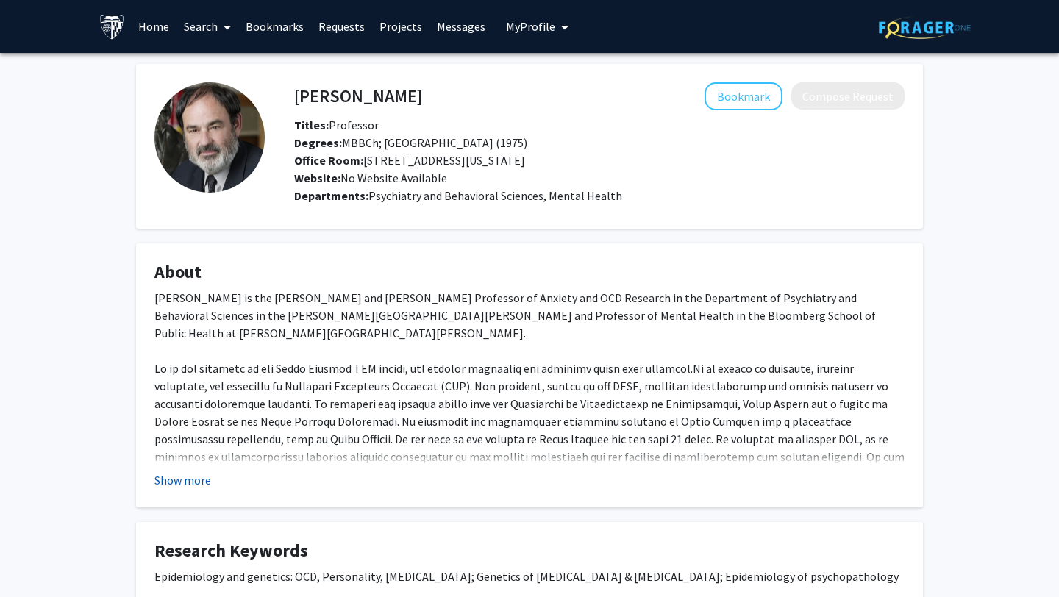
click at [185, 486] on button "Show more" at bounding box center [182, 480] width 57 height 18
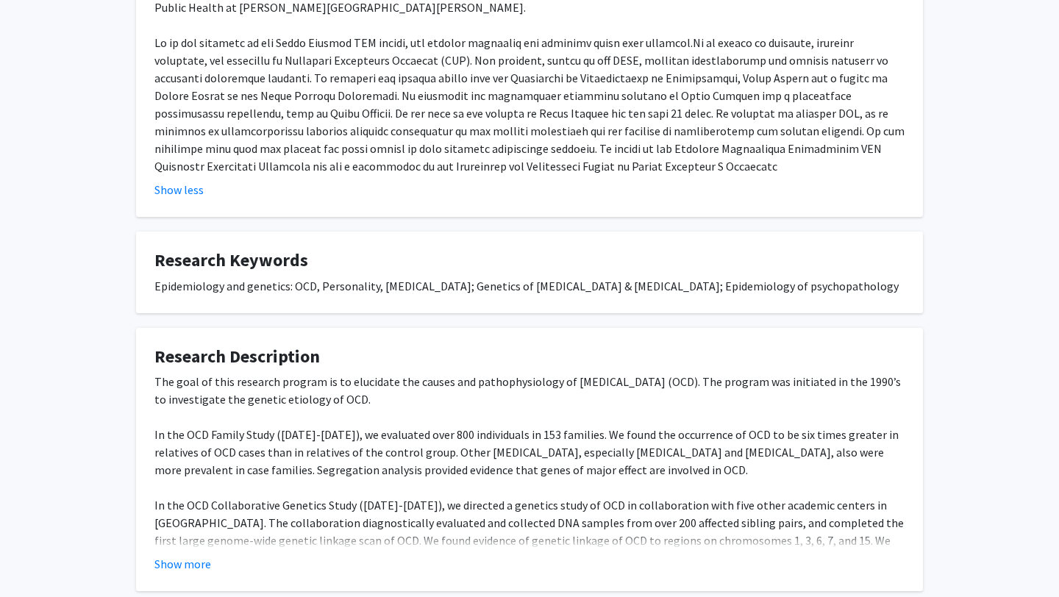
scroll to position [328, 0]
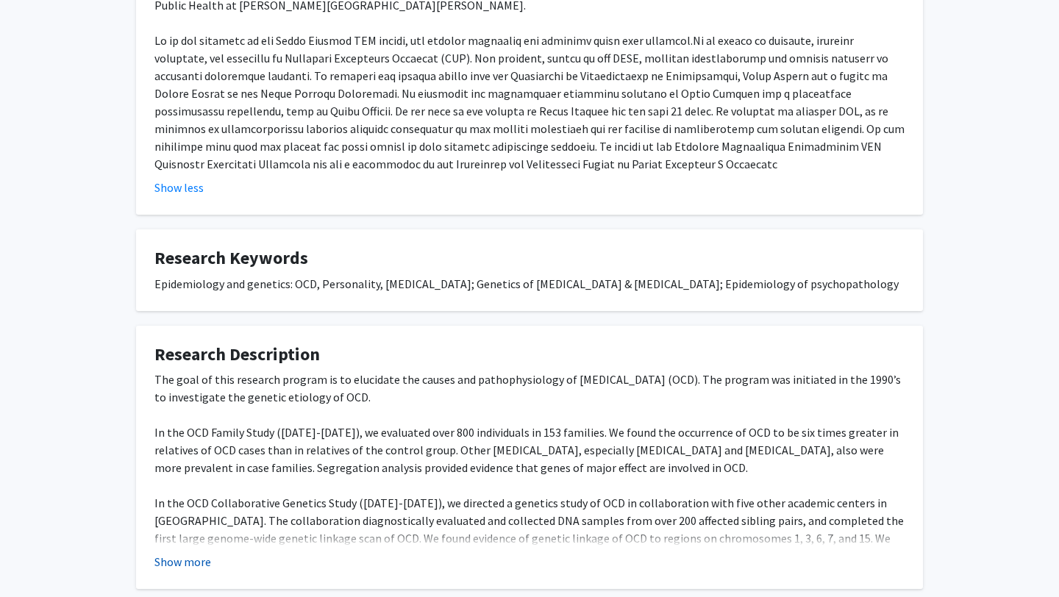
click at [183, 553] on button "Show more" at bounding box center [182, 562] width 57 height 18
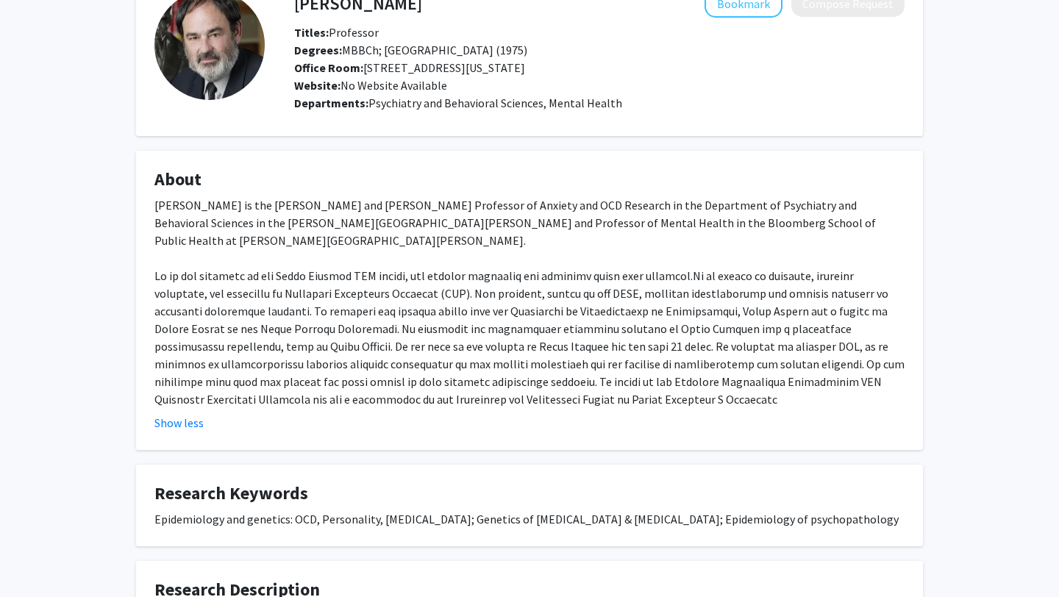
scroll to position [0, 0]
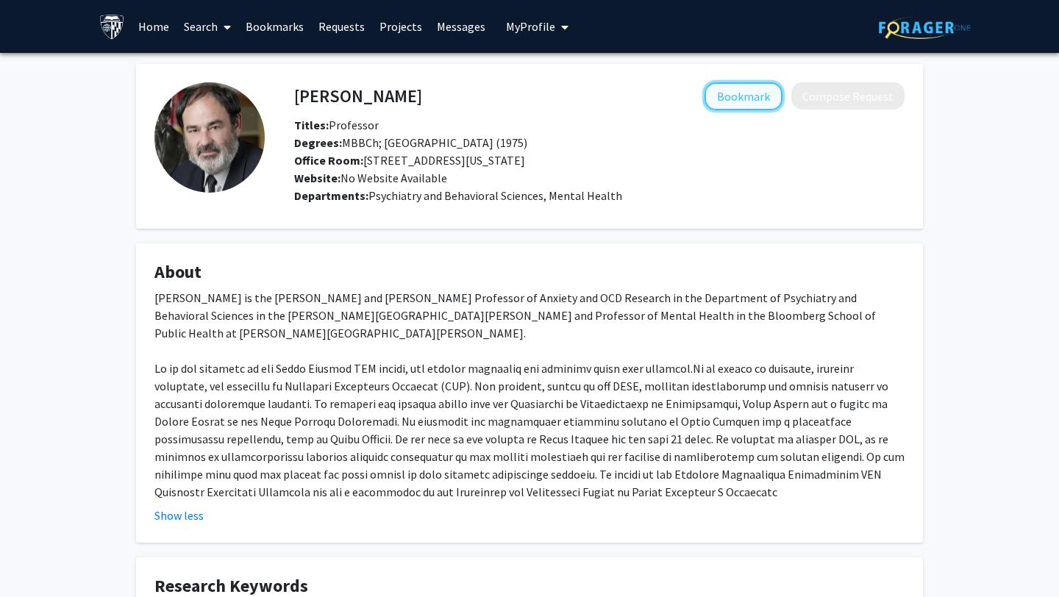
click at [712, 93] on button "Bookmark" at bounding box center [743, 96] width 78 height 28
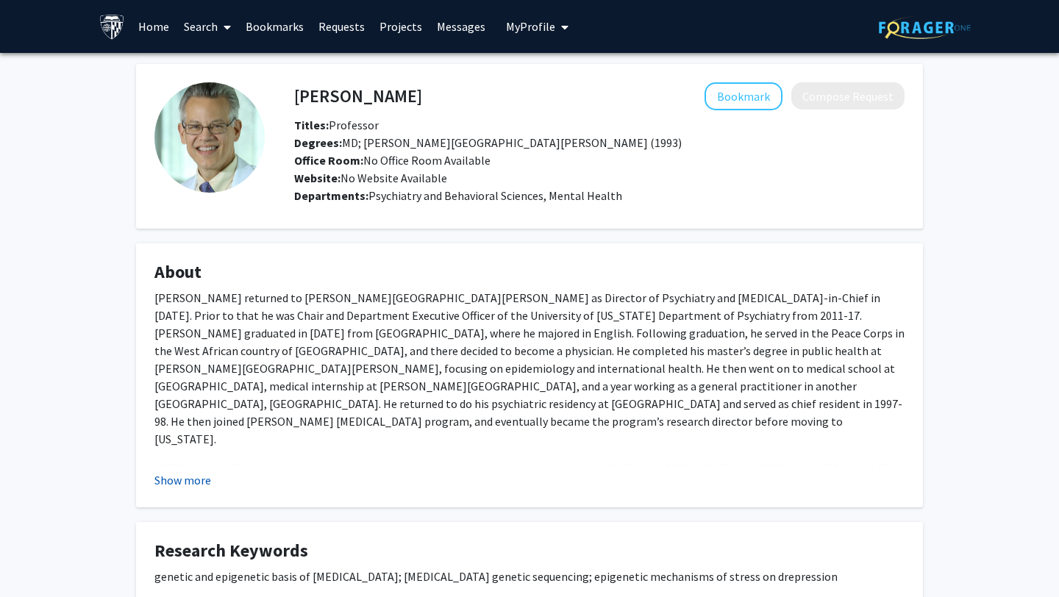
click at [205, 473] on button "Show more" at bounding box center [182, 480] width 57 height 18
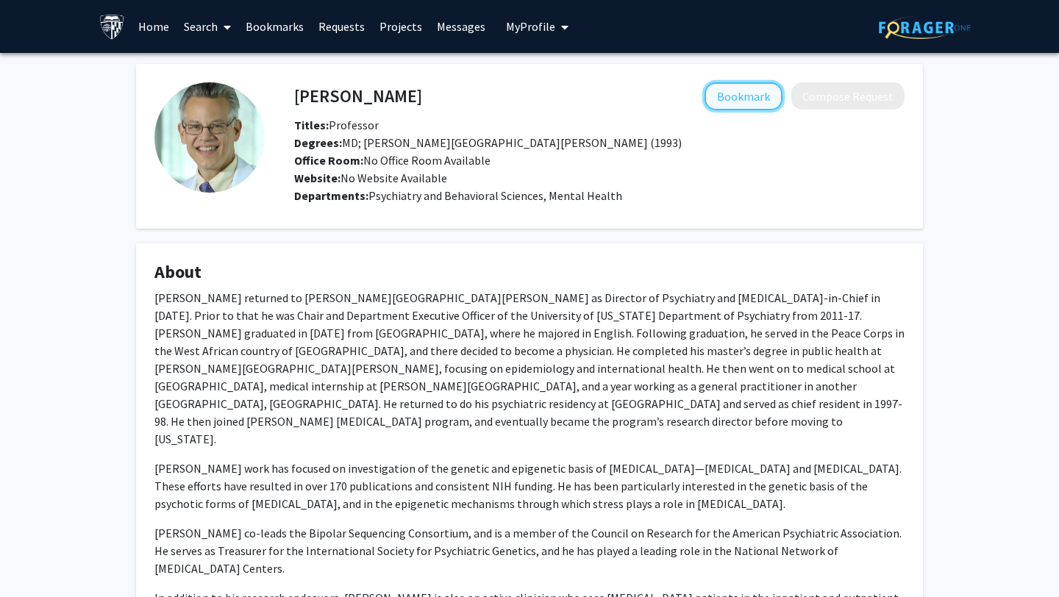
click at [727, 96] on button "Bookmark" at bounding box center [743, 96] width 78 height 28
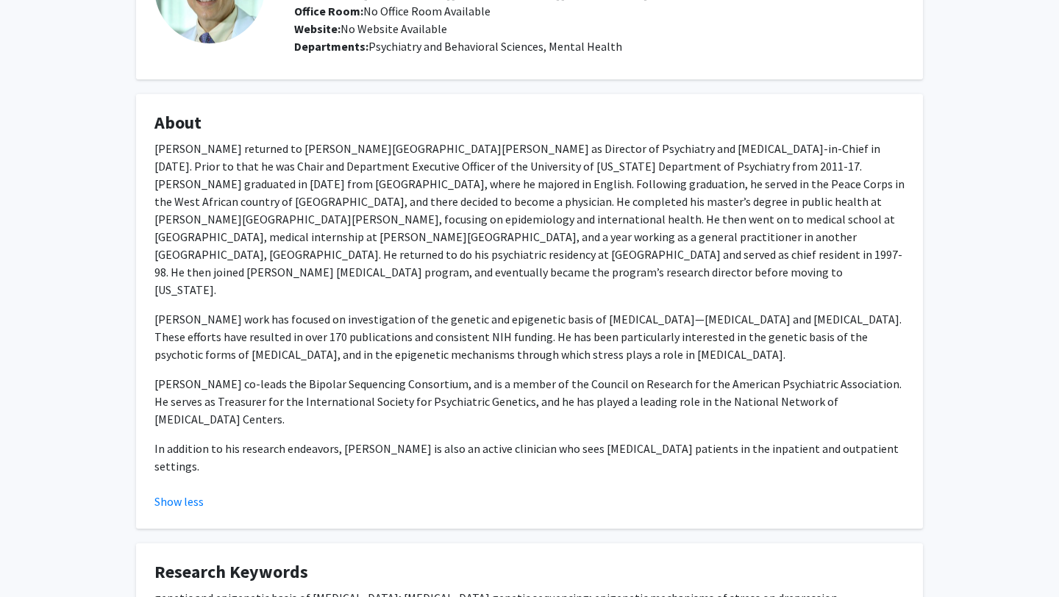
scroll to position [198, 0]
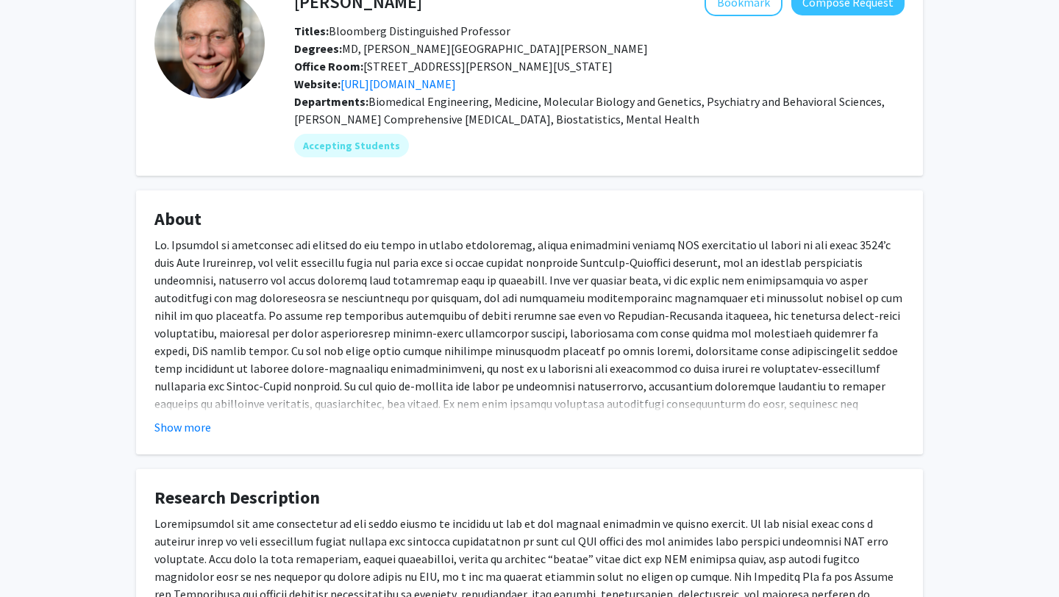
scroll to position [51, 0]
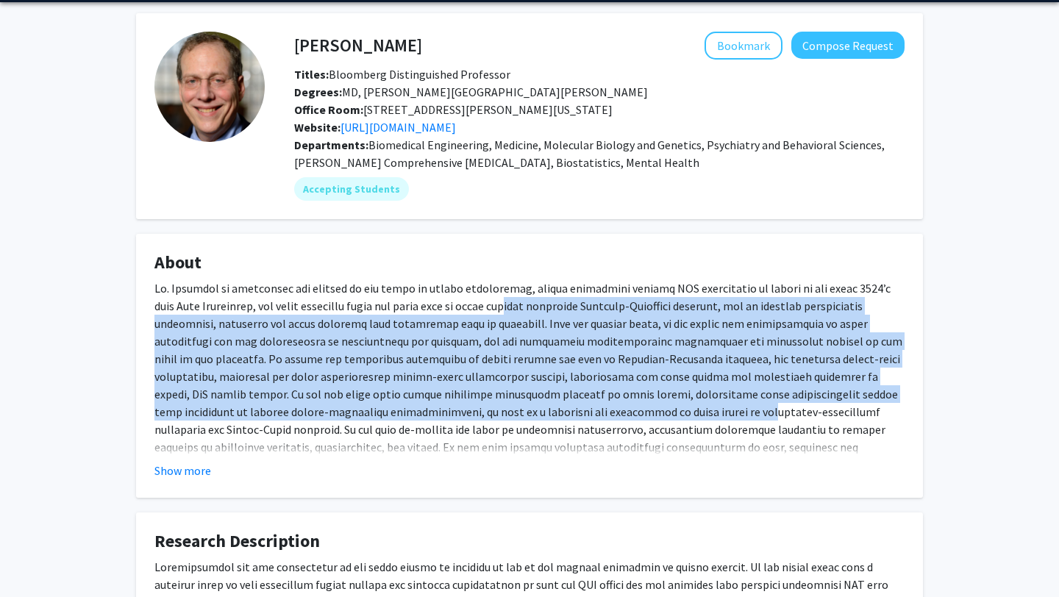
drag, startPoint x: 471, startPoint y: 304, endPoint x: 664, endPoint y: 412, distance: 220.6
click at [664, 412] on div at bounding box center [529, 393] width 750 height 229
click at [199, 472] on button "Show more" at bounding box center [182, 471] width 57 height 18
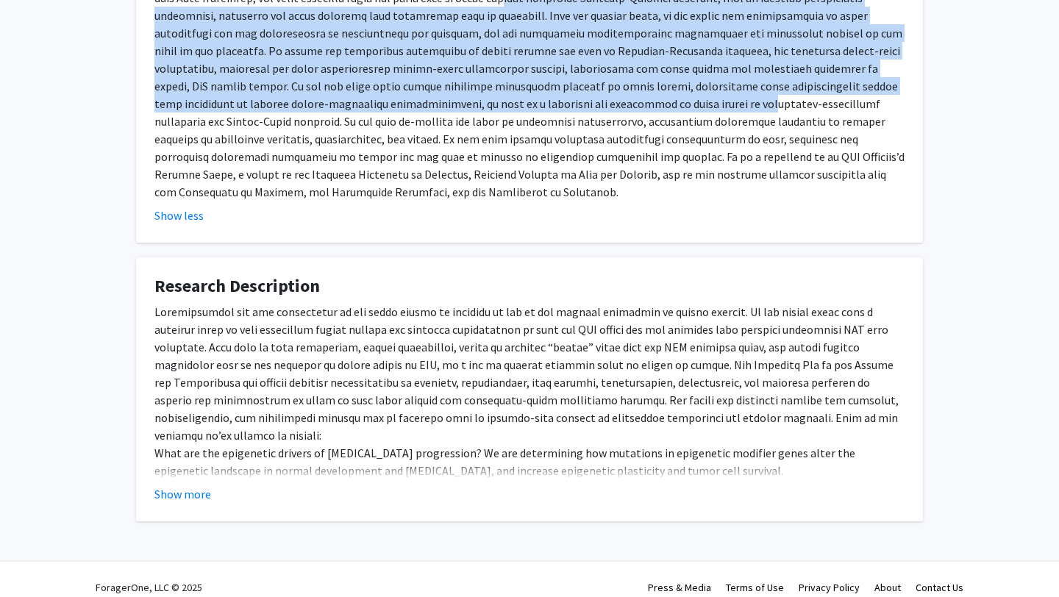
scroll to position [363, 0]
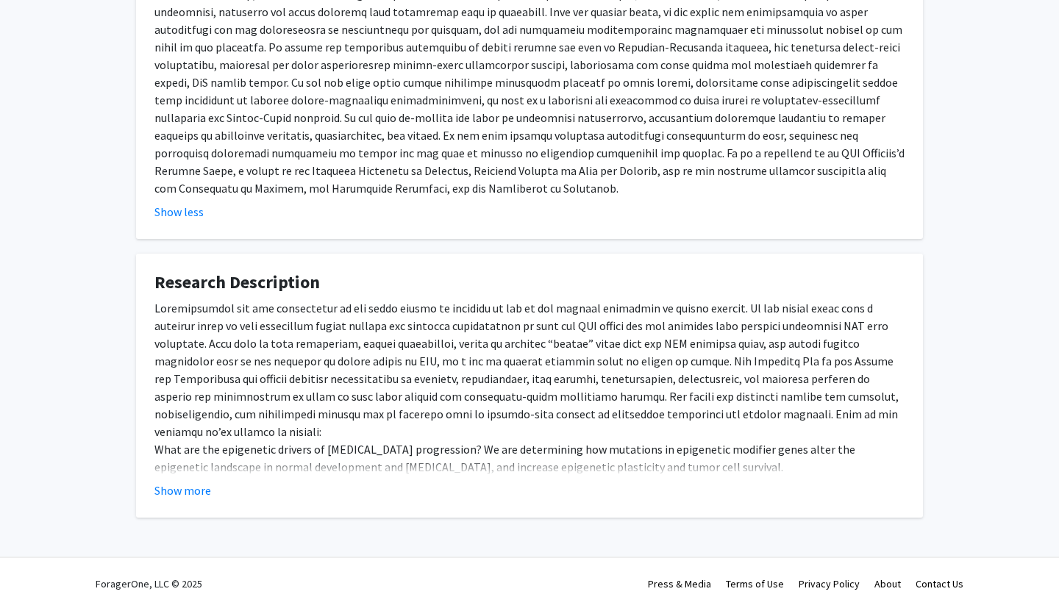
click at [187, 500] on fg-card "Research Description What are the epigenetic drivers of cancer progression? We …" at bounding box center [529, 386] width 787 height 264
click at [176, 503] on fg-card "Research Description What are the epigenetic drivers of cancer progression? We …" at bounding box center [529, 386] width 787 height 264
click at [176, 499] on fg-card "Research Description What are the epigenetic drivers of cancer progression? We …" at bounding box center [529, 386] width 787 height 264
click at [180, 488] on button "Show more" at bounding box center [182, 491] width 57 height 18
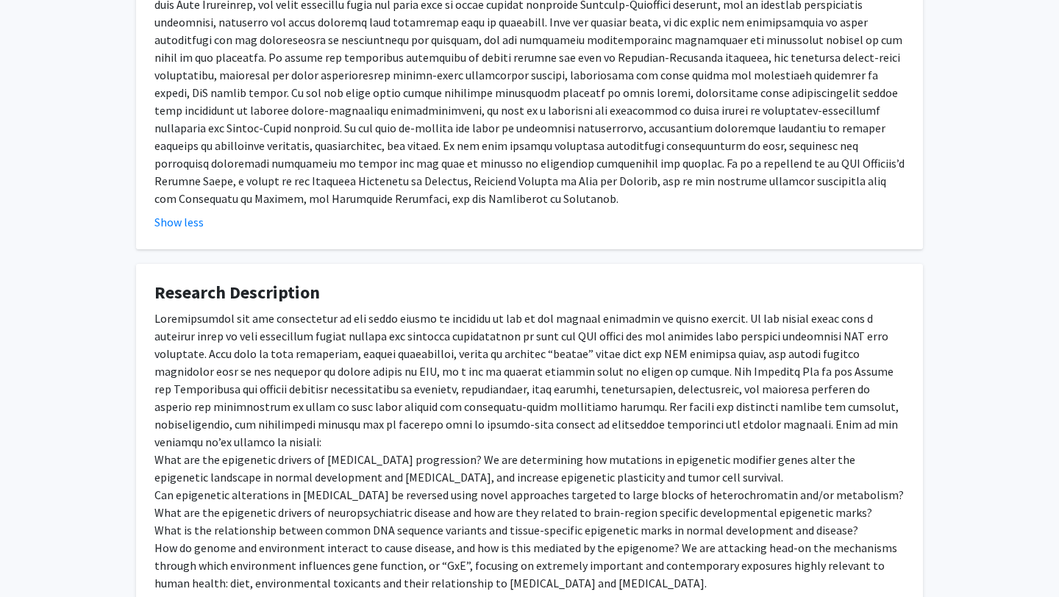
scroll to position [0, 0]
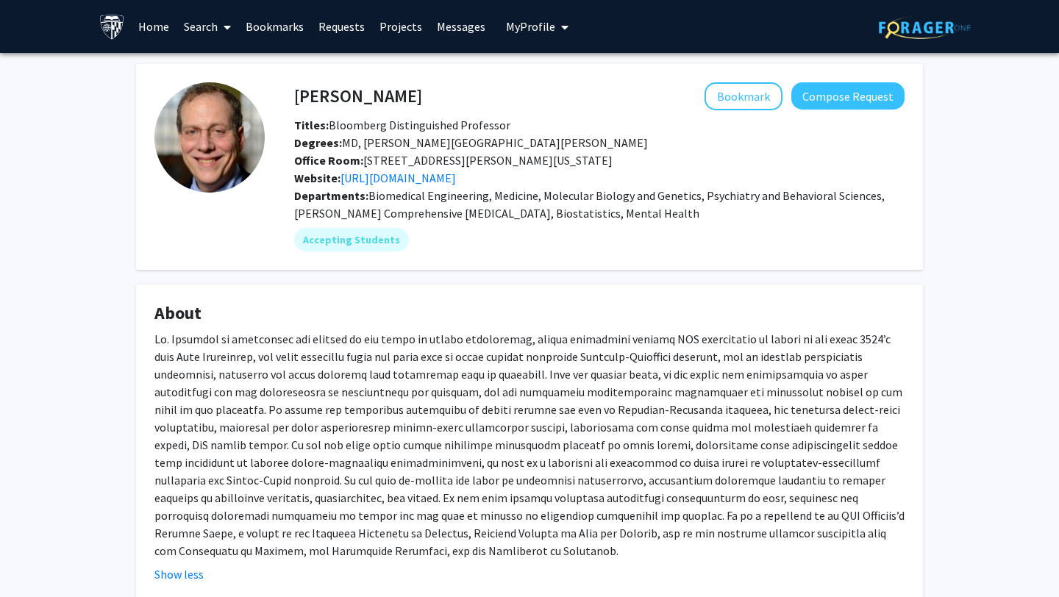
click at [757, 112] on div "Andy Feinberg Bookmark Compose Request Titles: Bloomberg Distinguished Professo…" at bounding box center [599, 134] width 632 height 104
click at [760, 82] on button "Bookmark" at bounding box center [743, 96] width 78 height 28
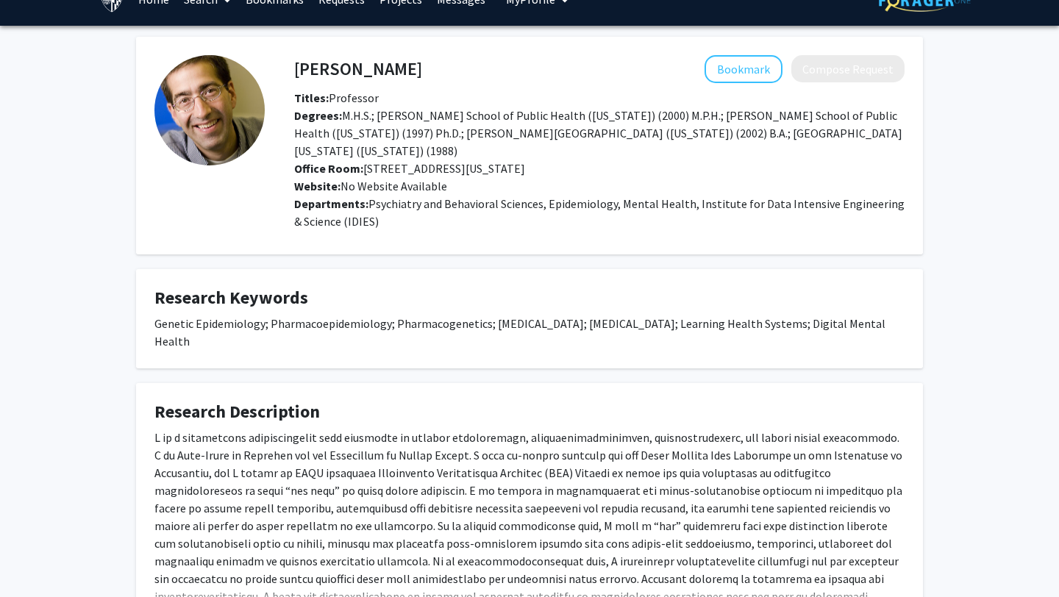
scroll to position [31, 0]
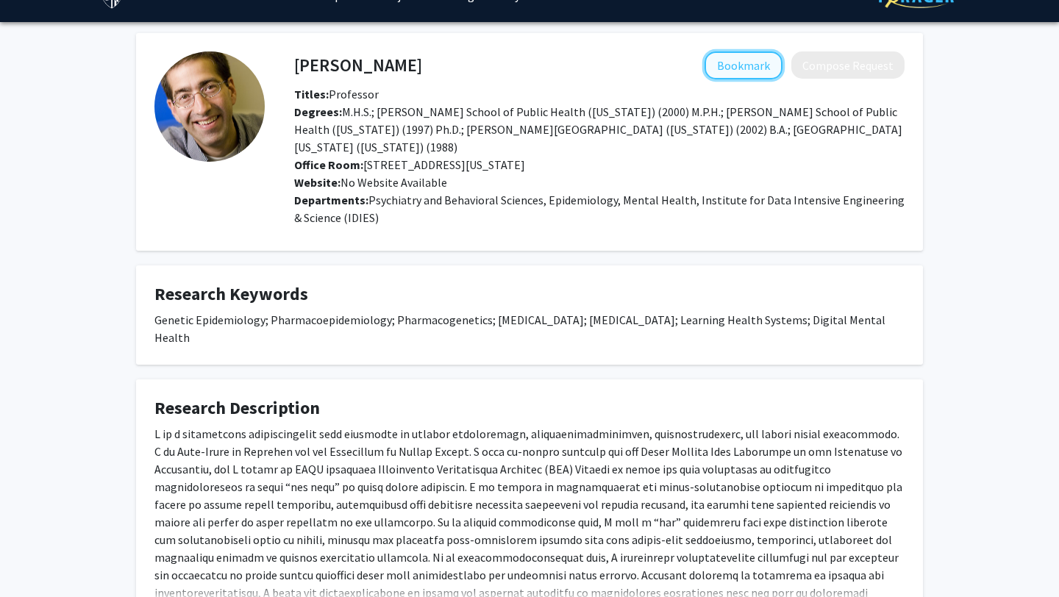
click at [743, 53] on button "Bookmark" at bounding box center [743, 65] width 78 height 28
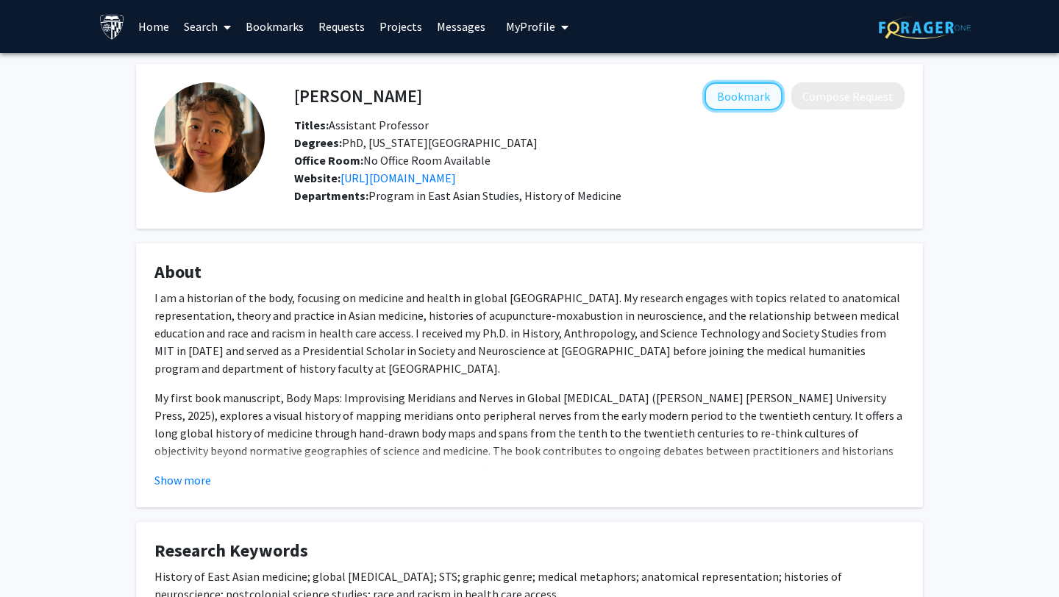
click at [734, 101] on button "Bookmark" at bounding box center [743, 96] width 78 height 28
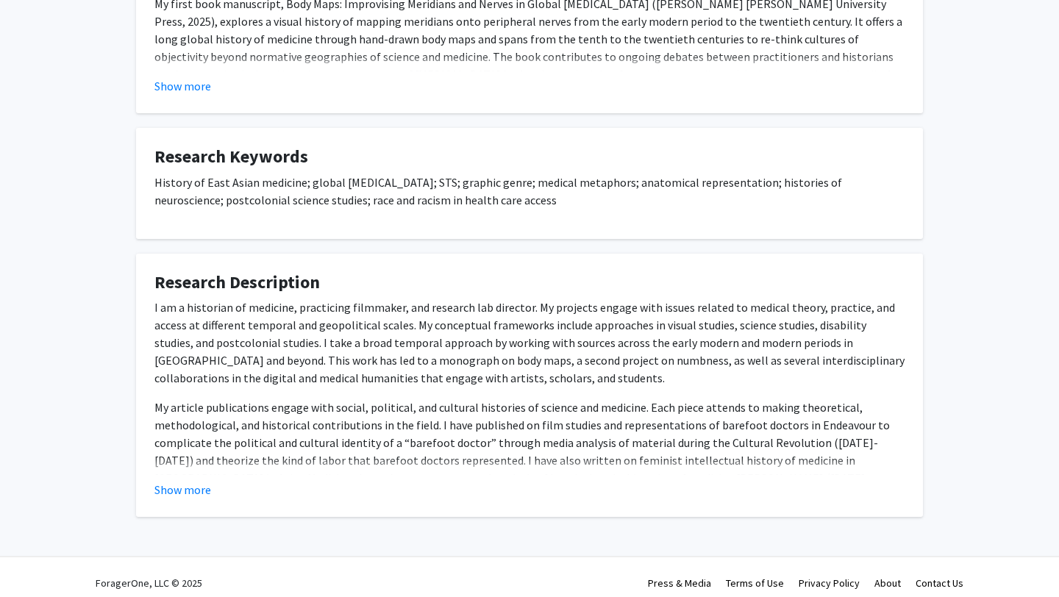
scroll to position [389, 0]
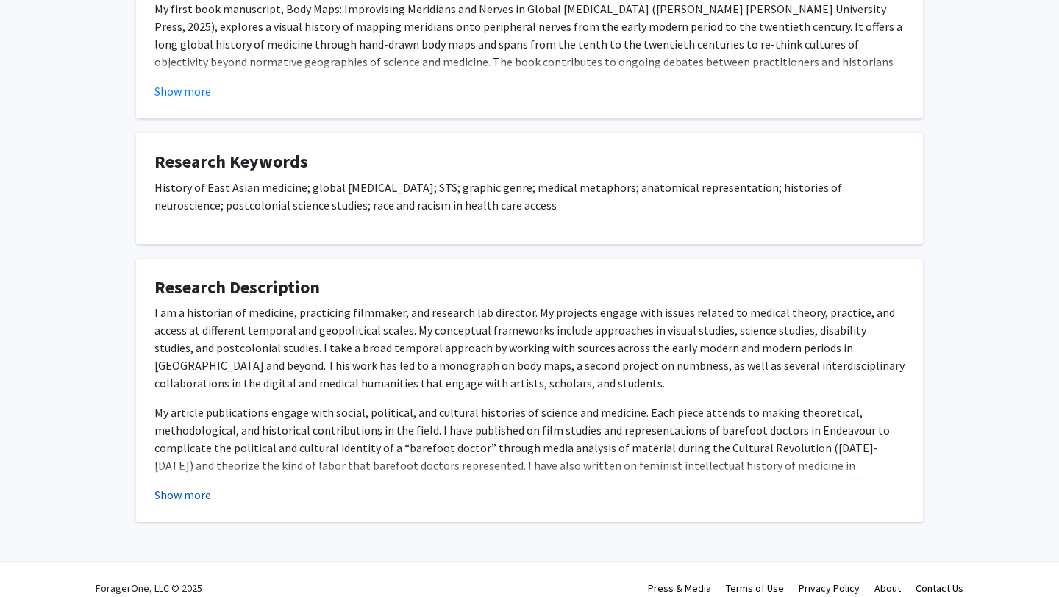
click at [205, 490] on button "Show more" at bounding box center [182, 495] width 57 height 18
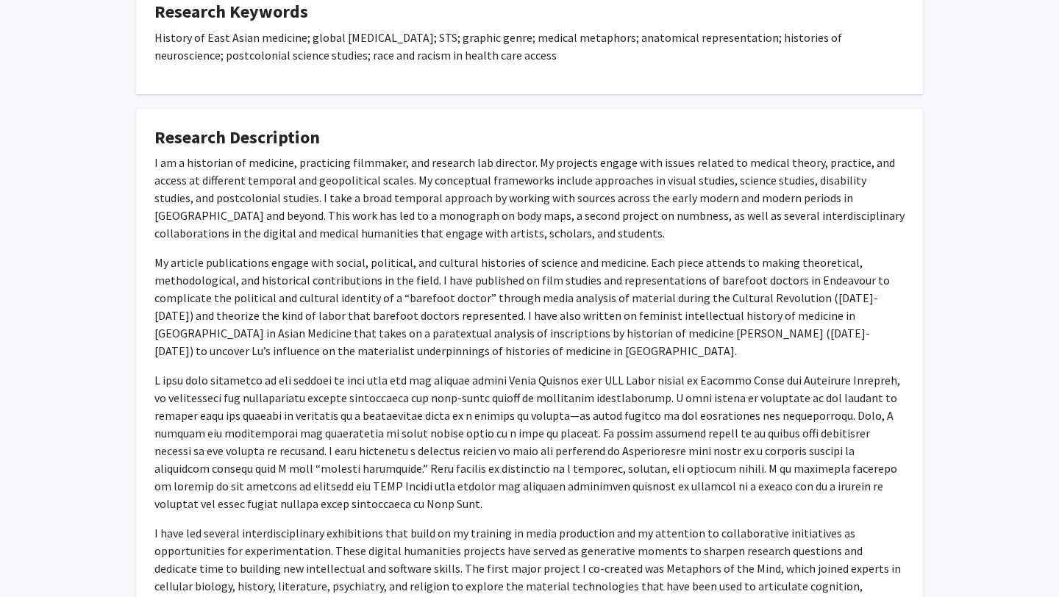
scroll to position [0, 0]
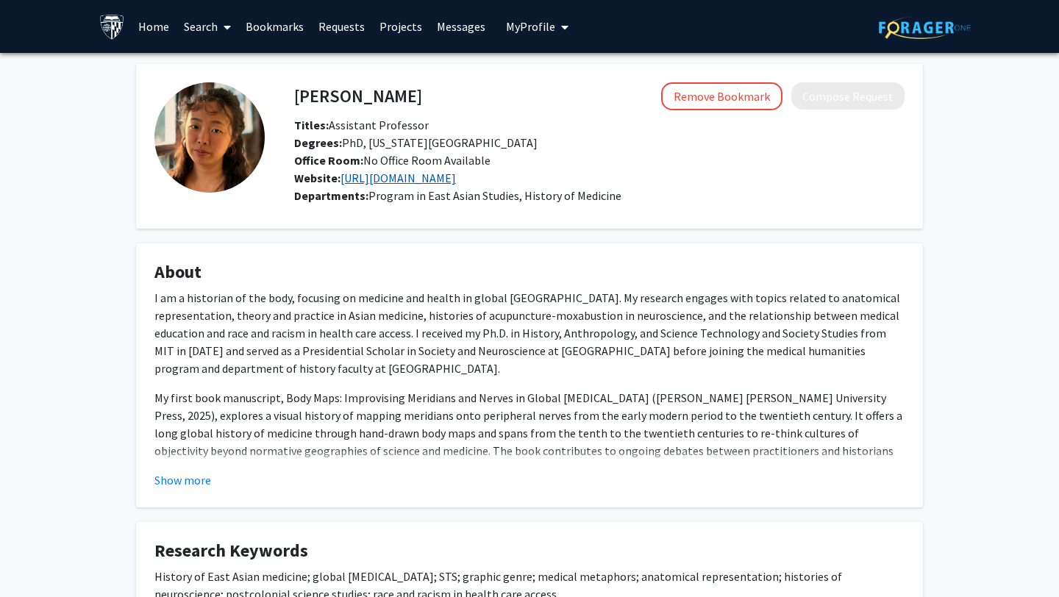
click at [419, 181] on link "https://lan-a-li.com/" at bounding box center [397, 178] width 115 height 15
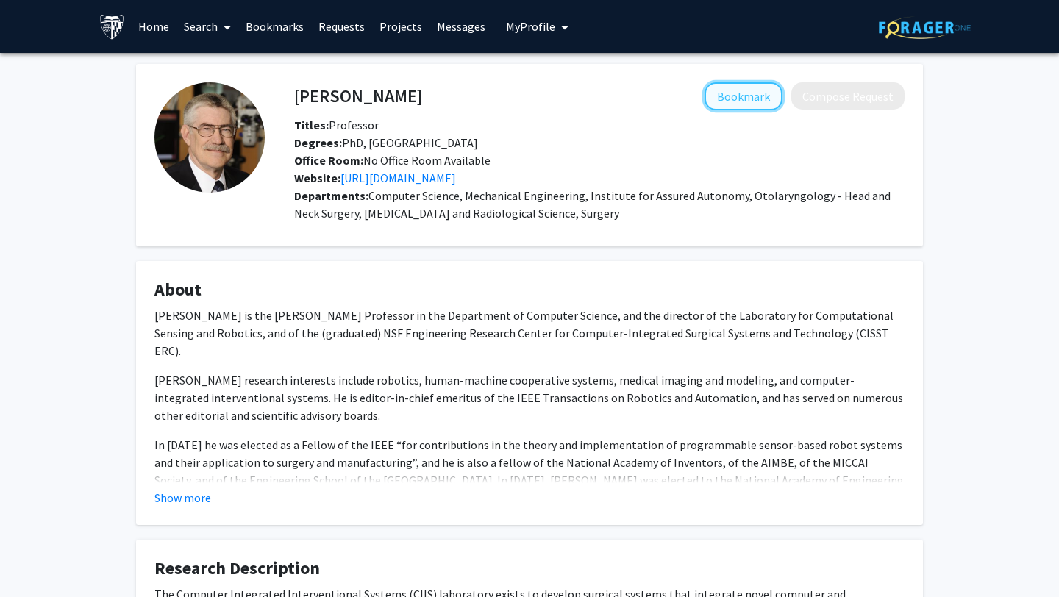
click at [754, 105] on button "Bookmark" at bounding box center [743, 96] width 78 height 28
click at [202, 25] on link "Search" at bounding box center [207, 26] width 62 height 51
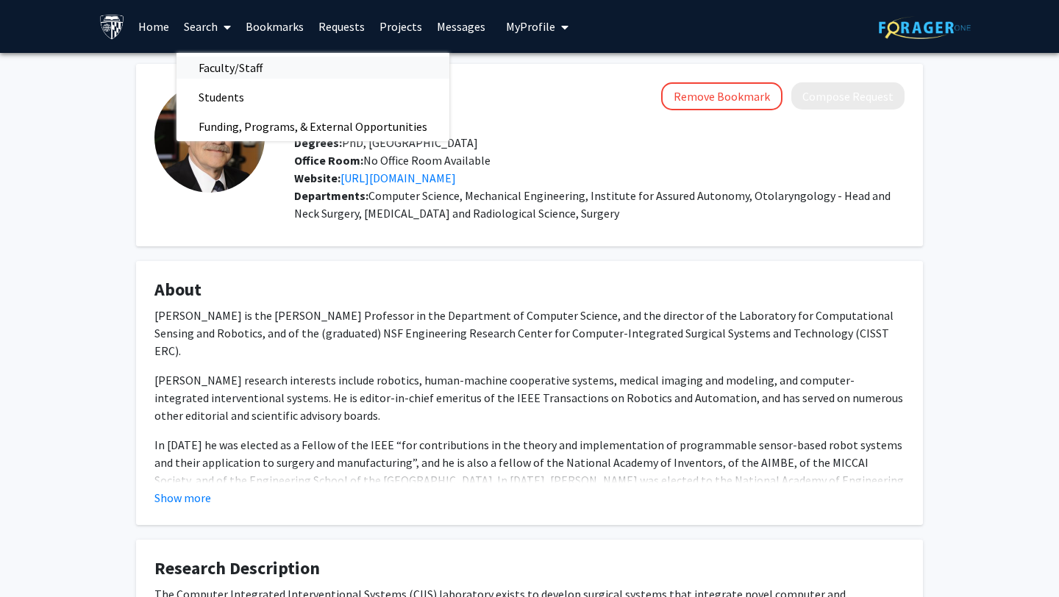
click at [213, 64] on span "Faculty/Staff" at bounding box center [230, 67] width 108 height 29
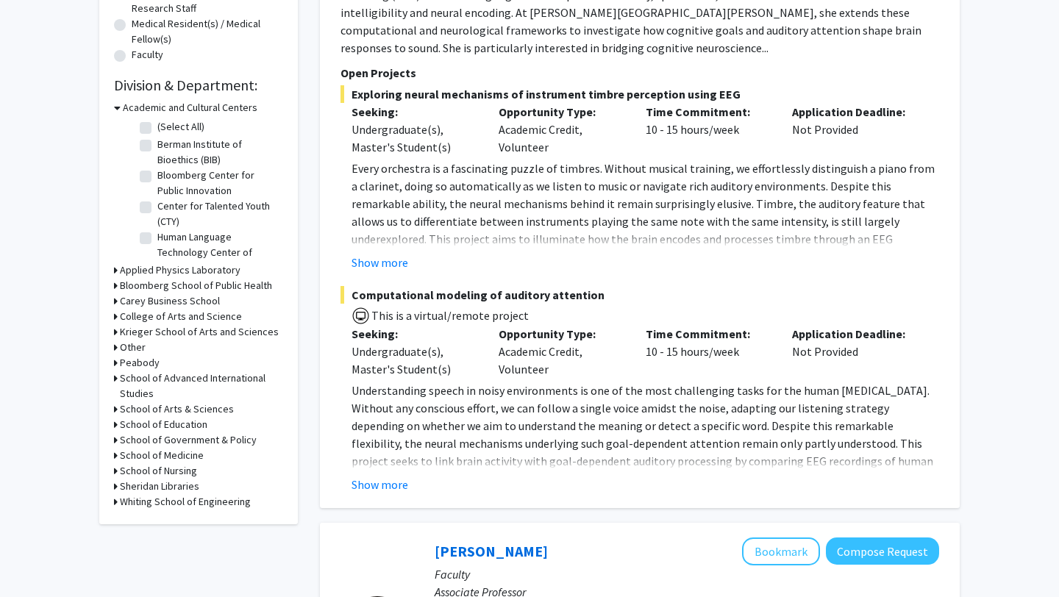
scroll to position [396, 0]
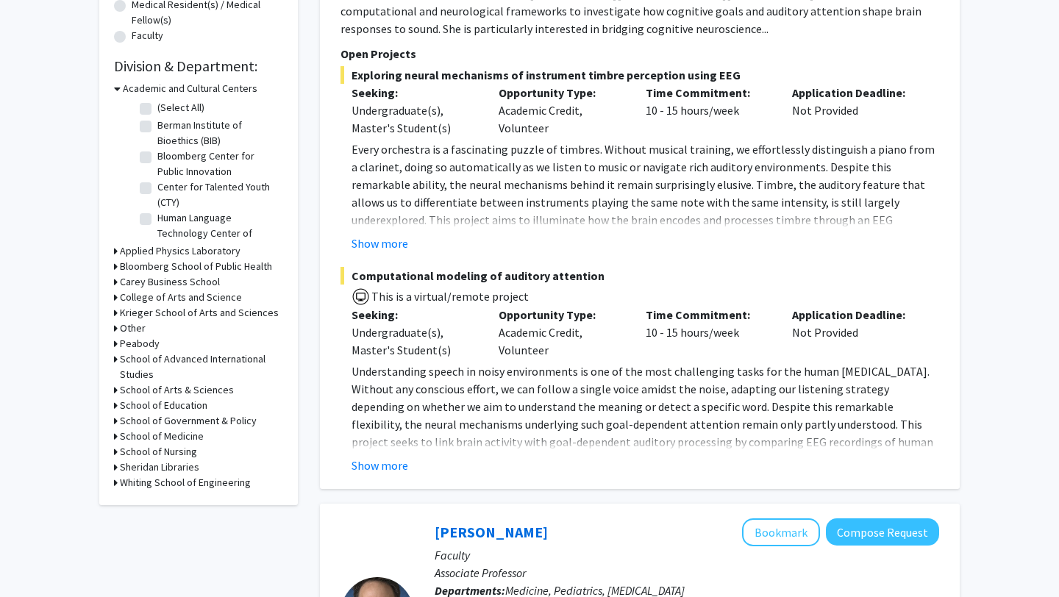
click at [182, 440] on h3 "School of Medicine" at bounding box center [162, 436] width 84 height 15
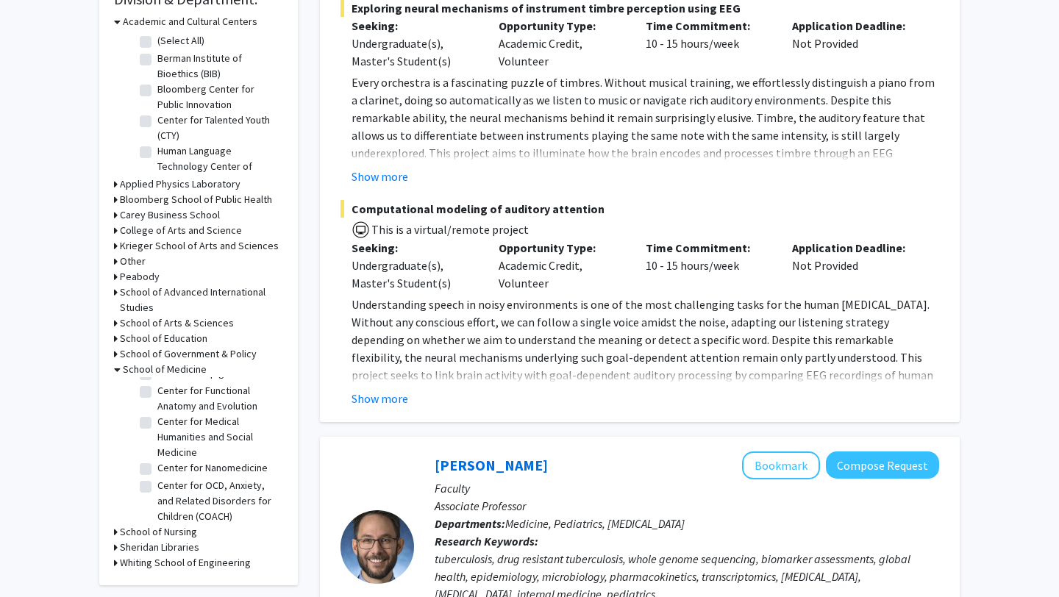
scroll to position [468, 0]
click at [188, 476] on label "Center for OCD, Anxiety, and Related Disorders for Children (COACH)" at bounding box center [218, 499] width 122 height 46
click at [167, 476] on input "Center for OCD, Anxiety, and Related Disorders for Children (COACH)" at bounding box center [162, 481] width 10 height 10
checkbox input "true"
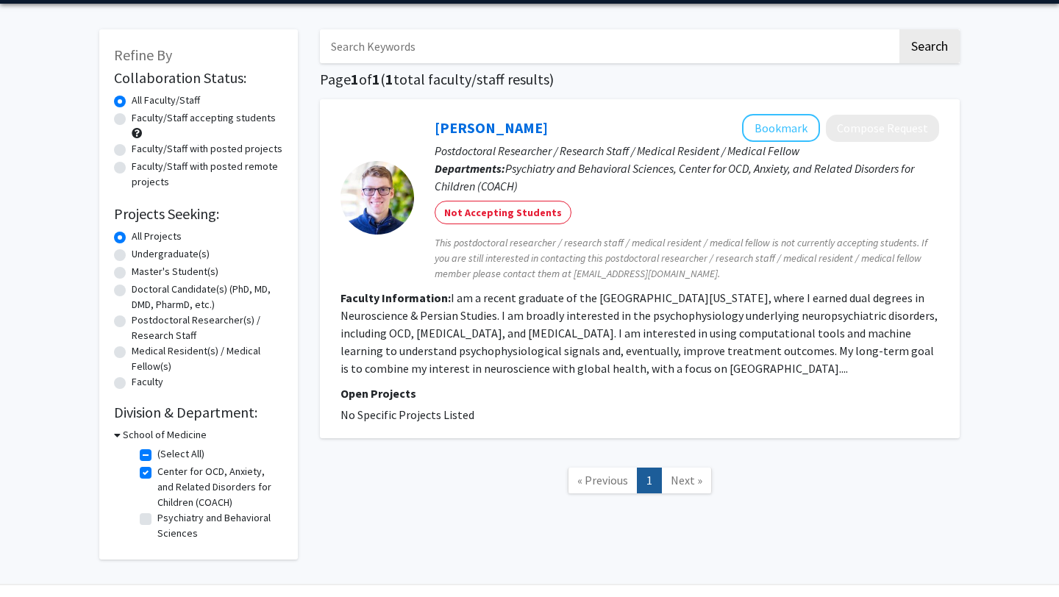
scroll to position [89, 0]
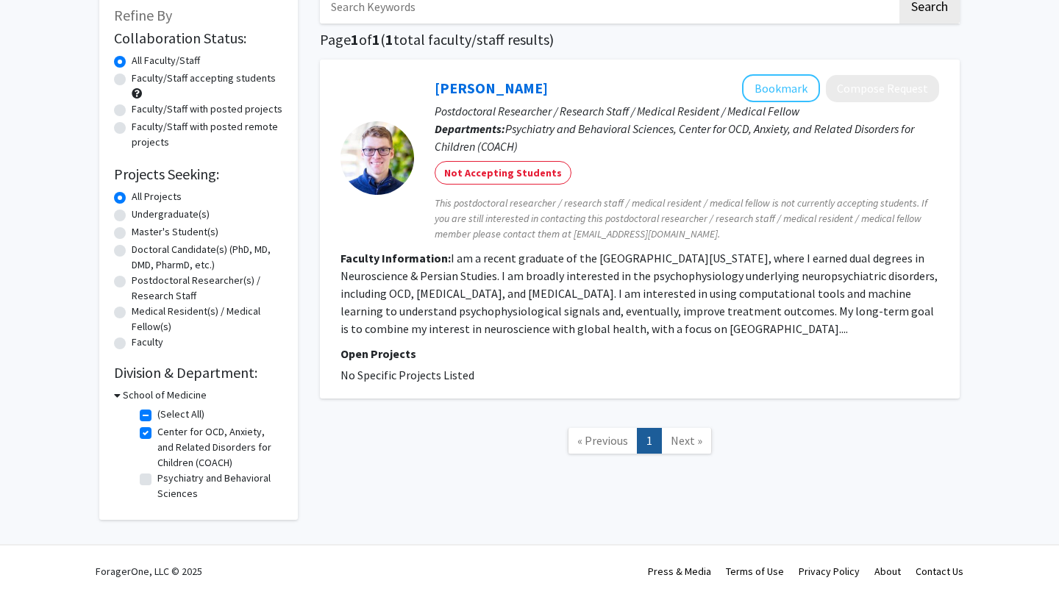
click at [157, 432] on label "Center for OCD, Anxiety, and Related Disorders for Children (COACH)" at bounding box center [218, 447] width 122 height 46
click at [157, 432] on input "Center for OCD, Anxiety, and Related Disorders for Children (COACH)" at bounding box center [162, 429] width 10 height 10
checkbox input "false"
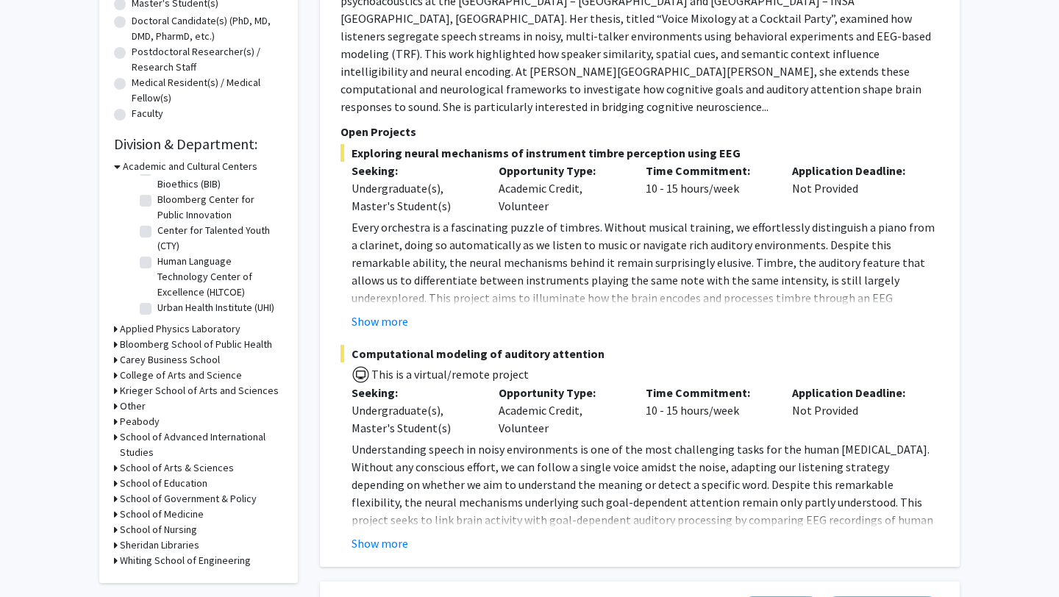
scroll to position [332, 0]
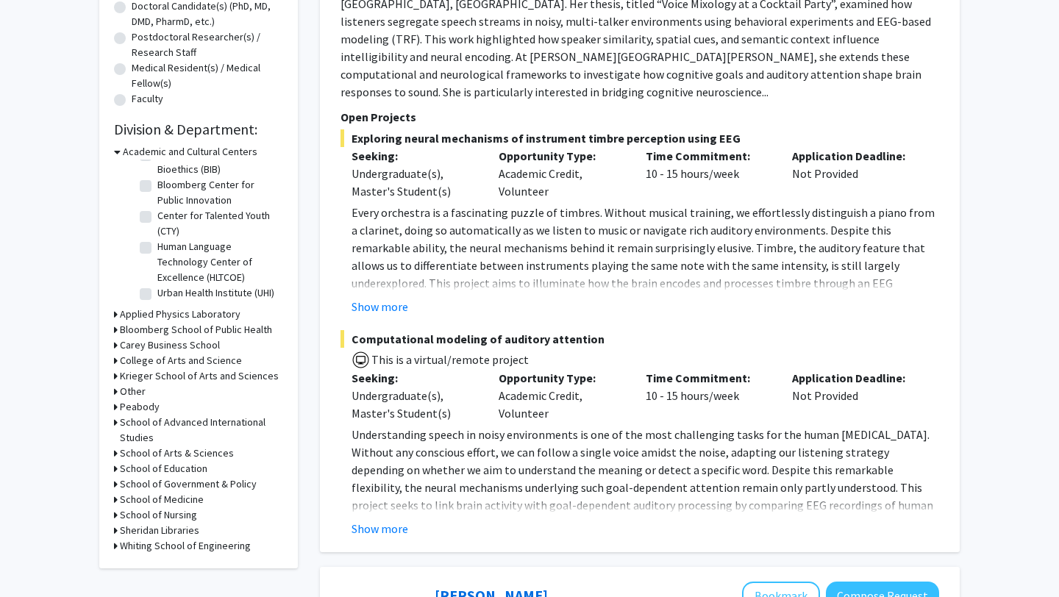
click at [182, 497] on h3 "School of Medicine" at bounding box center [162, 499] width 84 height 15
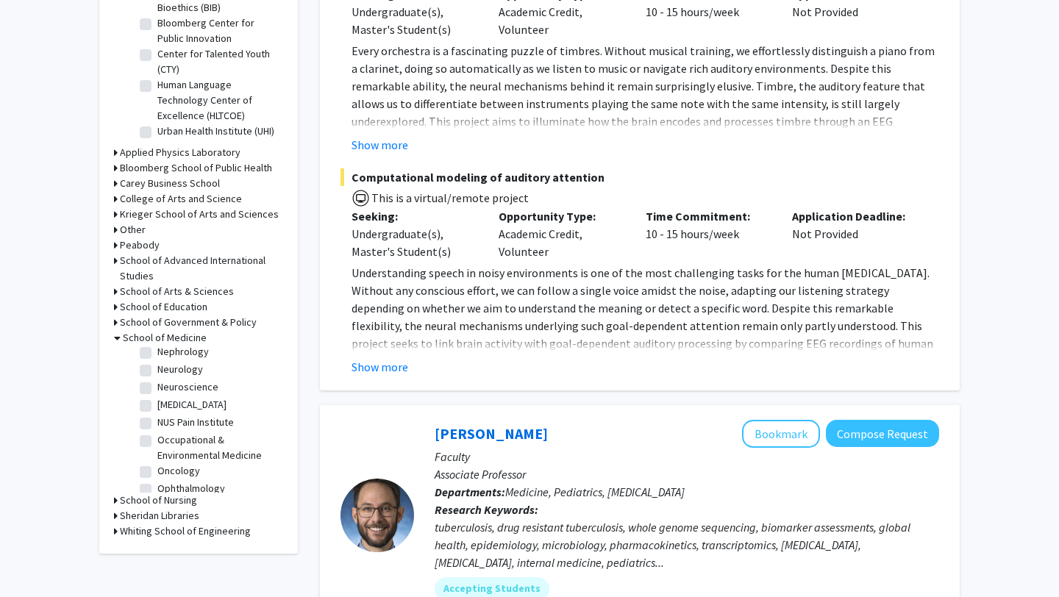
scroll to position [1480, 0]
click at [185, 537] on label "[MEDICAL_DATA] and Dentistry" at bounding box center [218, 552] width 122 height 31
click at [167, 537] on input "[MEDICAL_DATA] and Dentistry" at bounding box center [162, 542] width 10 height 10
checkbox input "true"
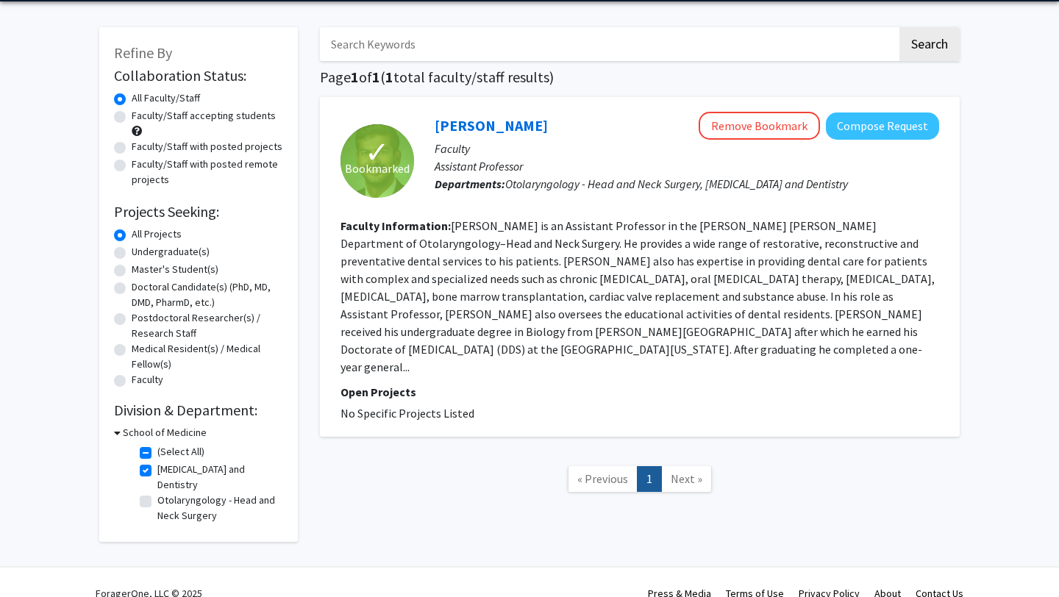
scroll to position [43, 0]
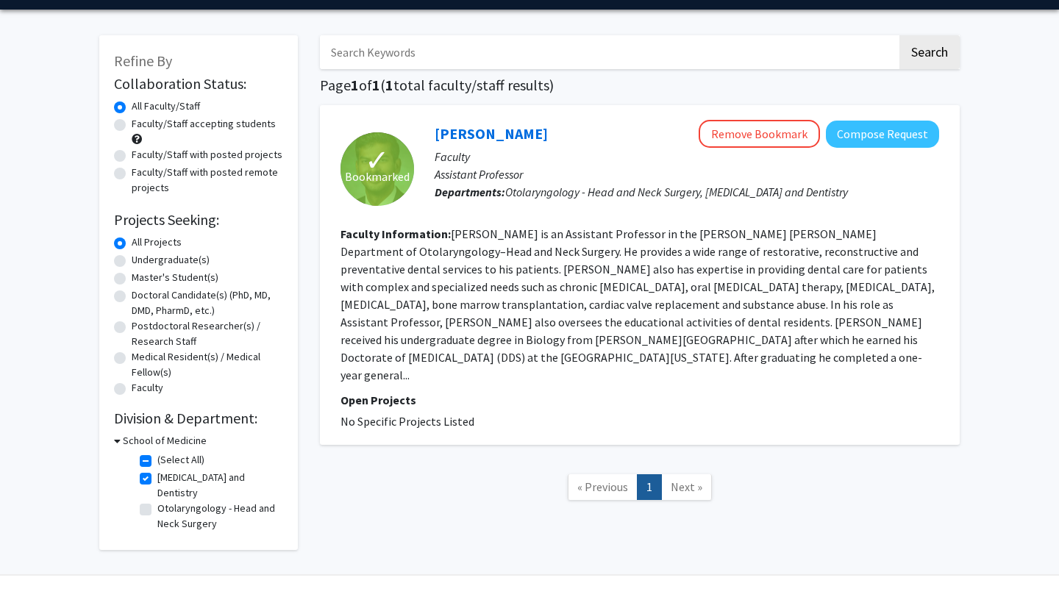
click at [157, 508] on label "Otolaryngology - Head and Neck Surgery" at bounding box center [218, 516] width 122 height 31
click at [157, 508] on input "Otolaryngology - Head and Neck Surgery" at bounding box center [162, 506] width 10 height 10
checkbox input "true"
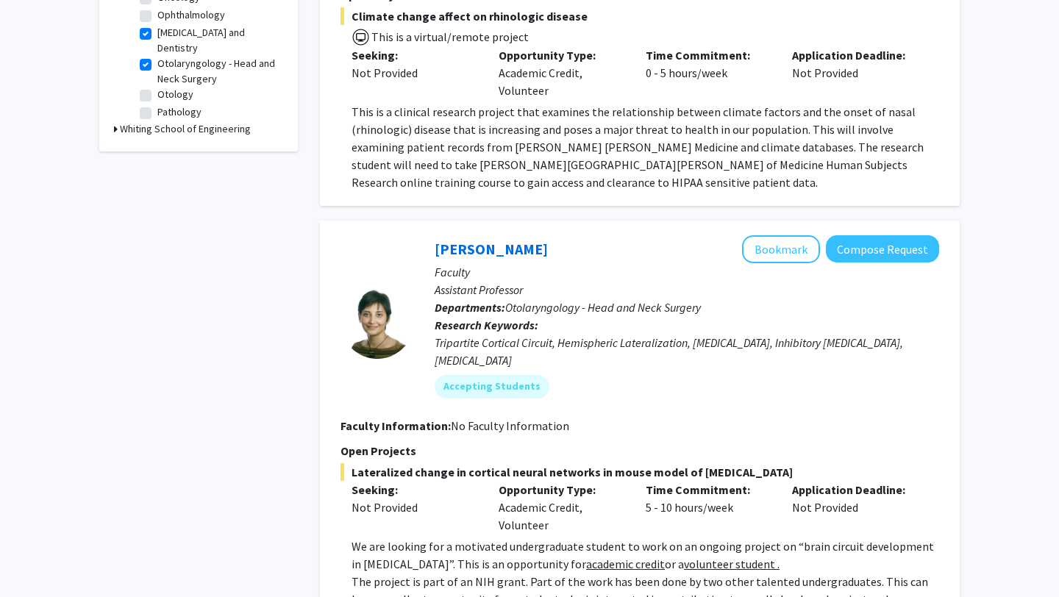
scroll to position [556, 0]
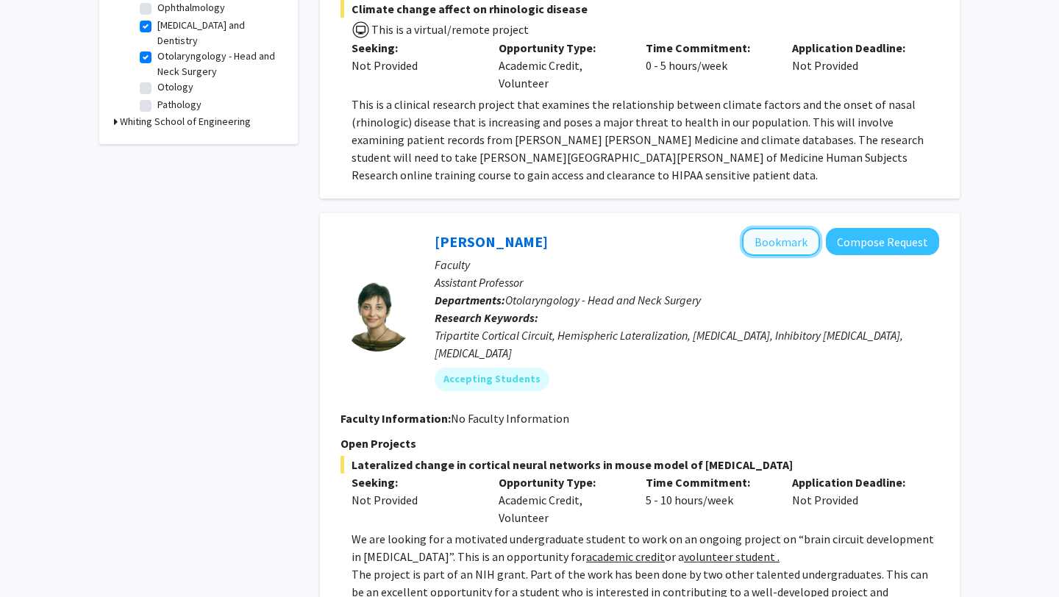
click at [796, 252] on button "Bookmark" at bounding box center [781, 242] width 78 height 28
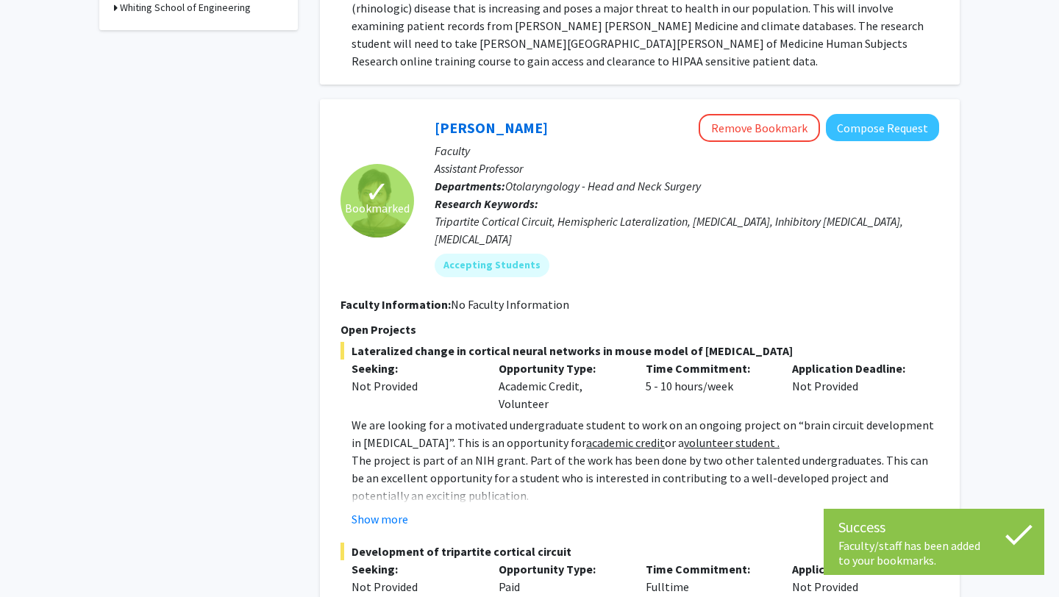
scroll to position [671, 0]
click at [379, 510] on button "Show more" at bounding box center [379, 519] width 57 height 18
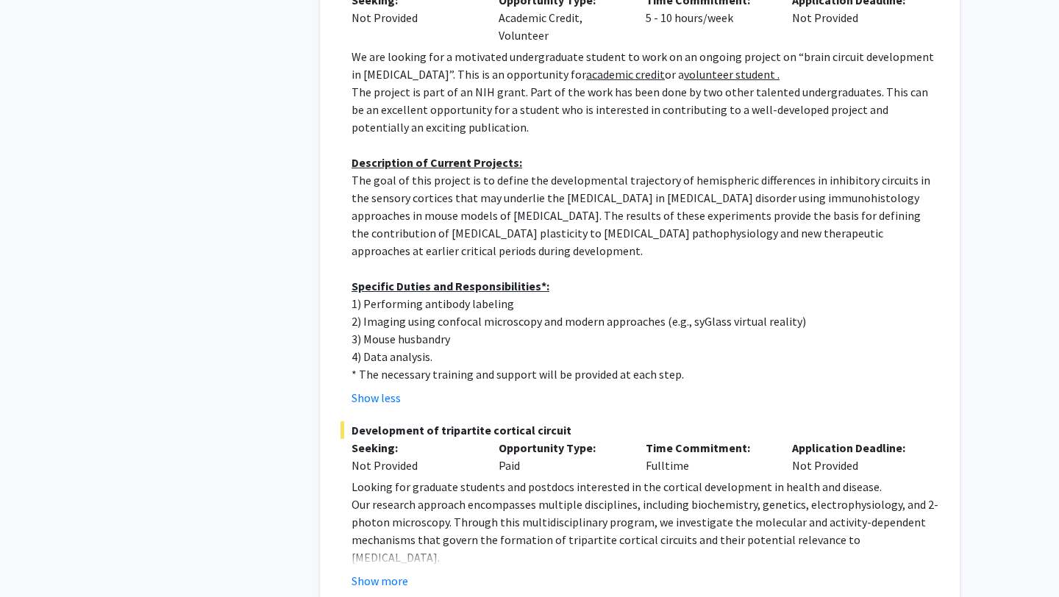
scroll to position [1180, 0]
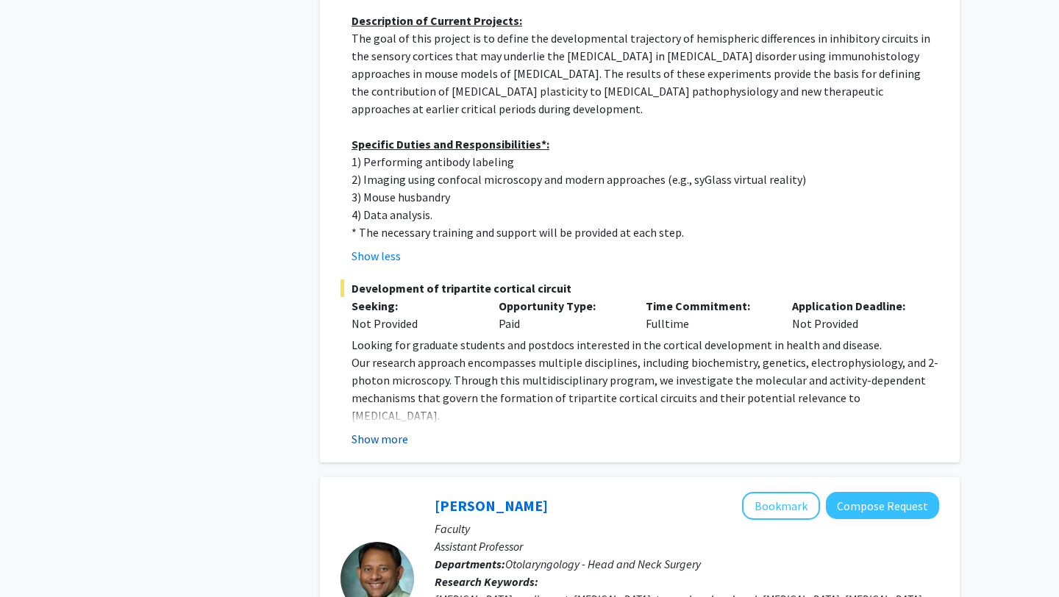
click at [395, 430] on button "Show more" at bounding box center [379, 439] width 57 height 18
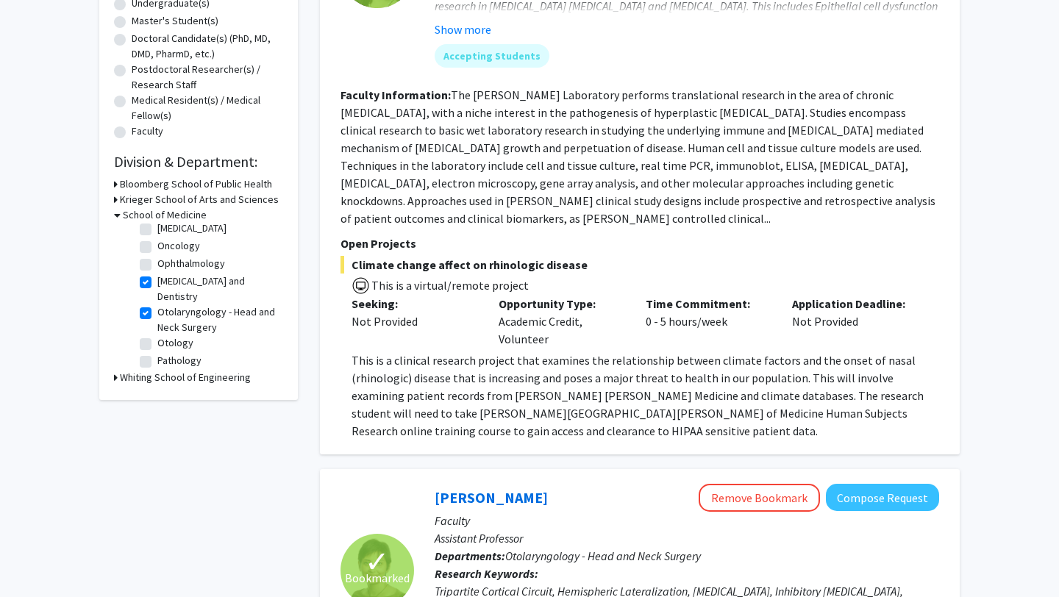
scroll to position [160, 0]
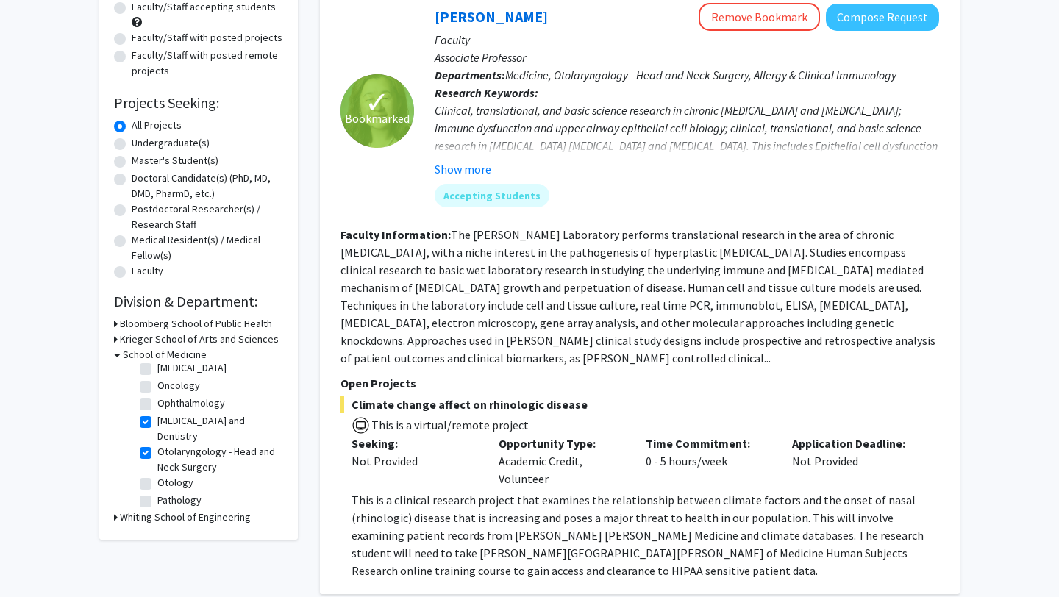
click at [157, 413] on label "[MEDICAL_DATA] and Dentistry" at bounding box center [218, 428] width 122 height 31
click at [157, 413] on input "[MEDICAL_DATA] and Dentistry" at bounding box center [162, 418] width 10 height 10
checkbox input "false"
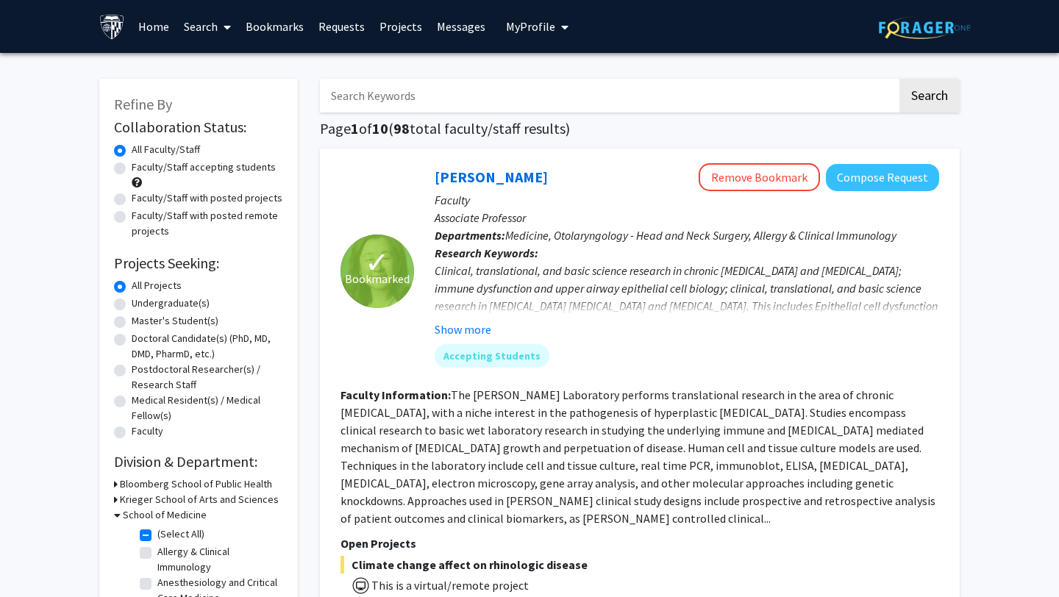
click at [177, 488] on h3 "Bloomberg School of Public Health" at bounding box center [196, 484] width 152 height 15
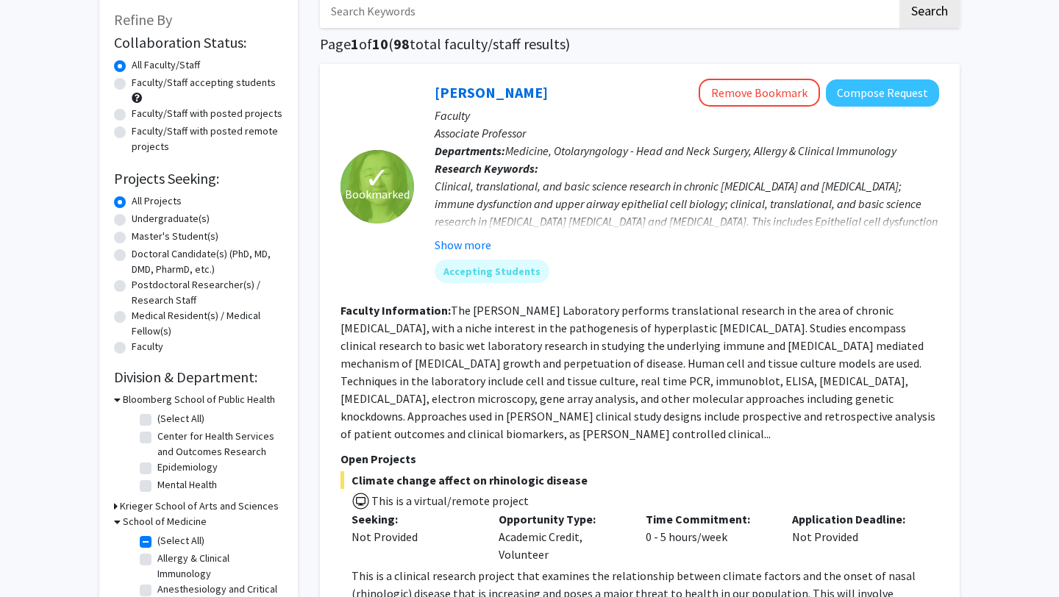
scroll to position [83, 0]
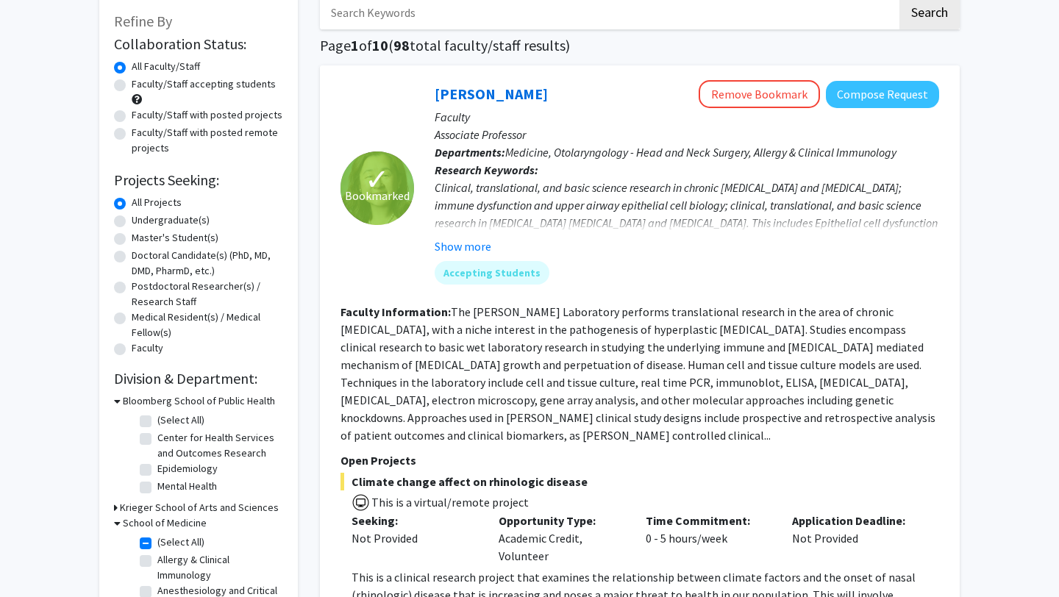
click at [176, 485] on label "Mental Health" at bounding box center [187, 486] width 60 height 15
click at [167, 485] on input "Mental Health" at bounding box center [162, 484] width 10 height 10
checkbox input "true"
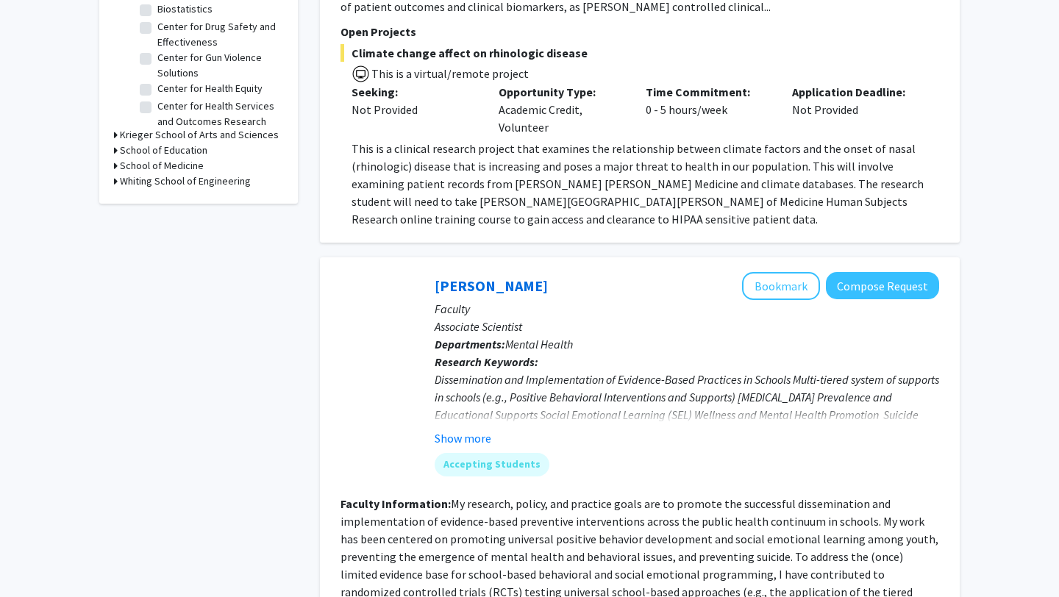
scroll to position [510, 0]
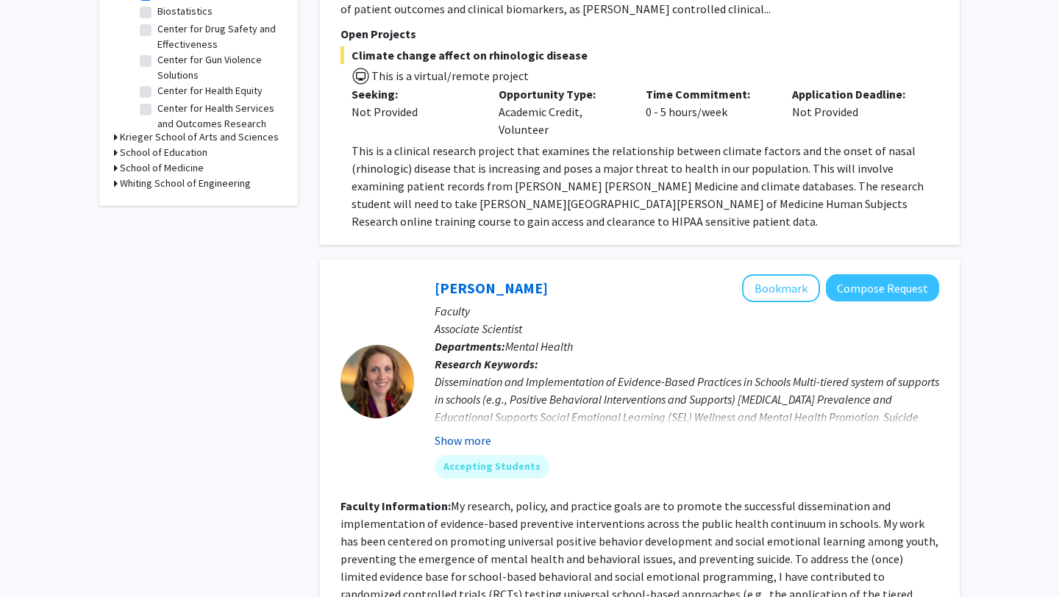
click at [444, 435] on button "Show more" at bounding box center [463, 441] width 57 height 18
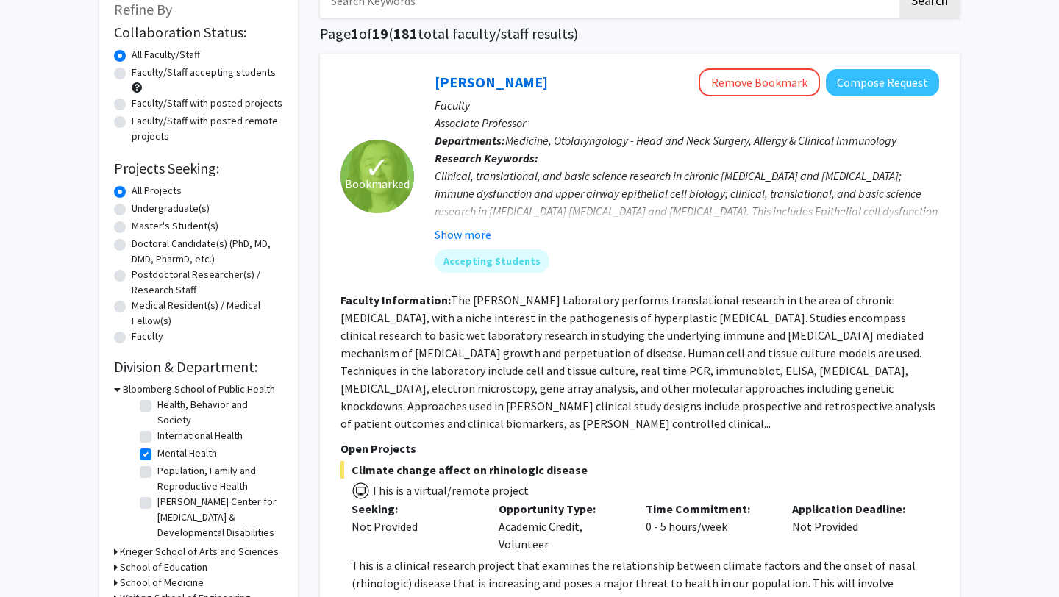
scroll to position [149, 0]
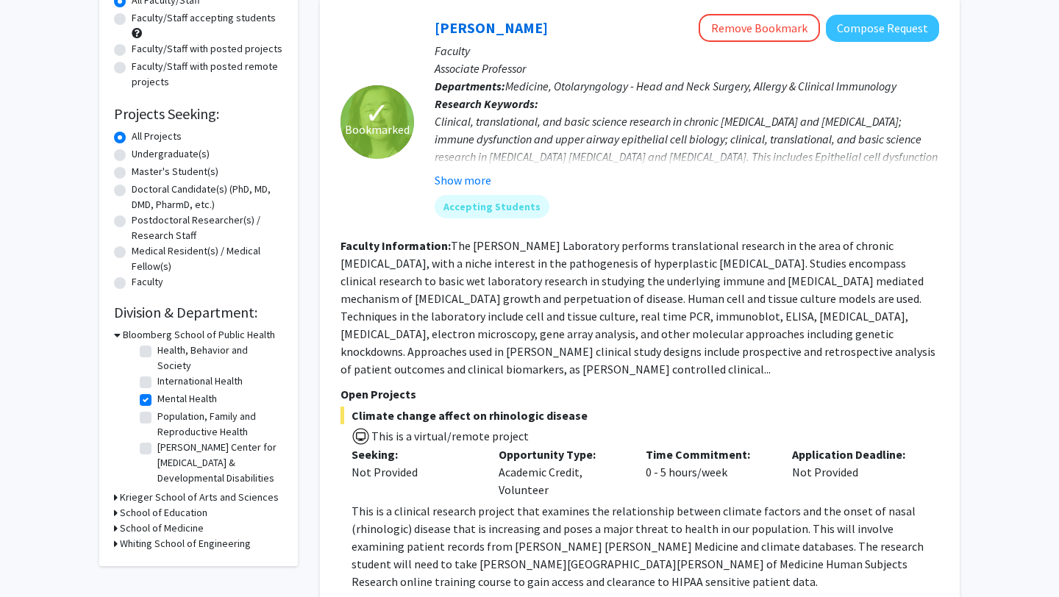
click at [218, 499] on h3 "Krieger School of Arts and Sciences" at bounding box center [199, 497] width 159 height 15
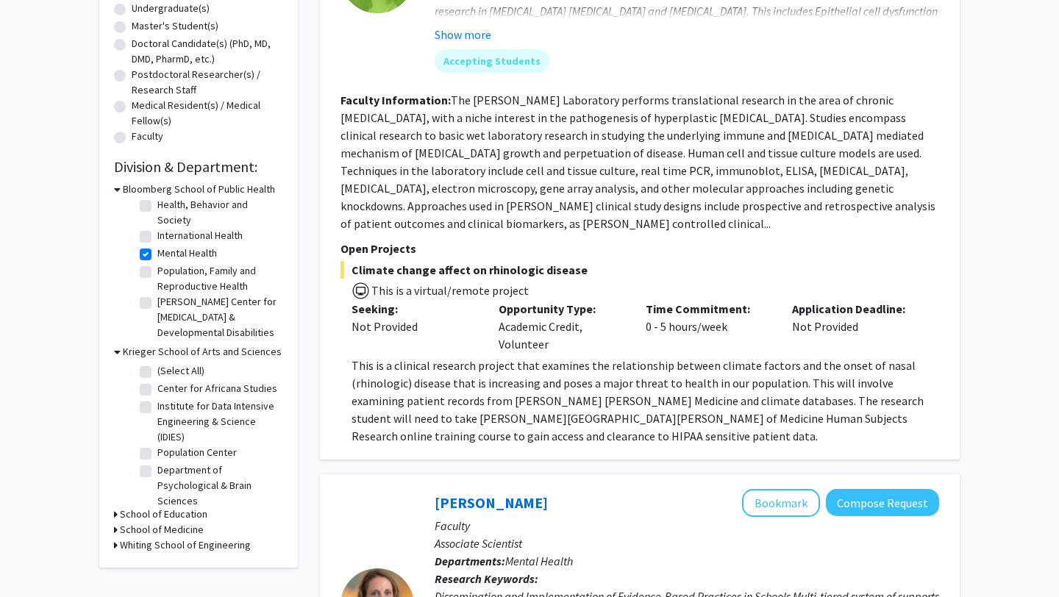
scroll to position [24, 0]
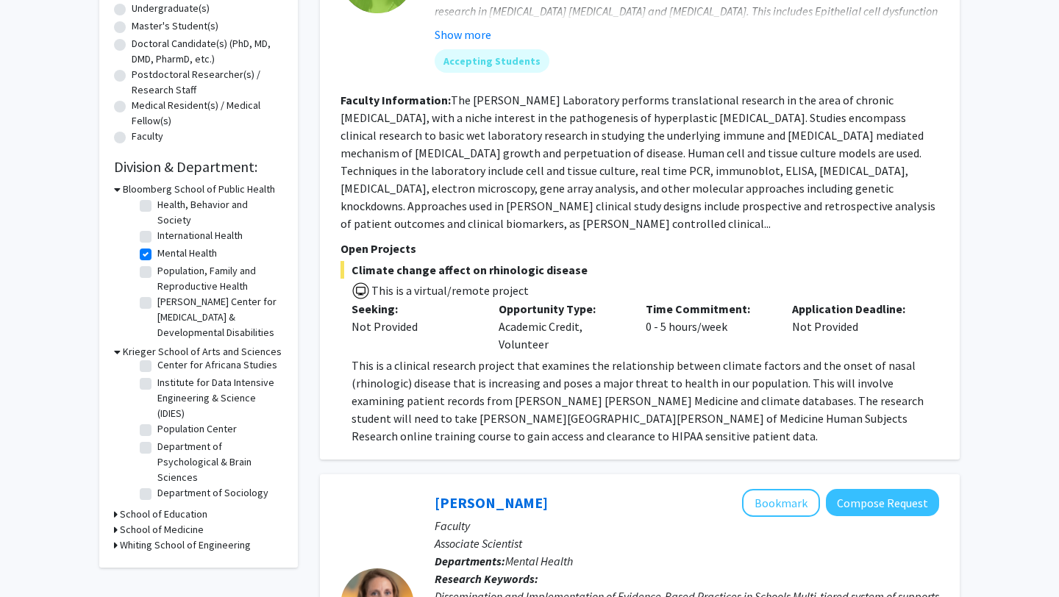
click at [193, 528] on h3 "School of Medicine" at bounding box center [162, 529] width 84 height 15
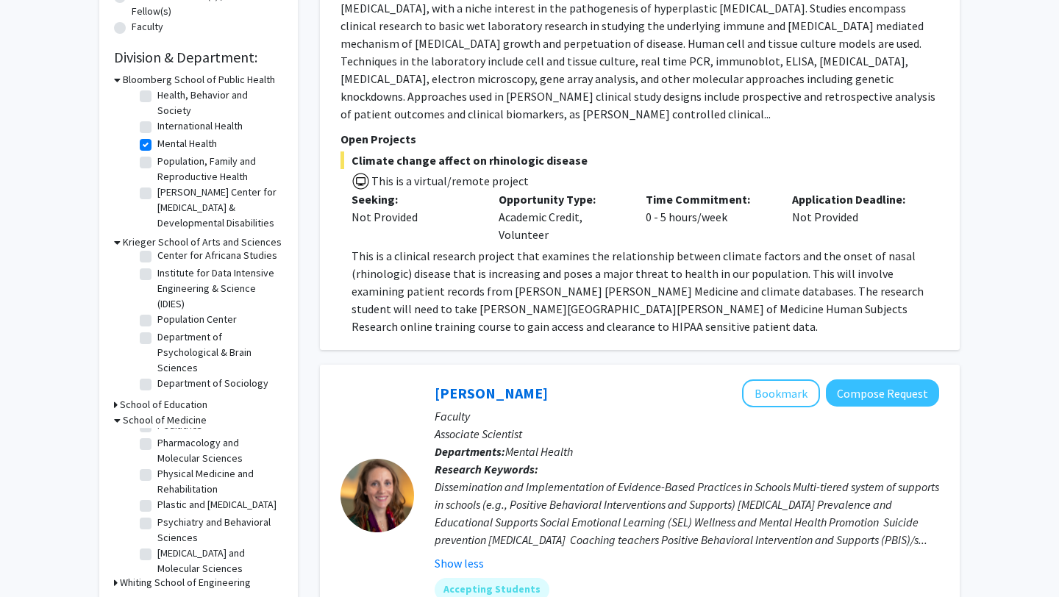
scroll to position [335, 0]
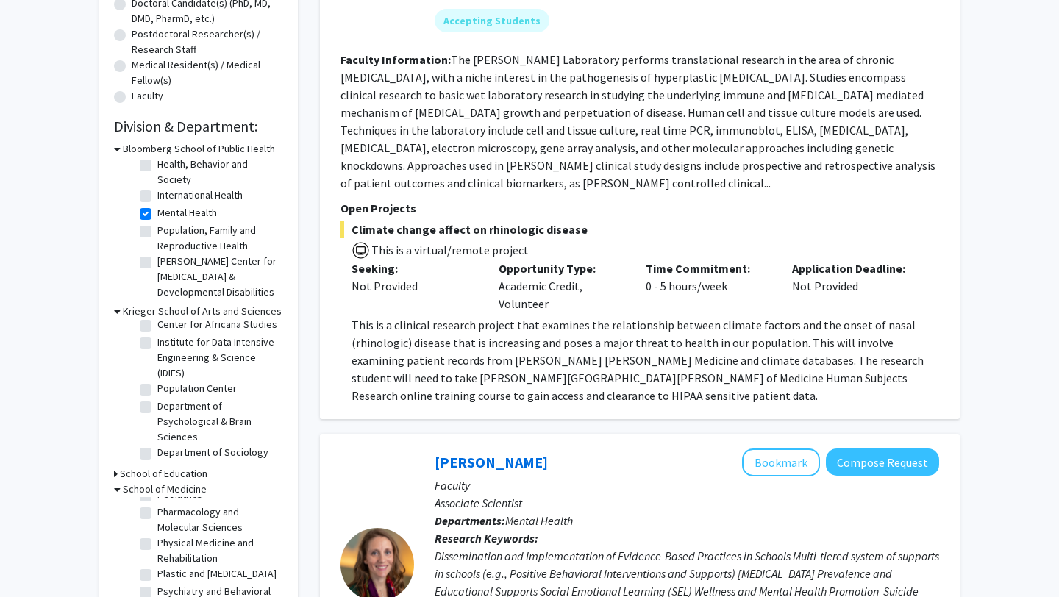
click at [151, 213] on fg-checkbox "Mental Health Mental Health" at bounding box center [210, 214] width 140 height 18
click at [157, 212] on label "Mental Health" at bounding box center [187, 212] width 60 height 15
click at [157, 212] on input "Mental Health" at bounding box center [162, 210] width 10 height 10
checkbox input "false"
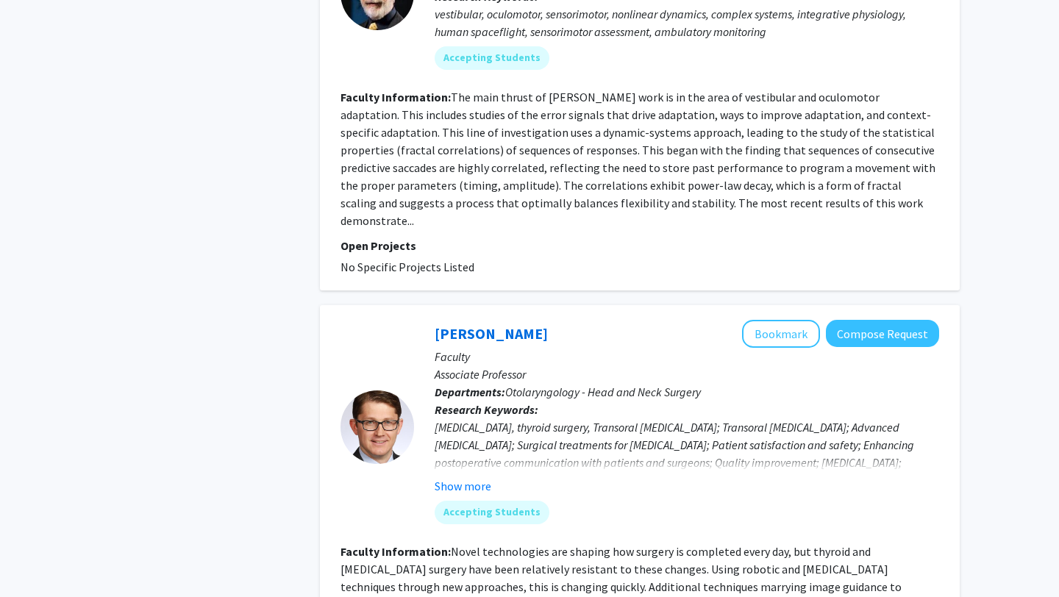
scroll to position [2361, 0]
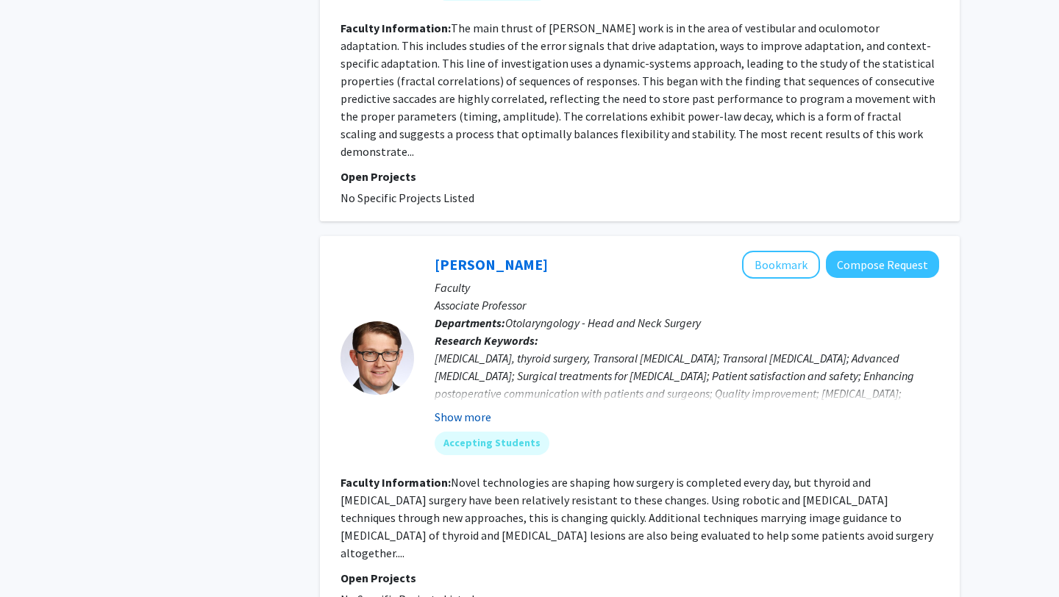
click at [456, 408] on button "Show more" at bounding box center [463, 417] width 57 height 18
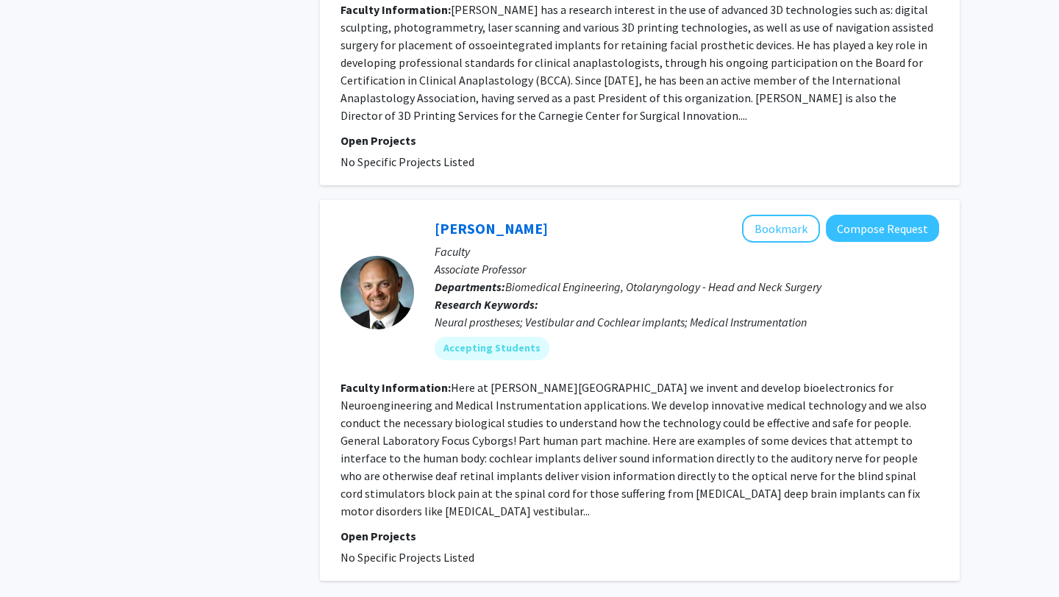
scroll to position [4008, 0]
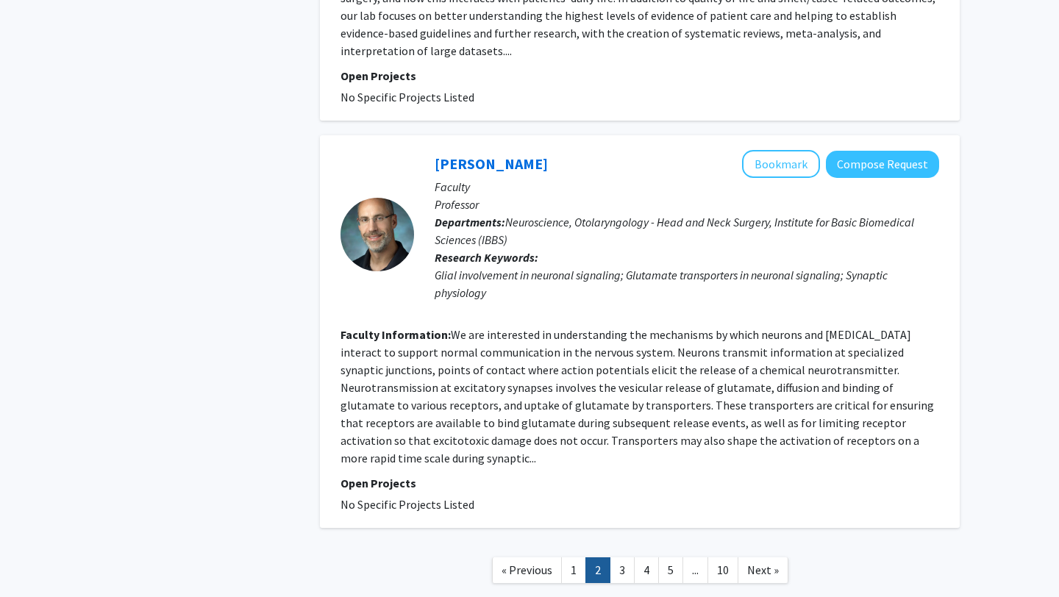
scroll to position [3032, 0]
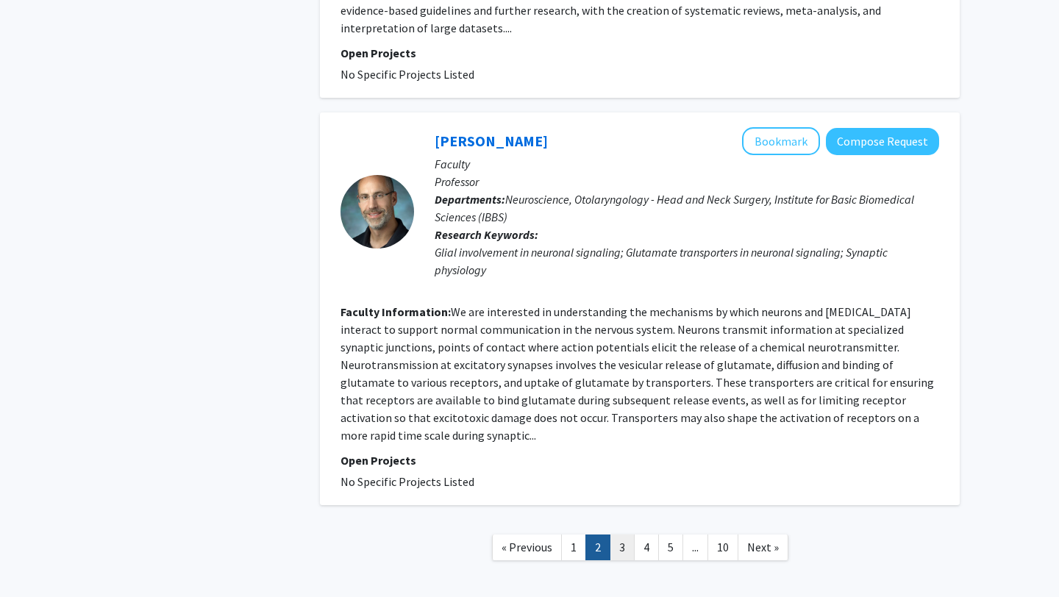
click at [619, 535] on link "3" at bounding box center [622, 548] width 25 height 26
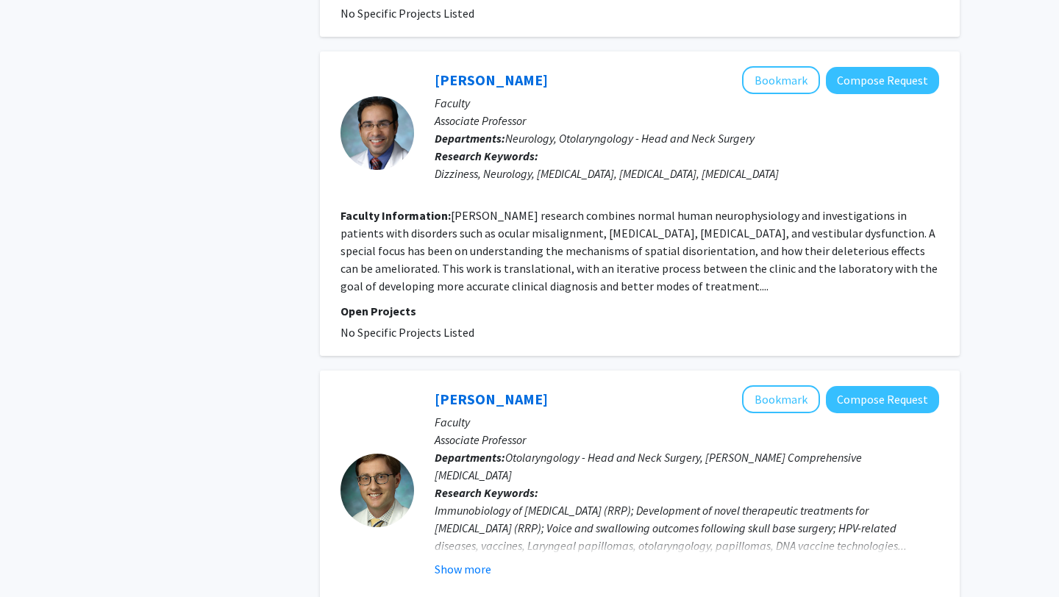
scroll to position [761, 0]
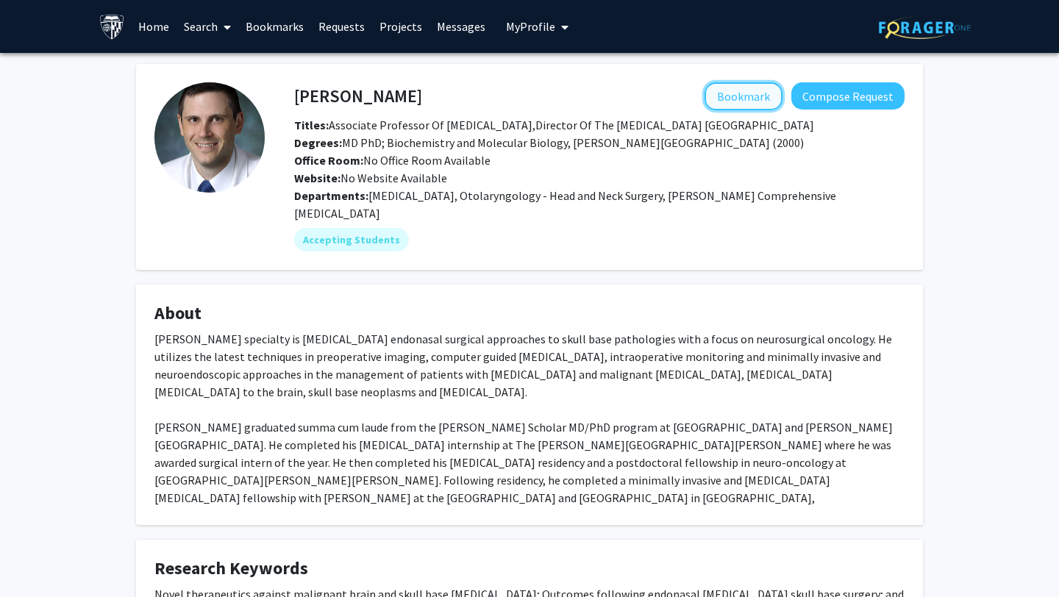
click at [735, 101] on button "Bookmark" at bounding box center [743, 96] width 78 height 28
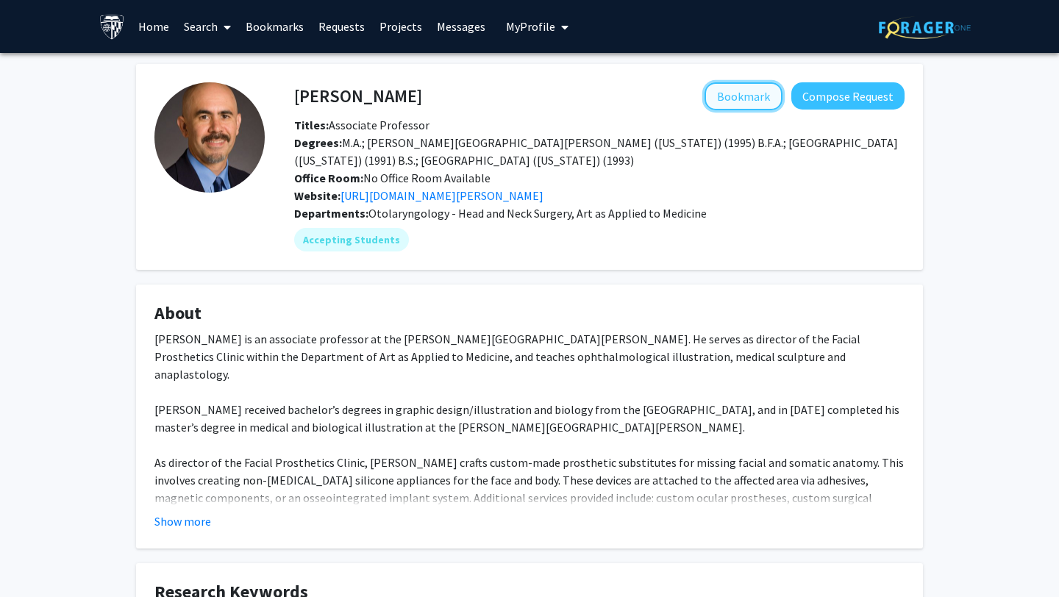
click at [734, 103] on button "Bookmark" at bounding box center [743, 96] width 78 height 28
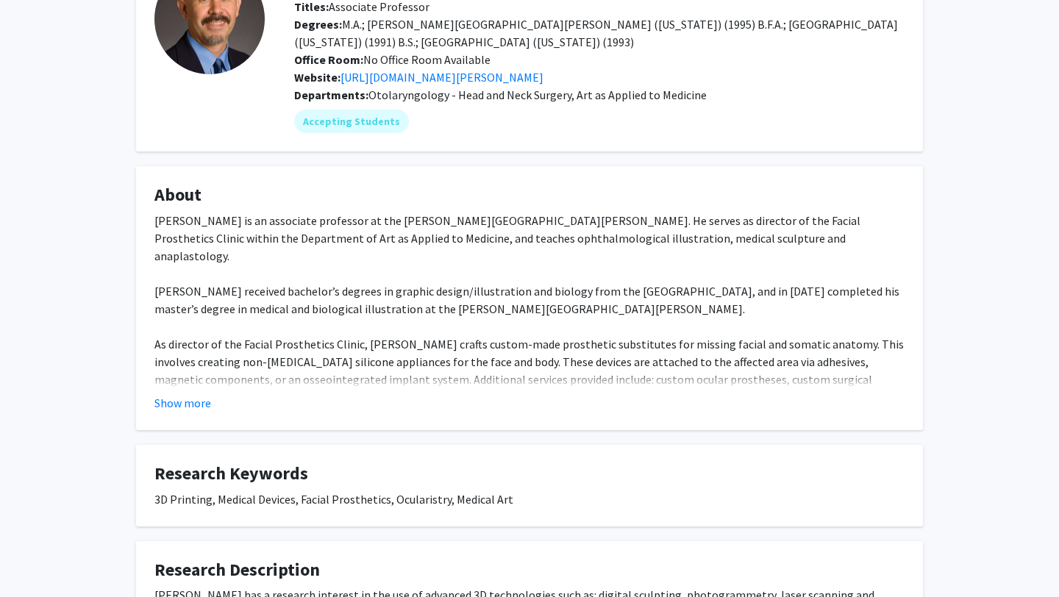
scroll to position [120, 0]
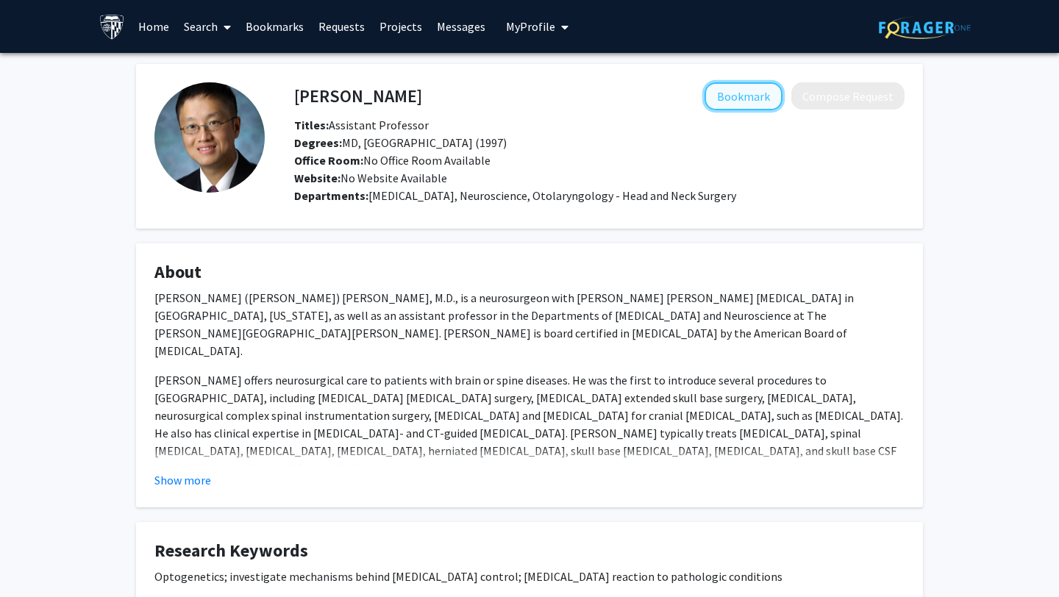
click at [749, 93] on button "Bookmark" at bounding box center [743, 96] width 78 height 28
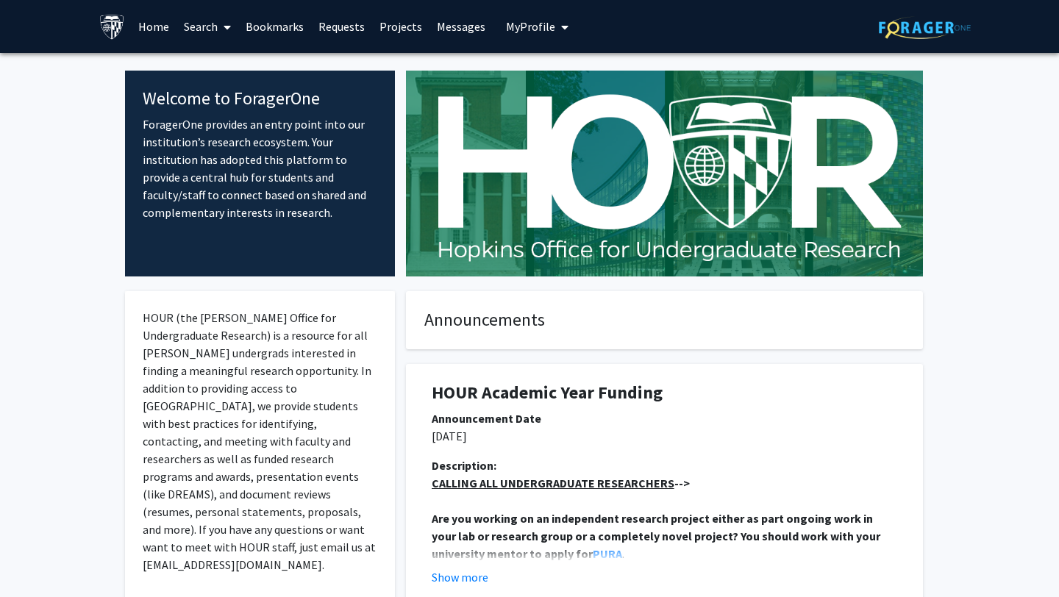
click at [193, 26] on link "Search" at bounding box center [207, 26] width 62 height 51
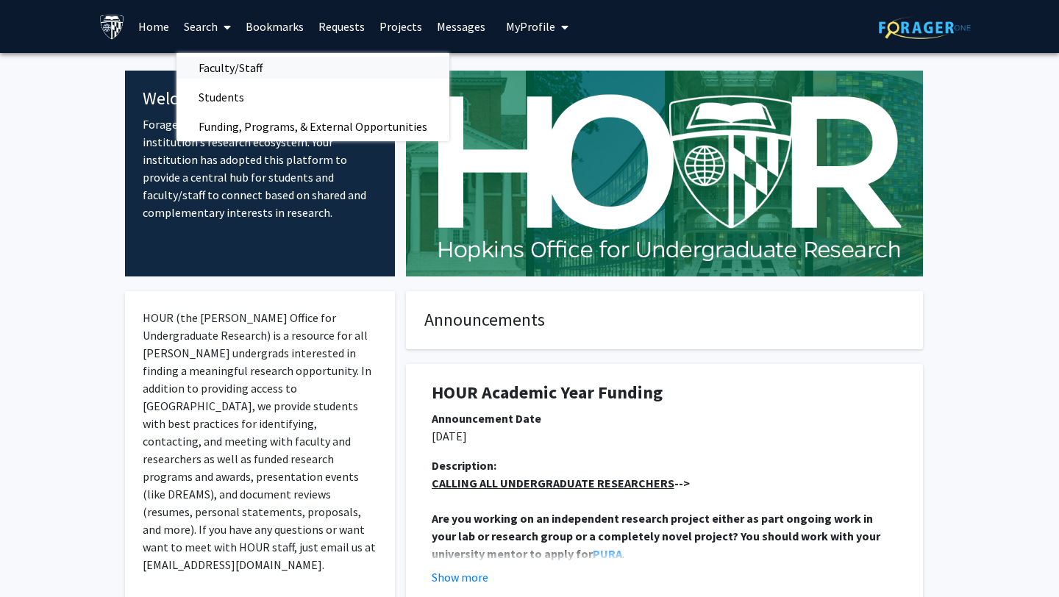
click at [207, 60] on span "Faculty/Staff" at bounding box center [230, 67] width 108 height 29
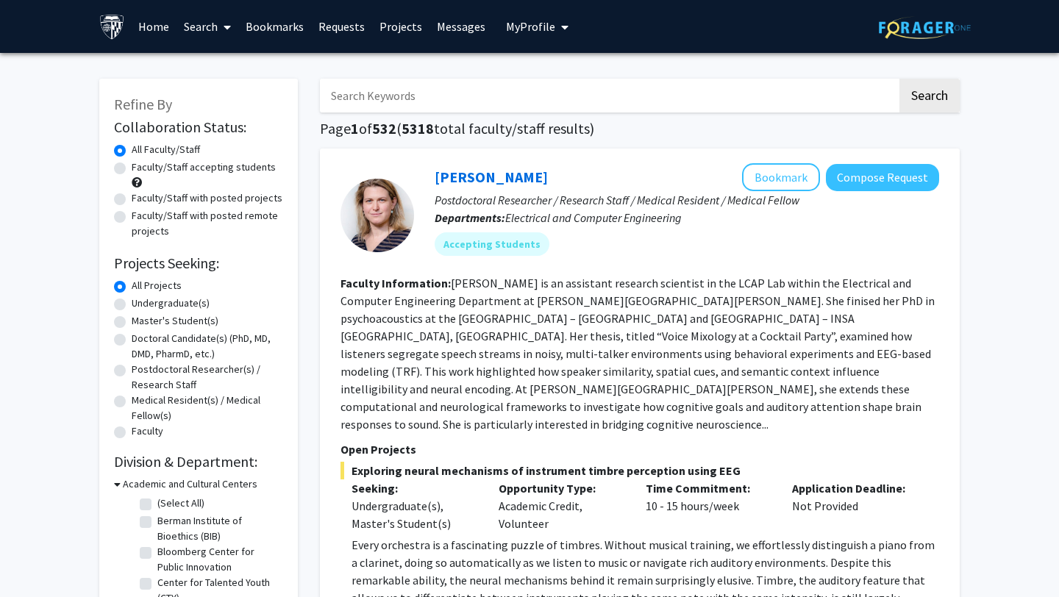
click at [350, 91] on input "Search Keywords" at bounding box center [608, 96] width 577 height 34
type input "f"
click at [899, 79] on button "Search" at bounding box center [929, 96] width 60 height 34
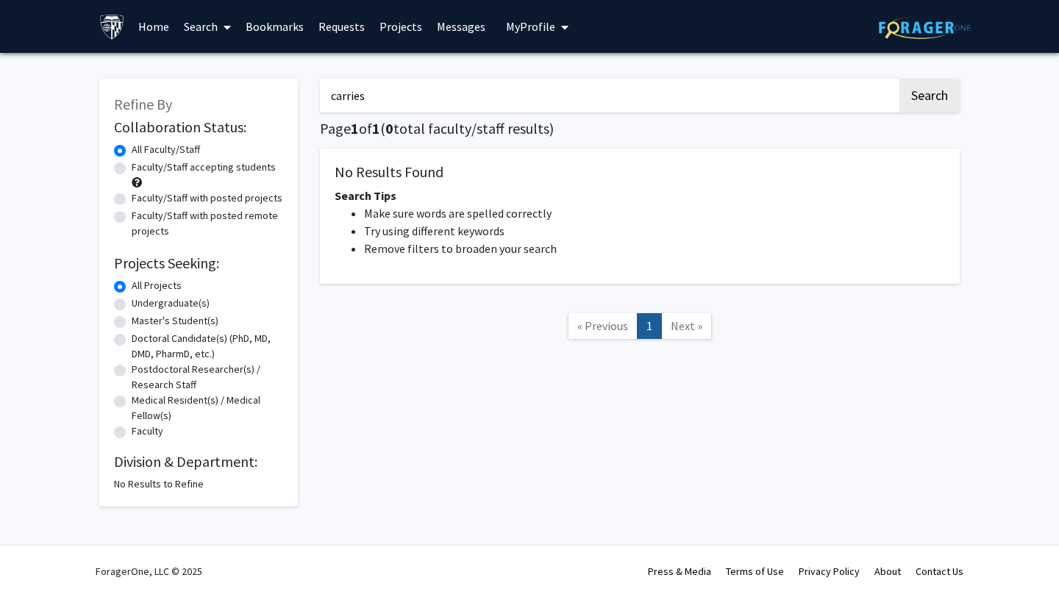
type input "carries"
click at [899, 79] on button "Search" at bounding box center [929, 96] width 60 height 34
